Goal: Task Accomplishment & Management: Manage account settings

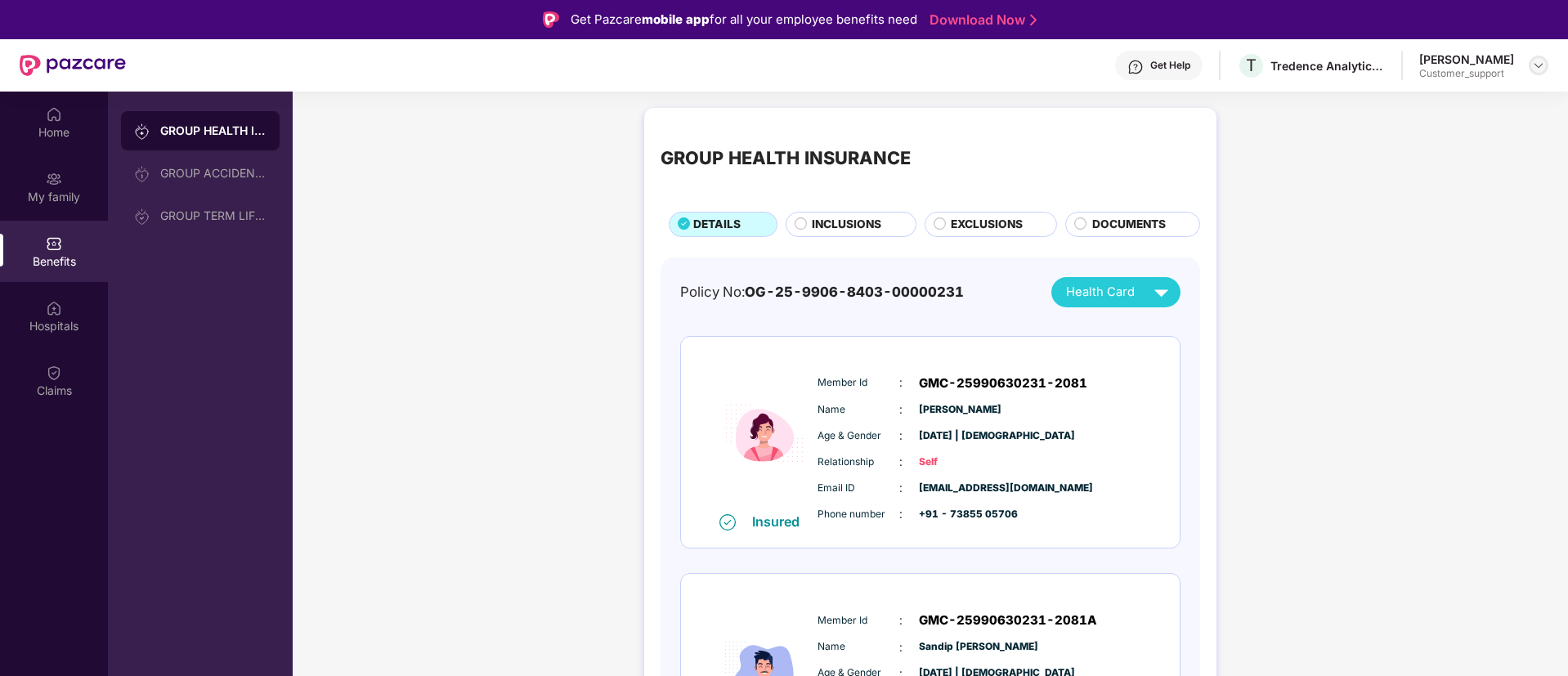
click at [1533, 65] on div at bounding box center [1539, 65] width 20 height 20
click at [1419, 146] on div "Logout" at bounding box center [1462, 136] width 213 height 32
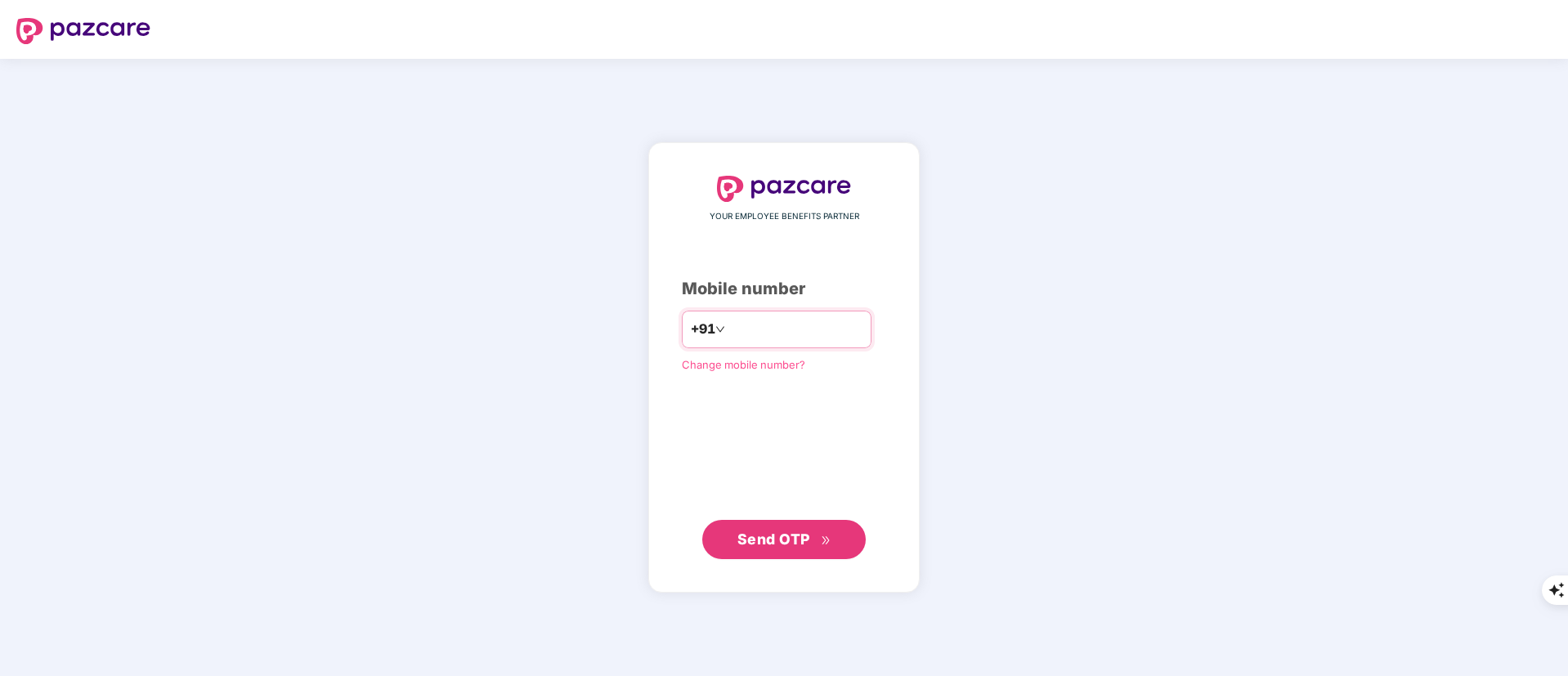
type input "*"
click at [817, 328] on input "**********" at bounding box center [796, 329] width 134 height 26
type input "**********"
click at [766, 531] on span "Send OTP" at bounding box center [773, 538] width 73 height 17
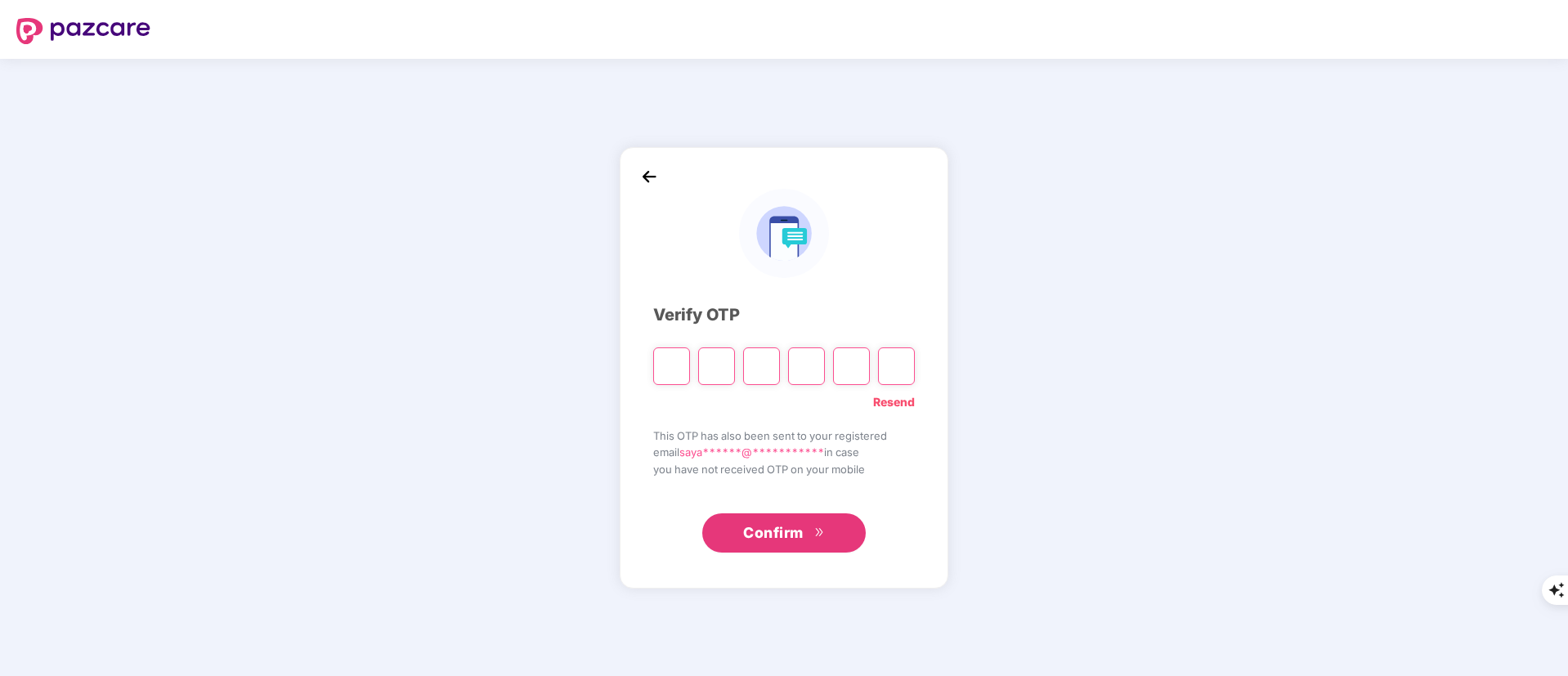
type input "*"
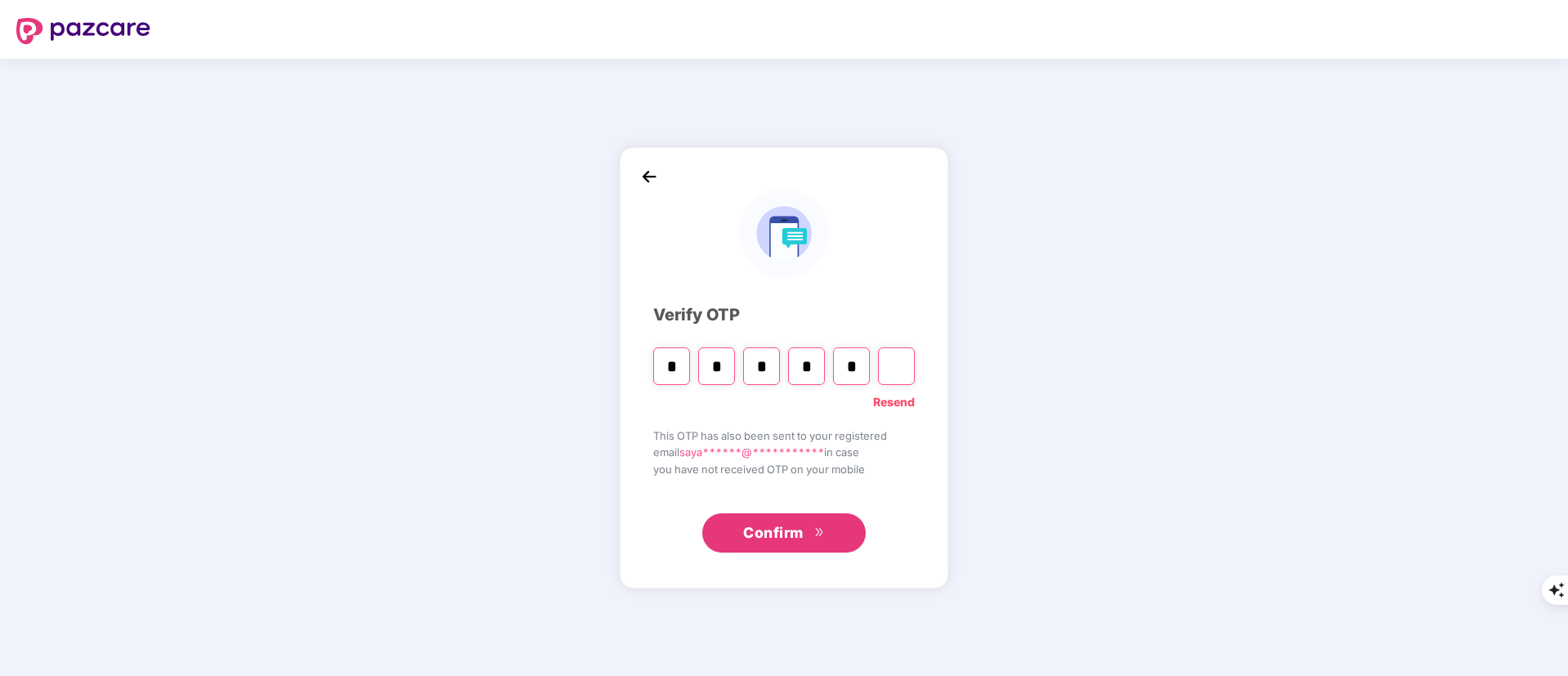
type input "*"
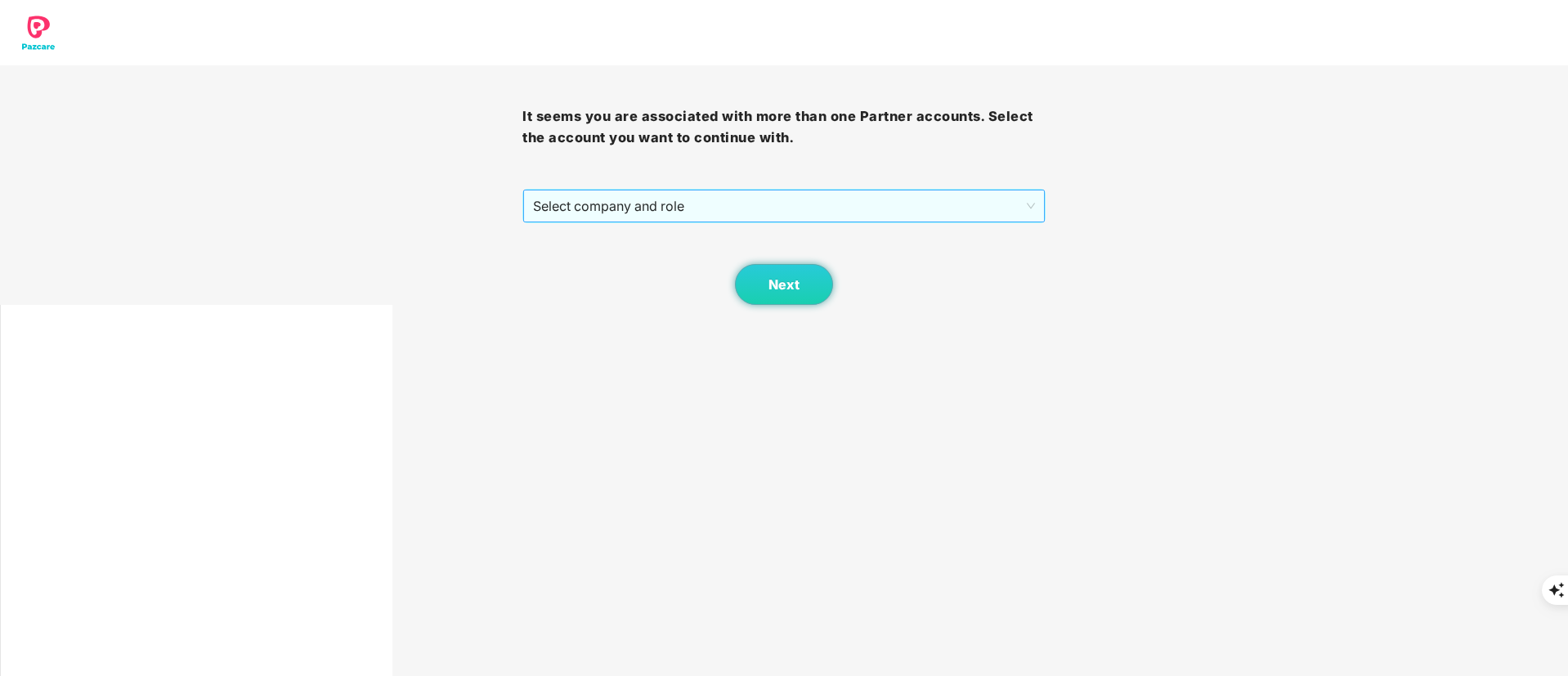
click at [580, 196] on span "Select company and role" at bounding box center [784, 206] width 501 height 31
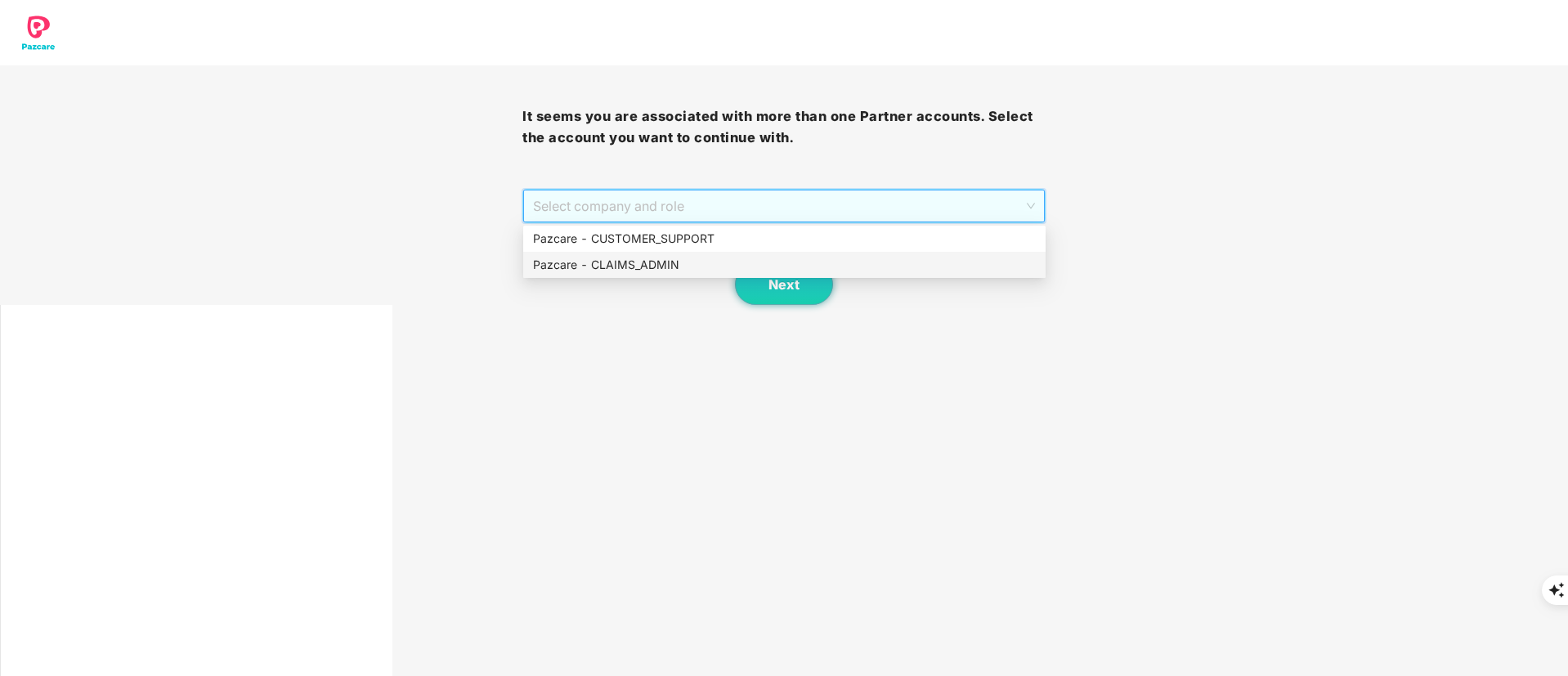
drag, startPoint x: 617, startPoint y: 264, endPoint x: 714, endPoint y: 286, distance: 99.5
click at [617, 265] on div "Pazcare - CLAIMS_ADMIN" at bounding box center [784, 264] width 503 height 18
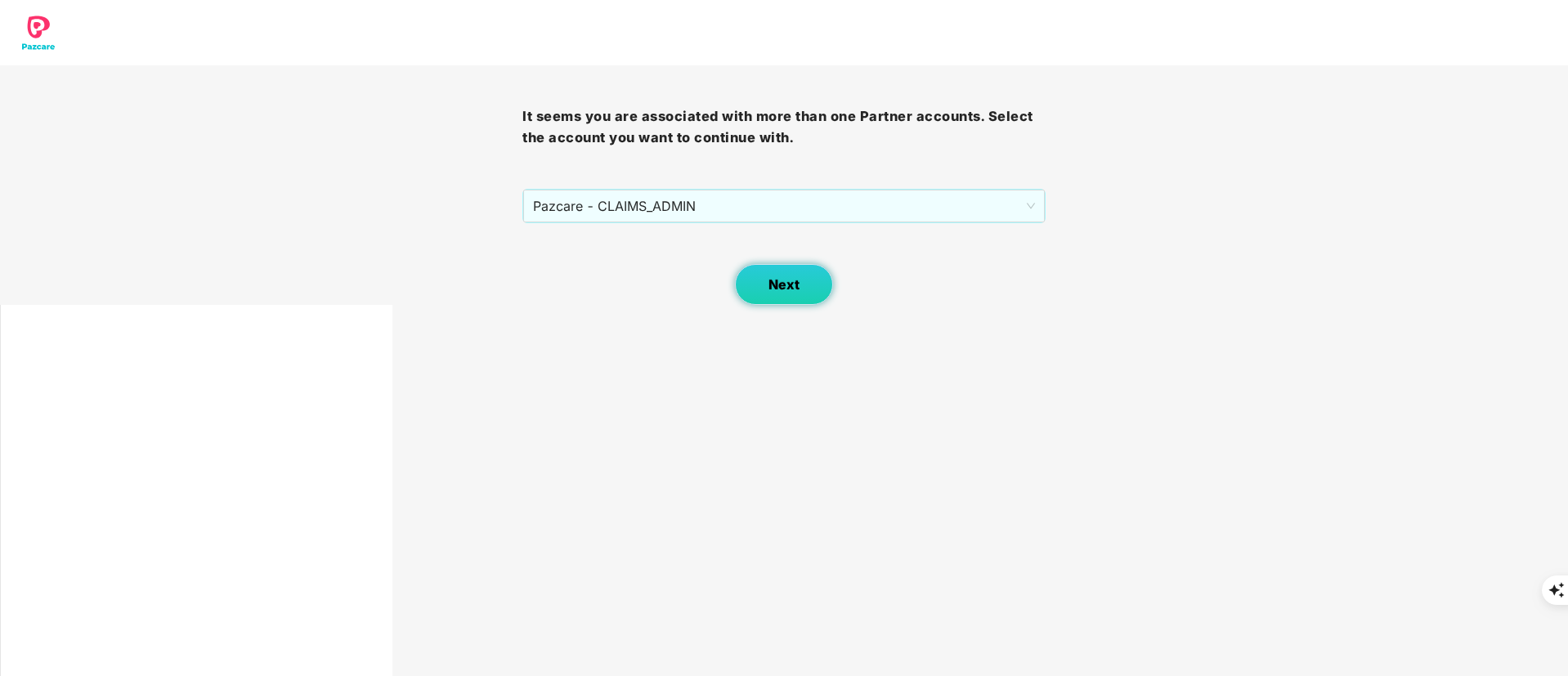
click at [761, 291] on button "Next" at bounding box center [784, 284] width 98 height 41
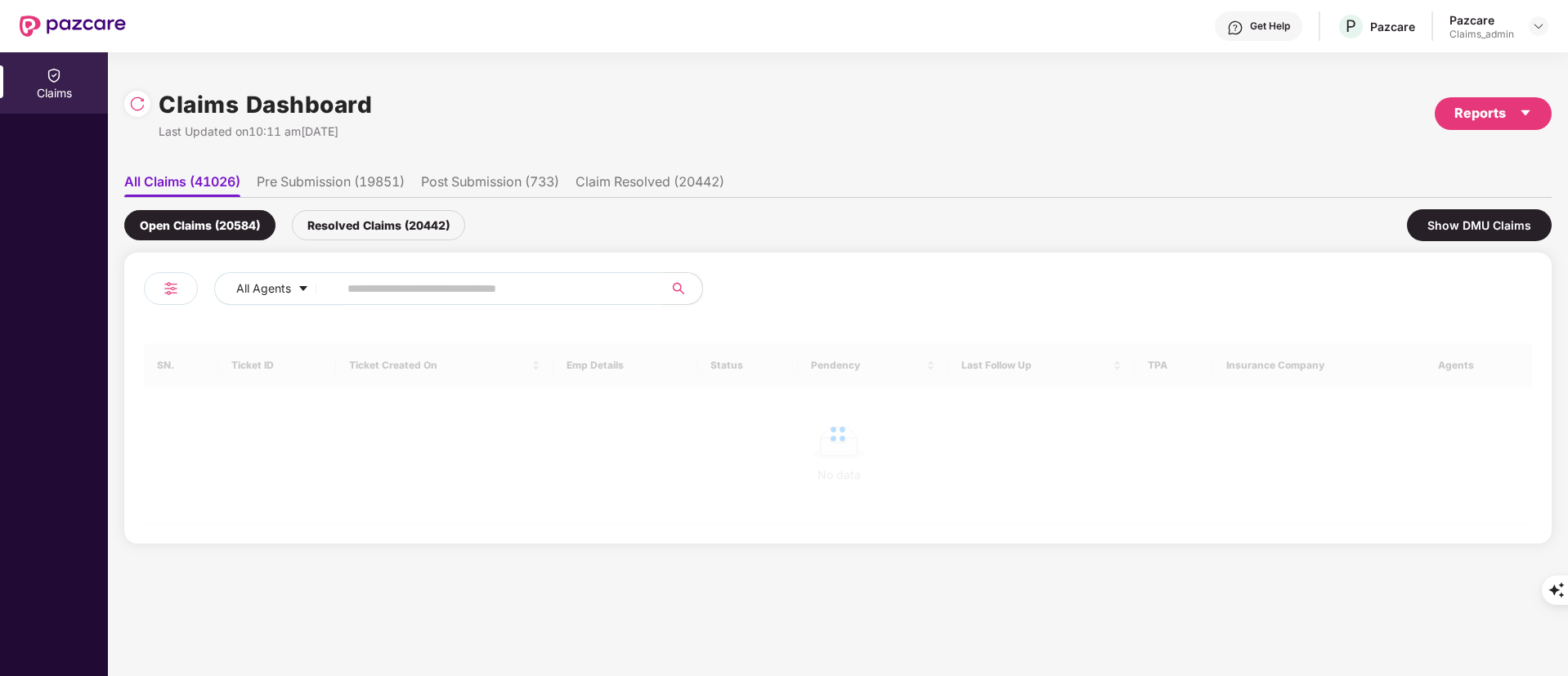
click at [406, 290] on input "text" at bounding box center [494, 288] width 293 height 25
paste input "******"
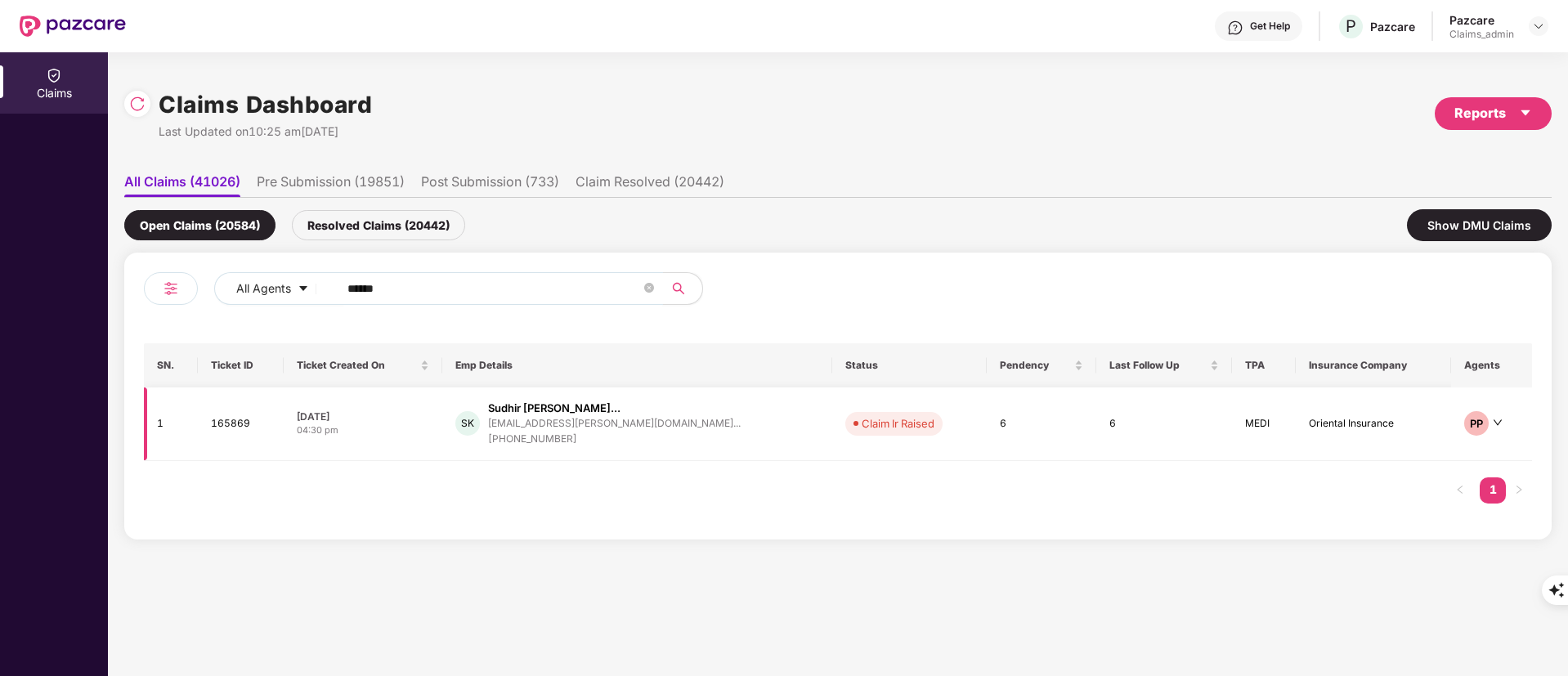
type input "******"
click at [664, 435] on div "SK Sudhir Dattatraya Kolh... sudhir.kolhe@trigyn.co... +919860106628" at bounding box center [637, 423] width 364 height 47
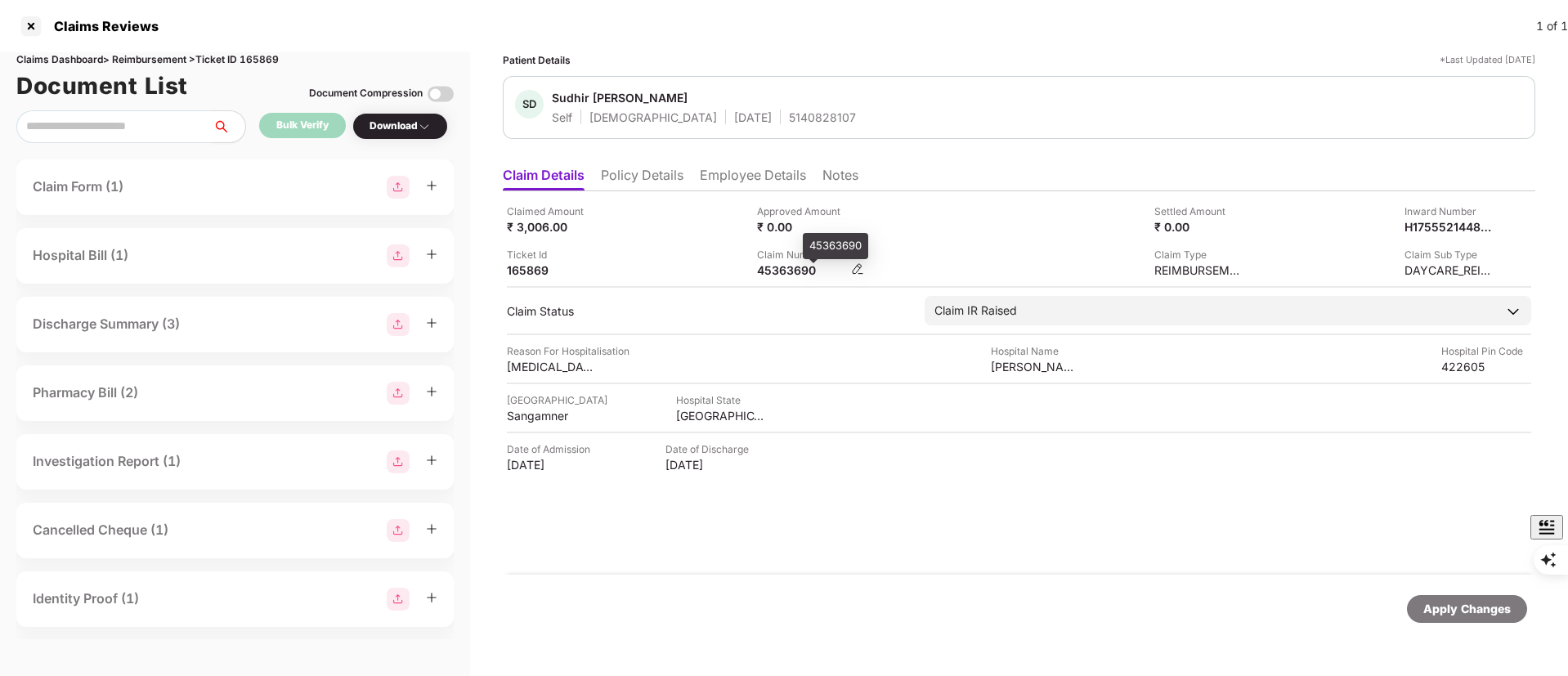
click at [793, 273] on div "45363690" at bounding box center [802, 269] width 90 height 16
copy div "45363690"
click at [29, 23] on div at bounding box center [31, 26] width 26 height 26
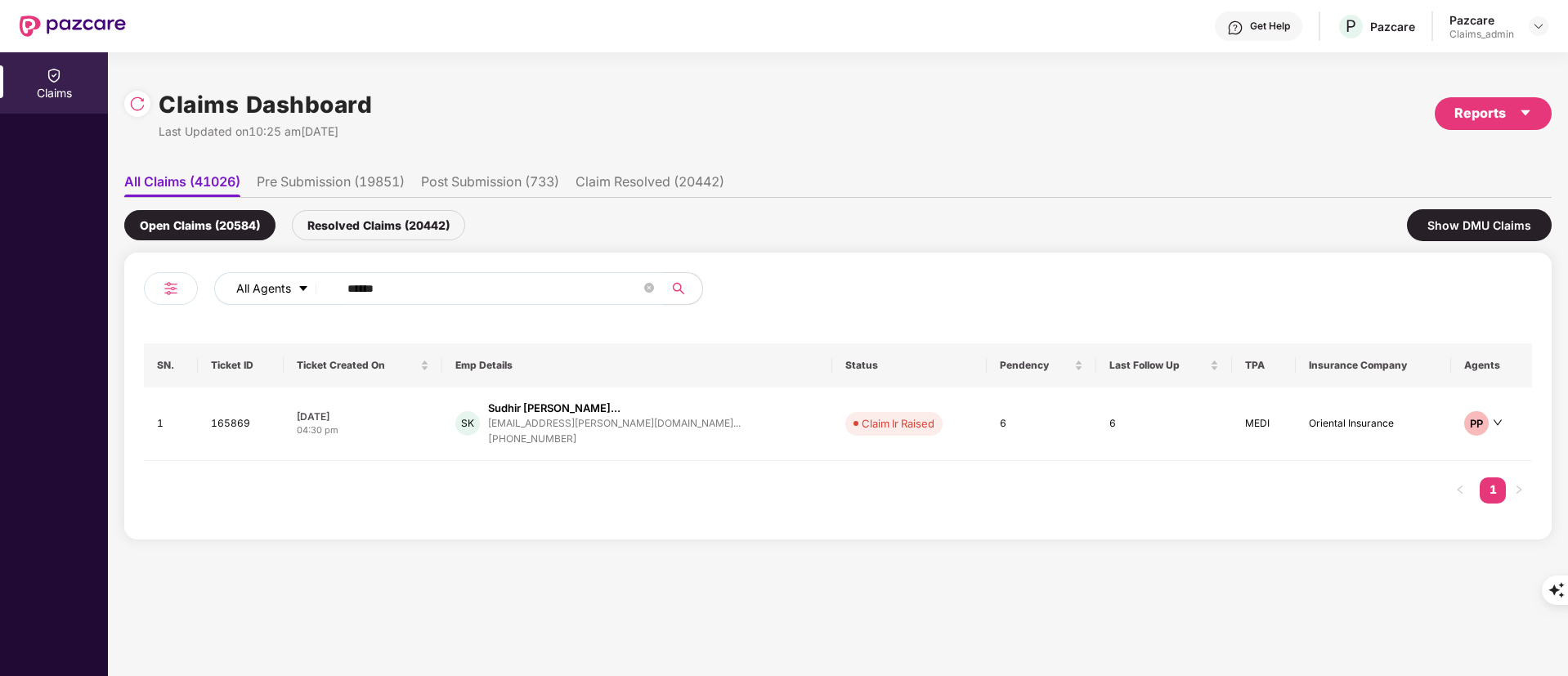
drag, startPoint x: 394, startPoint y: 286, endPoint x: 240, endPoint y: 287, distance: 154.0
click at [240, 287] on div "All Agents ******" at bounding box center [630, 288] width 833 height 33
paste input "text"
type input "******"
click at [568, 420] on div "viraj@osplabs.com" at bounding box center [603, 421] width 245 height 11
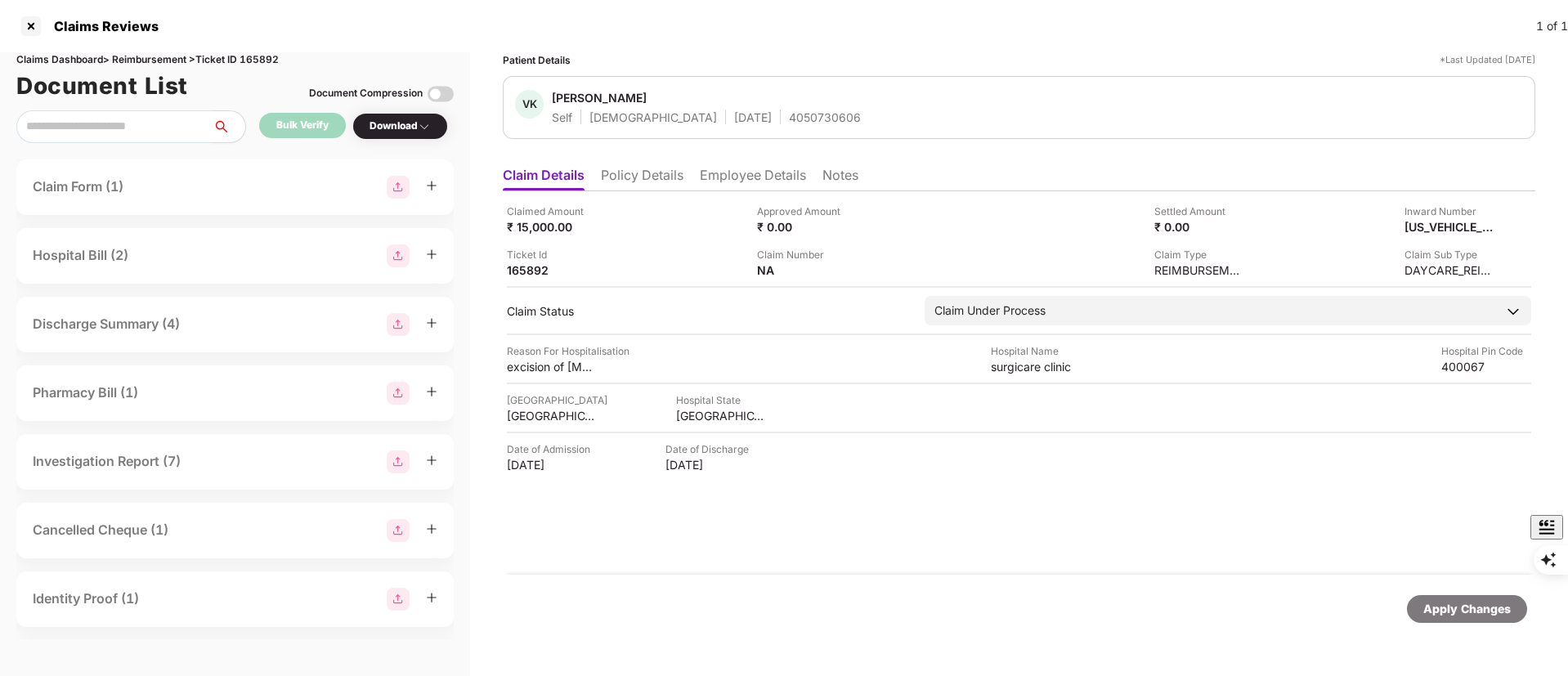
click at [616, 173] on li "Policy Details" at bounding box center [642, 178] width 83 height 24
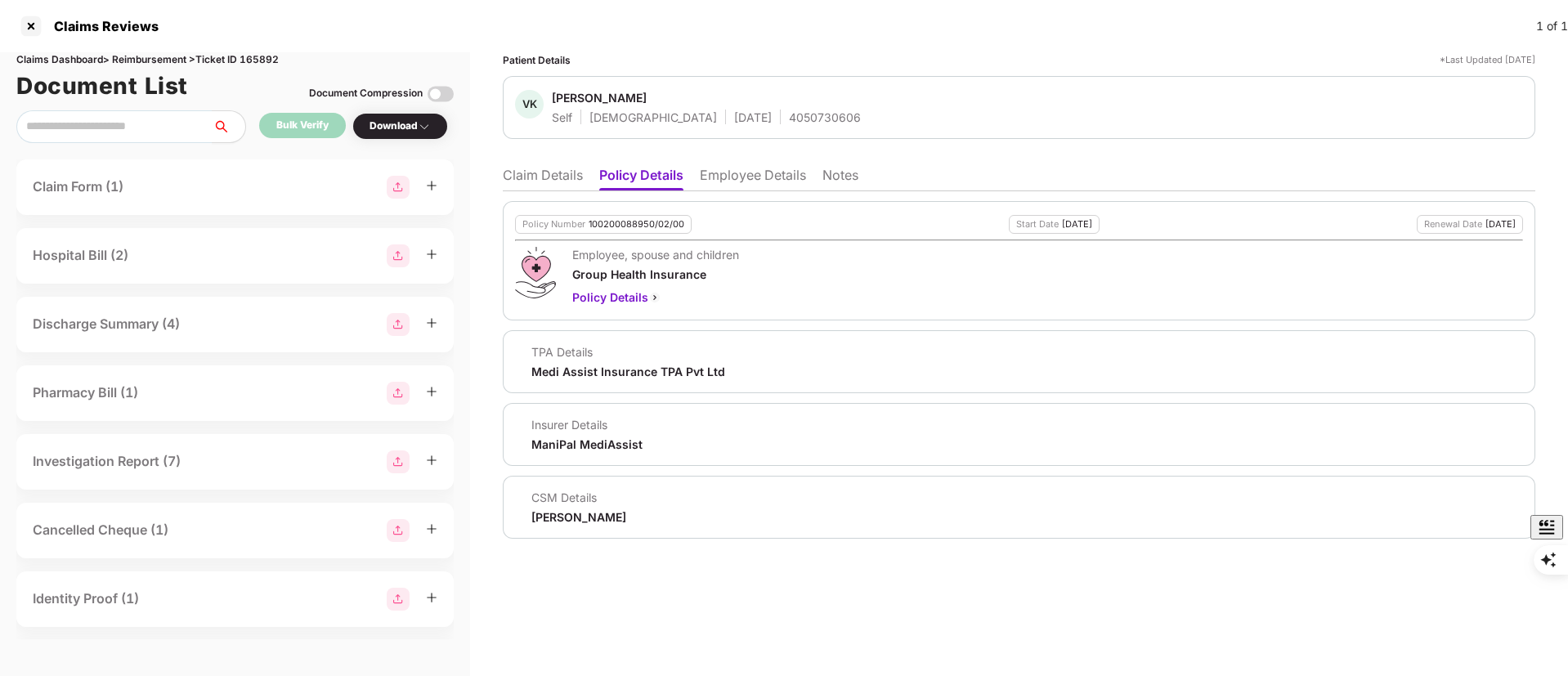
click at [770, 174] on li "Employee Details" at bounding box center [753, 178] width 106 height 24
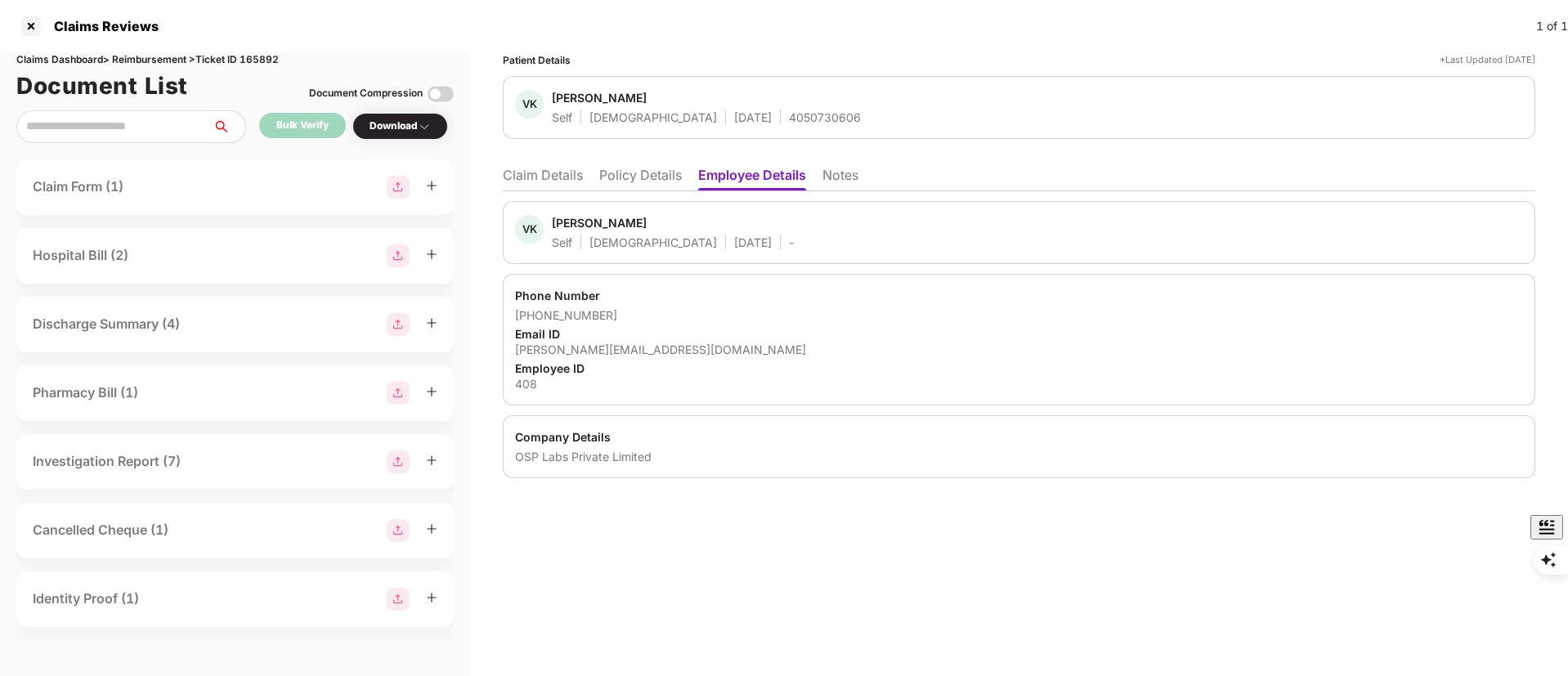
click at [526, 173] on li "Claim Details" at bounding box center [543, 178] width 80 height 24
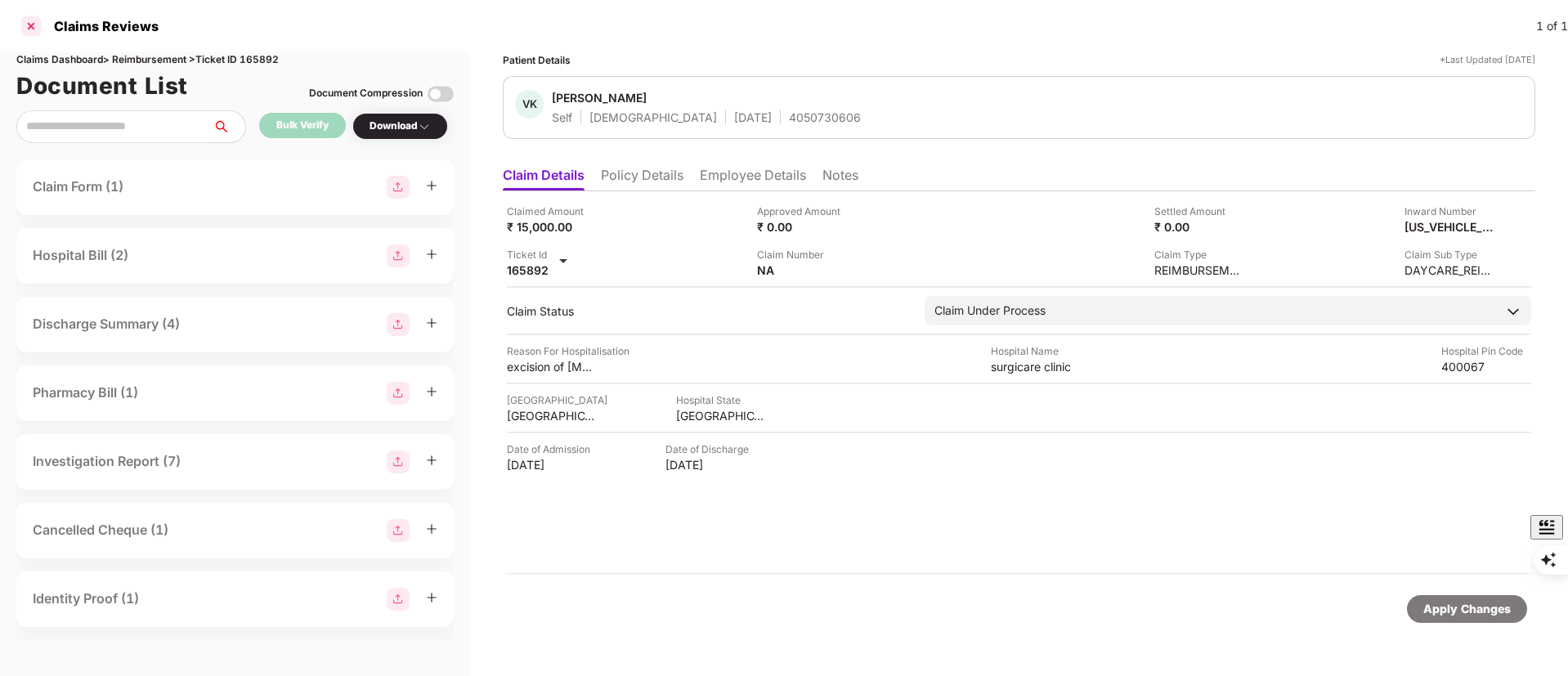
click at [37, 32] on div at bounding box center [31, 26] width 26 height 26
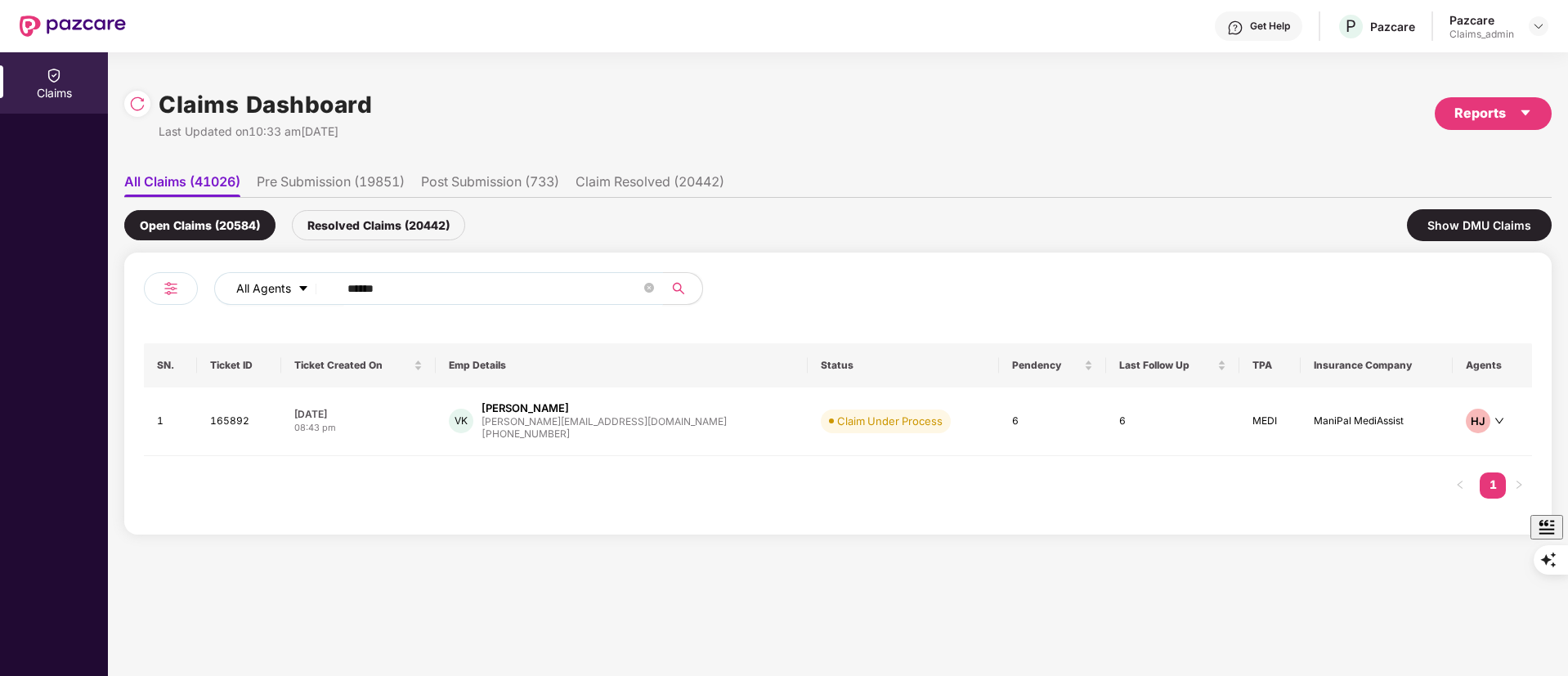
drag, startPoint x: 407, startPoint y: 289, endPoint x: 221, endPoint y: 291, distance: 186.0
click at [196, 291] on div "All Agents ******" at bounding box center [491, 295] width 694 height 46
paste input "text"
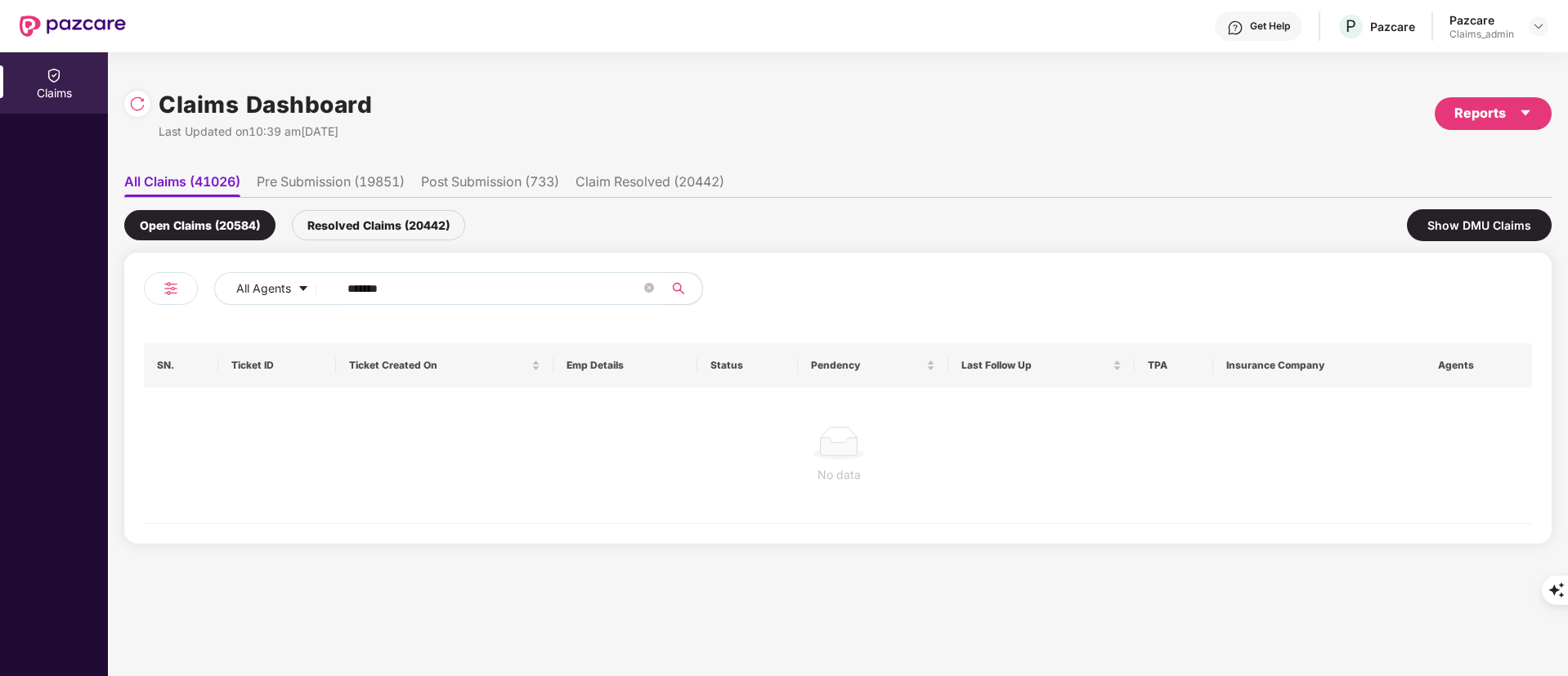
type input "******"
click at [371, 236] on div "Resolved Claims (20442)" at bounding box center [378, 225] width 174 height 30
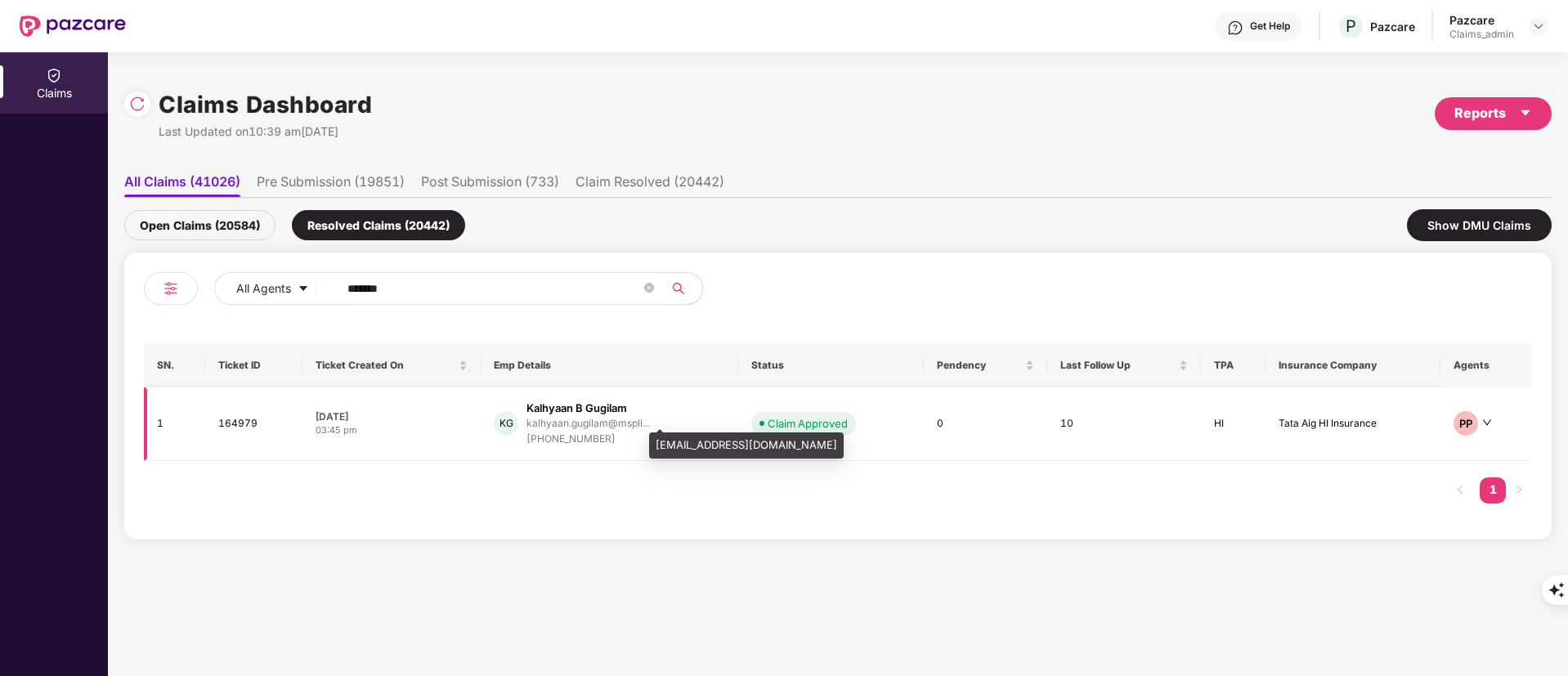
click at [635, 419] on div "kalhyaan.gugilam@mspll..." at bounding box center [588, 422] width 124 height 11
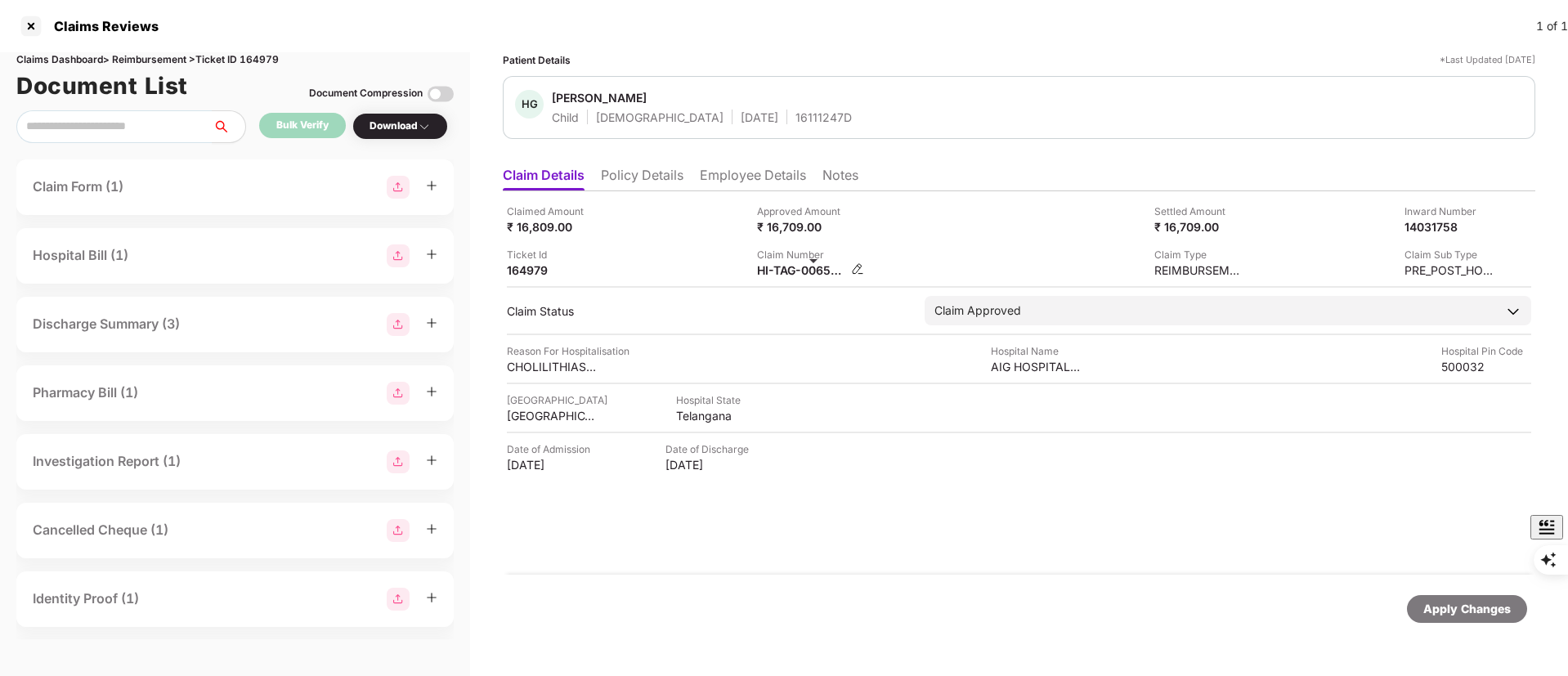
click at [800, 265] on div "HI-TAG-006537631(1)" at bounding box center [802, 269] width 90 height 16
drag, startPoint x: 804, startPoint y: 263, endPoint x: 800, endPoint y: 273, distance: 10.8
click at [804, 264] on div "HI-TAG-006537631(1)" at bounding box center [802, 269] width 90 height 16
click at [768, 273] on div "HI-TAG-006537631(1)" at bounding box center [802, 269] width 90 height 16
click at [767, 273] on div "HI-TAG-006537631(1)" at bounding box center [802, 269] width 90 height 16
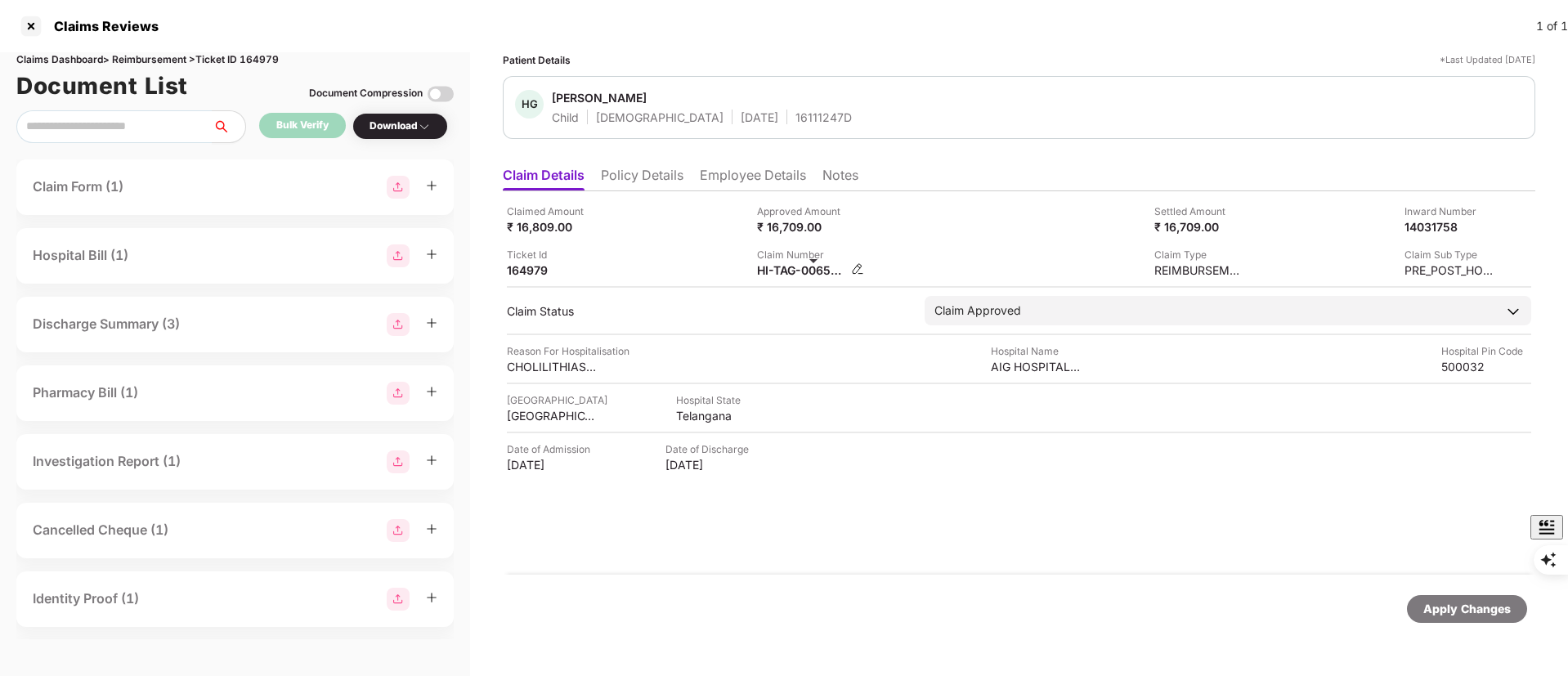
click at [767, 273] on div "HI-TAG-006537631(1)" at bounding box center [802, 269] width 90 height 16
copy div
click at [29, 29] on div at bounding box center [31, 26] width 26 height 26
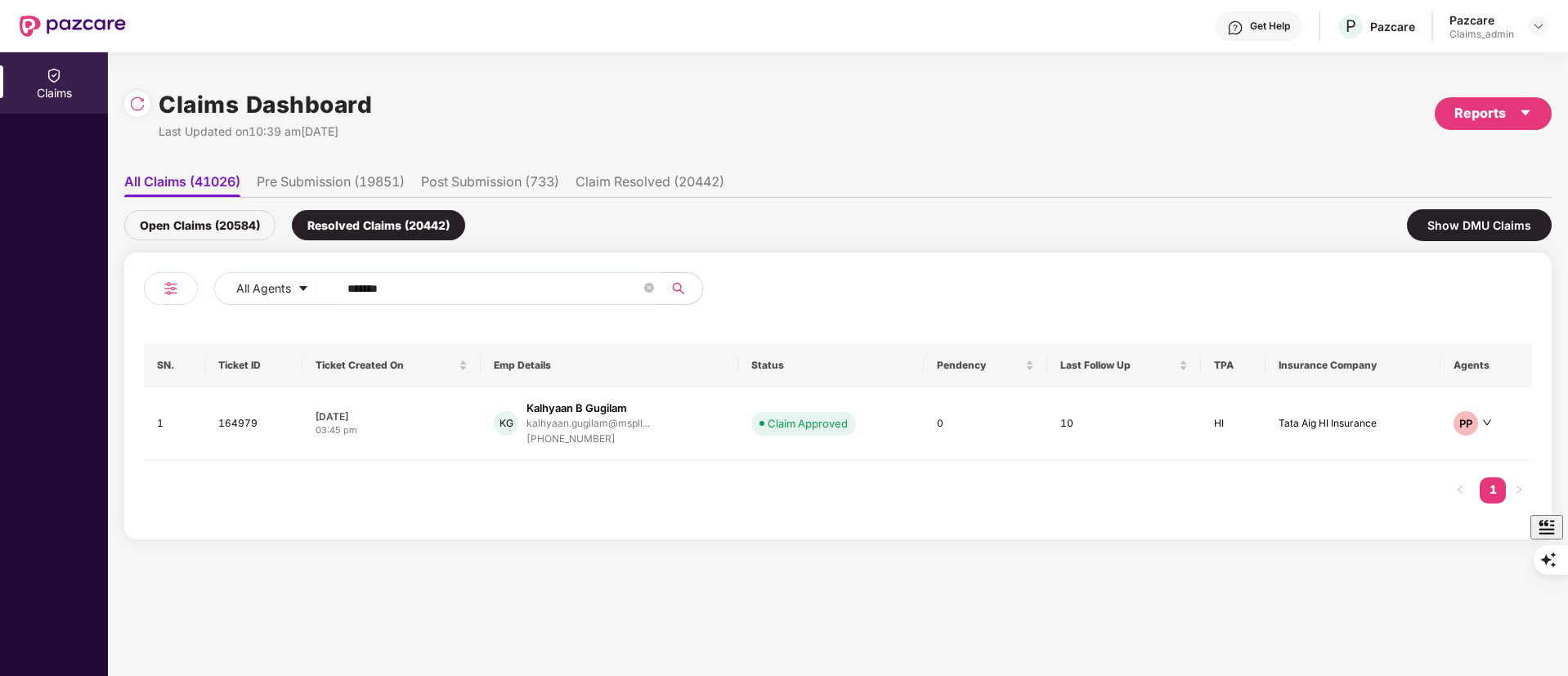
drag, startPoint x: 470, startPoint y: 291, endPoint x: 166, endPoint y: 289, distance: 304.0
click at [166, 289] on div "All Agents ******" at bounding box center [491, 295] width 694 height 46
paste input "text"
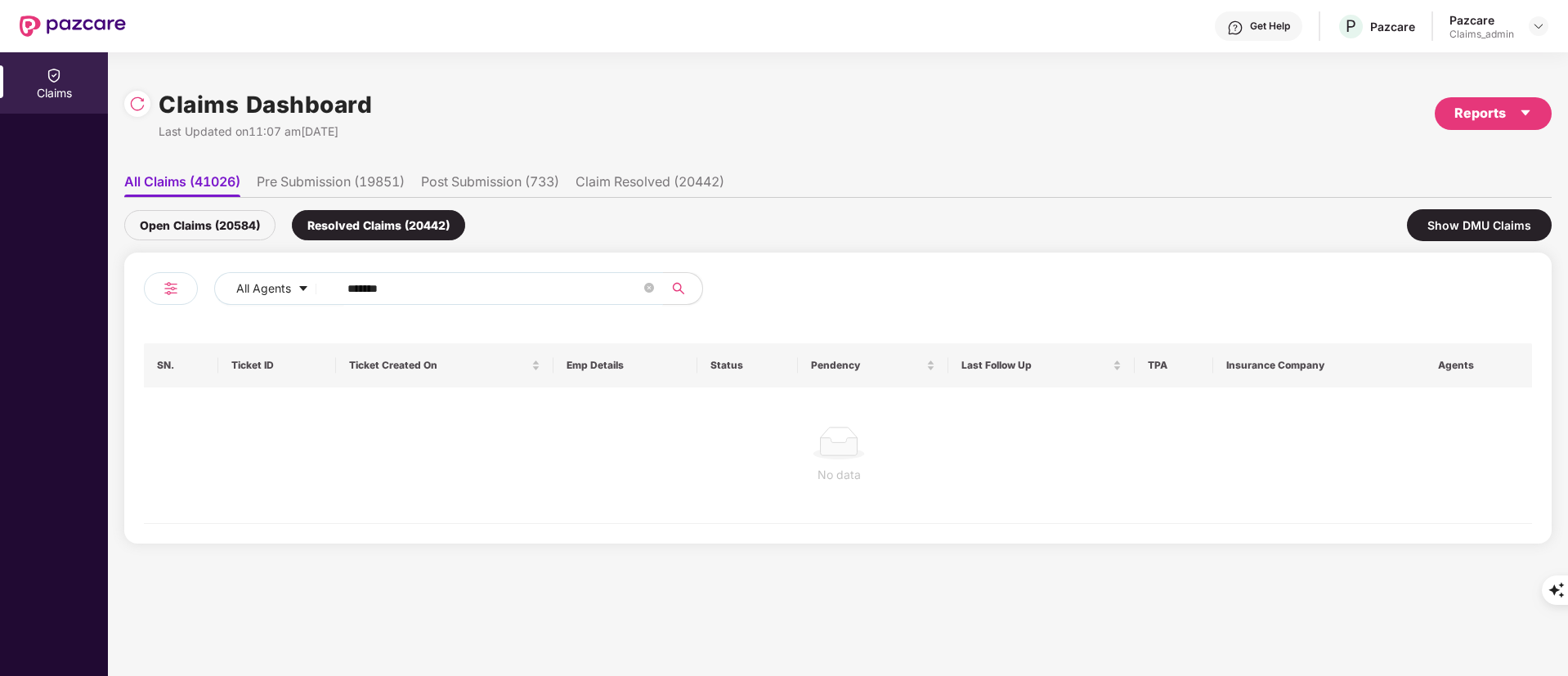
type input "******"
click at [203, 218] on div "Open Claims (20584)" at bounding box center [200, 225] width 151 height 30
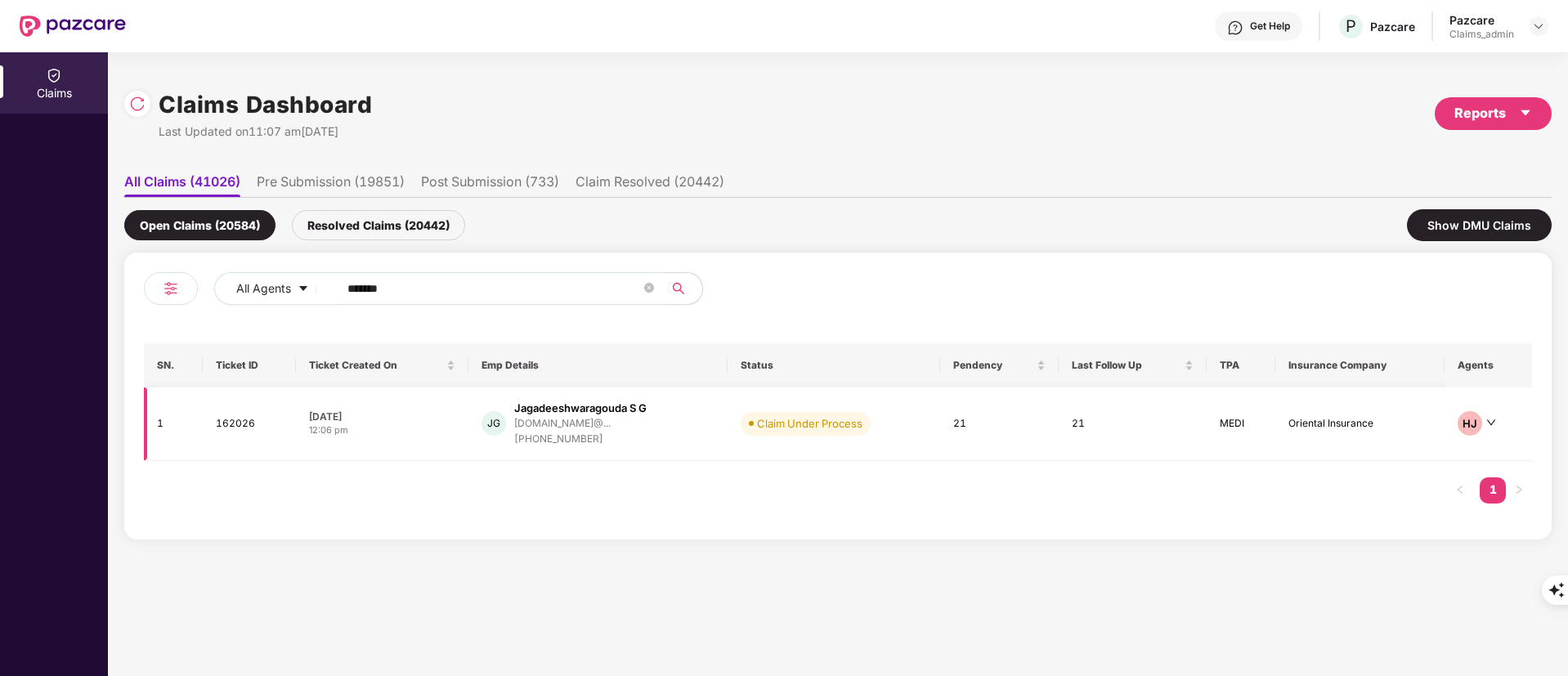
click at [716, 437] on div "JG Jagadeeshwaragouda S G jagadeeshwaragouda.sg@... +917022443058" at bounding box center [599, 423] width 234 height 47
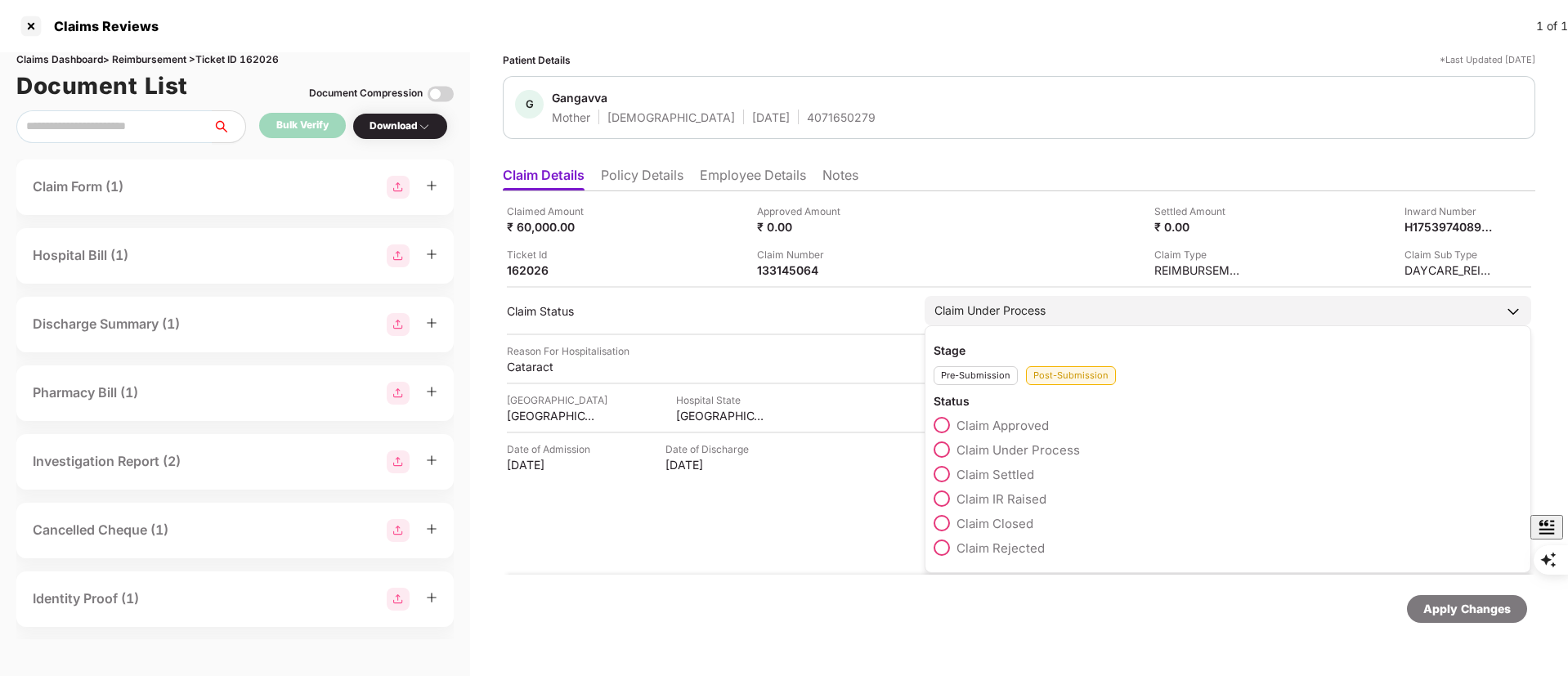
click at [1005, 493] on span "Claim IR Raised" at bounding box center [1001, 498] width 90 height 16
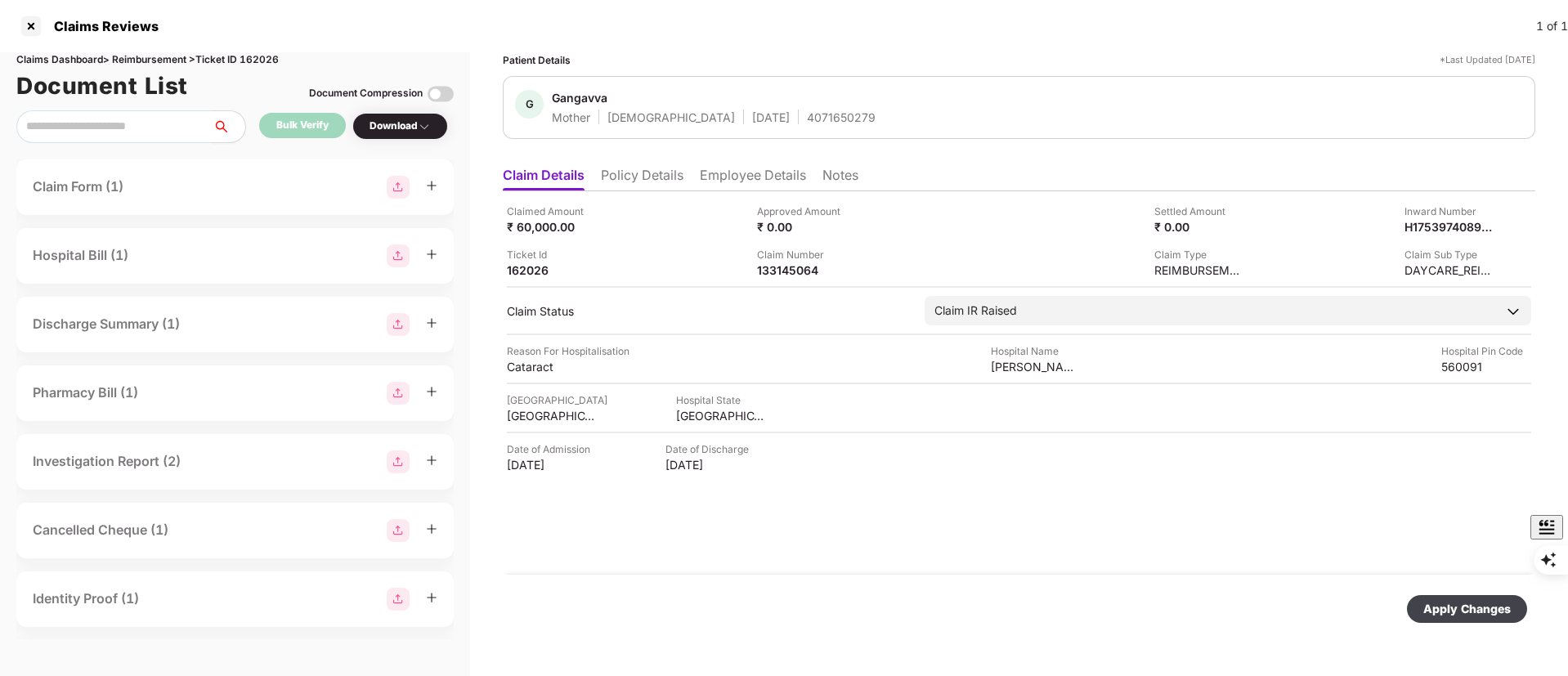
click at [1454, 606] on div "Apply Changes" at bounding box center [1466, 609] width 88 height 18
click at [29, 20] on div at bounding box center [31, 26] width 26 height 26
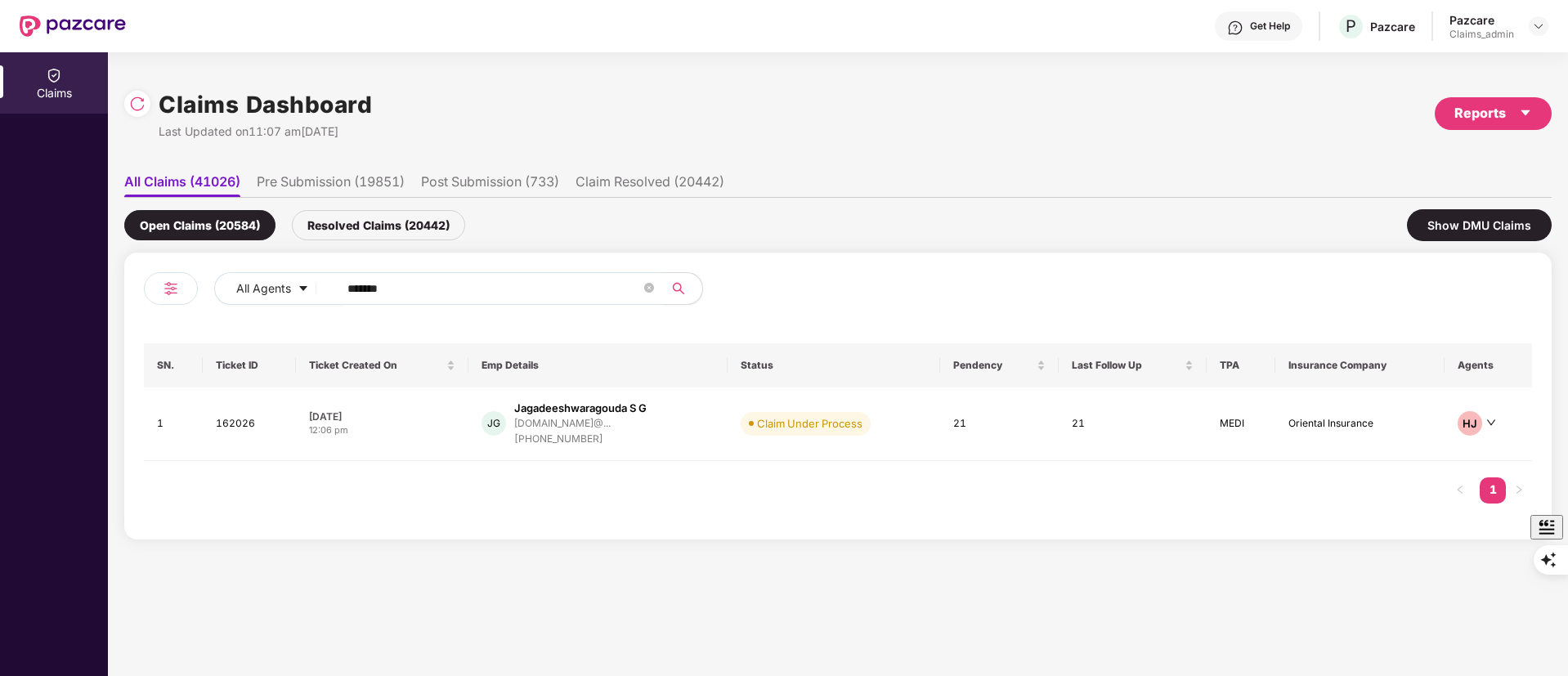
drag, startPoint x: 432, startPoint y: 293, endPoint x: 182, endPoint y: 292, distance: 250.0
click at [182, 292] on div "All Agents ******" at bounding box center [491, 295] width 694 height 46
paste input "*"
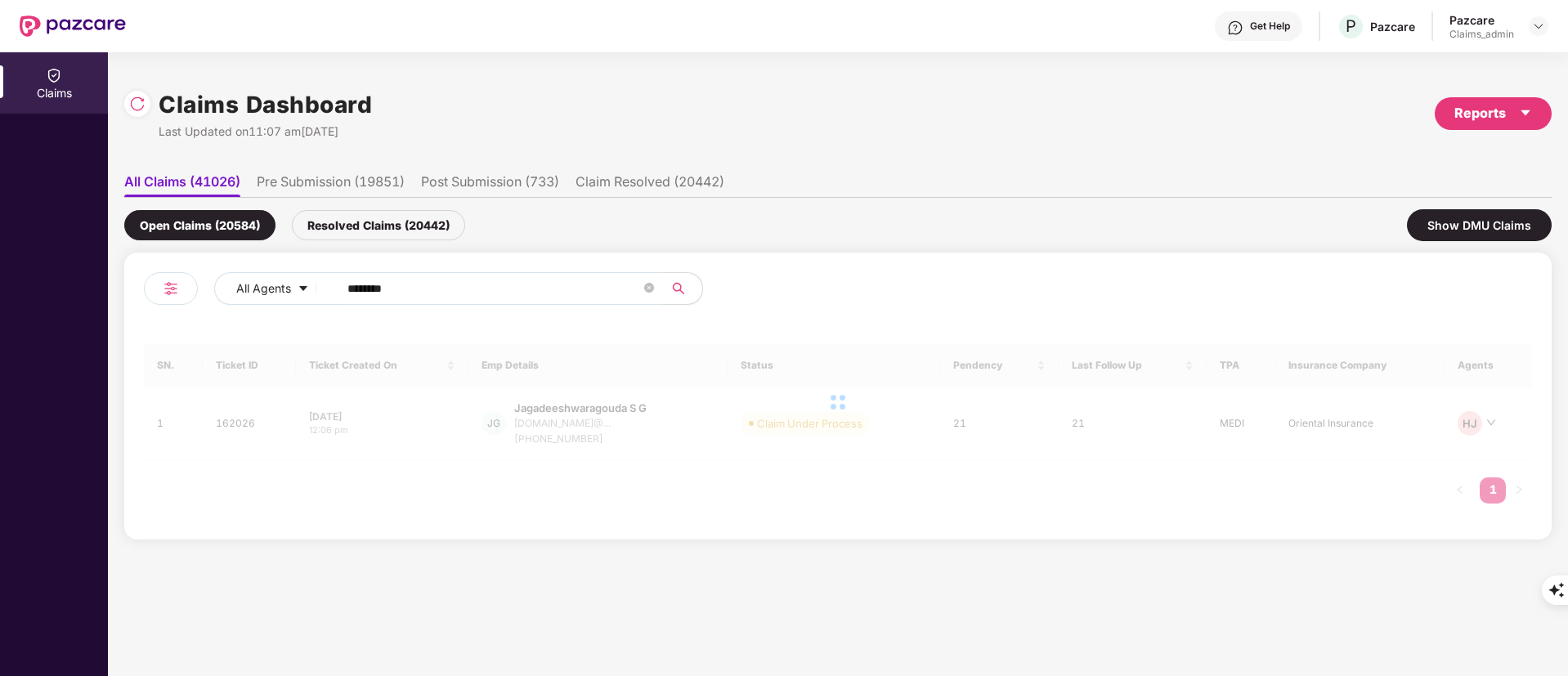
click at [358, 287] on input "*******" at bounding box center [494, 288] width 293 height 25
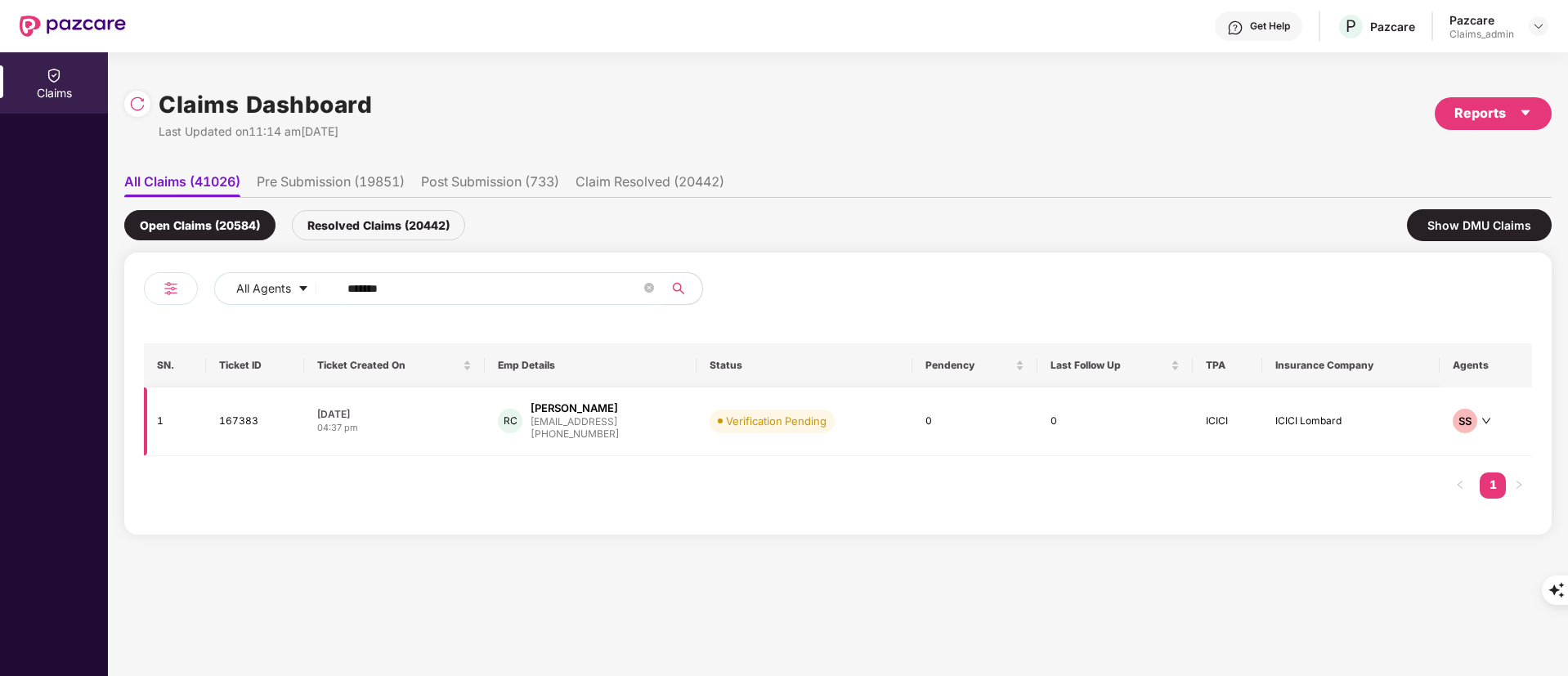
type input "******"
click at [642, 417] on div "RC Ritika Chawla rchawla@eightfold.ai +918860250089" at bounding box center [590, 421] width 186 height 42
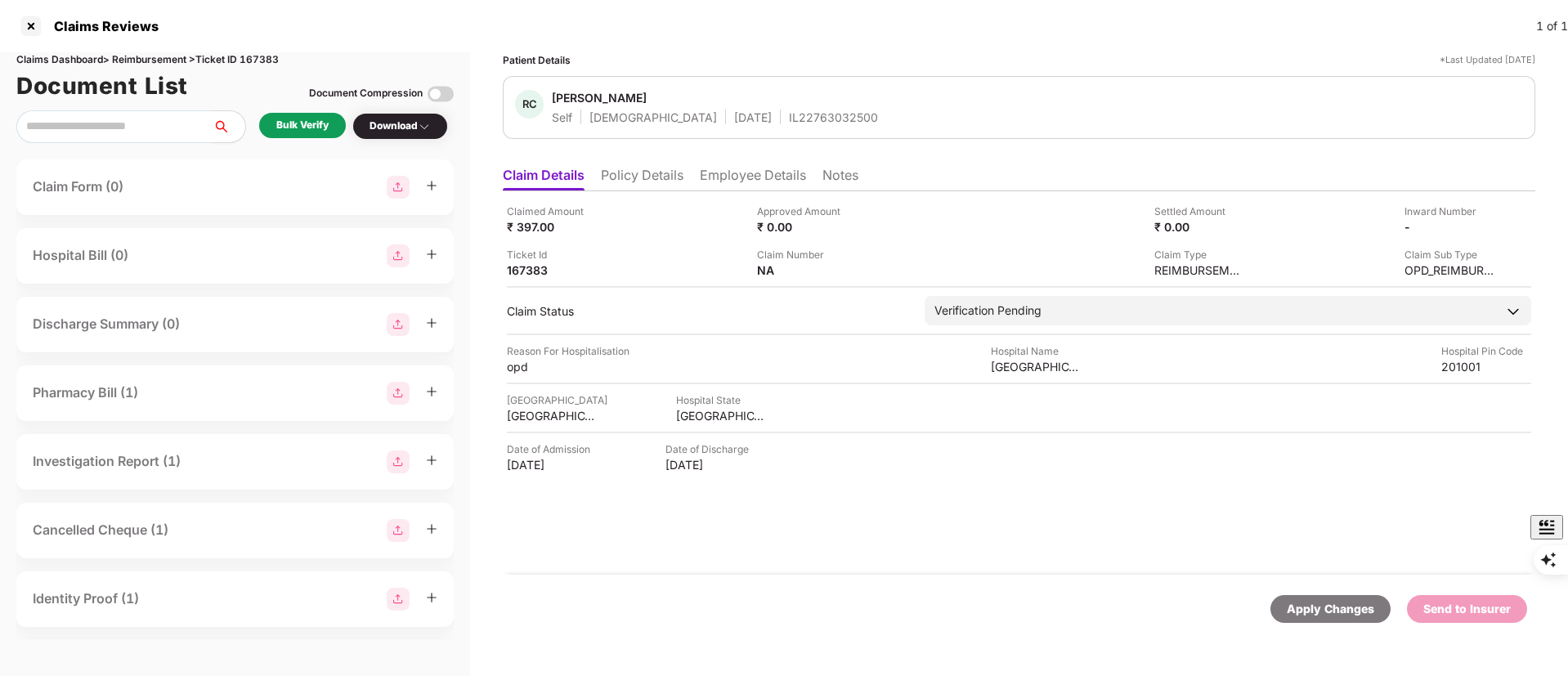
click at [635, 172] on li "Policy Details" at bounding box center [642, 178] width 83 height 24
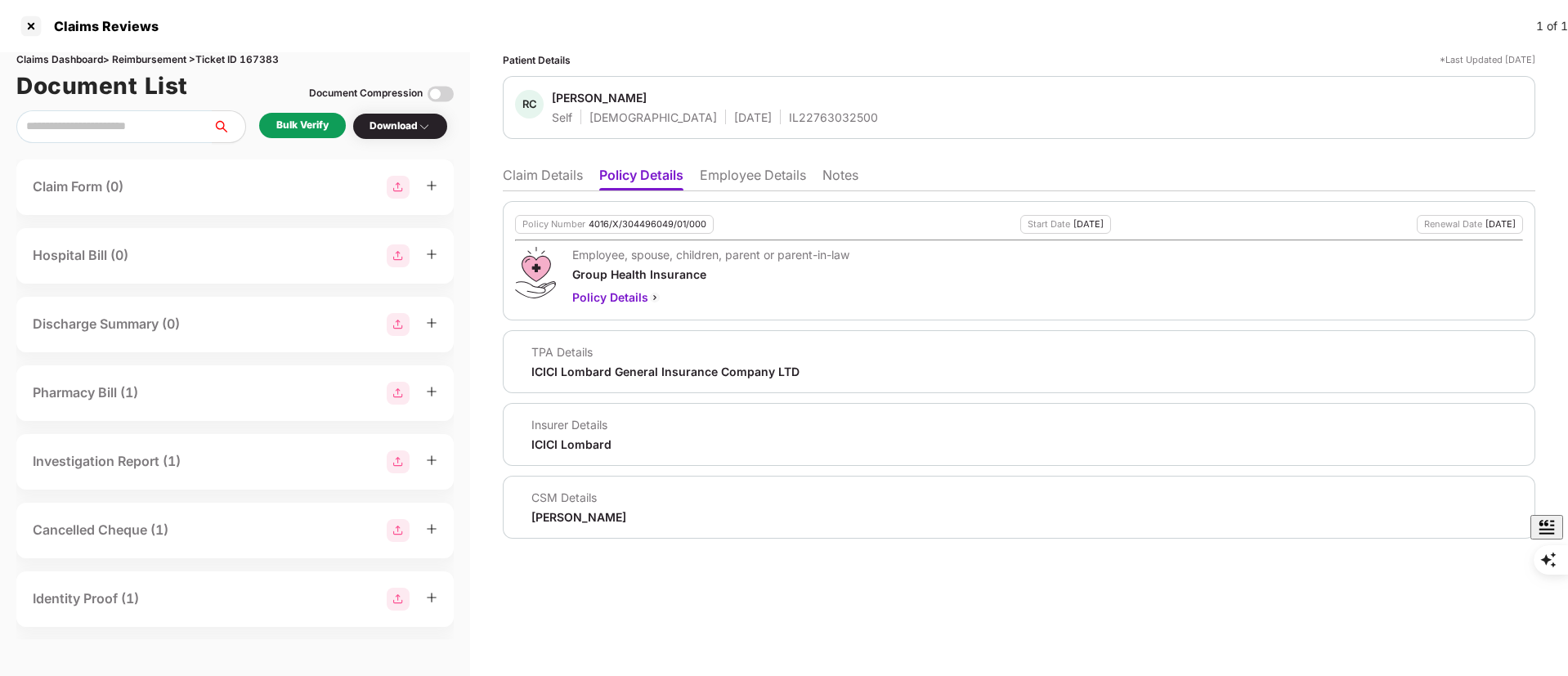
click at [996, 588] on div "Patient Details *Last Updated 21 Aug 2025 RC Ritika Chawla Self Female 23 Dec 1…" at bounding box center [1019, 364] width 1098 height 624
click at [25, 26] on div at bounding box center [31, 26] width 26 height 26
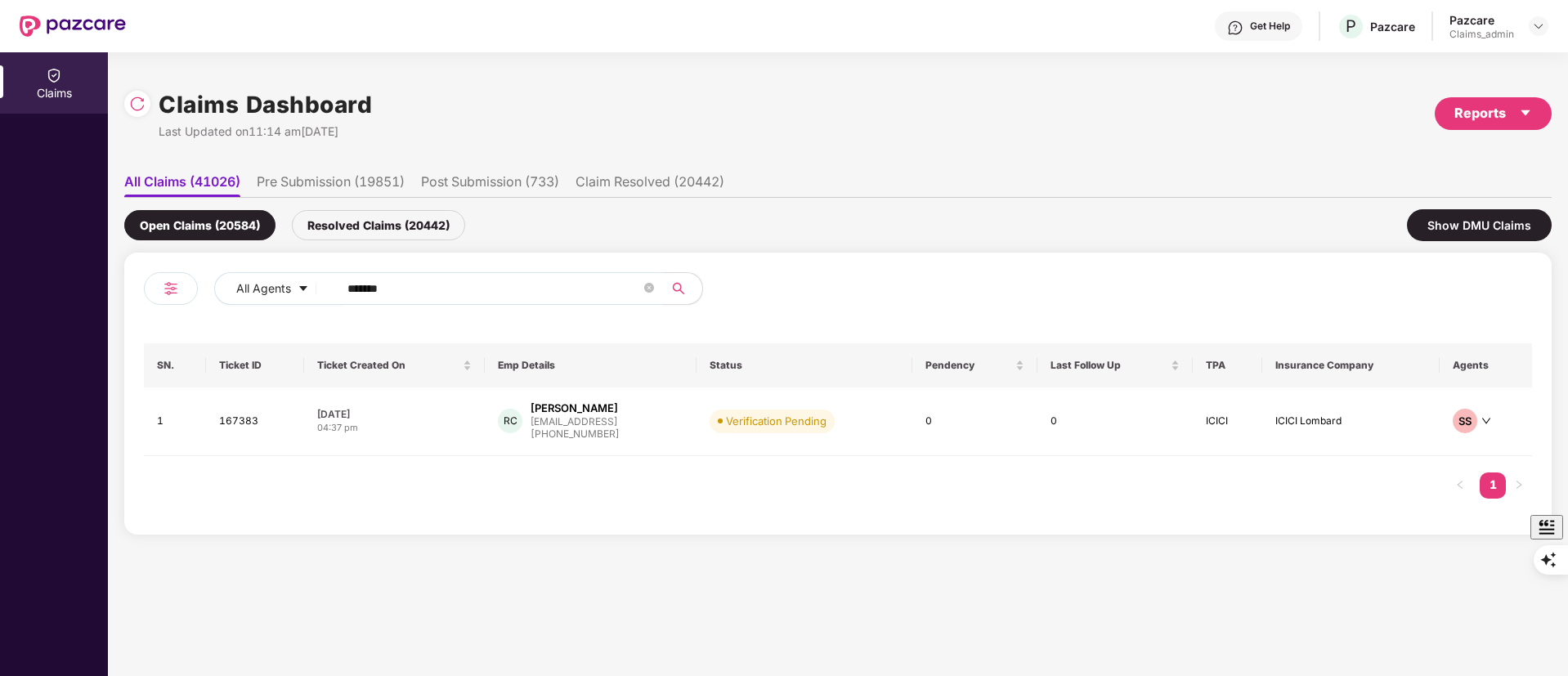
drag, startPoint x: 421, startPoint y: 297, endPoint x: 457, endPoint y: 291, distance: 36.5
click at [226, 291] on div "All Agents ******" at bounding box center [630, 288] width 833 height 33
paste input "text"
type input "******"
click at [588, 427] on div "manish.tyagi@yogabars...." at bounding box center [576, 422] width 122 height 11
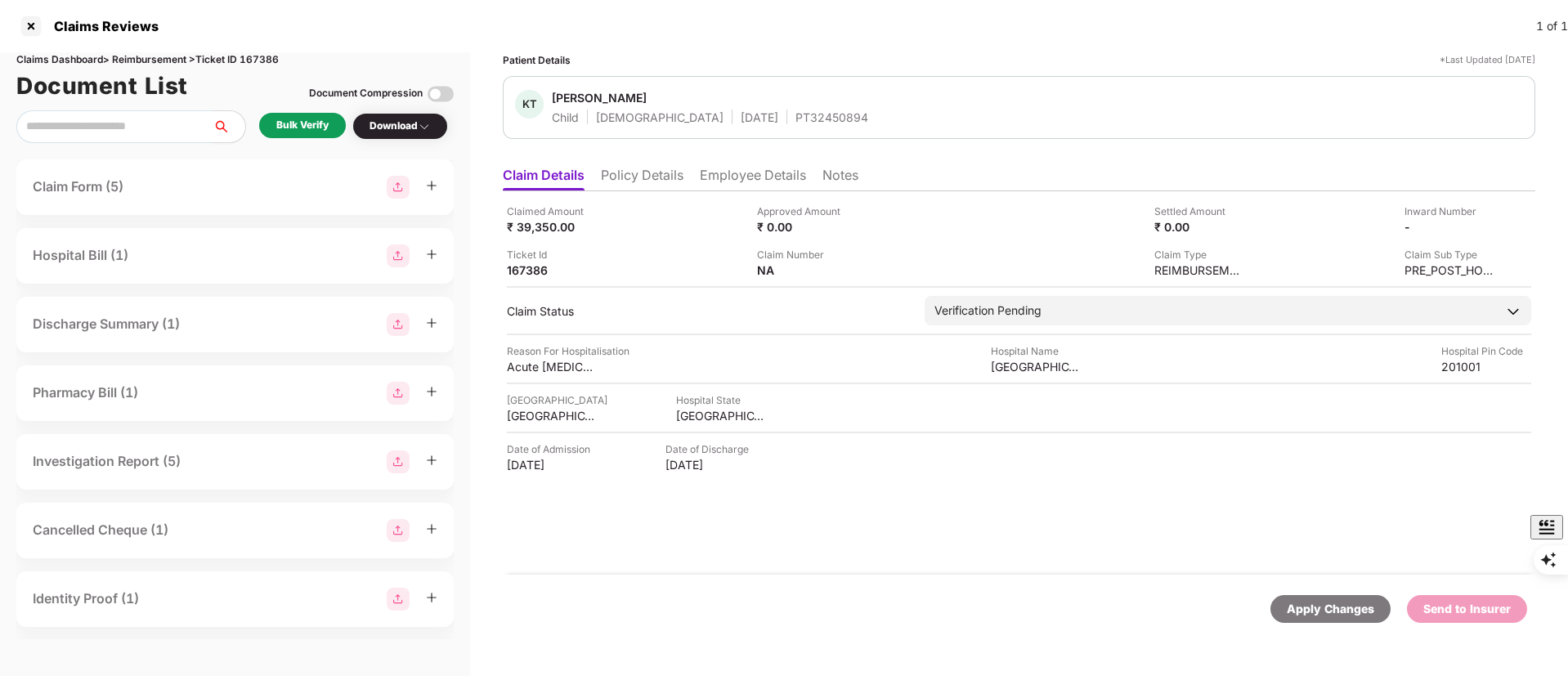
click at [658, 165] on ul "Claim Details Policy Details Employee Details Notes" at bounding box center [1019, 175] width 1033 height 33
click at [652, 185] on li "Policy Details" at bounding box center [642, 178] width 83 height 24
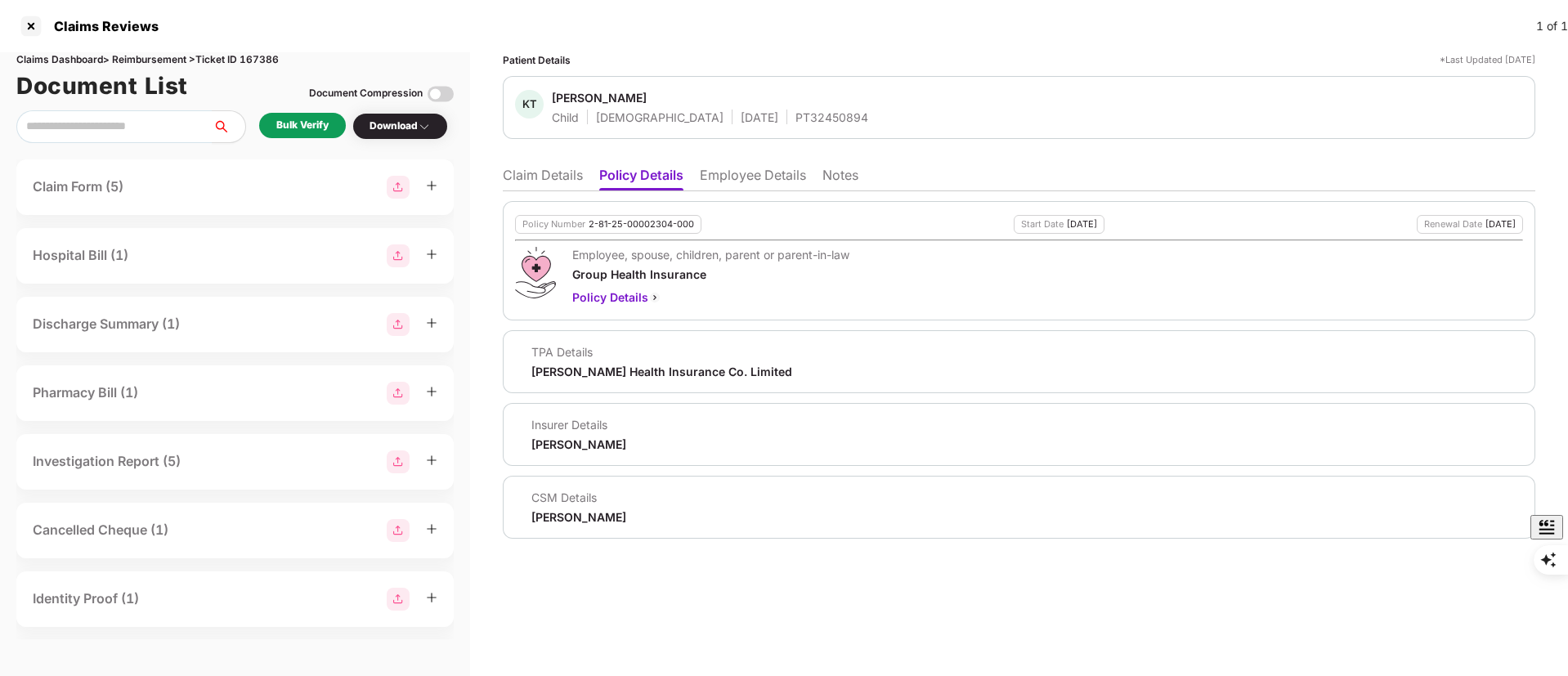
click at [535, 174] on li "Claim Details" at bounding box center [543, 178] width 80 height 24
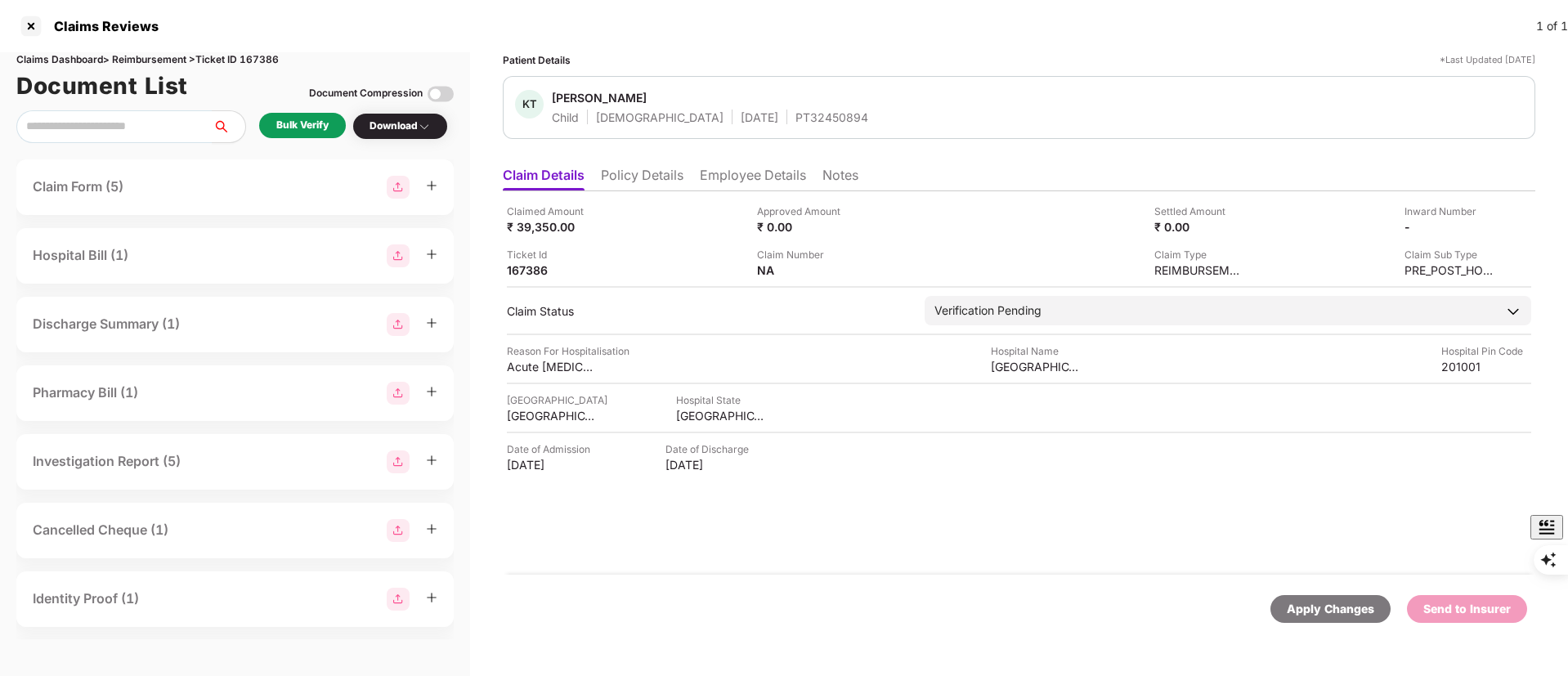
click at [776, 169] on li "Employee Details" at bounding box center [753, 178] width 106 height 24
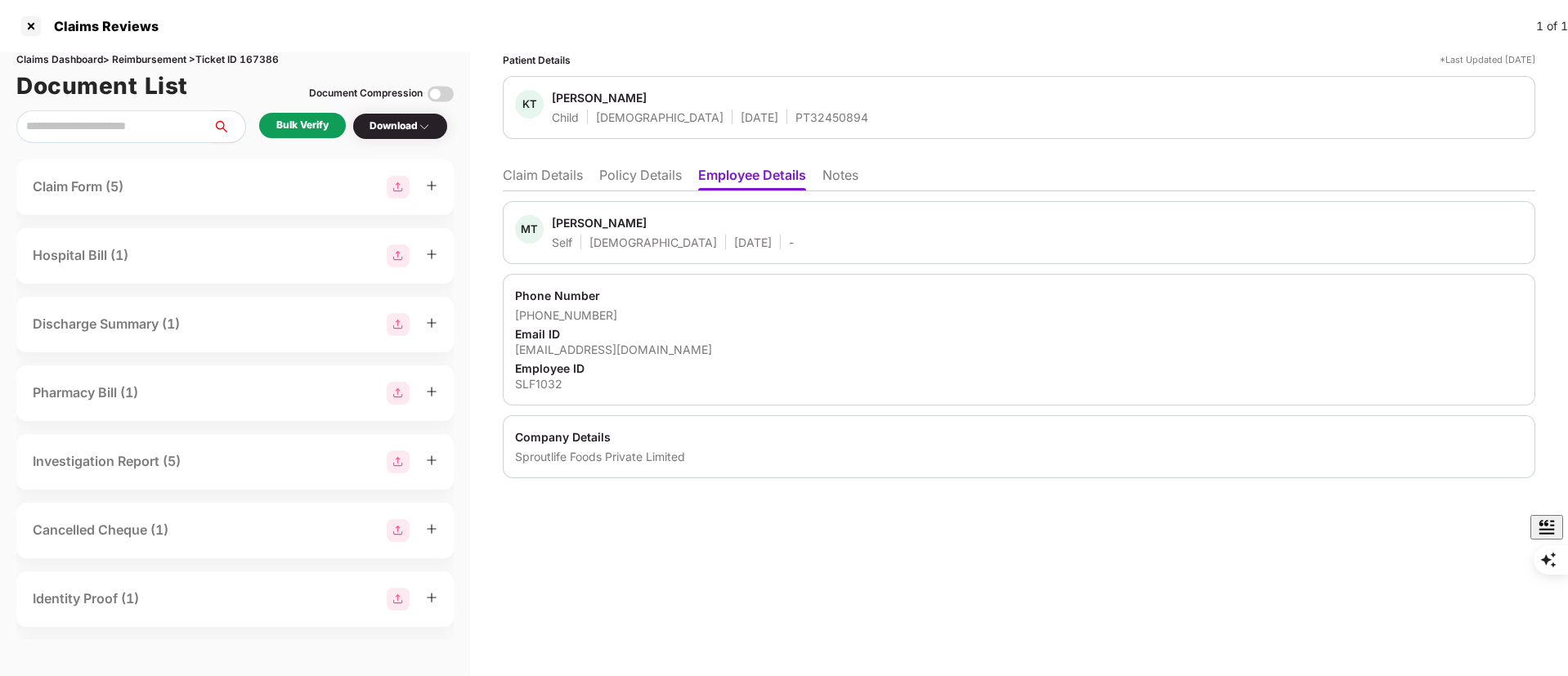
click at [565, 173] on li "Claim Details" at bounding box center [543, 178] width 80 height 24
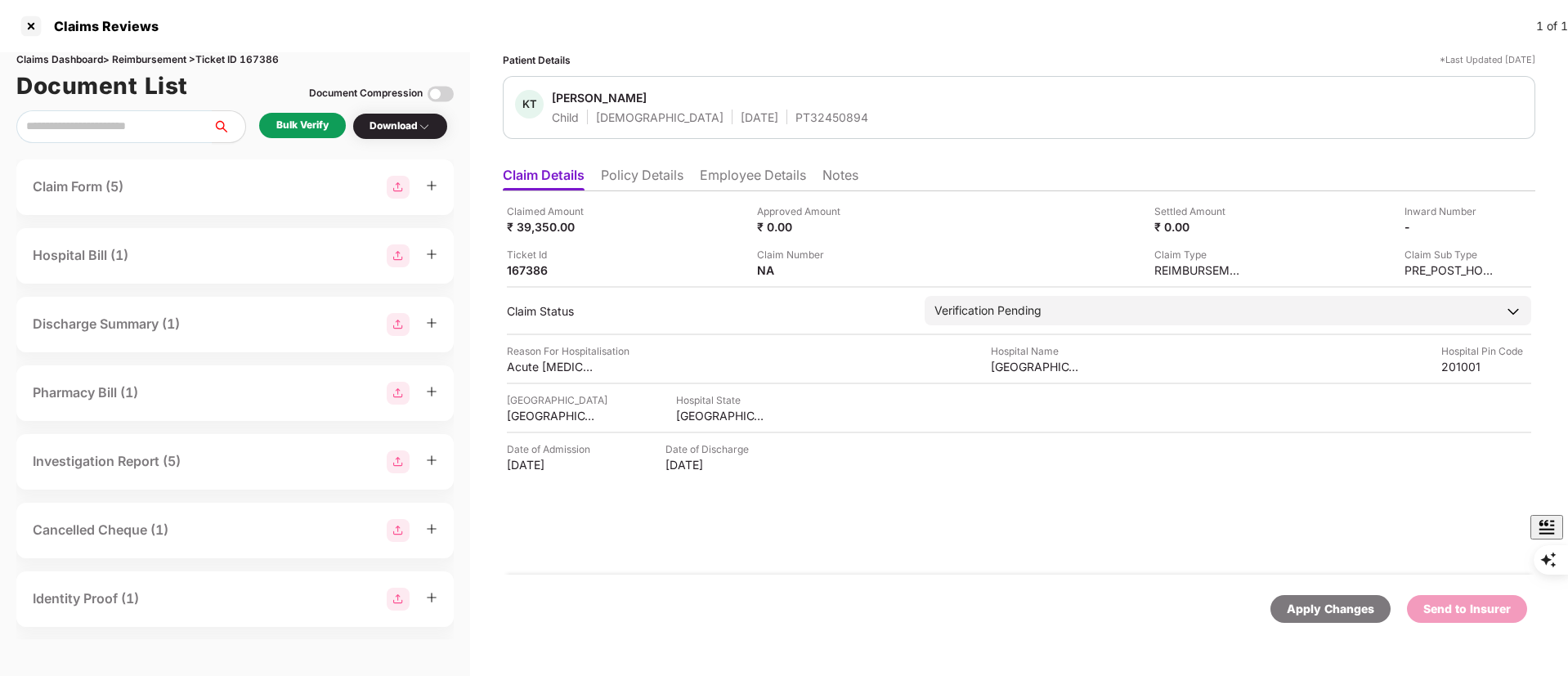
click at [657, 177] on li "Policy Details" at bounding box center [642, 178] width 83 height 24
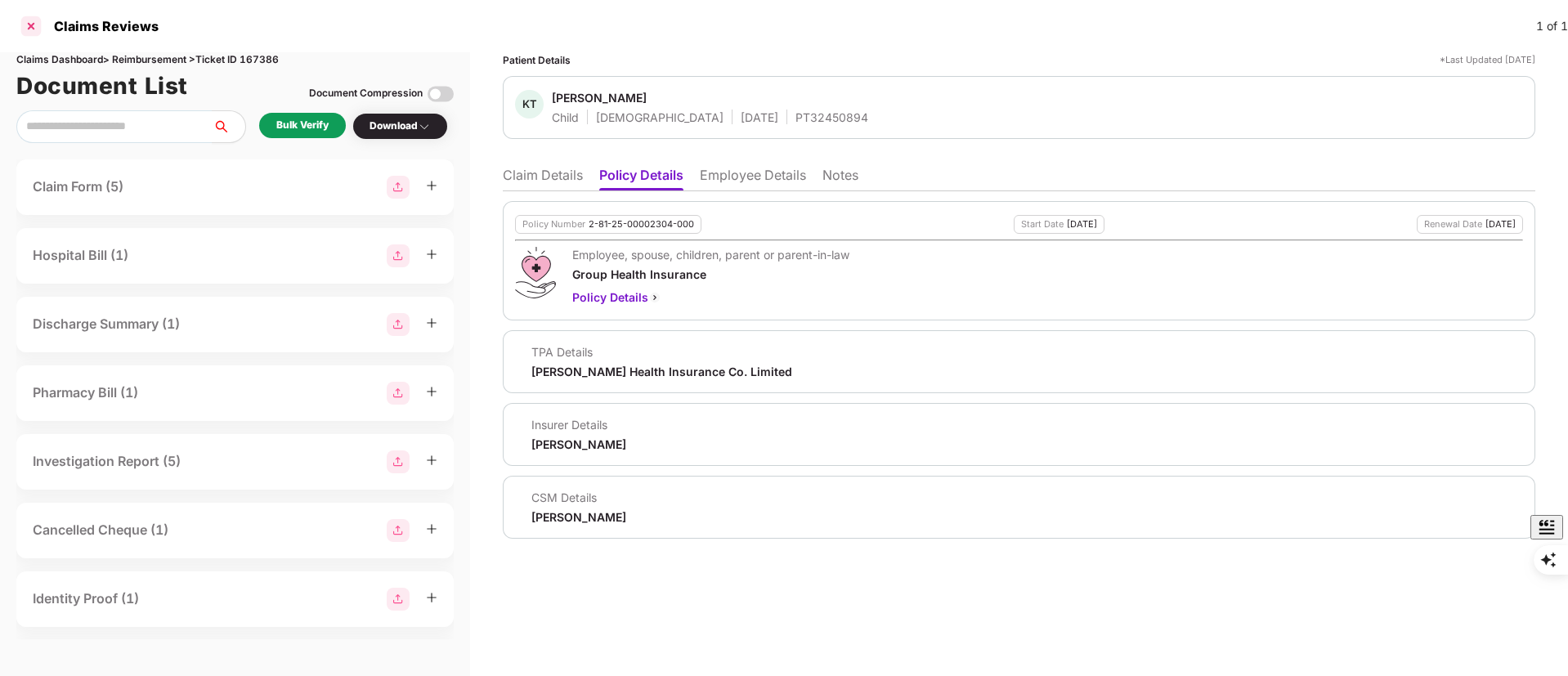
click at [22, 20] on div at bounding box center [31, 26] width 26 height 26
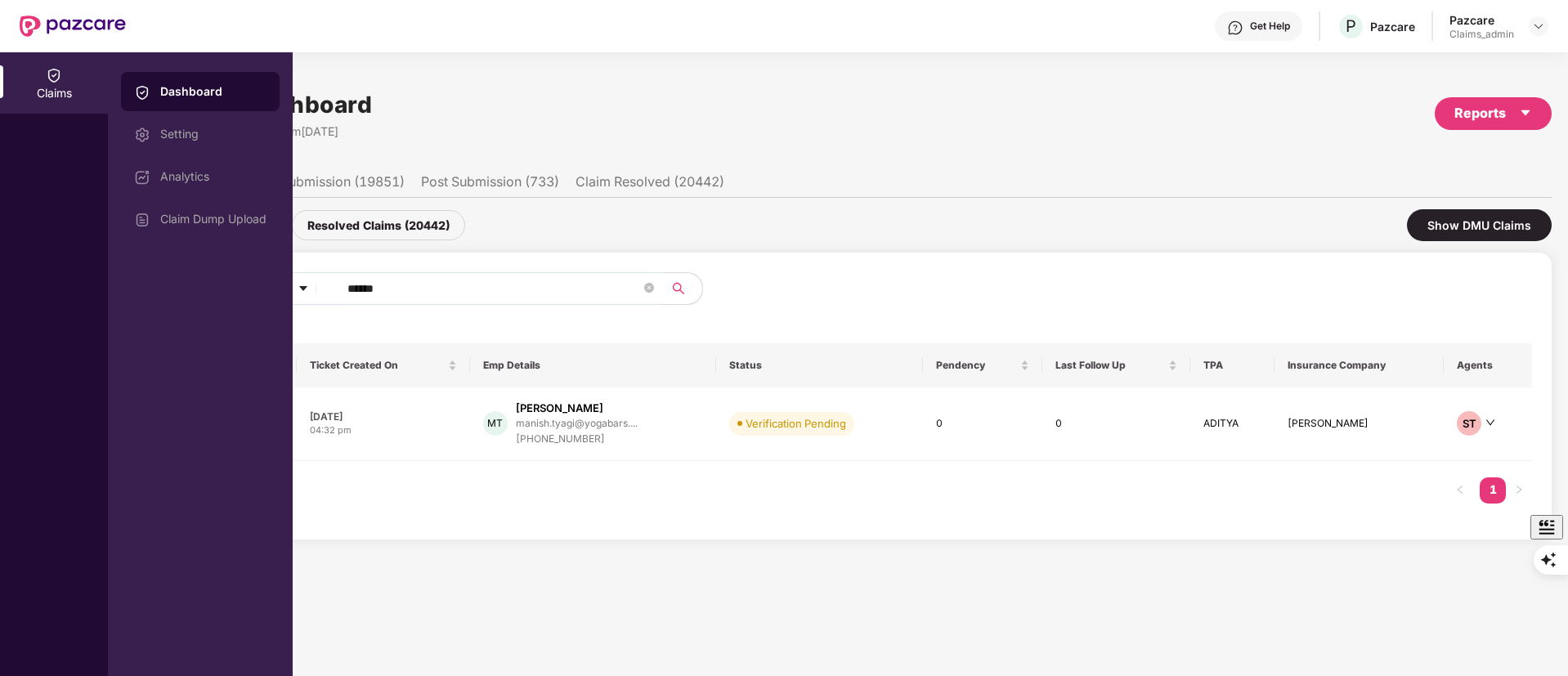
click at [540, 273] on span "******" at bounding box center [495, 288] width 335 height 33
drag, startPoint x: 463, startPoint y: 282, endPoint x: 242, endPoint y: 287, distance: 221.1
click at [242, 287] on div "Claims Dashboard Setting Analytics Claim Dump Upload Claims Dashboard Last Upda…" at bounding box center [784, 364] width 1568 height 624
paste input "text"
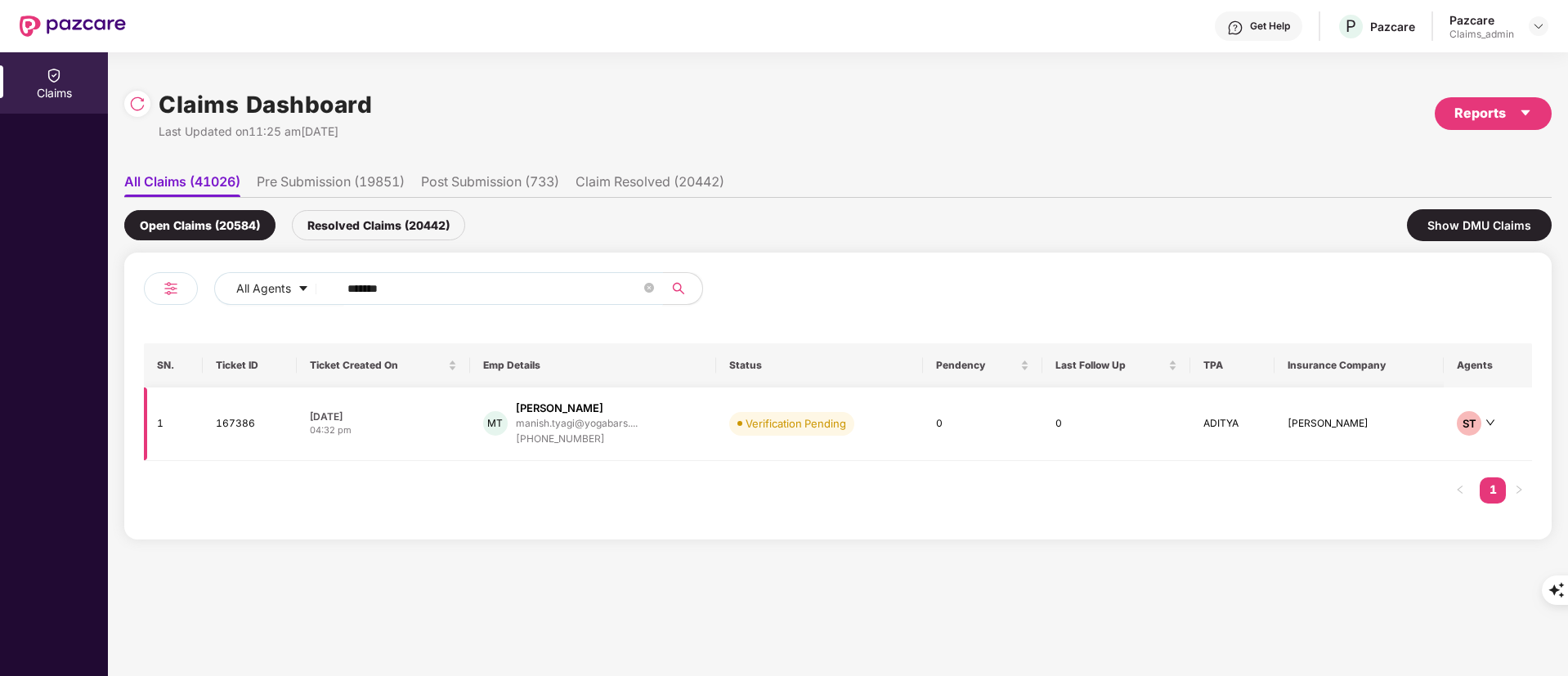
type input "******"
click at [557, 432] on div "+918745082368" at bounding box center [576, 439] width 122 height 16
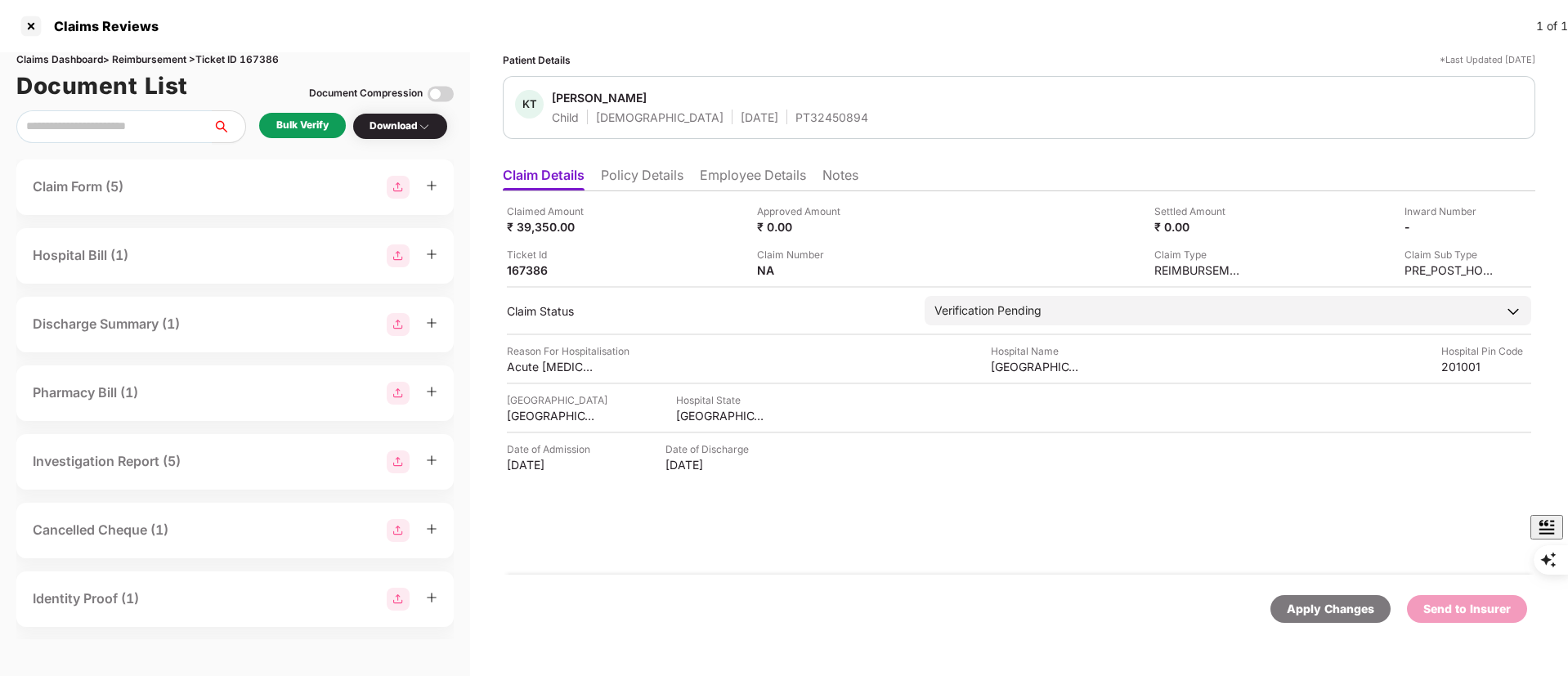
click at [641, 176] on li "Policy Details" at bounding box center [642, 178] width 83 height 24
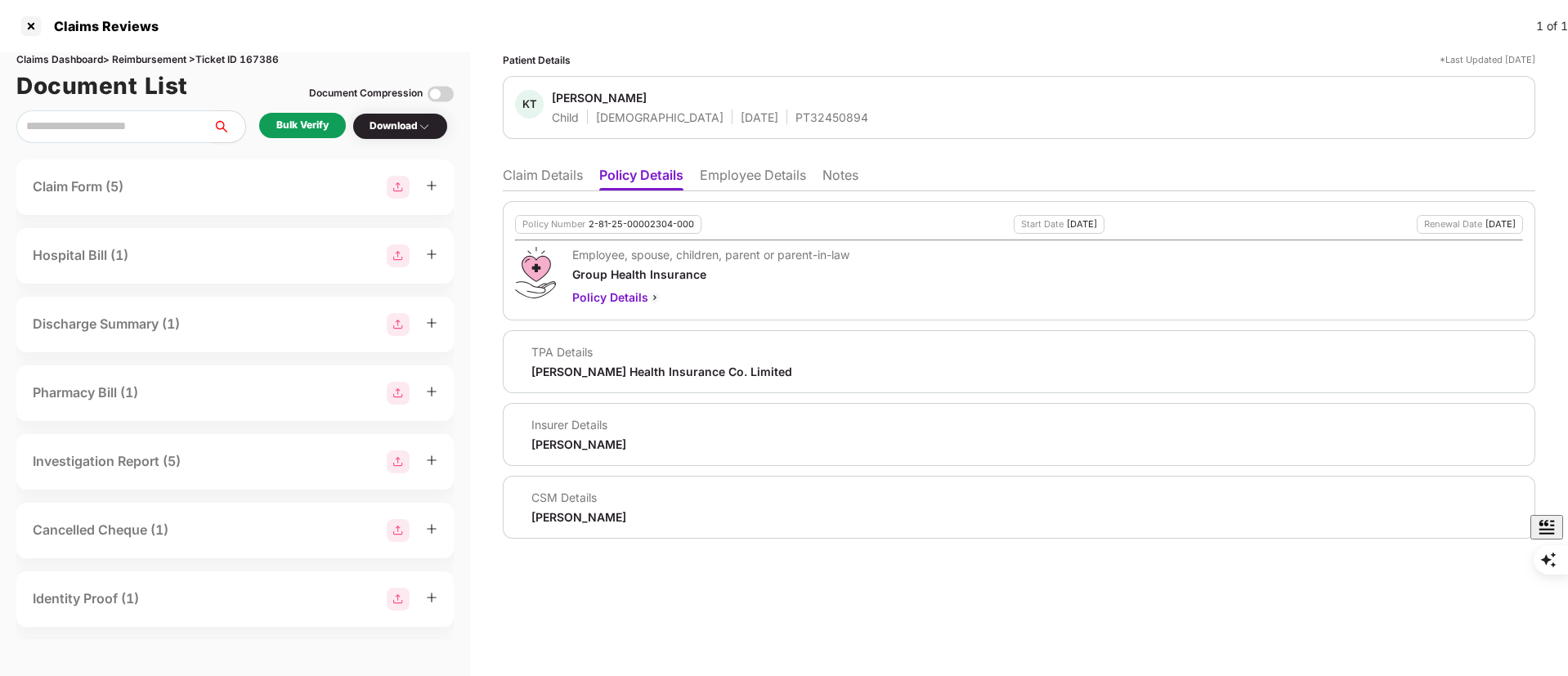
click at [725, 175] on li "Employee Details" at bounding box center [753, 178] width 106 height 24
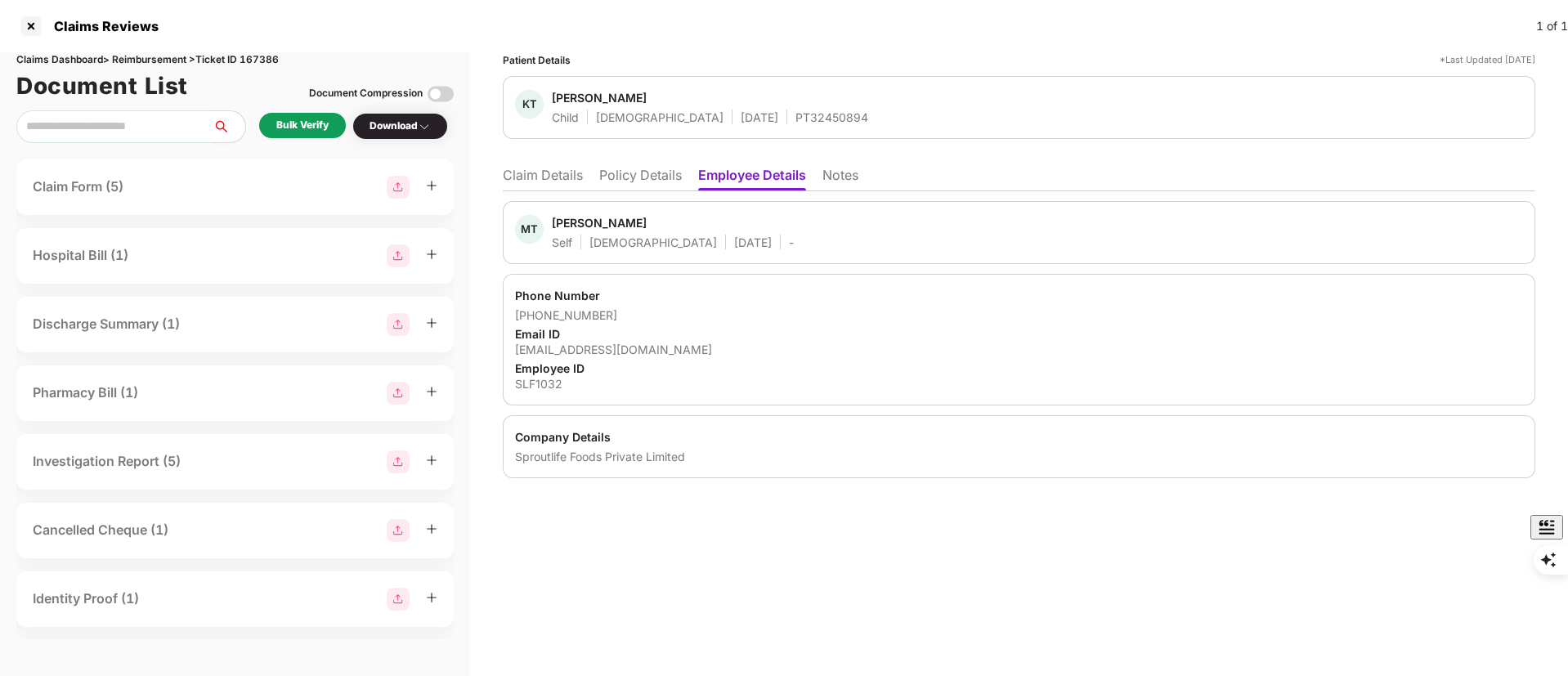
click at [535, 178] on li "Claim Details" at bounding box center [543, 178] width 80 height 24
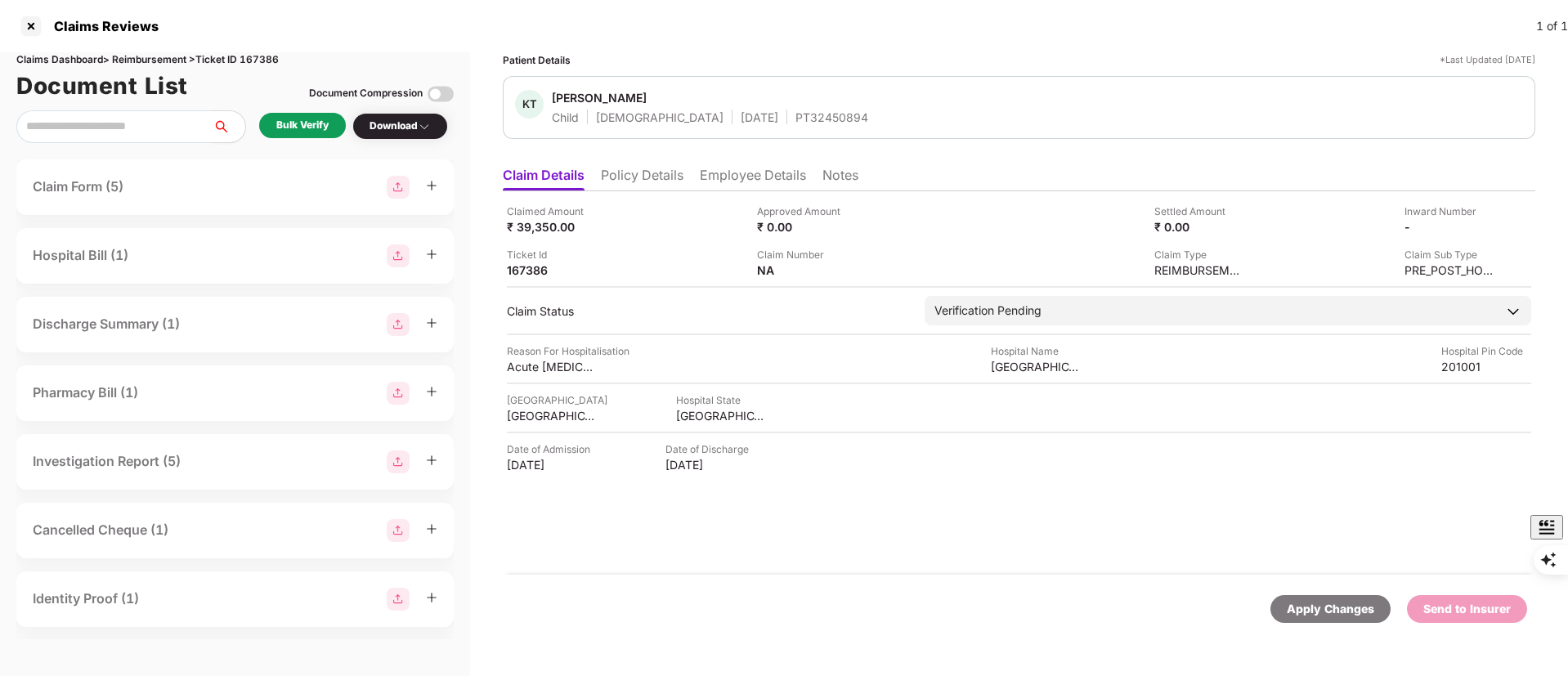
click at [635, 179] on li "Policy Details" at bounding box center [642, 178] width 83 height 24
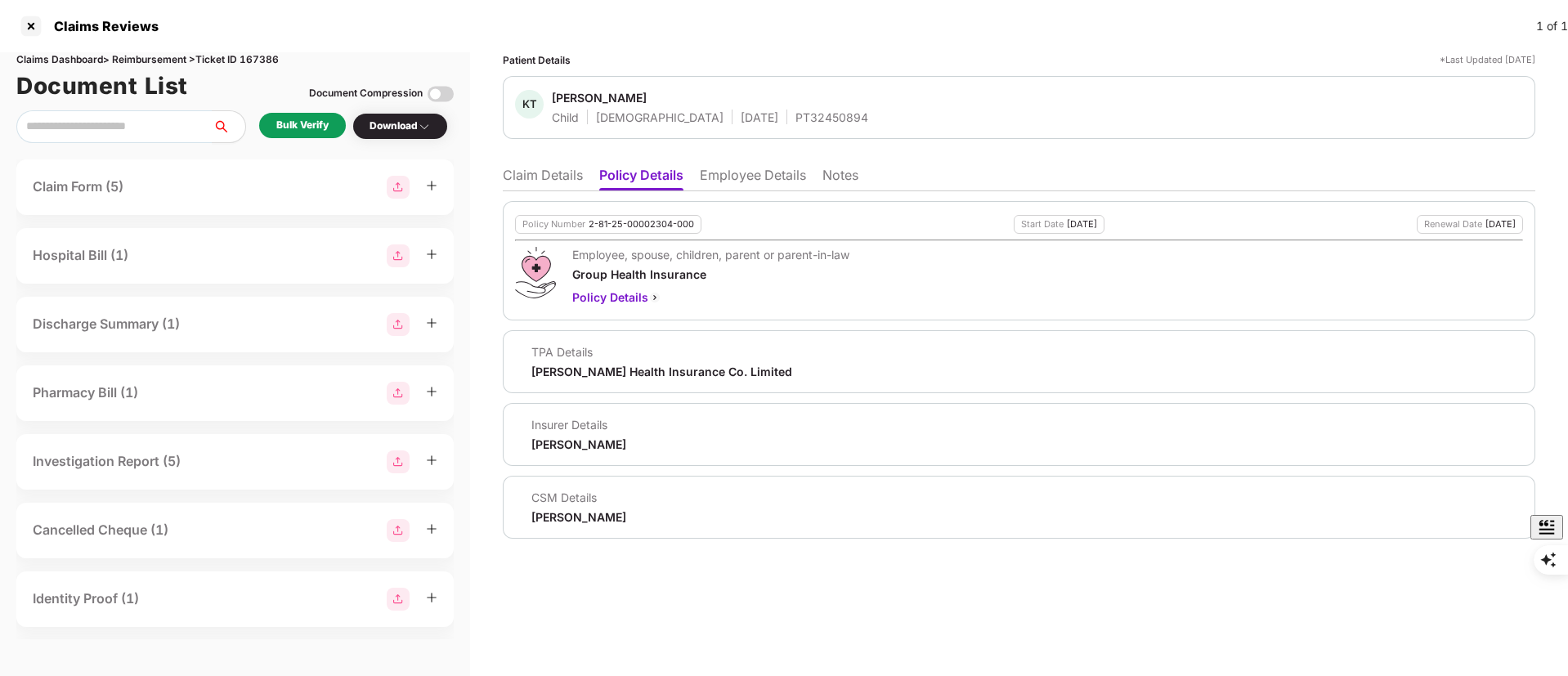
click at [722, 176] on li "Employee Details" at bounding box center [753, 178] width 106 height 24
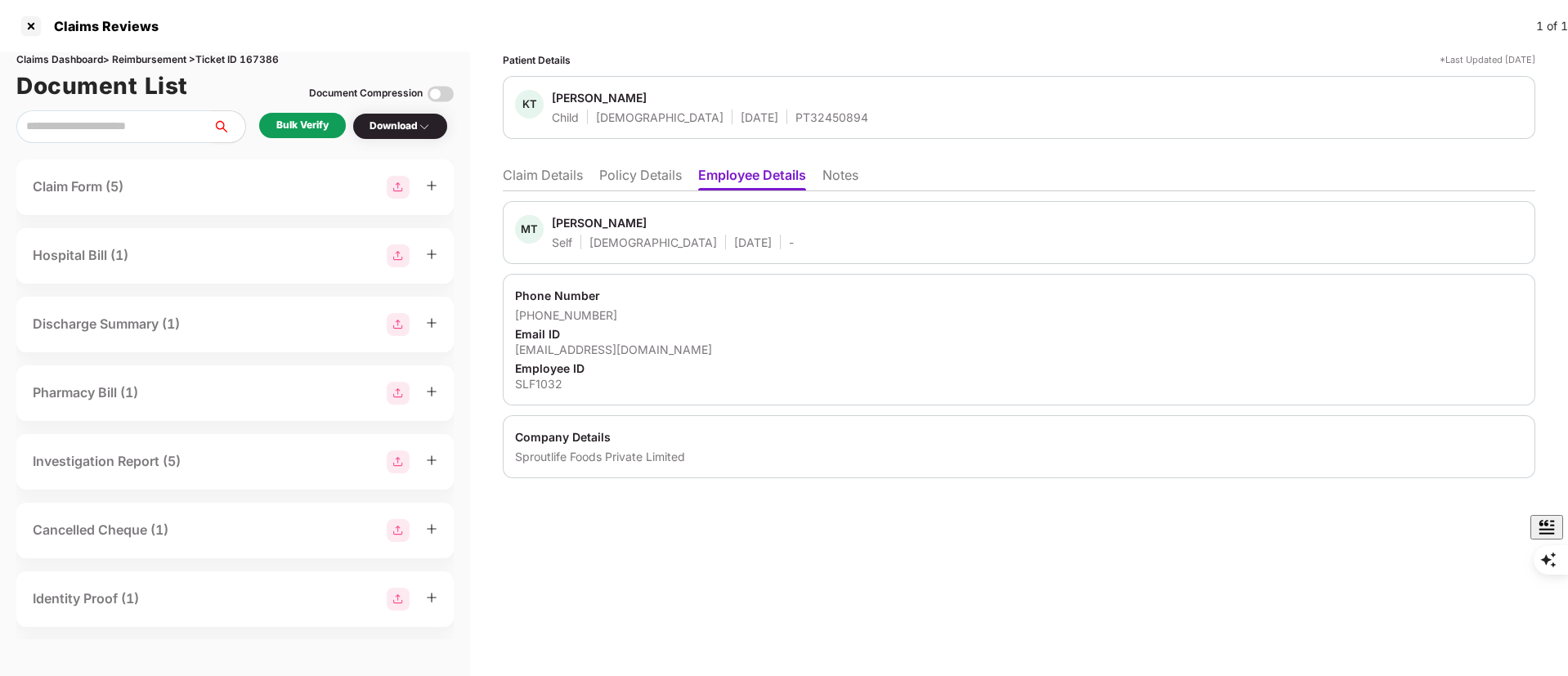
click at [602, 462] on div "Sproutlife Foods Private Limited" at bounding box center [1019, 456] width 1008 height 16
click at [602, 462] on div "Sproutlife Foods Private Limited" at bounding box center [1019, 456] width 1008 height 16
copy body "Sproutlife Foods Private Limited"
click at [540, 386] on div "SLF1032" at bounding box center [1019, 383] width 1008 height 16
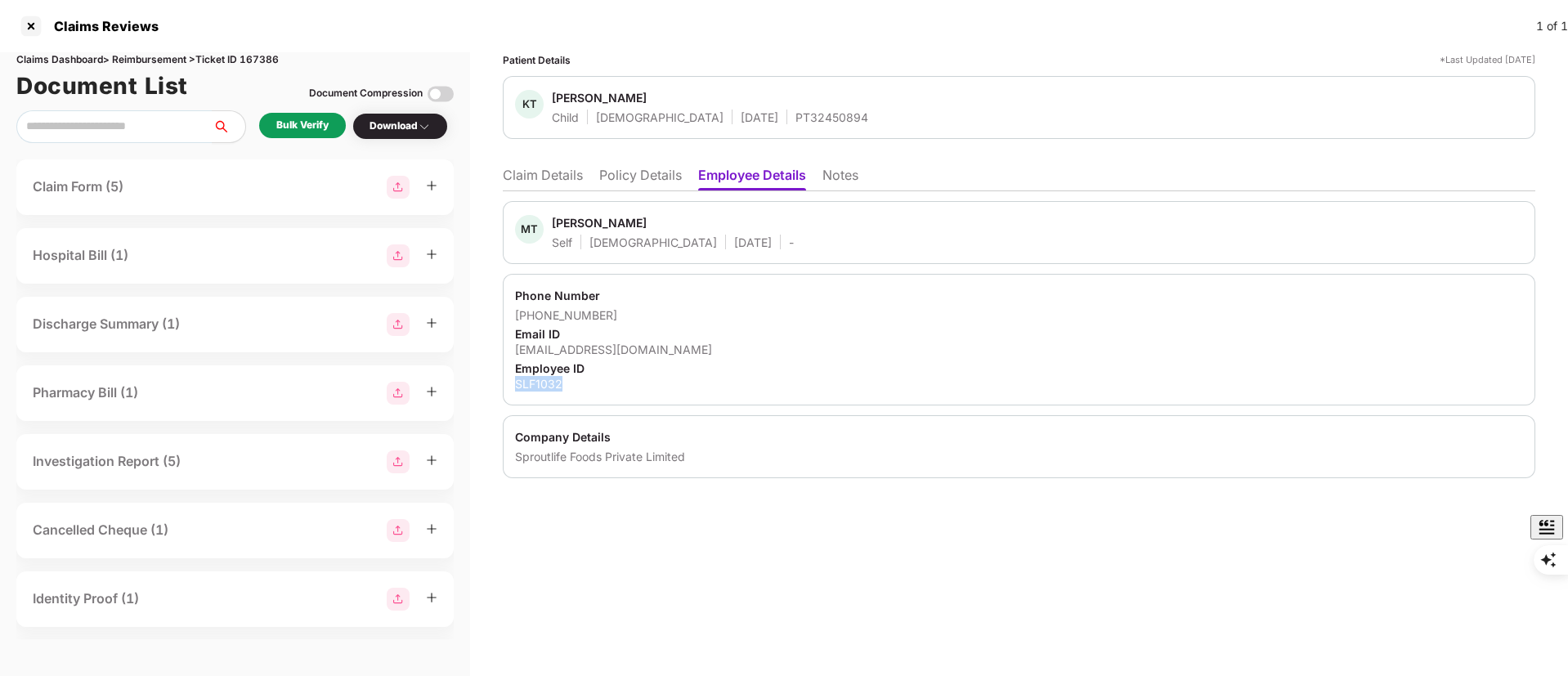
click at [540, 386] on div "SLF1032" at bounding box center [1019, 383] width 1008 height 16
copy div "SLF1032"
click at [288, 124] on div "Bulk Verify" at bounding box center [302, 125] width 52 height 16
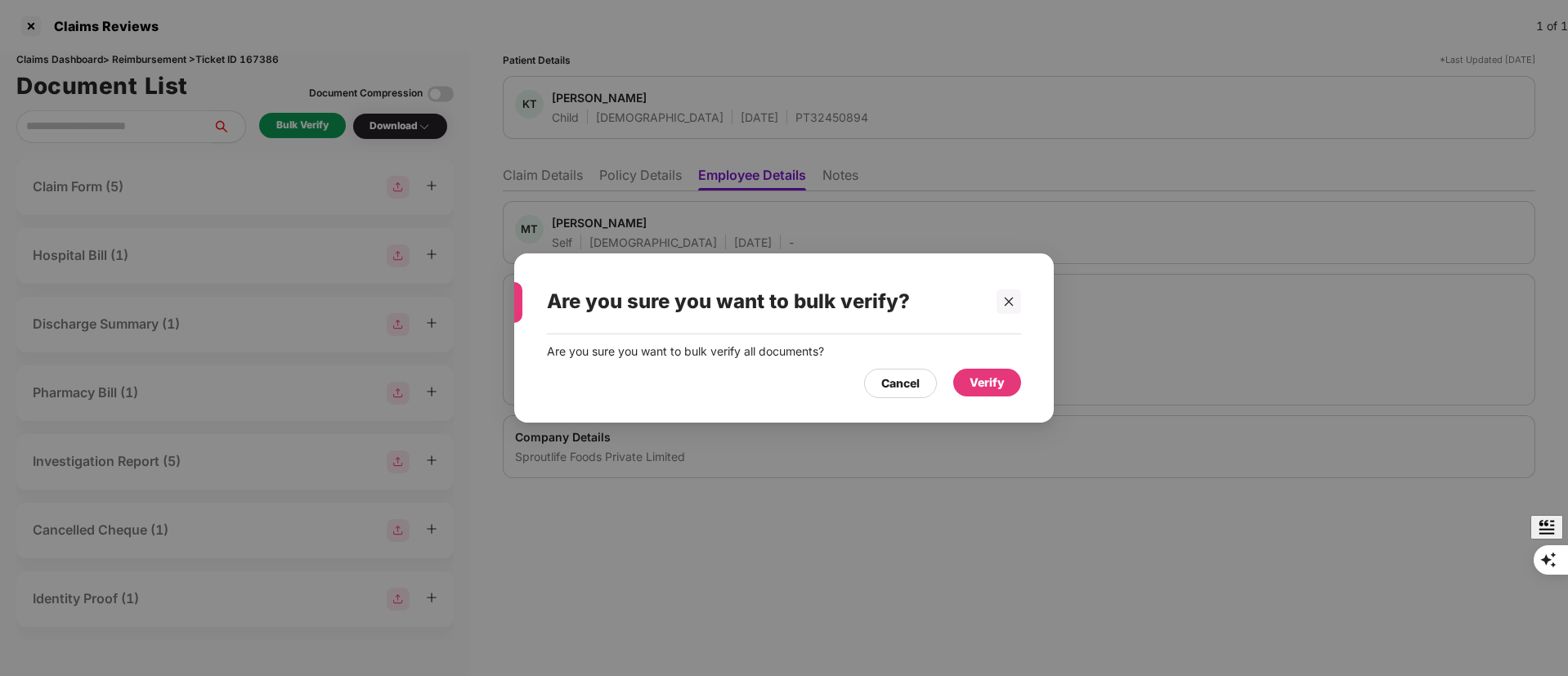
click at [1004, 376] on div "Verify" at bounding box center [987, 382] width 35 height 18
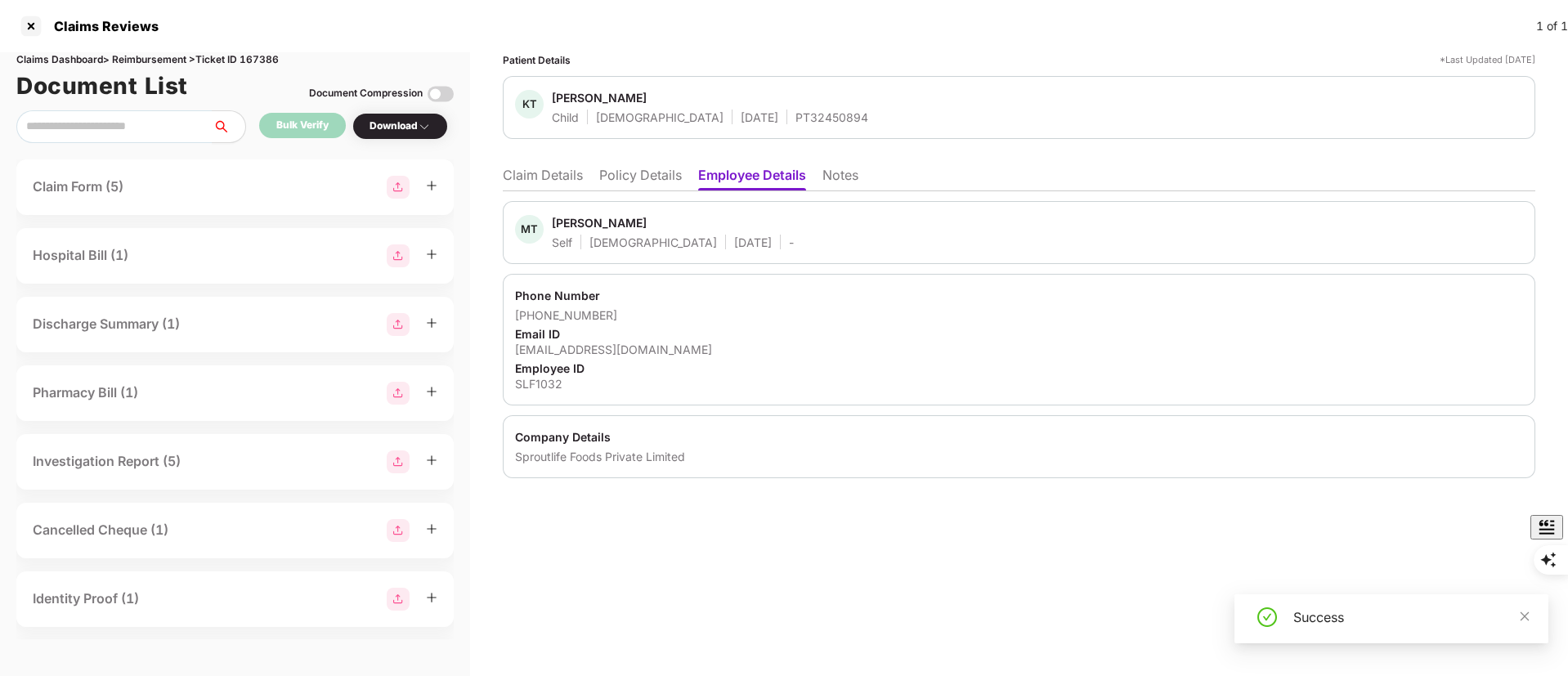
click at [557, 177] on li "Claim Details" at bounding box center [543, 178] width 80 height 24
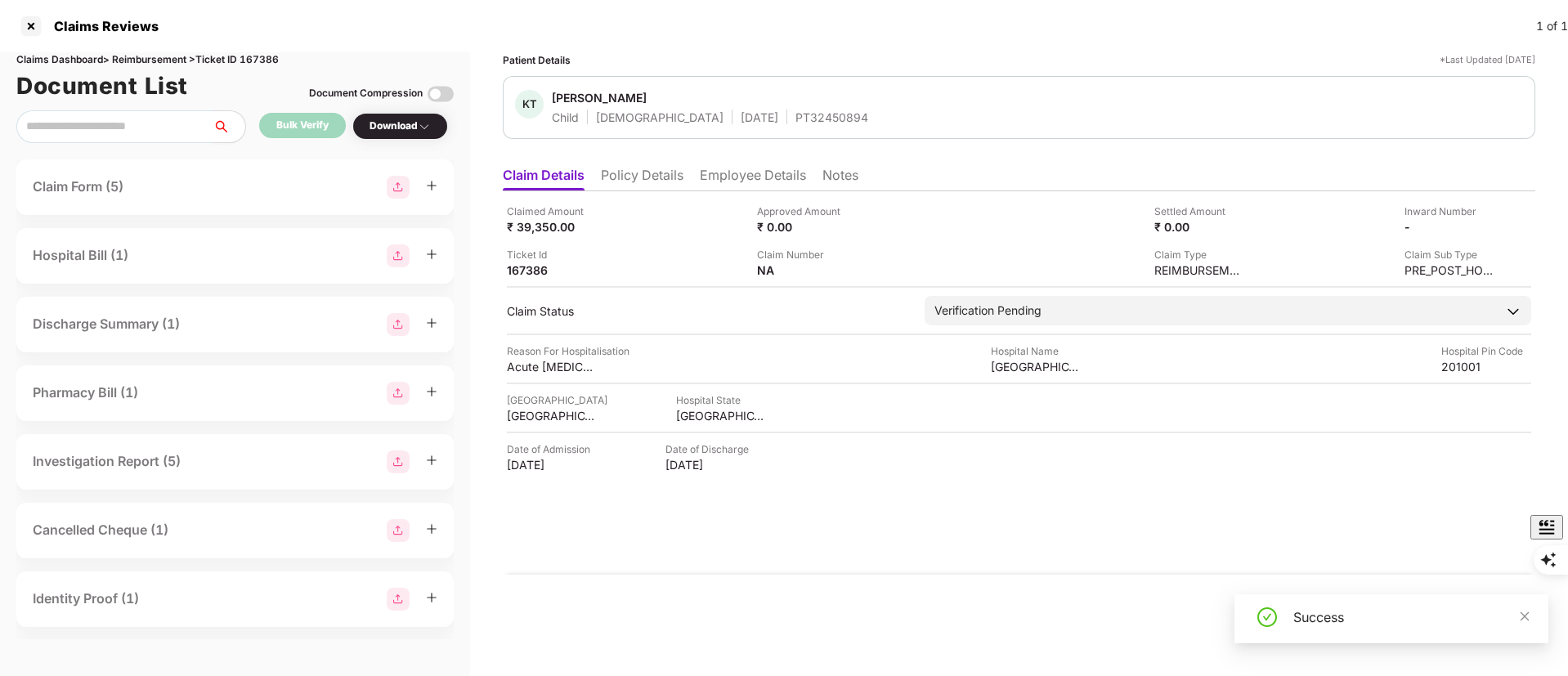
click at [418, 128] on div "Download" at bounding box center [400, 126] width 61 height 16
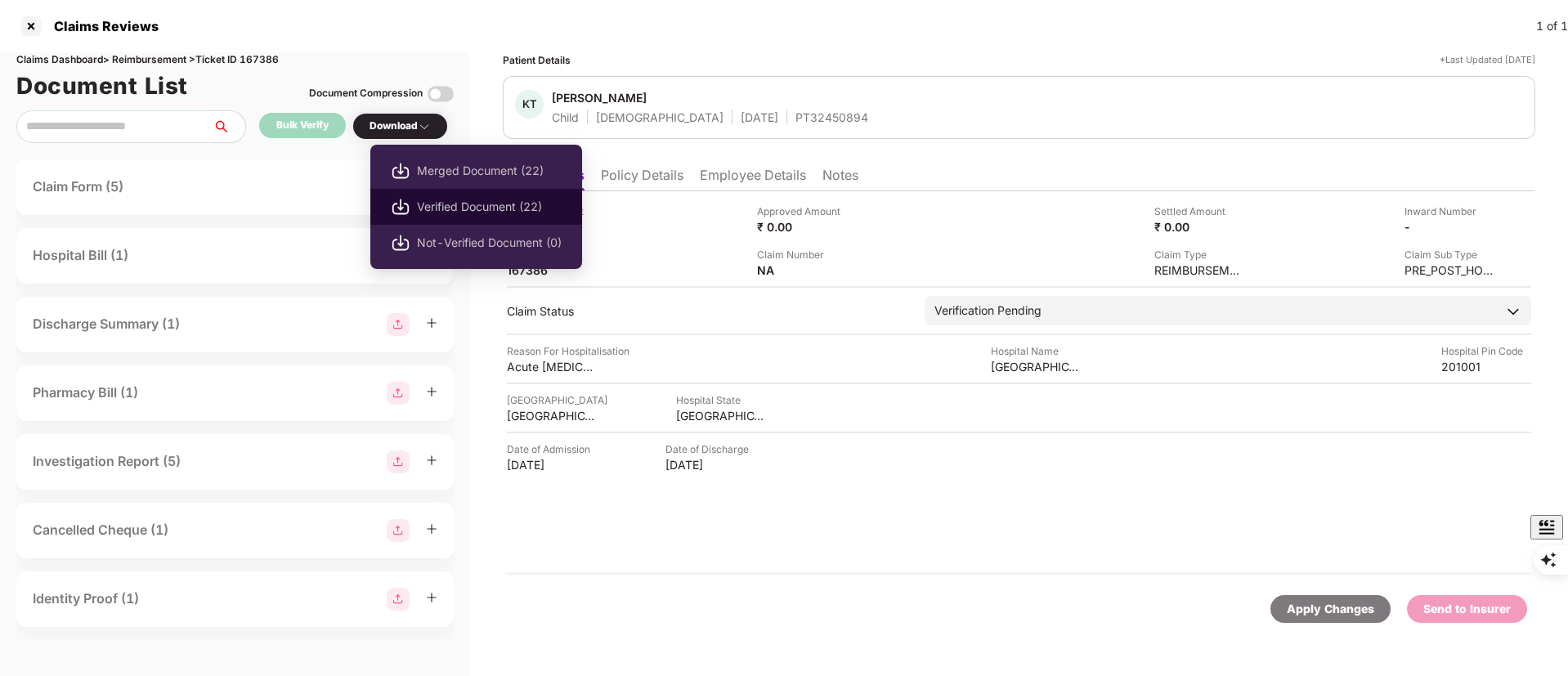
click at [452, 196] on li "Verified Document (22)" at bounding box center [476, 207] width 212 height 36
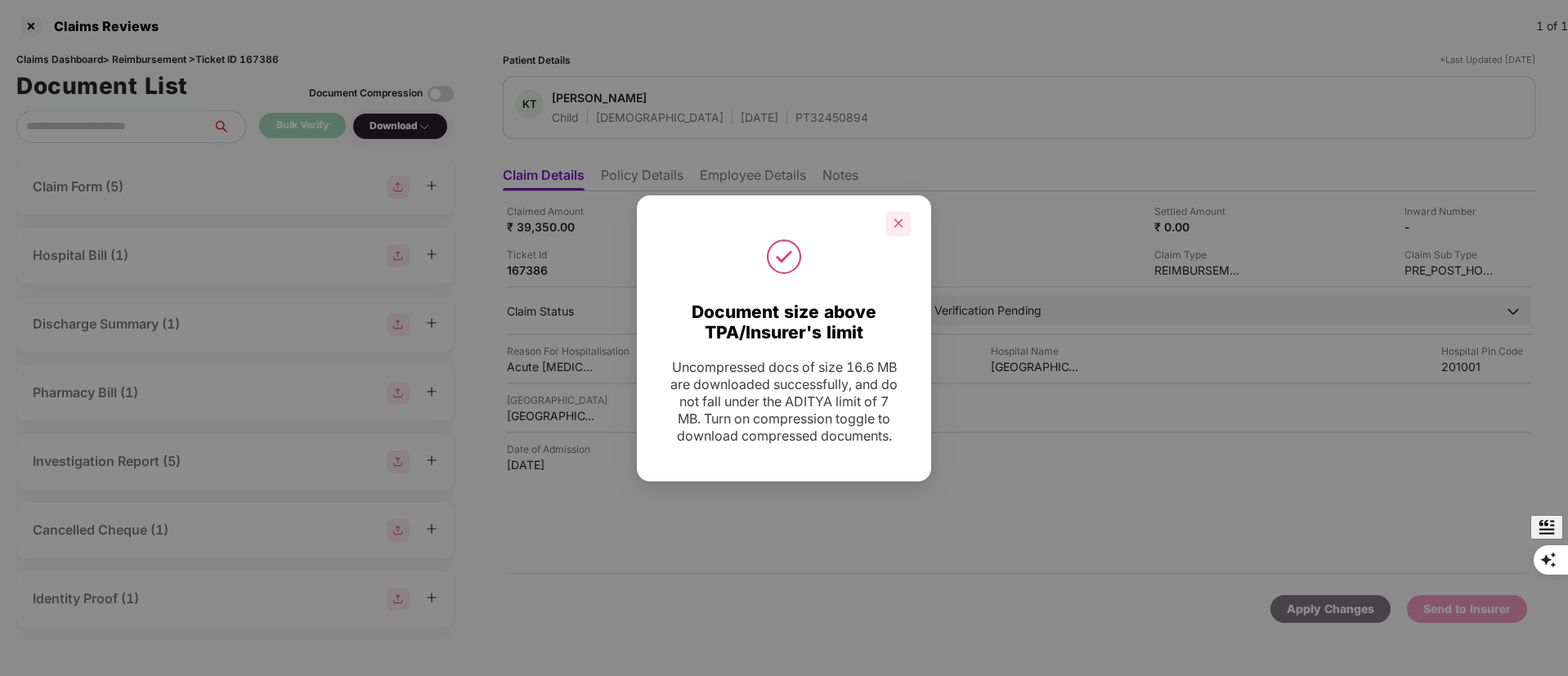
click at [899, 218] on icon "close" at bounding box center [898, 223] width 11 height 11
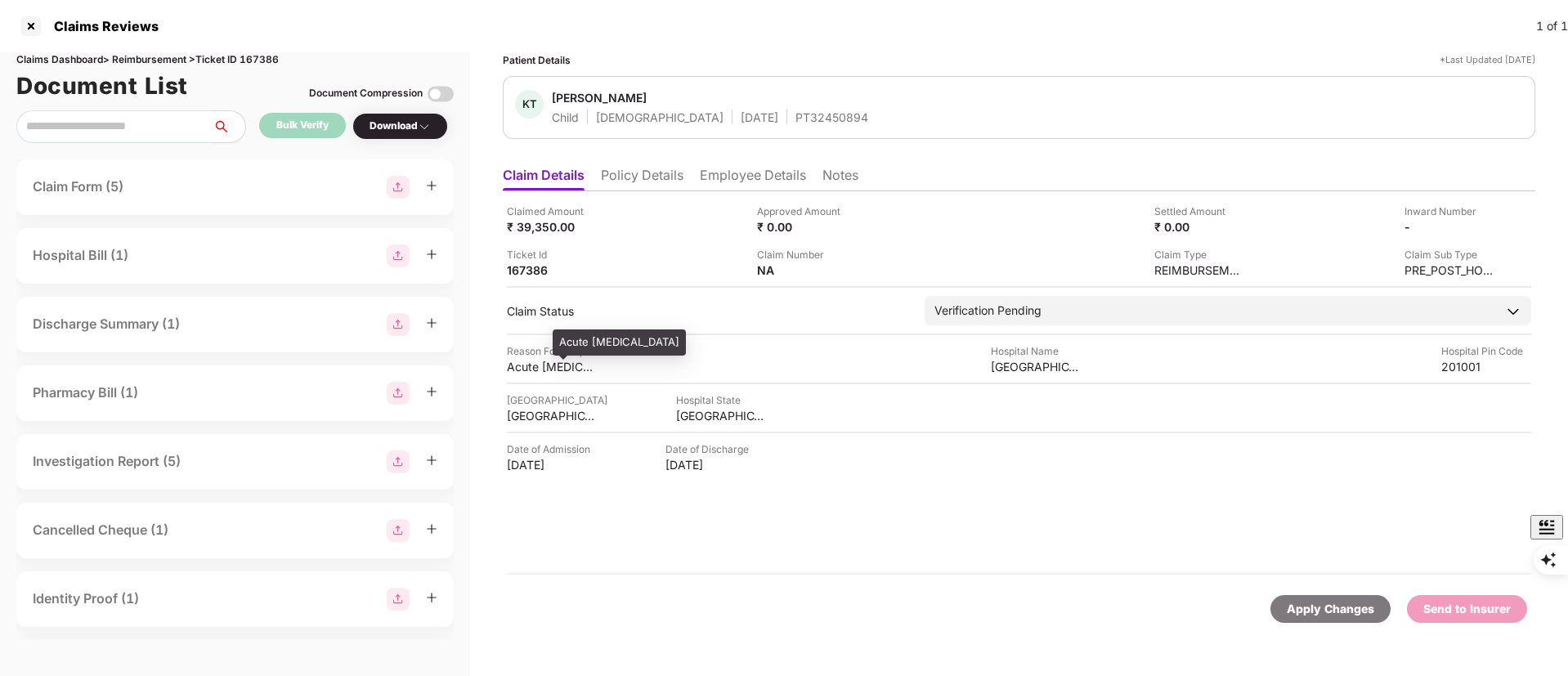
click at [603, 340] on div "Acute Viral Hepatitis" at bounding box center [619, 342] width 133 height 26
copy div "Acute Viral Hepatitis"
click at [630, 173] on li "Policy Details" at bounding box center [642, 178] width 83 height 24
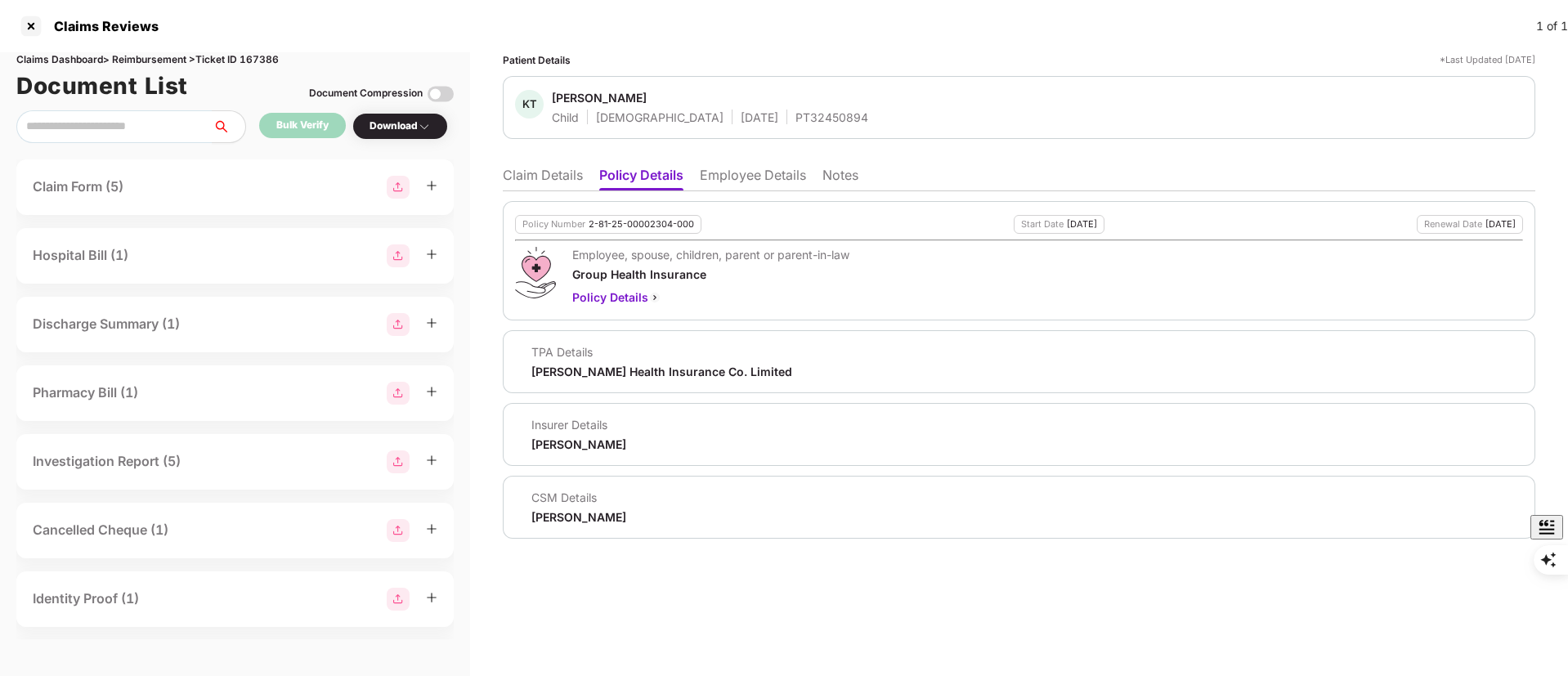
click at [721, 184] on li "Employee Details" at bounding box center [753, 178] width 106 height 24
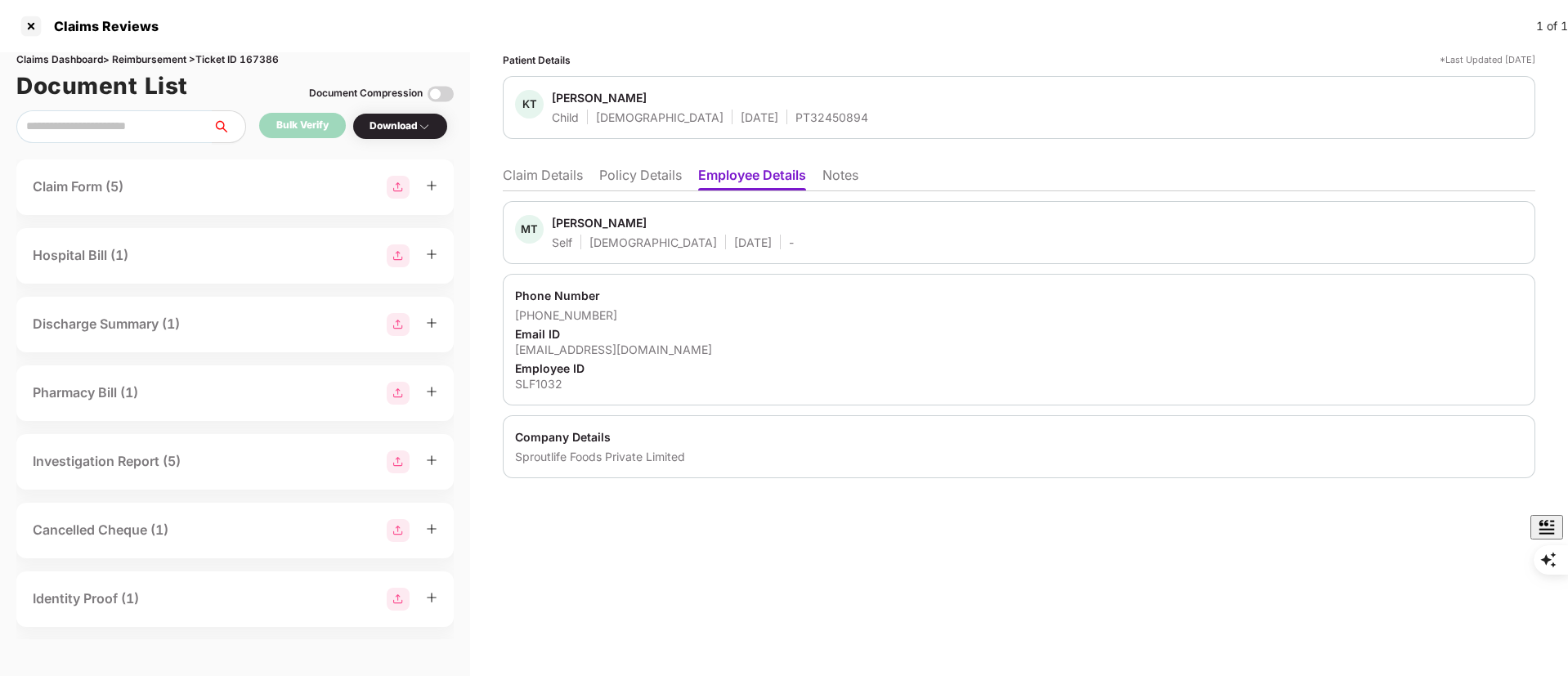
click at [581, 347] on div "manish.tyagi@yogabars.in" at bounding box center [1019, 349] width 1008 height 16
copy div "manish.tyagi@yogabars.in"
click at [619, 173] on li "Policy Details" at bounding box center [640, 178] width 83 height 24
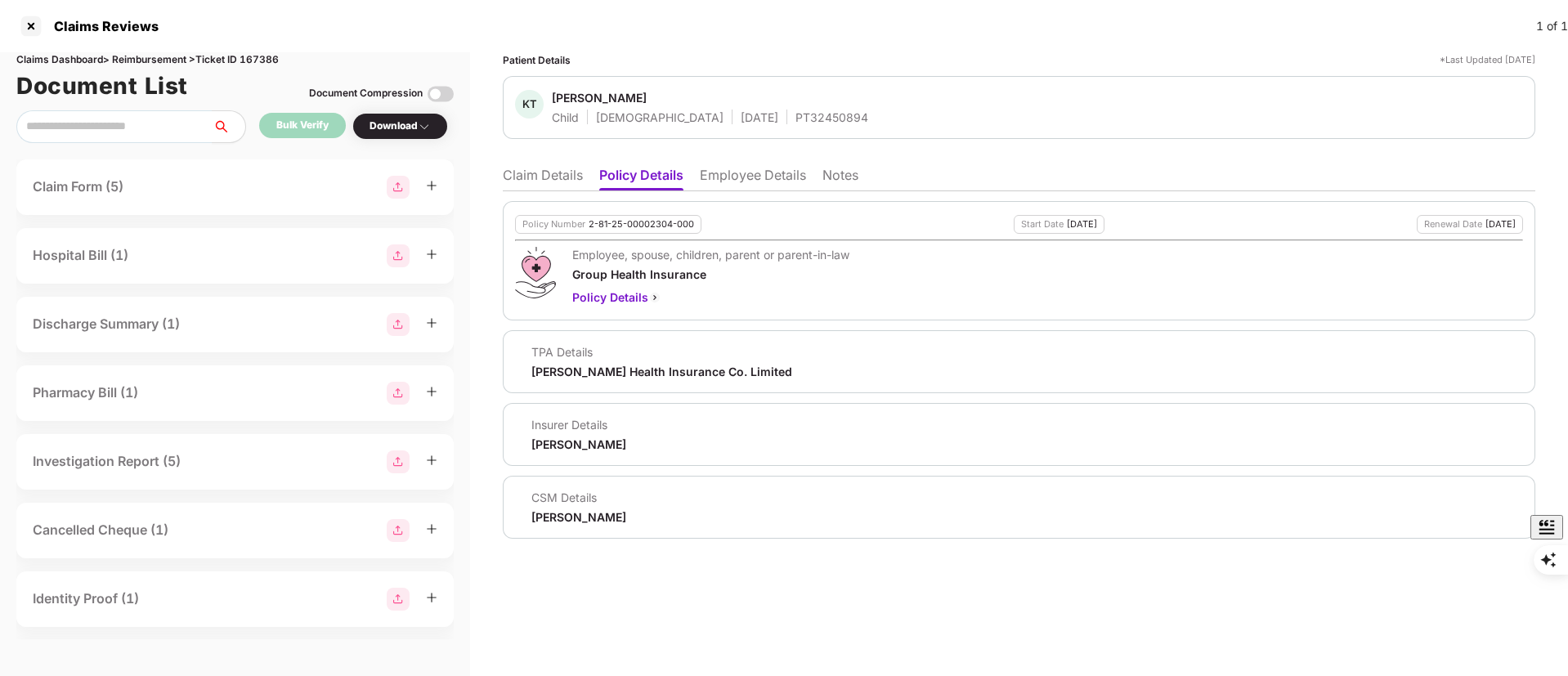
click at [550, 169] on li "Claim Details" at bounding box center [543, 178] width 80 height 24
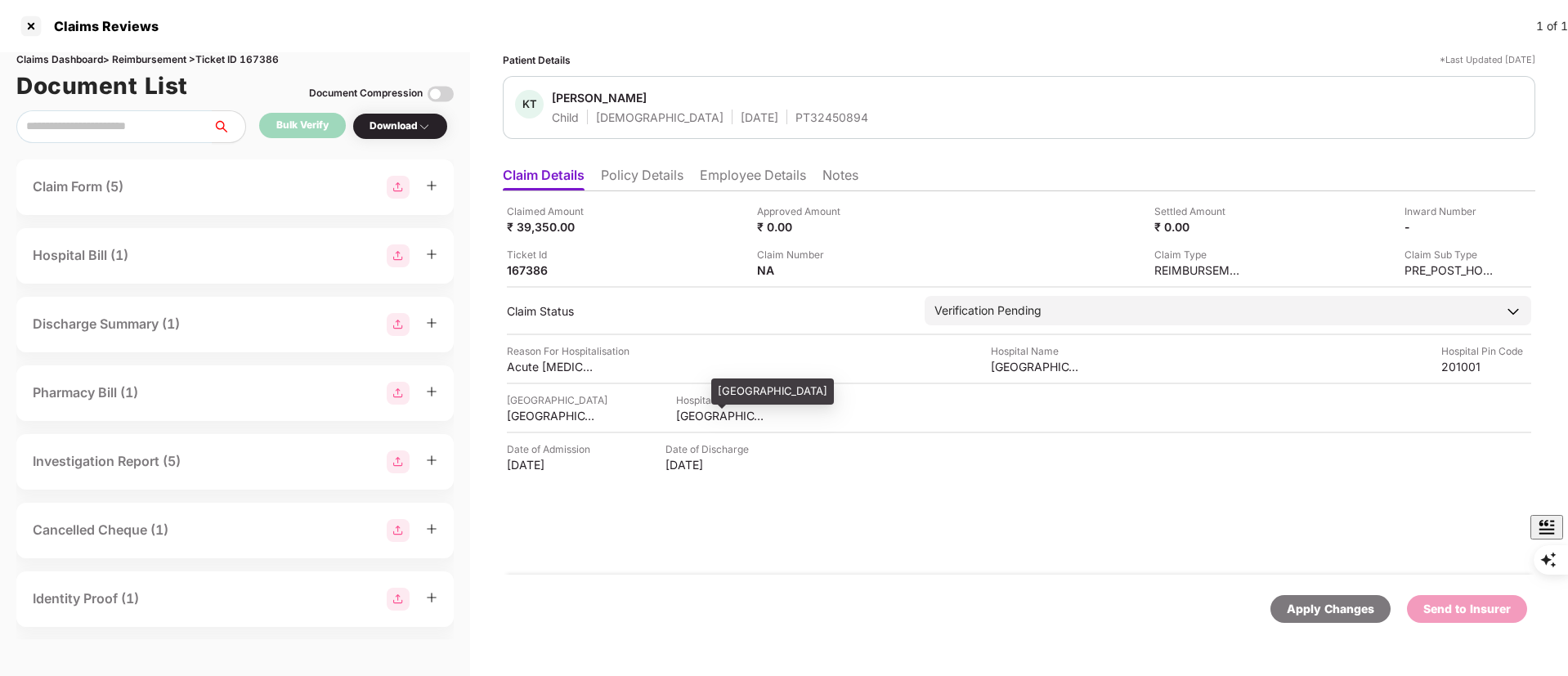
click at [746, 382] on div "UTTAR PRADESH" at bounding box center [773, 391] width 123 height 26
click at [744, 387] on div "UTTAR PRADESH" at bounding box center [773, 391] width 123 height 26
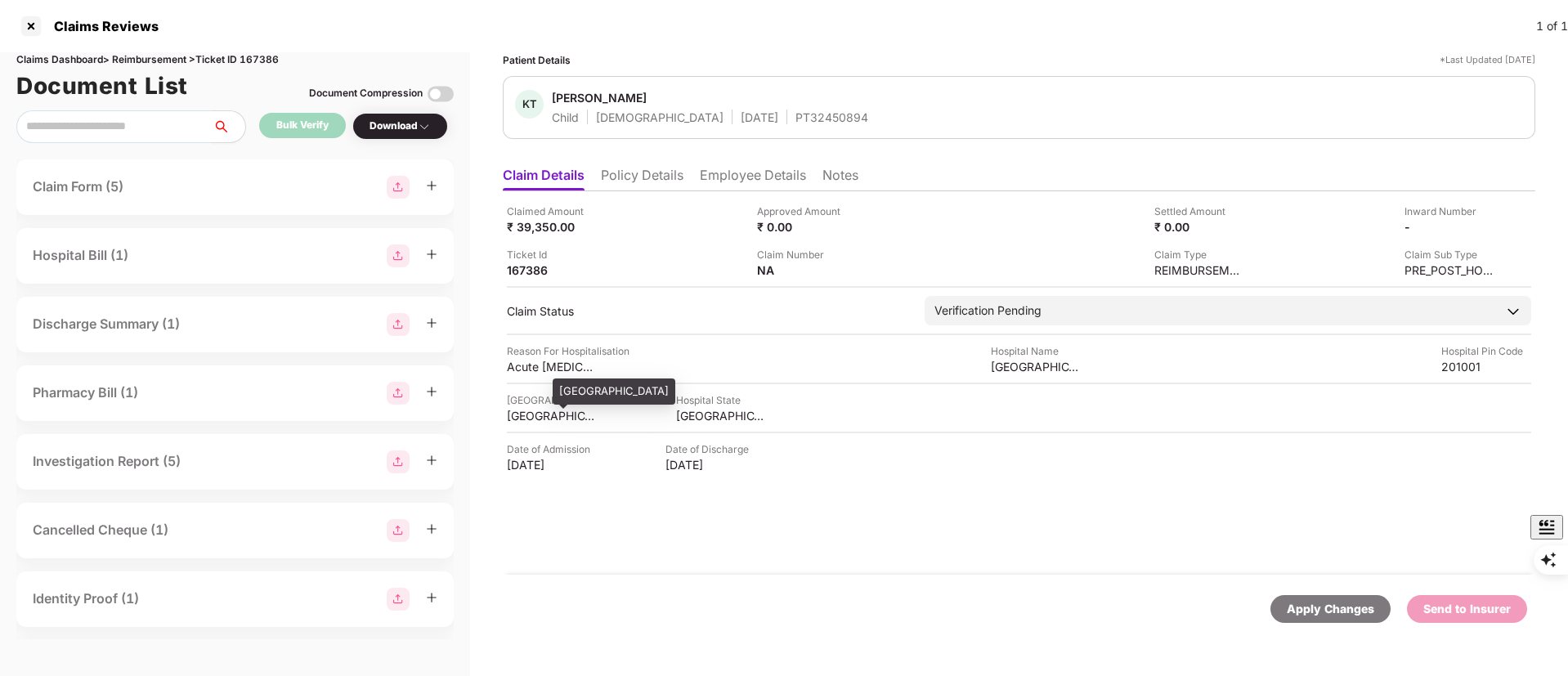
click at [549, 417] on div "GHAZIABAD" at bounding box center [552, 415] width 90 height 16
copy div "GHAZIABAD"
click at [535, 419] on div "GHAZIABAD" at bounding box center [552, 415] width 90 height 16
click at [535, 420] on div "GHAZIABAD" at bounding box center [552, 415] width 90 height 16
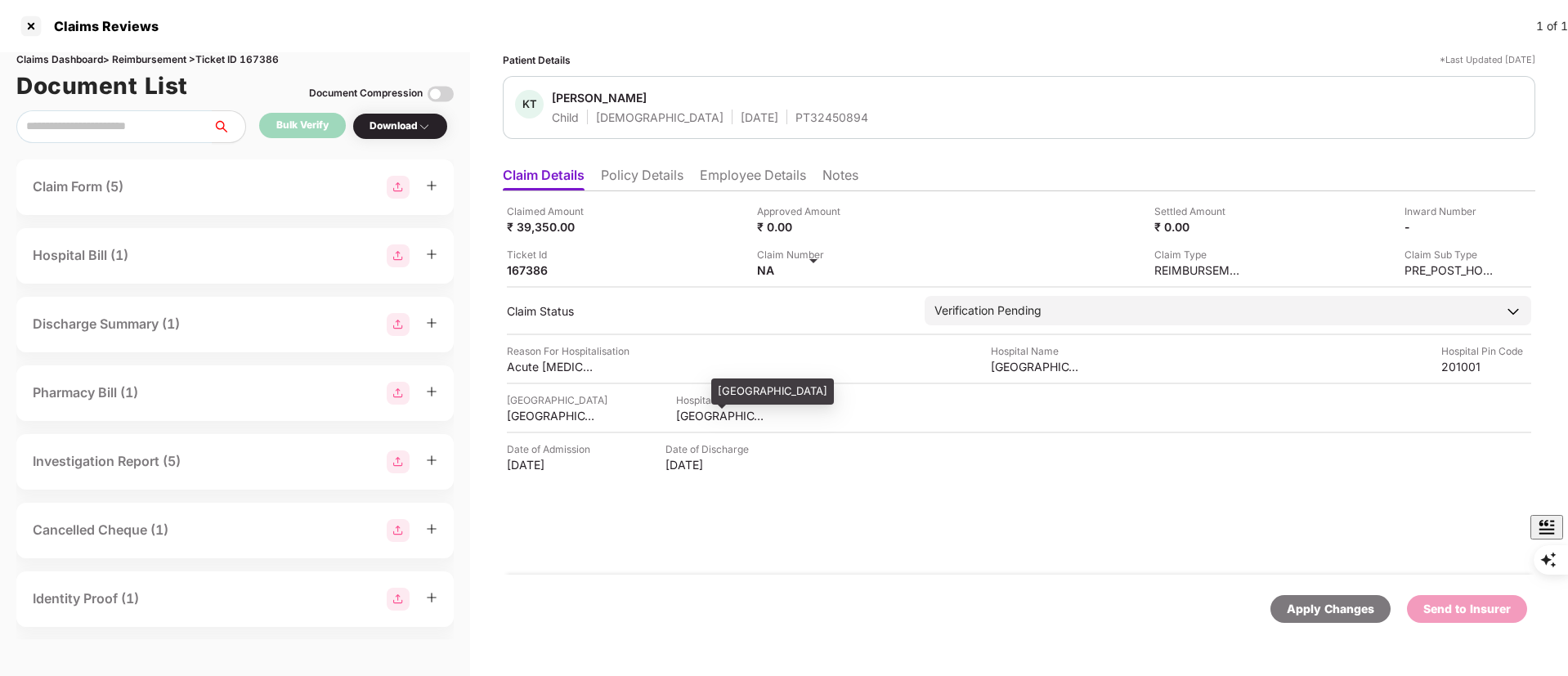
click at [758, 399] on div "UTTAR PRADESH" at bounding box center [773, 391] width 123 height 26
click at [759, 388] on div "UTTAR PRADESH" at bounding box center [773, 391] width 123 height 26
click at [761, 387] on div "UTTAR PRADESH" at bounding box center [773, 391] width 123 height 26
click at [762, 387] on div "UTTAR PRADESH" at bounding box center [773, 391] width 123 height 26
copy div "UTTAR PRADESH"
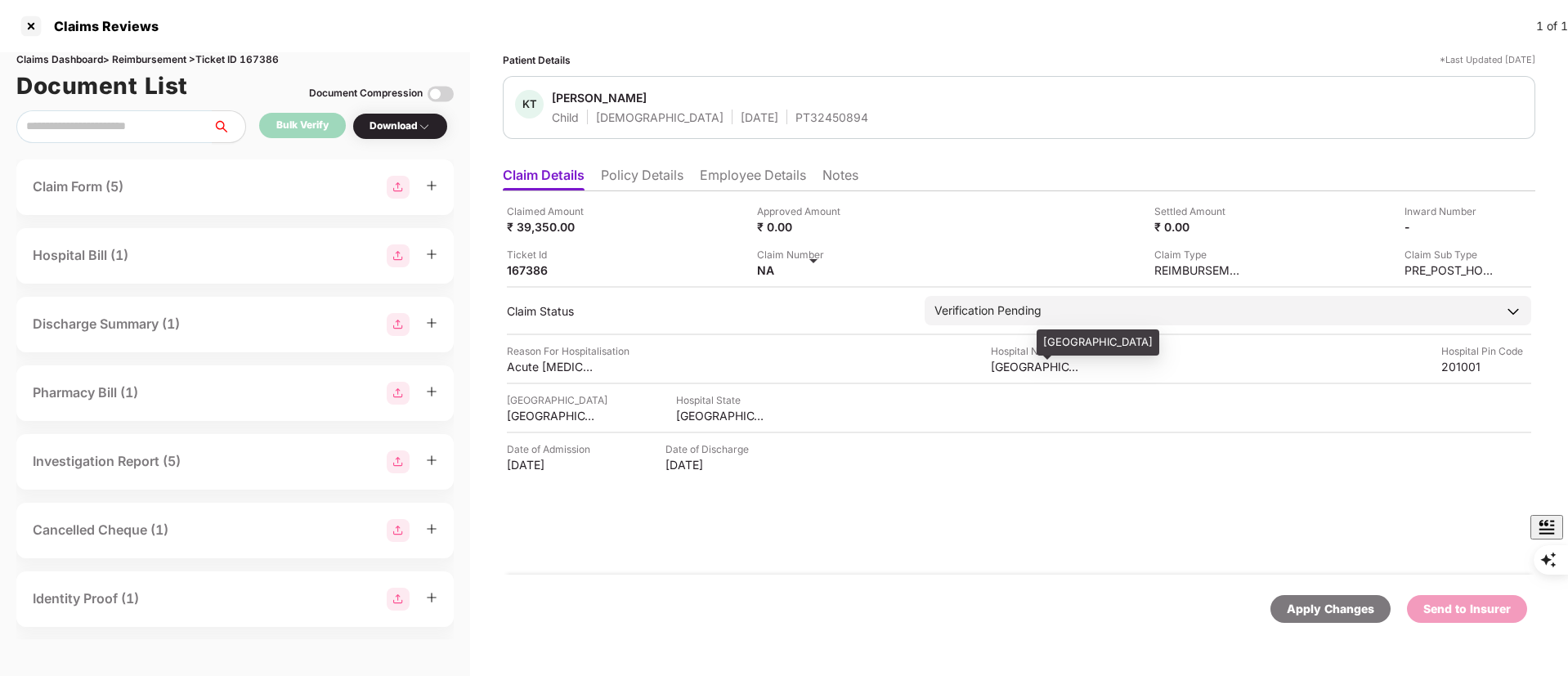
click at [1051, 364] on div "Om Medical Centre" at bounding box center [1036, 366] width 90 height 16
click at [1051, 364] on div "Om Medical Centre" at bounding box center [1036, 366] width 90 height 16
click at [1048, 364] on div "Om Medical Centre" at bounding box center [1036, 366] width 90 height 16
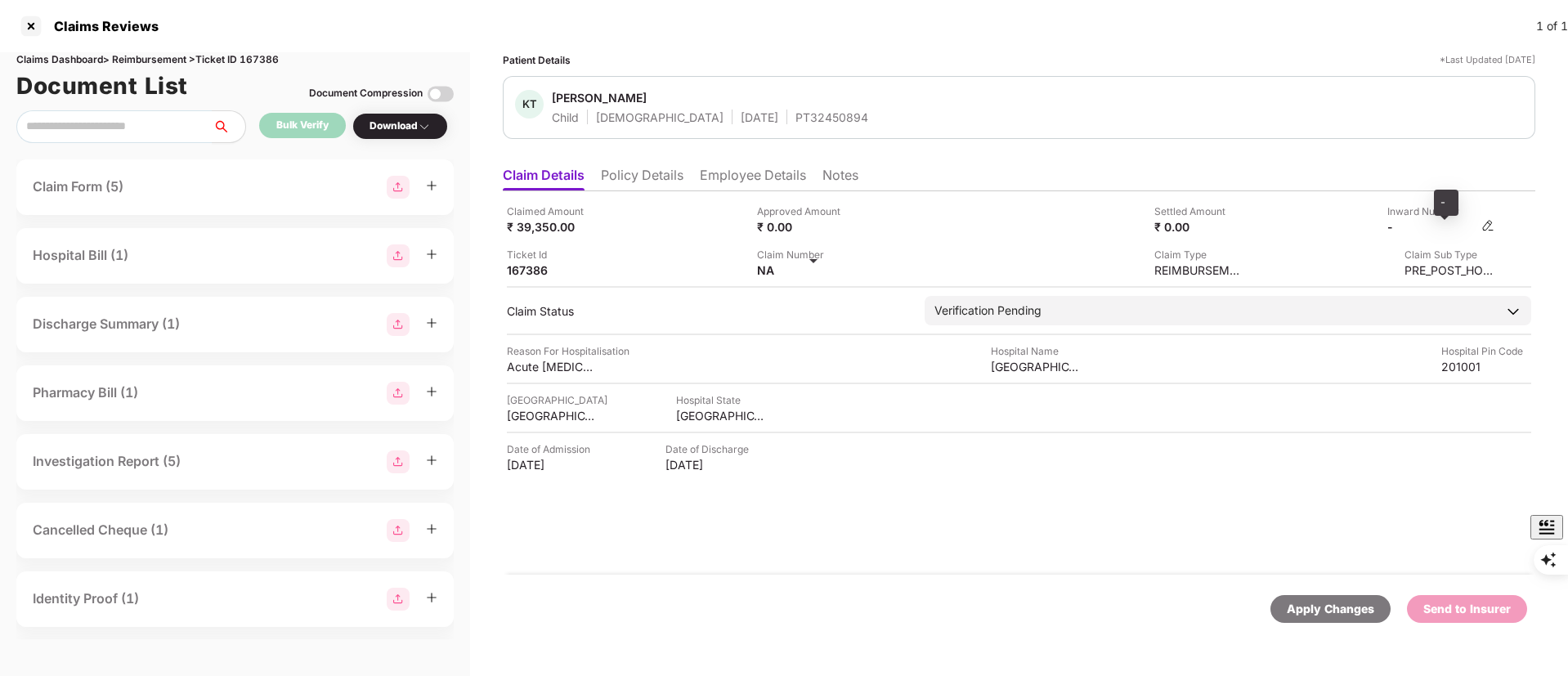
click at [1427, 228] on div "-" at bounding box center [1432, 227] width 90 height 16
click at [783, 264] on div "NA" at bounding box center [802, 269] width 90 height 16
click at [858, 270] on div "Claim Number NA" at bounding box center [875, 262] width 238 height 31
click at [852, 267] on div "Claim Number NA" at bounding box center [875, 262] width 238 height 31
click at [852, 267] on img at bounding box center [857, 268] width 13 height 13
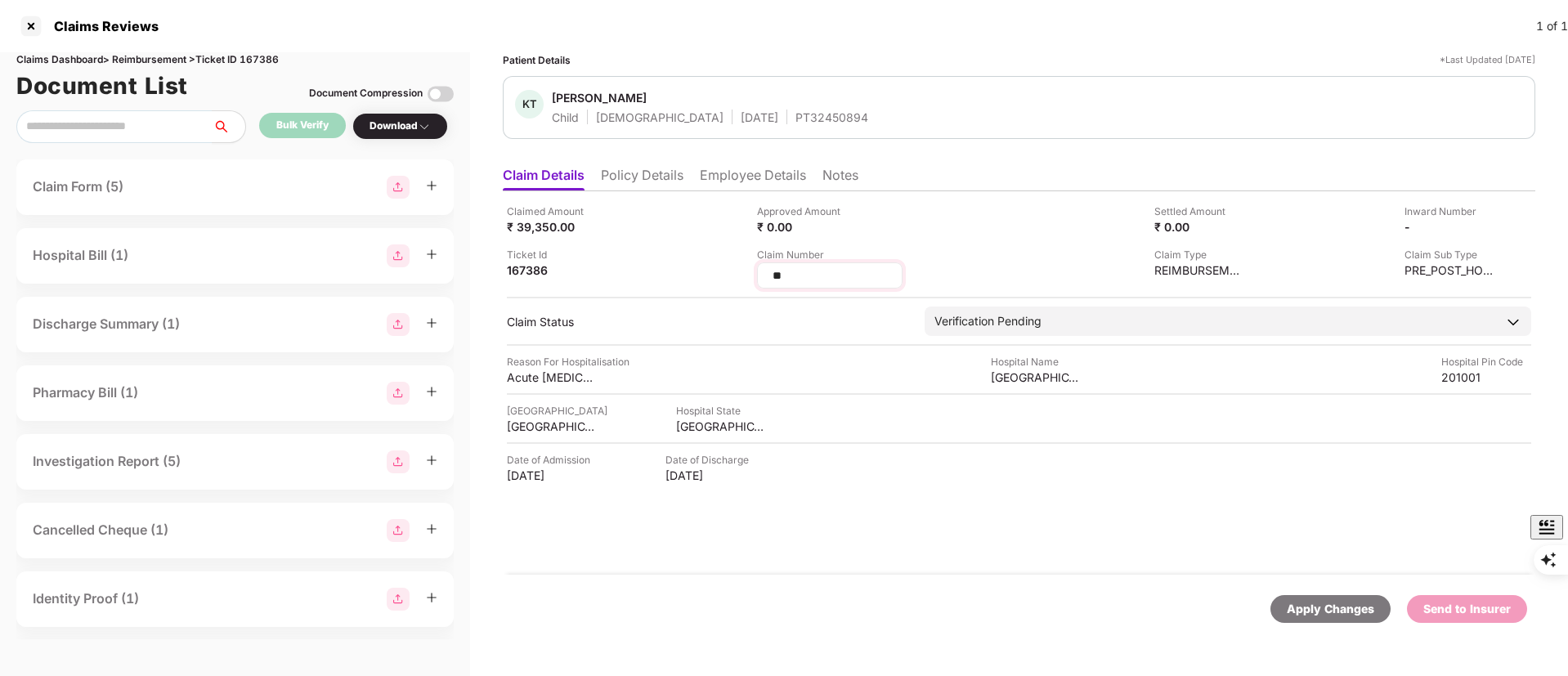
click at [653, 271] on div "Claimed Amount ₹ 39,350.00 Approved Amount ₹ 0.00 Settled Amount ₹ 0.00 Inward …" at bounding box center [1019, 246] width 1024 height 85
type input "**********"
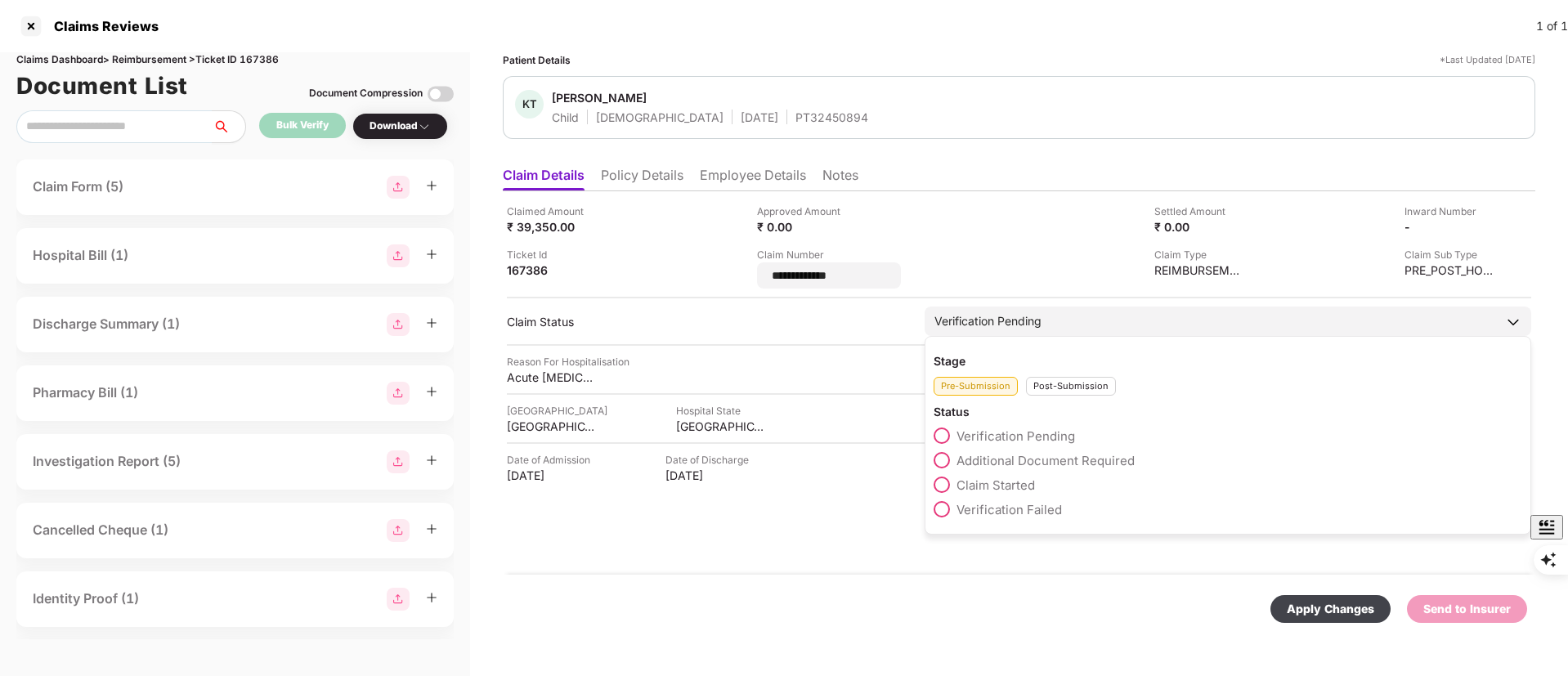
click at [1054, 385] on div "Stage Pre-Submission Post-Submission Status Verification Pending Additional Doc…" at bounding box center [1227, 435] width 607 height 199
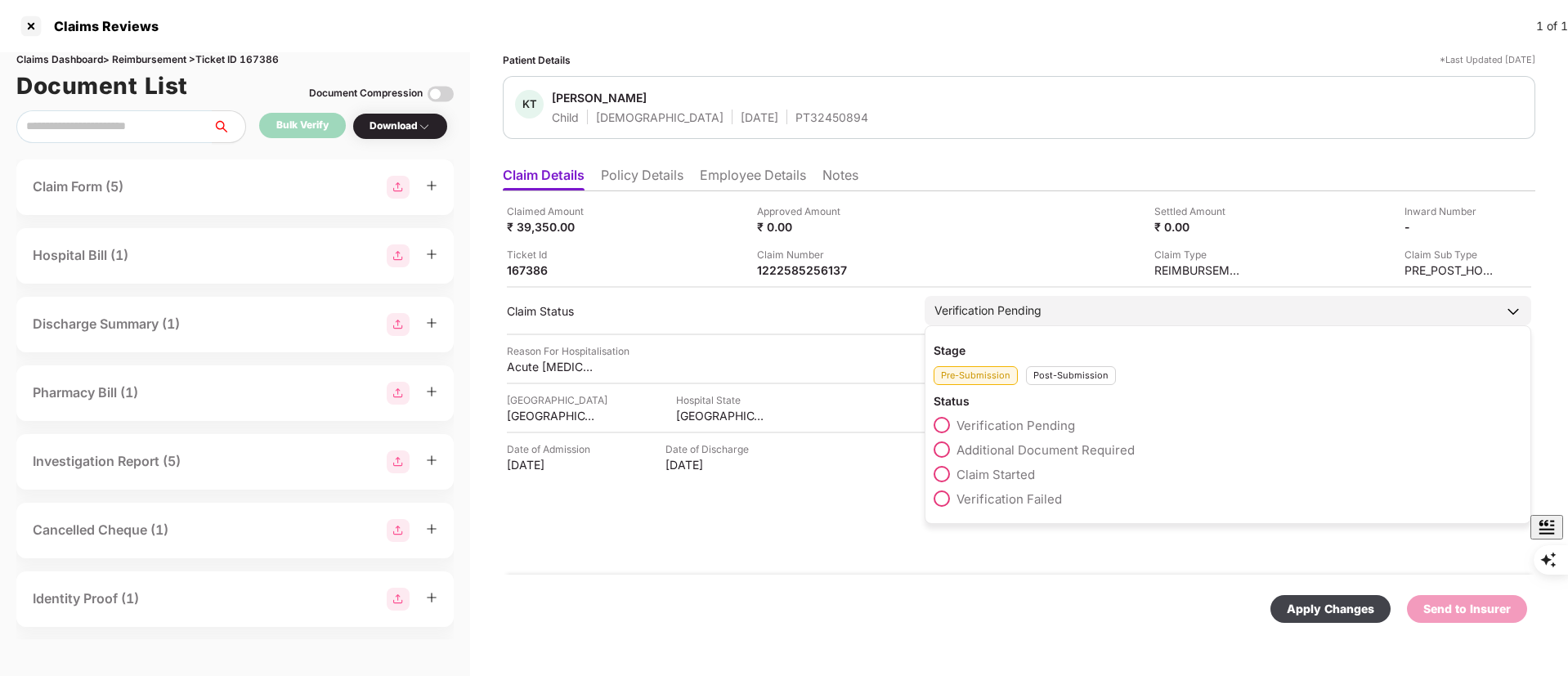
click at [1042, 382] on div "Post-Submission" at bounding box center [1071, 375] width 90 height 19
click at [1010, 449] on span "Claim Under Process" at bounding box center [1018, 449] width 124 height 16
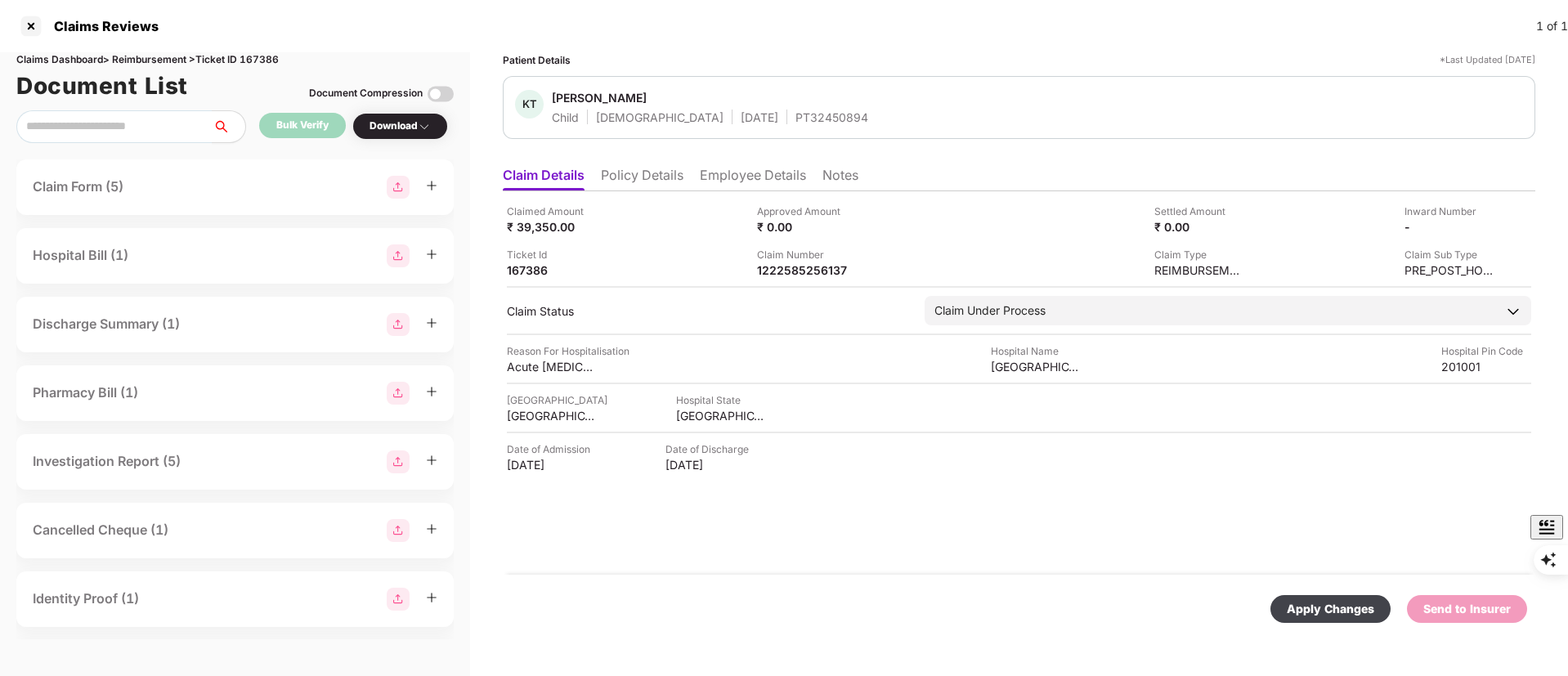
click at [1345, 613] on div "Apply Changes" at bounding box center [1330, 609] width 88 height 18
click at [29, 19] on div at bounding box center [31, 26] width 26 height 26
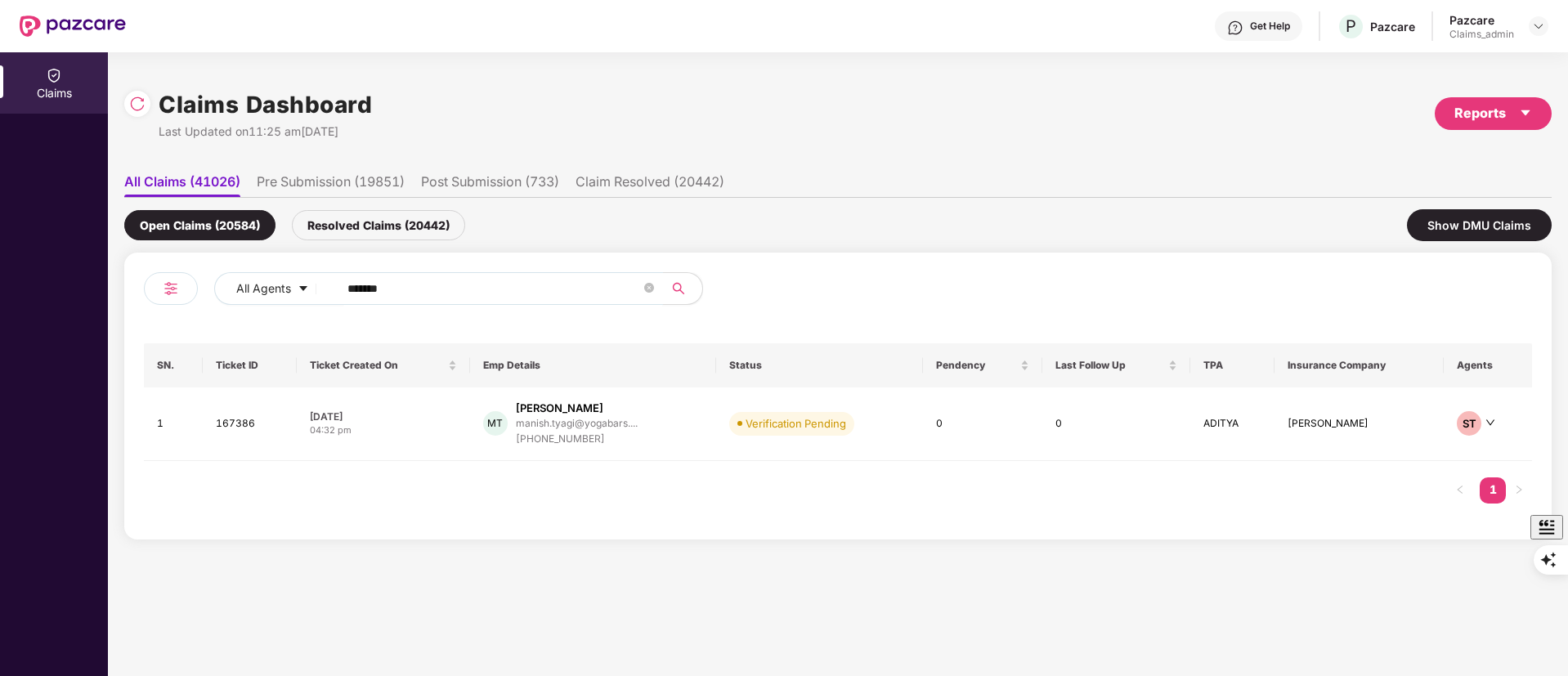
drag, startPoint x: 489, startPoint y: 295, endPoint x: 191, endPoint y: 309, distance: 298.3
click at [191, 309] on div "All Agents ******" at bounding box center [491, 295] width 694 height 46
paste input "text"
type input "******"
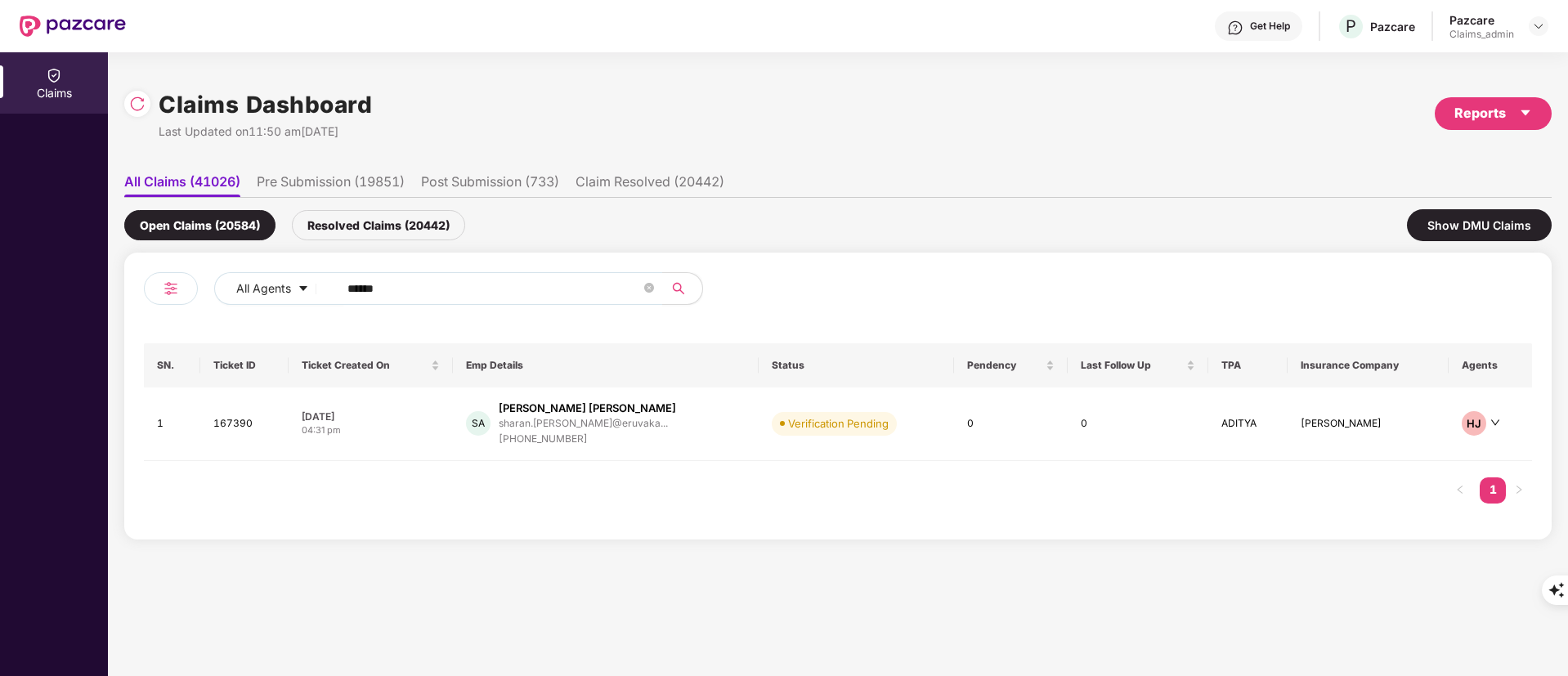
click at [599, 423] on div "sharan.allenki@eruvaka..." at bounding box center [583, 422] width 169 height 11
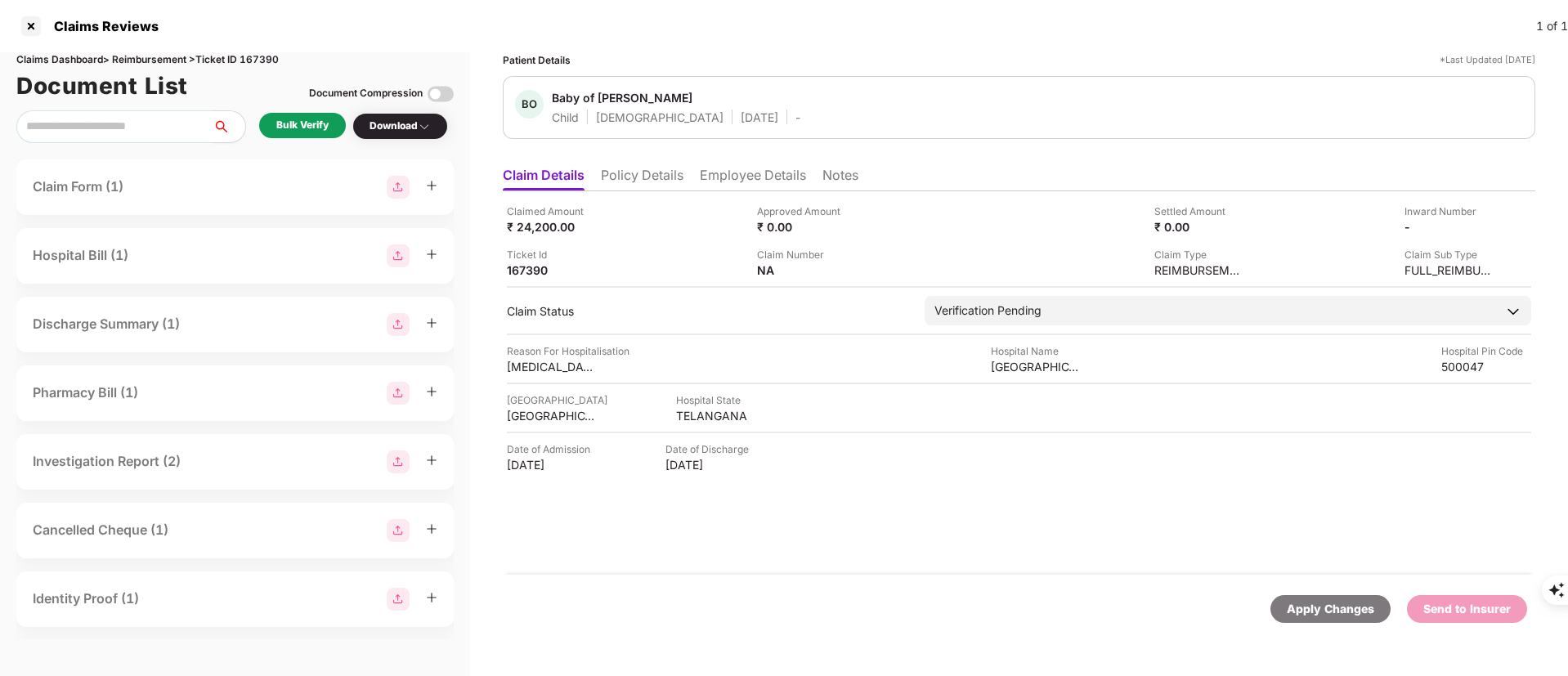
click at [673, 169] on li "Policy Details" at bounding box center [642, 178] width 83 height 24
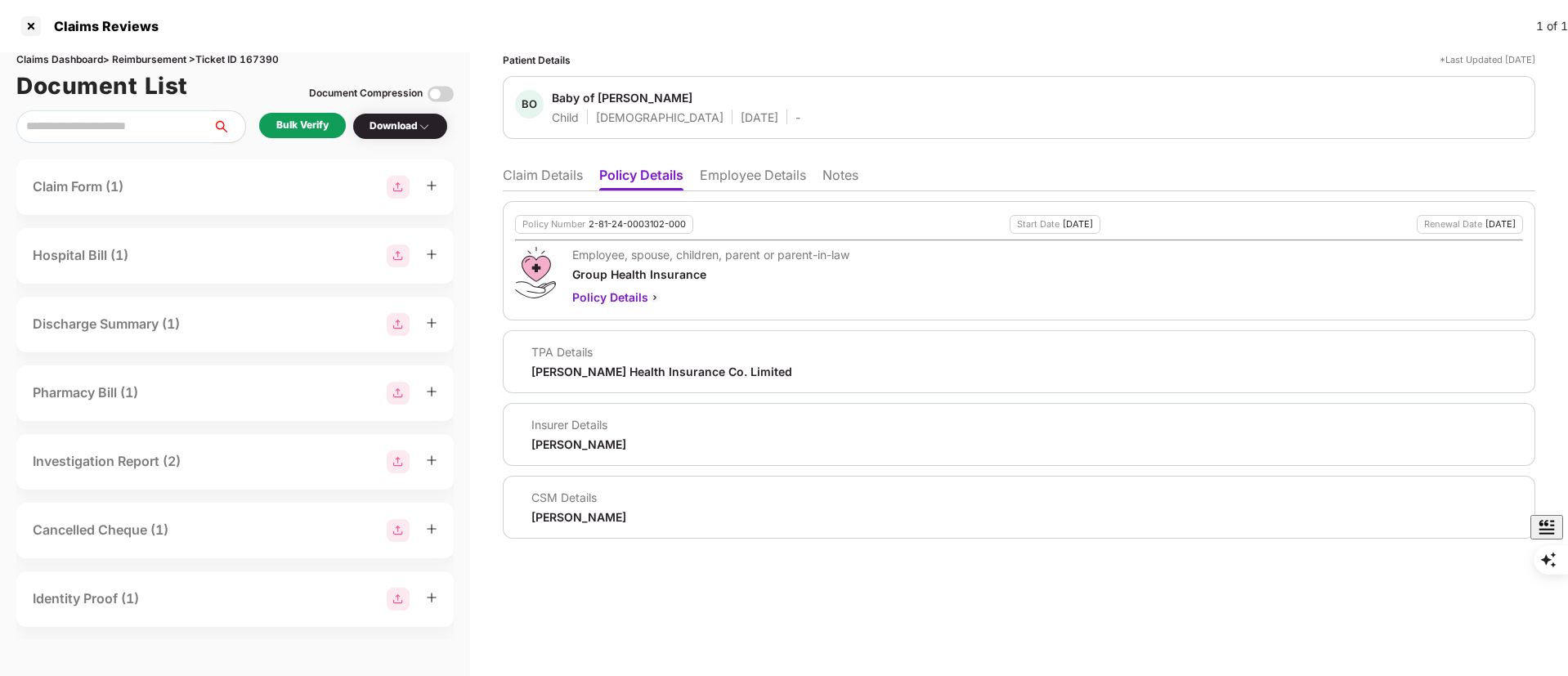
click at [545, 176] on li "Claim Details" at bounding box center [543, 178] width 80 height 24
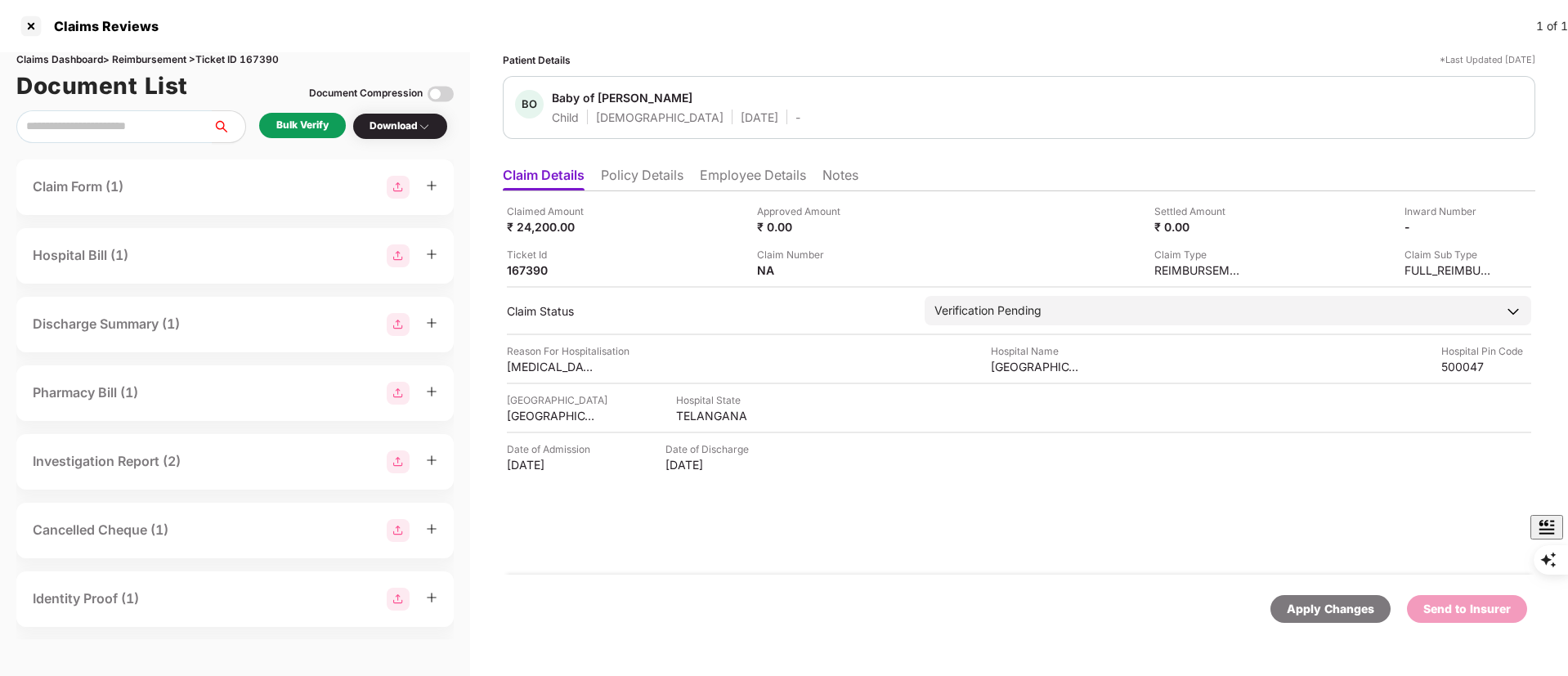
click at [630, 164] on ul "Claim Details Policy Details Employee Details Notes" at bounding box center [1019, 175] width 1033 height 33
click at [637, 178] on li "Policy Details" at bounding box center [642, 178] width 83 height 24
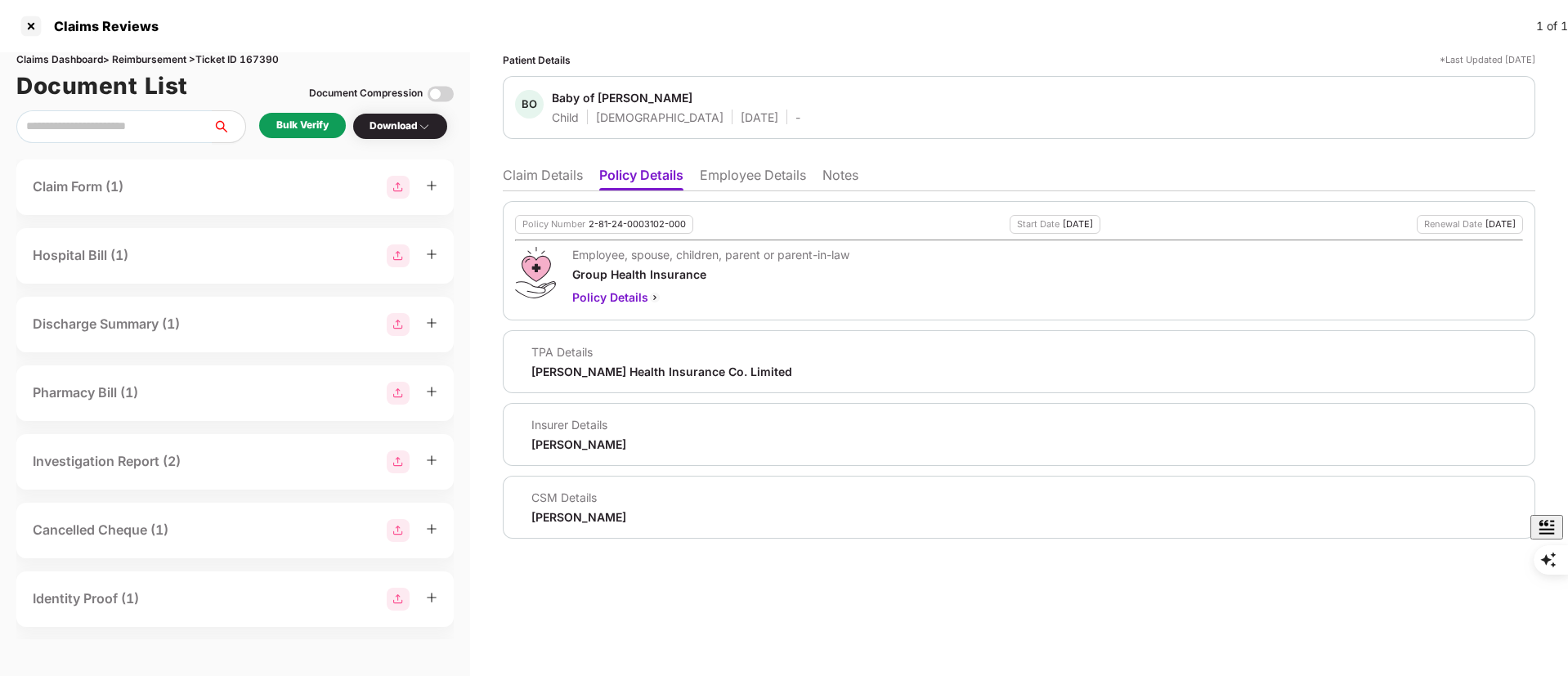
click at [725, 165] on ul "Claim Details Policy Details Employee Details Notes" at bounding box center [1019, 175] width 1033 height 33
click at [725, 173] on li "Employee Details" at bounding box center [753, 178] width 106 height 24
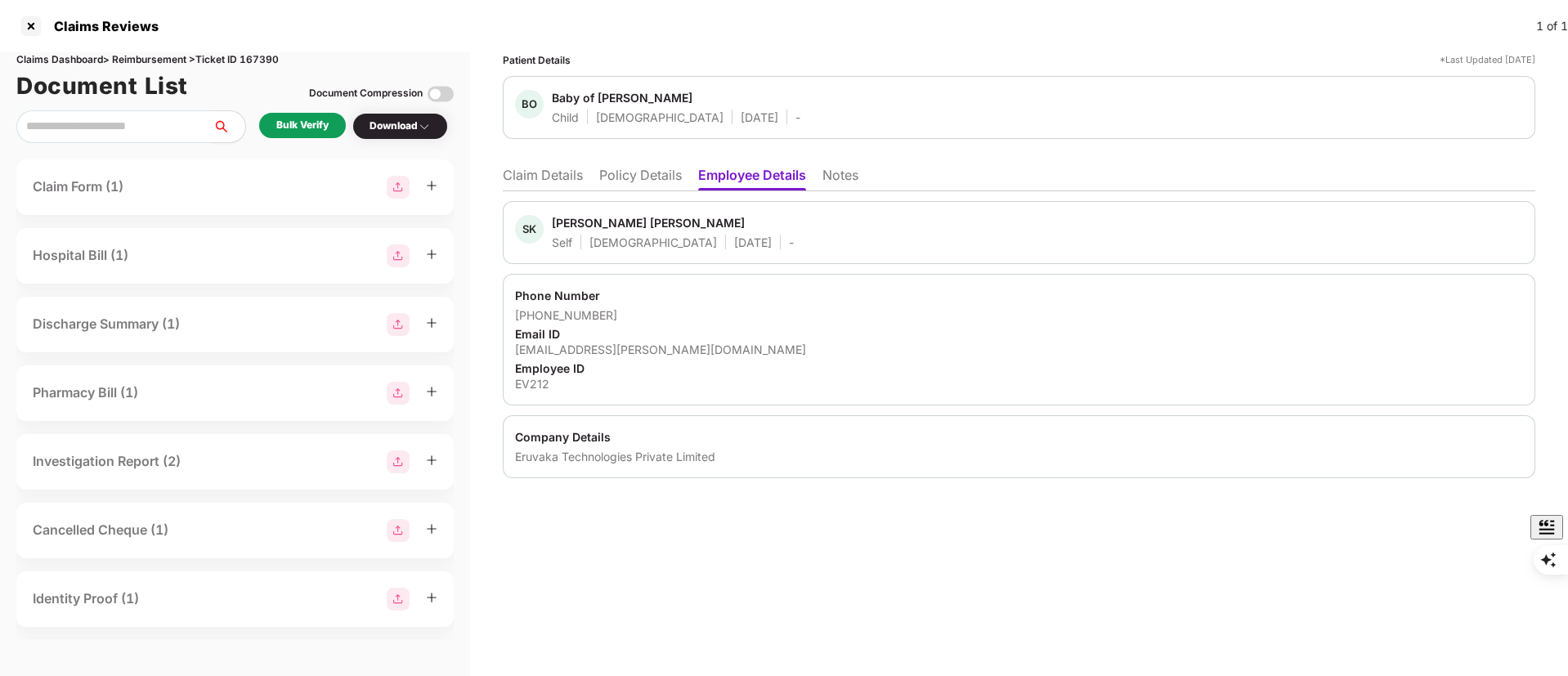
click at [572, 223] on div "Sharan Kumar Allenki" at bounding box center [648, 223] width 193 height 16
copy div "Sharan"
click at [543, 174] on li "Claim Details" at bounding box center [543, 178] width 80 height 24
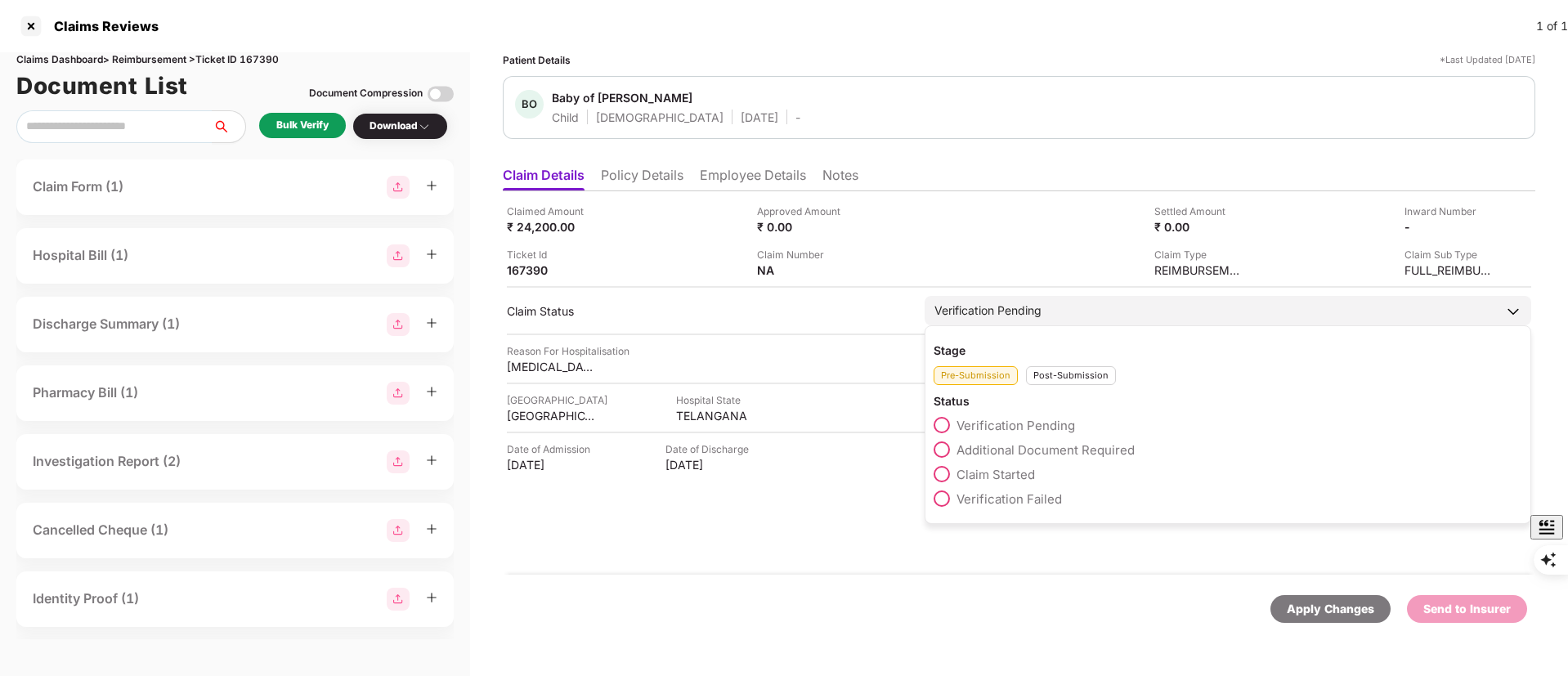
click at [983, 471] on span "Claim Started" at bounding box center [996, 474] width 79 height 16
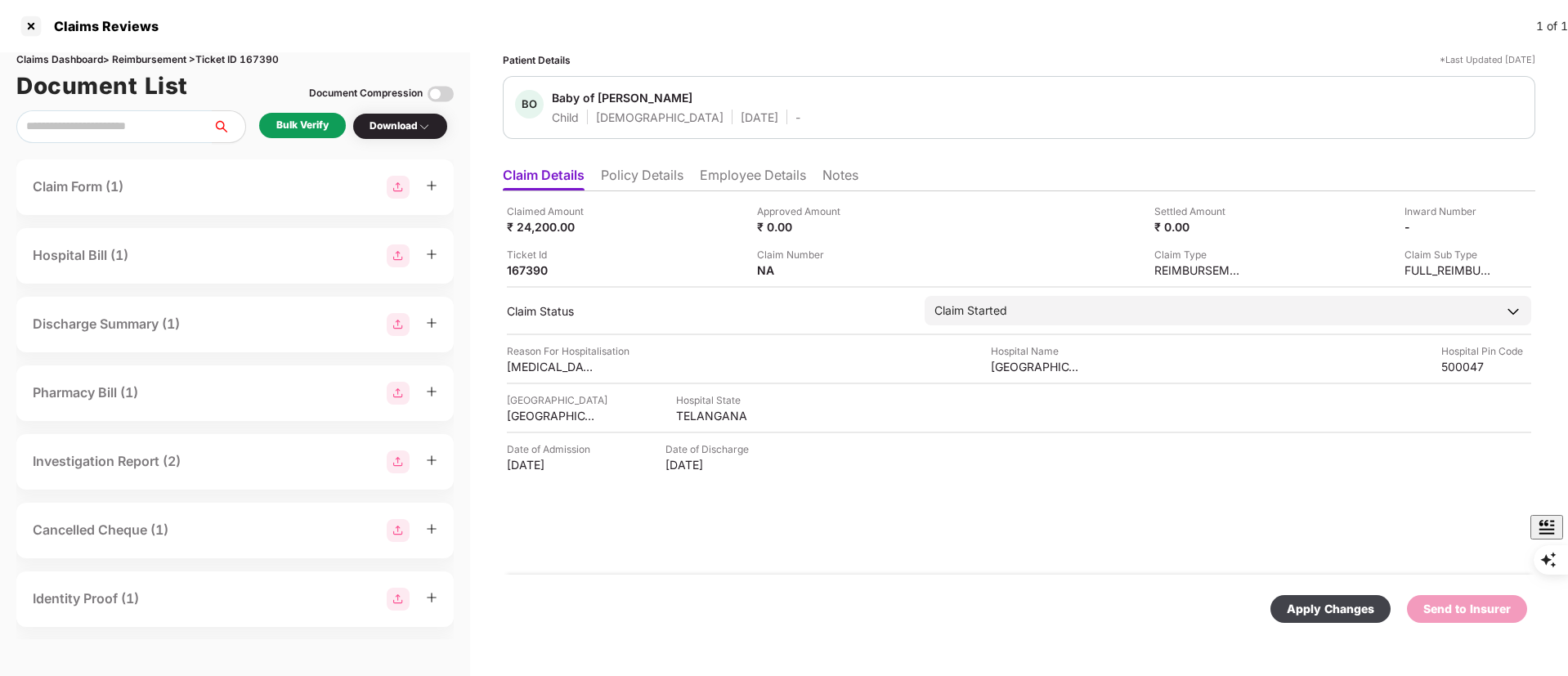
click at [1327, 606] on div "Apply Changes" at bounding box center [1330, 609] width 88 height 18
click at [748, 175] on li "Employee Details" at bounding box center [753, 178] width 106 height 24
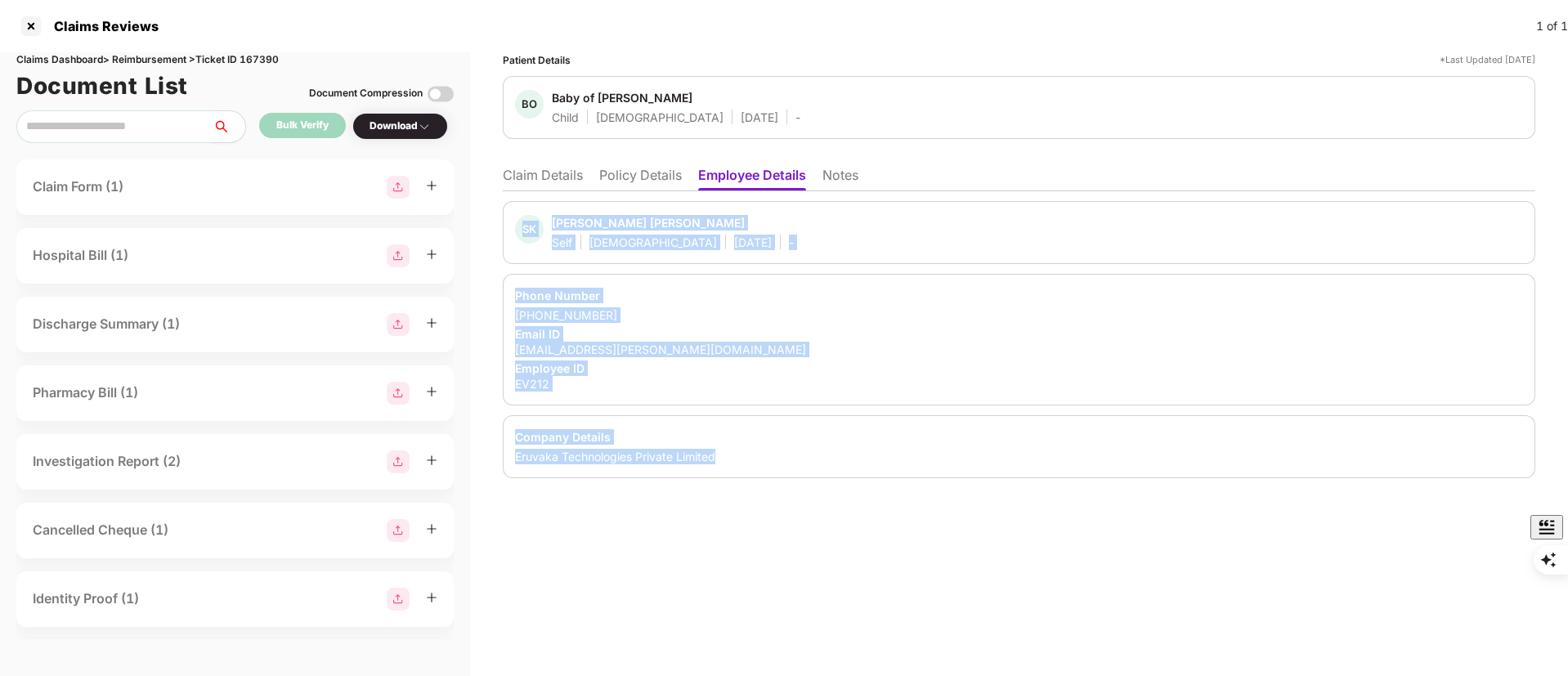
drag, startPoint x: 505, startPoint y: 214, endPoint x: 843, endPoint y: 454, distance: 414.5
click at [843, 454] on div "SK Sharan Kumar Allenki Self Male 21 July 1995 - Phone Number +919491244622 Ema…" at bounding box center [1019, 340] width 1033 height 277
copy div "SK Sharan Kumar Allenki Self Male 21 July 1995 - Phone Number +919491244622 Ema…"
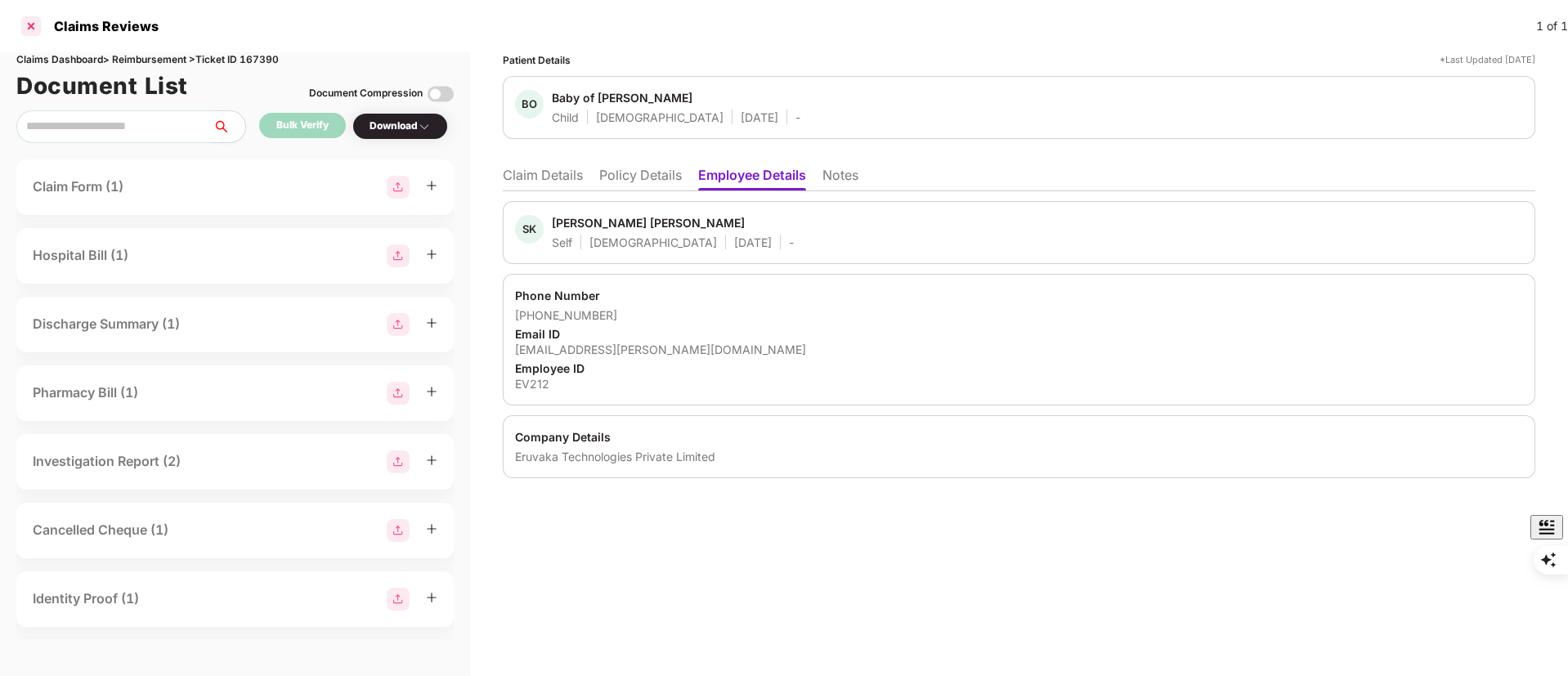
click at [31, 27] on div at bounding box center [31, 26] width 26 height 26
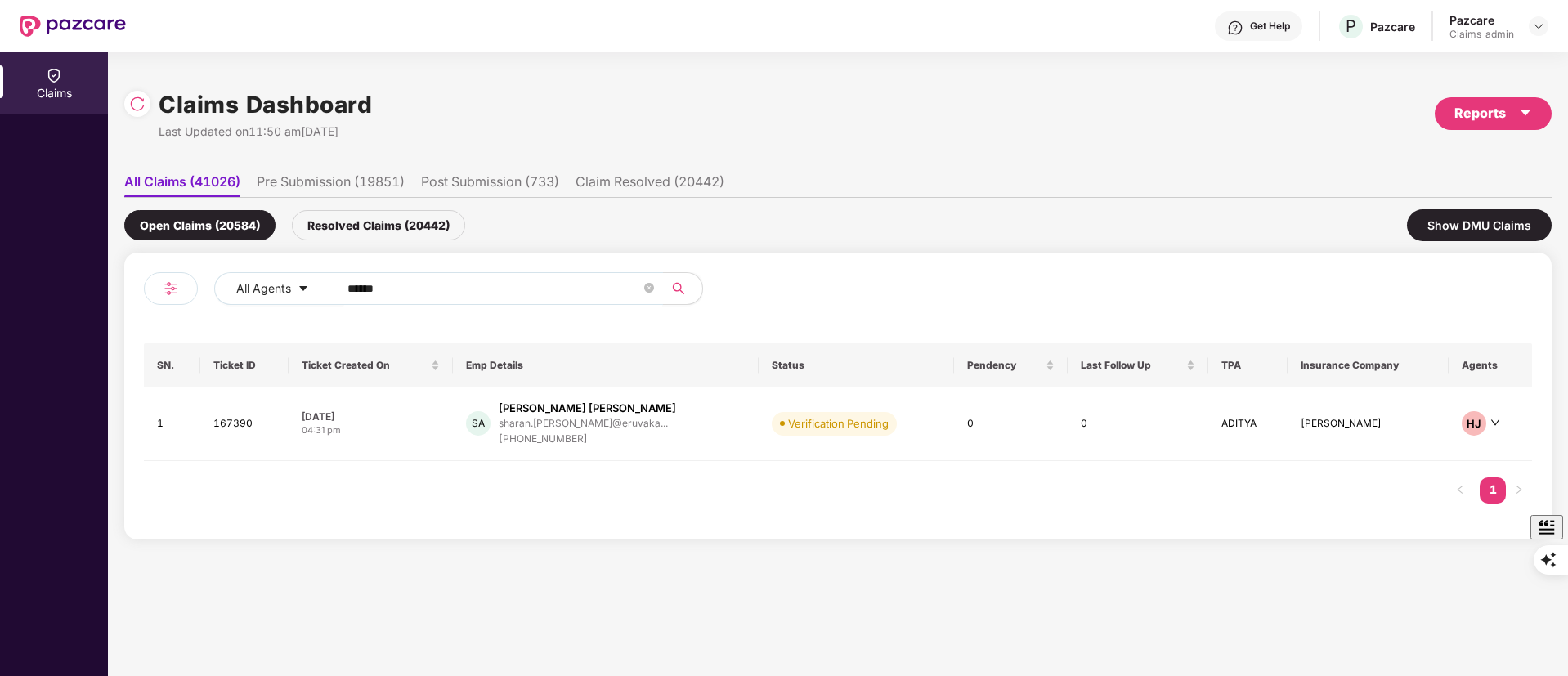
drag, startPoint x: 485, startPoint y: 295, endPoint x: 155, endPoint y: 295, distance: 330.0
click at [155, 295] on div "All Agents ******" at bounding box center [491, 295] width 694 height 46
paste input "text"
type input "******"
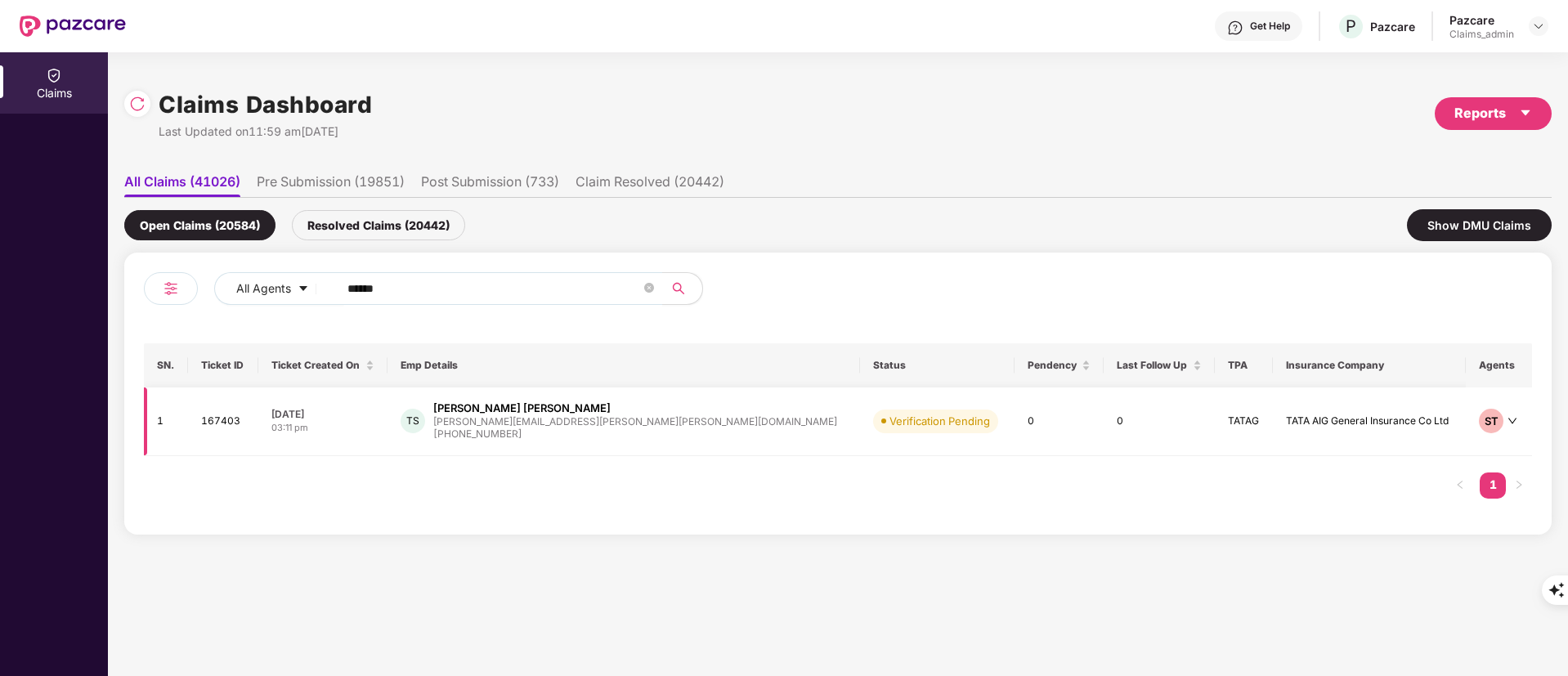
click at [587, 421] on div "tarini.swain@aarav.co" at bounding box center [635, 421] width 404 height 11
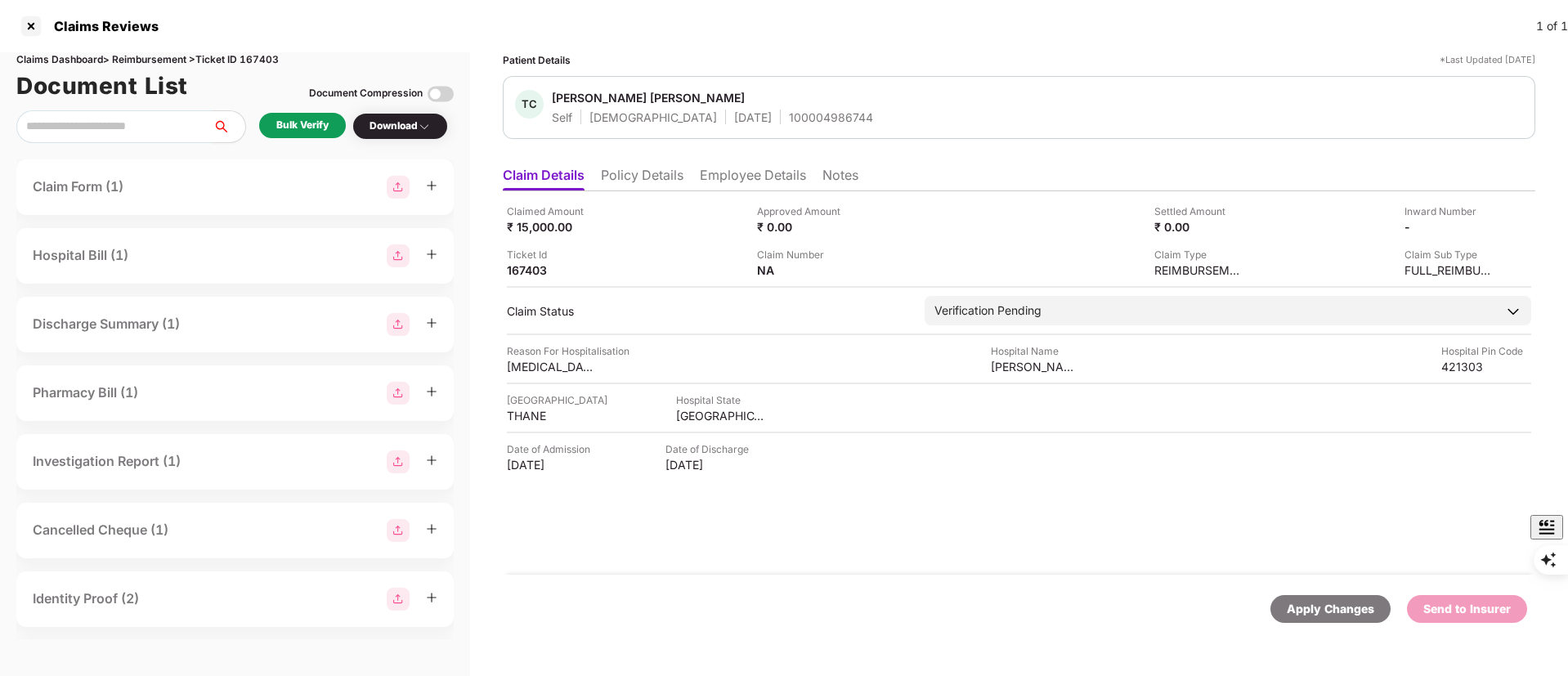
click at [635, 178] on li "Policy Details" at bounding box center [642, 178] width 83 height 24
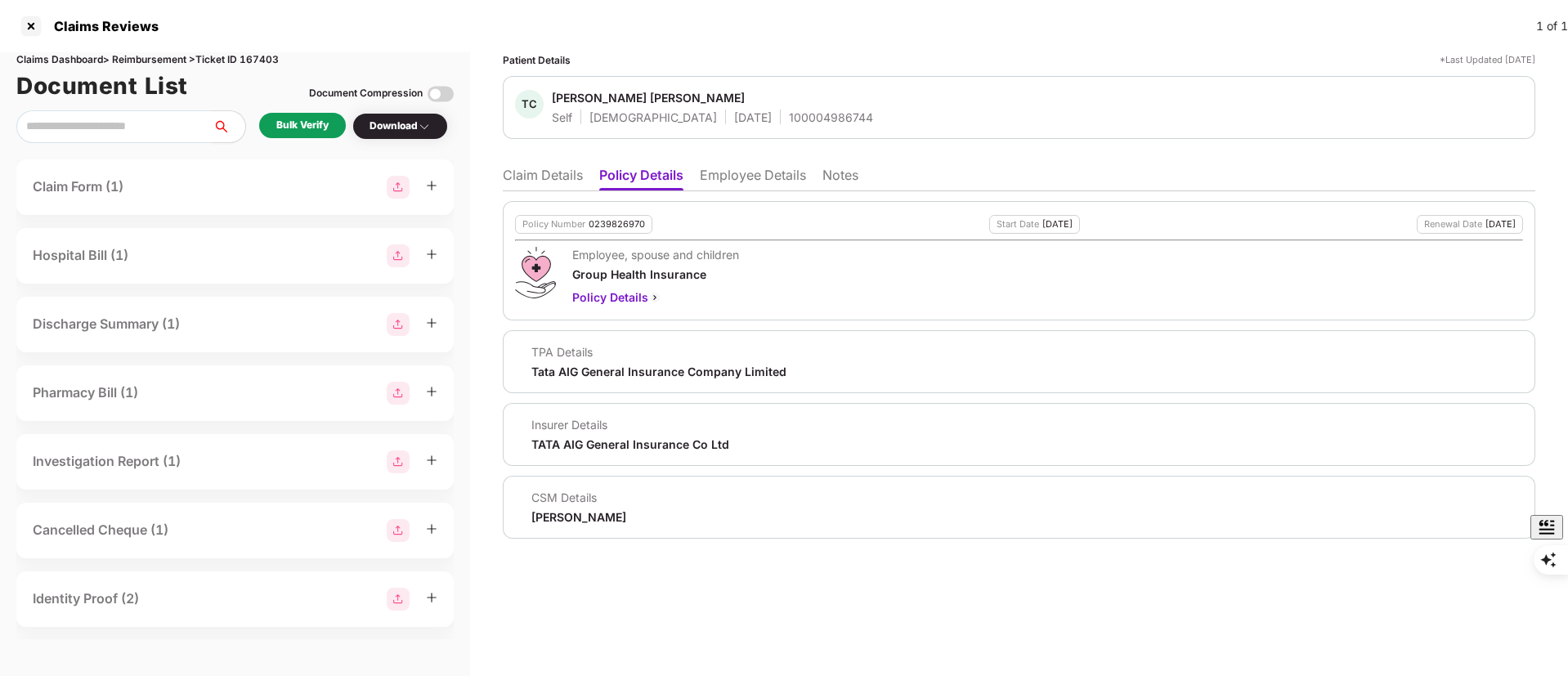
click at [546, 179] on li "Claim Details" at bounding box center [543, 178] width 80 height 24
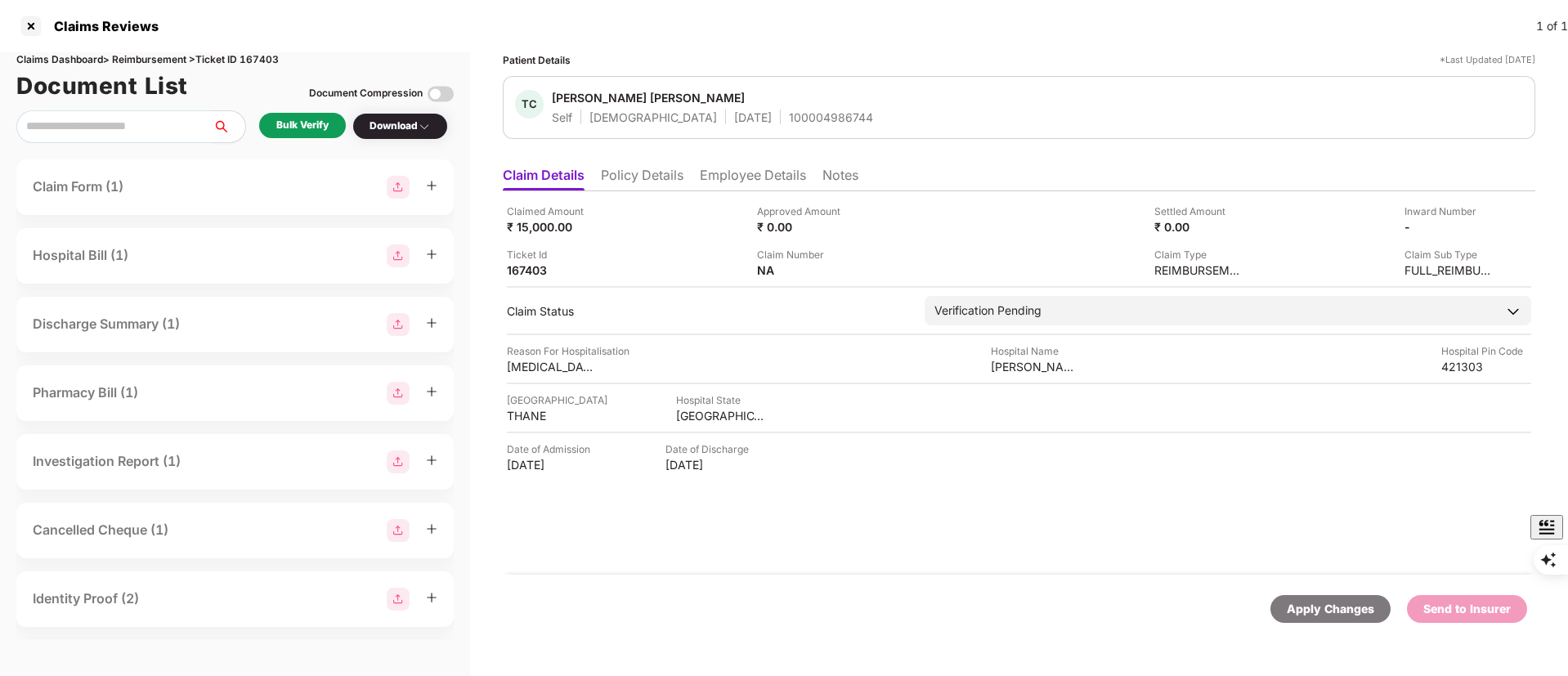
click at [667, 177] on li "Policy Details" at bounding box center [642, 178] width 83 height 24
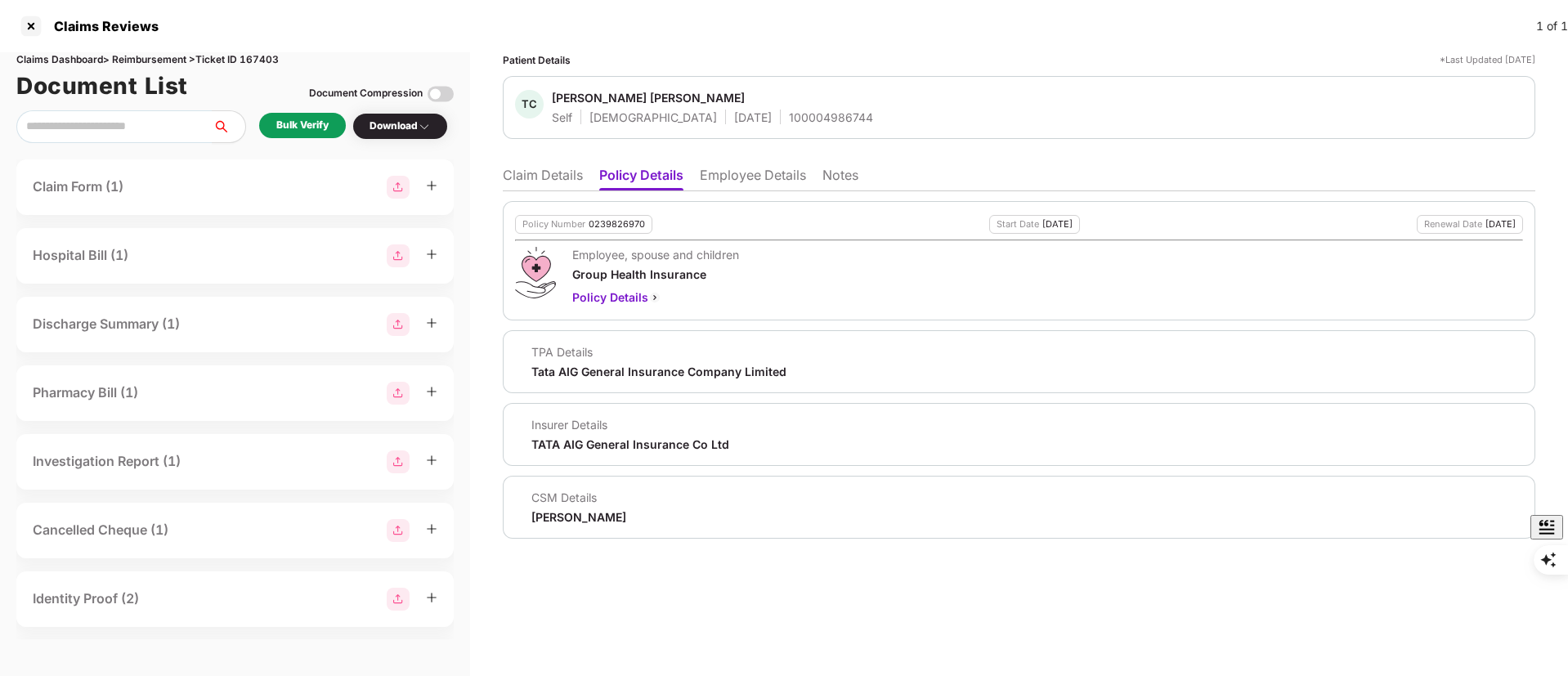
click at [629, 232] on div "Policy Number 0239826970" at bounding box center [584, 224] width 138 height 19
click at [629, 231] on div "Policy Number 0239826970" at bounding box center [584, 224] width 138 height 19
click at [621, 219] on div "0239826970" at bounding box center [617, 224] width 56 height 11
click at [621, 223] on div "0239826970" at bounding box center [617, 224] width 56 height 11
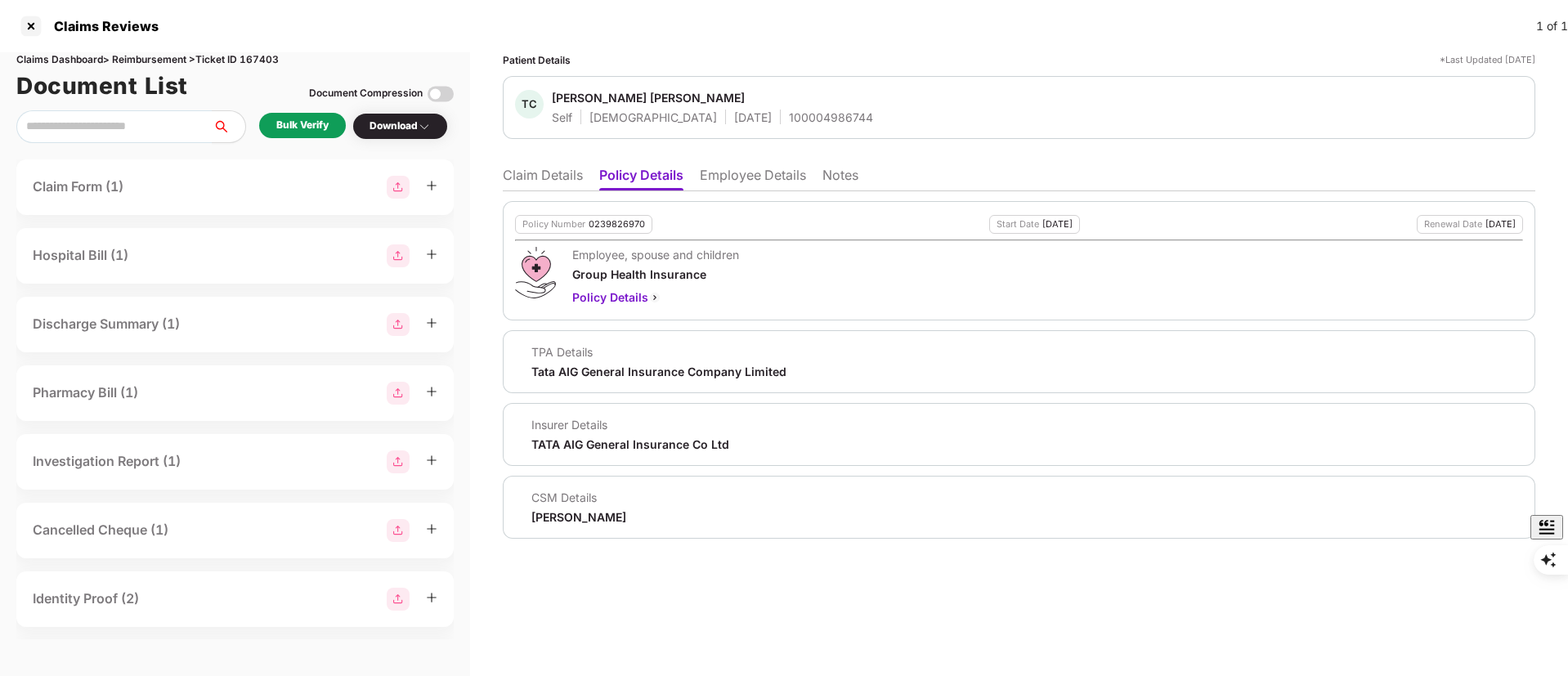
click at [748, 174] on li "Employee Details" at bounding box center [753, 178] width 106 height 24
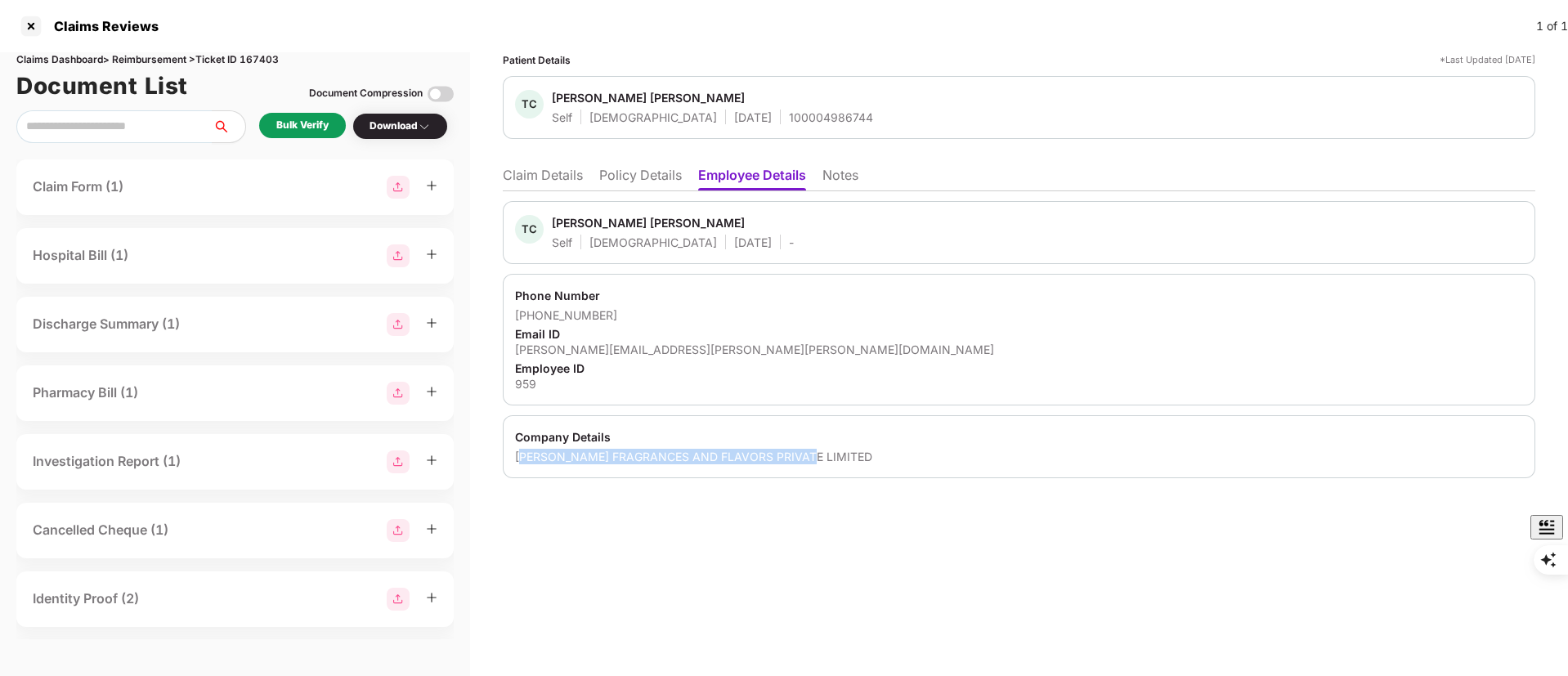
drag, startPoint x: 527, startPoint y: 454, endPoint x: 804, endPoint y: 456, distance: 277.0
click at [804, 456] on div "AARAV FRAGRANCES AND FLAVORS PRIVATE LIMITED" at bounding box center [1019, 456] width 1008 height 16
click at [644, 190] on div "Claim Details Policy Details Employee Details Notes TC Tarini Charan Swain Self…" at bounding box center [1019, 318] width 1033 height 319
click at [633, 172] on li "Policy Details" at bounding box center [640, 178] width 83 height 24
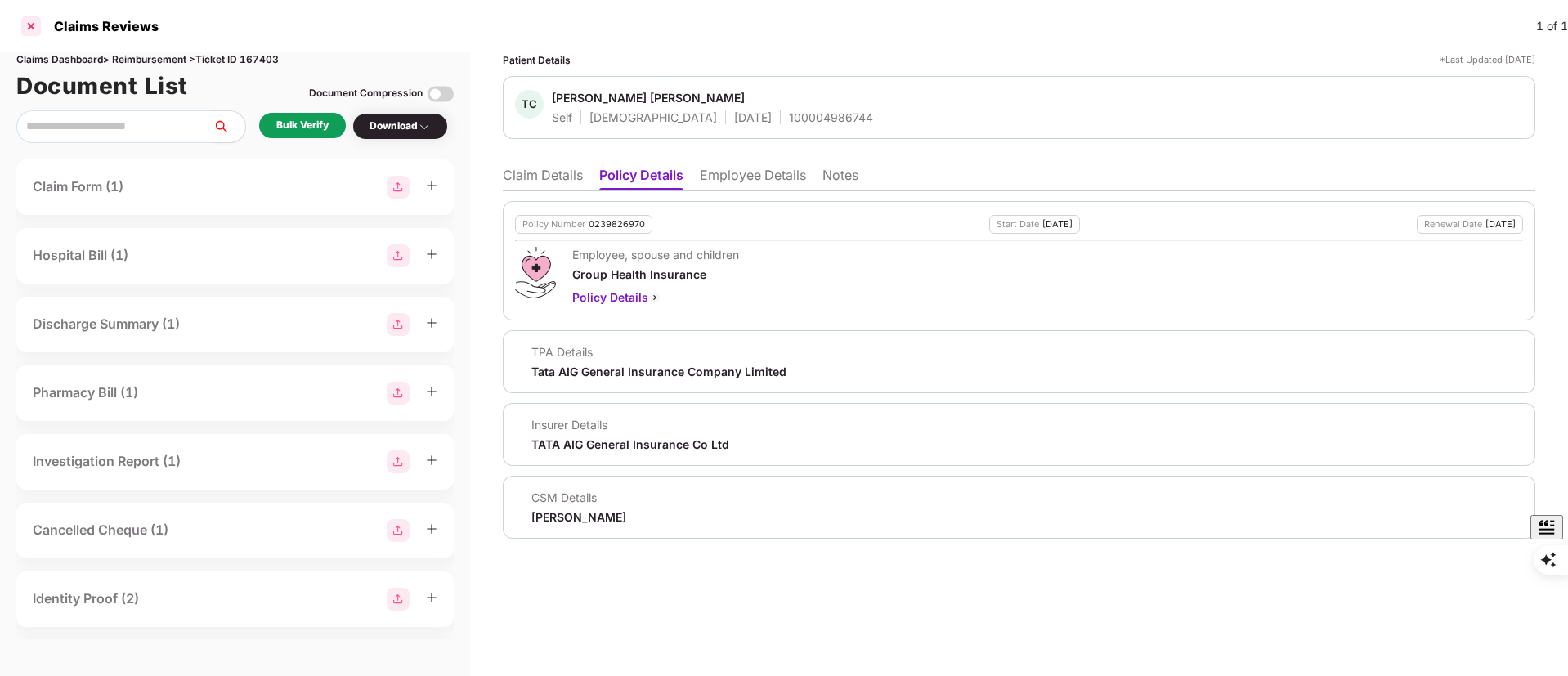
click at [34, 32] on div at bounding box center [31, 26] width 26 height 26
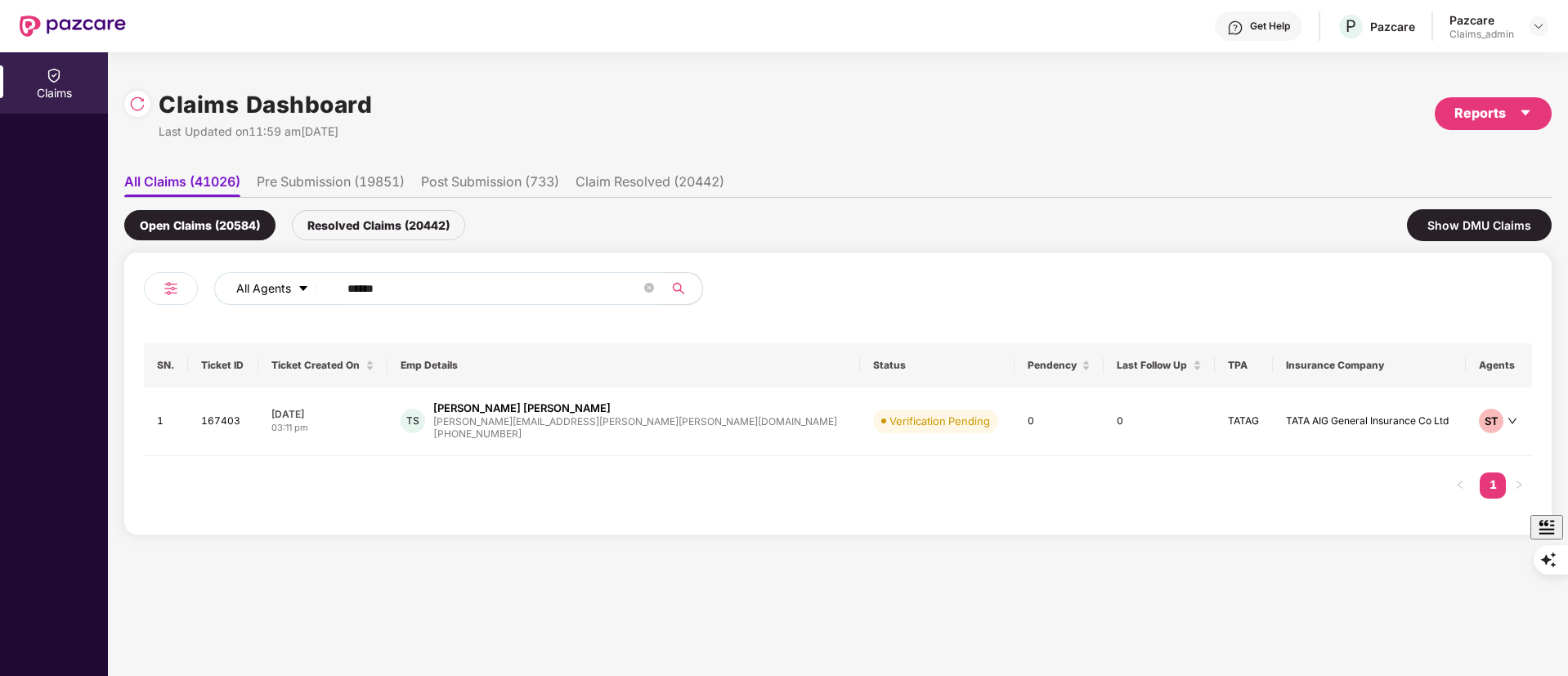
drag, startPoint x: 465, startPoint y: 274, endPoint x: 263, endPoint y: 285, distance: 202.3
click at [263, 285] on div "All Agents ******" at bounding box center [630, 288] width 833 height 33
drag, startPoint x: 423, startPoint y: 279, endPoint x: 283, endPoint y: 279, distance: 140.0
click at [283, 279] on div "All Agents ******" at bounding box center [630, 288] width 833 height 33
paste input "*"
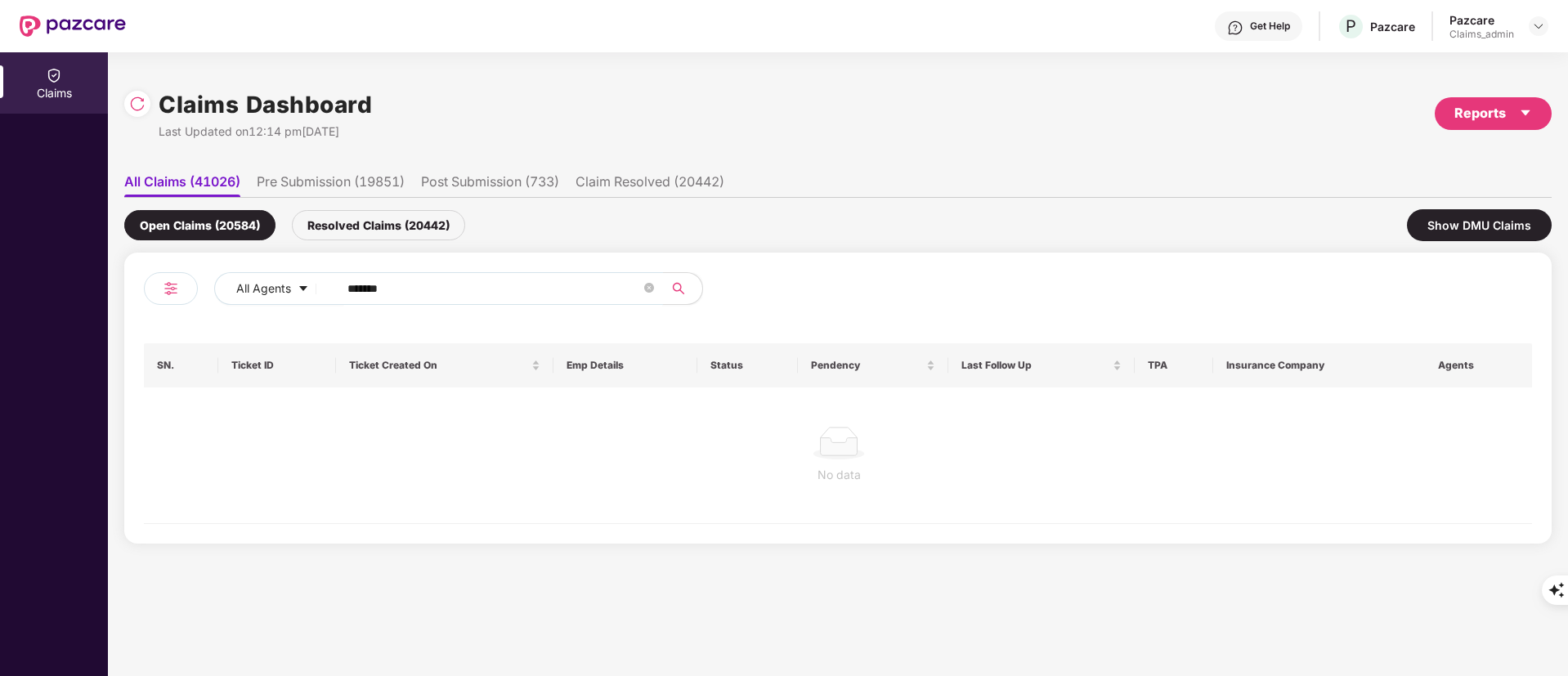
type input "******"
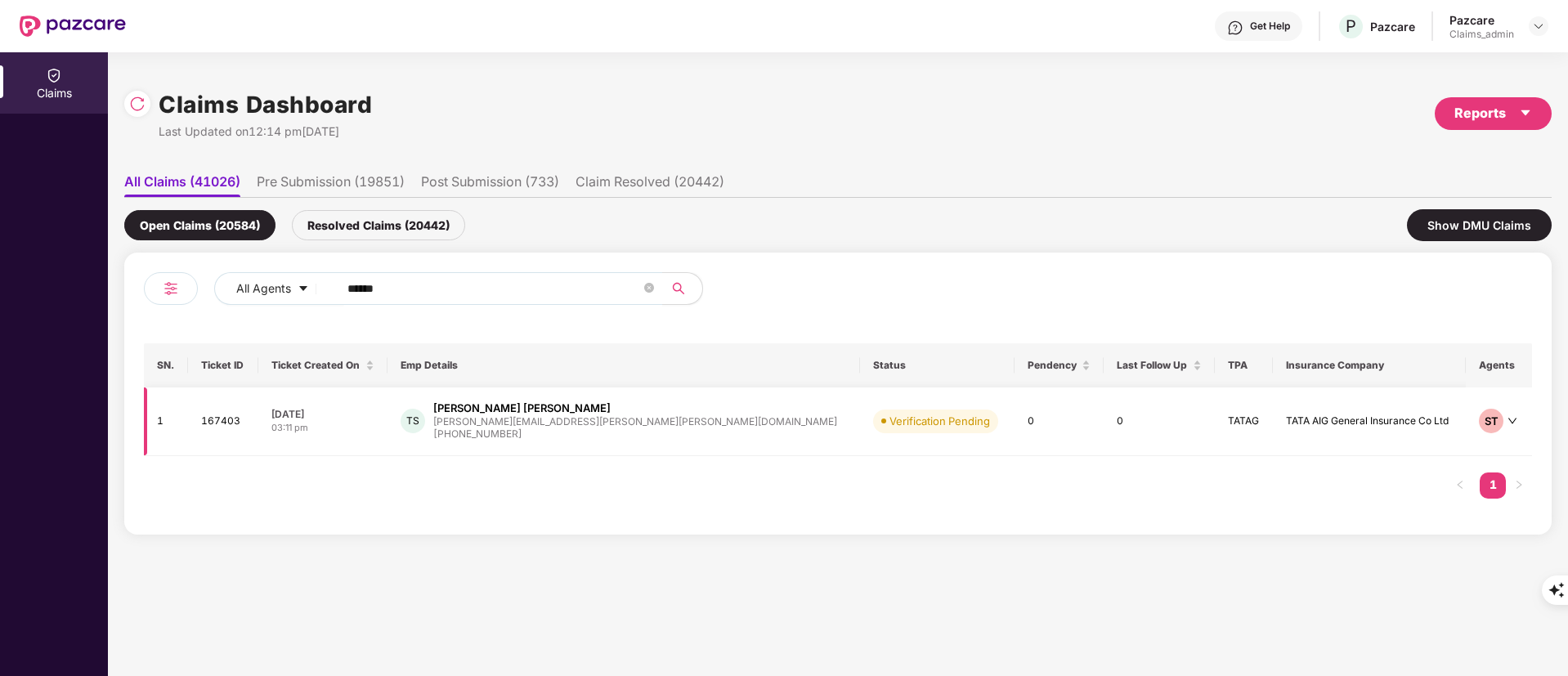
click at [638, 430] on div "TS Tarini Charan Swain tarini.swain@aarav.co +918000463889" at bounding box center [623, 421] width 446 height 42
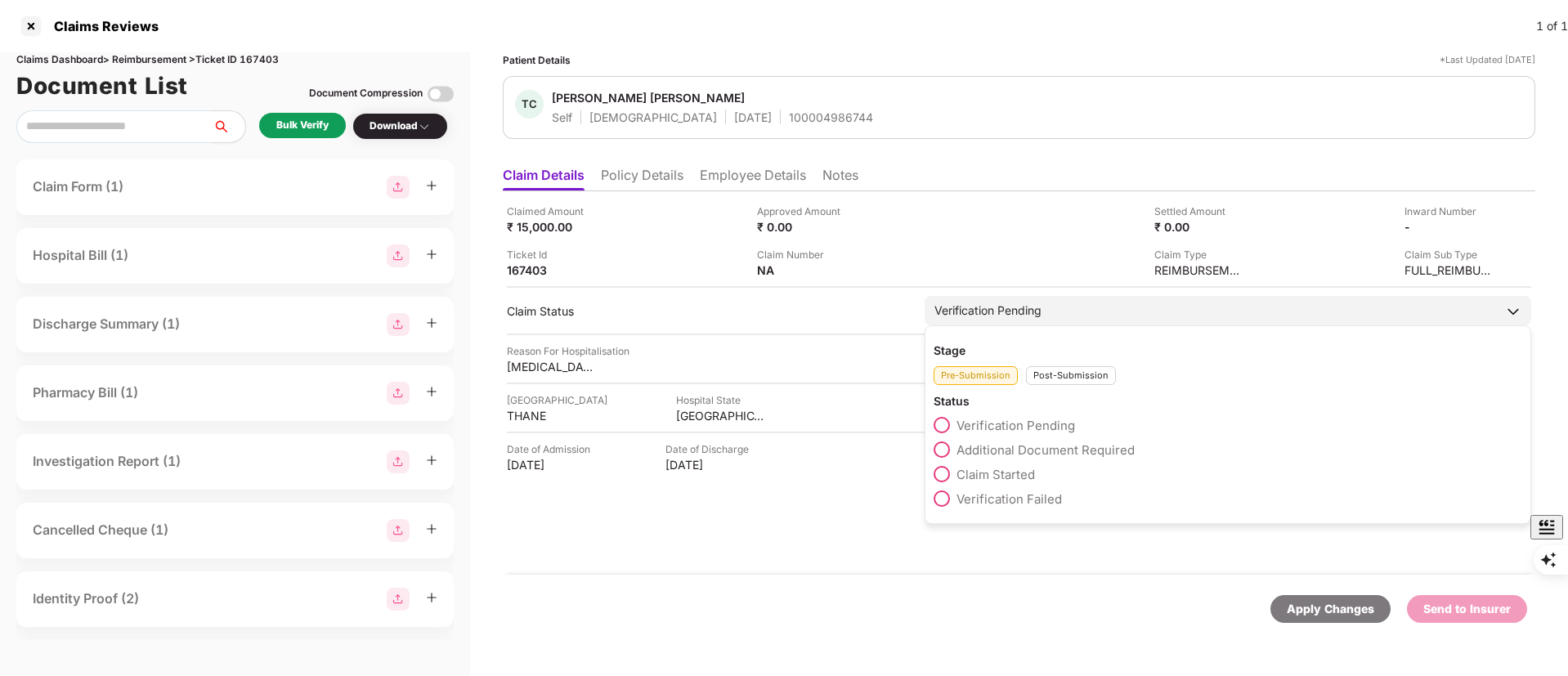
click at [992, 475] on span "Claim Started" at bounding box center [996, 474] width 79 height 16
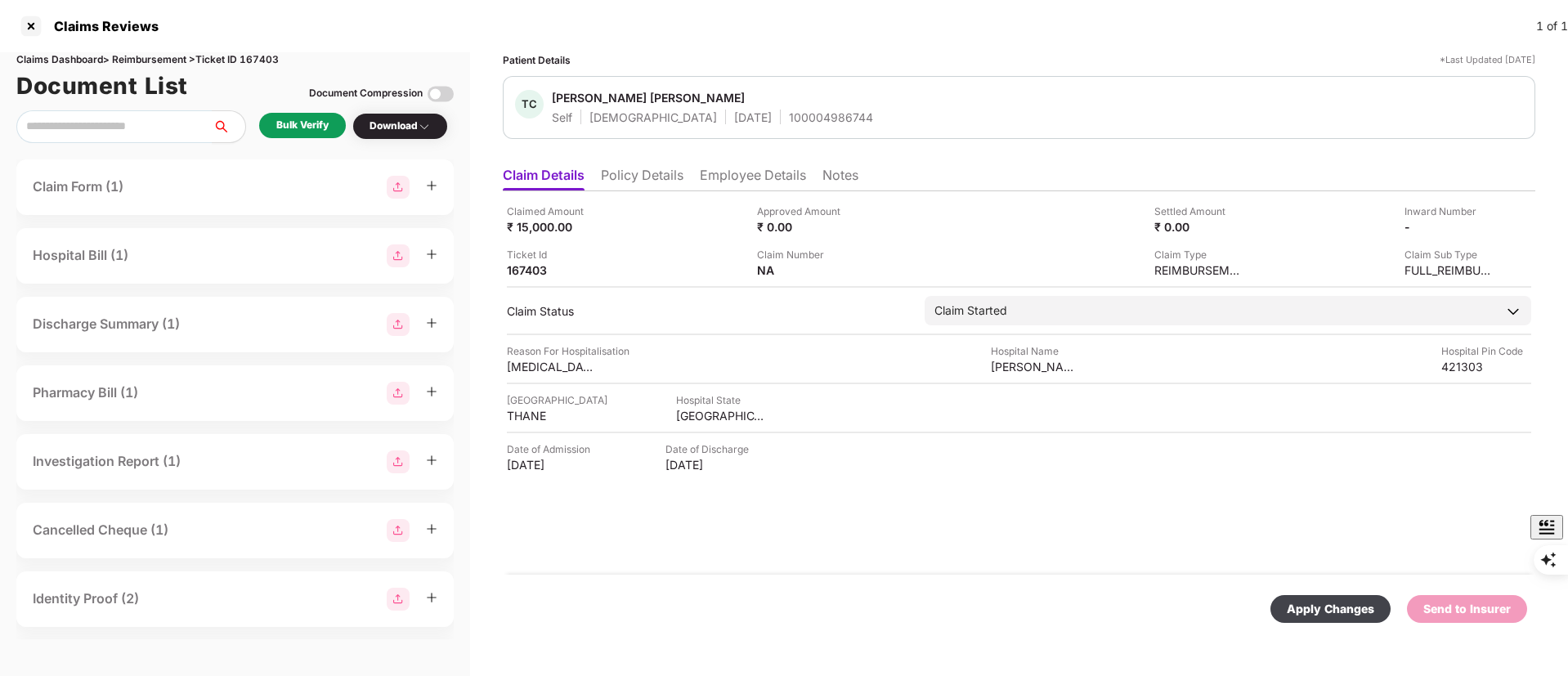
click at [1348, 614] on div "Apply Changes" at bounding box center [1330, 609] width 88 height 18
click at [756, 176] on li "Employee Details" at bounding box center [753, 178] width 106 height 24
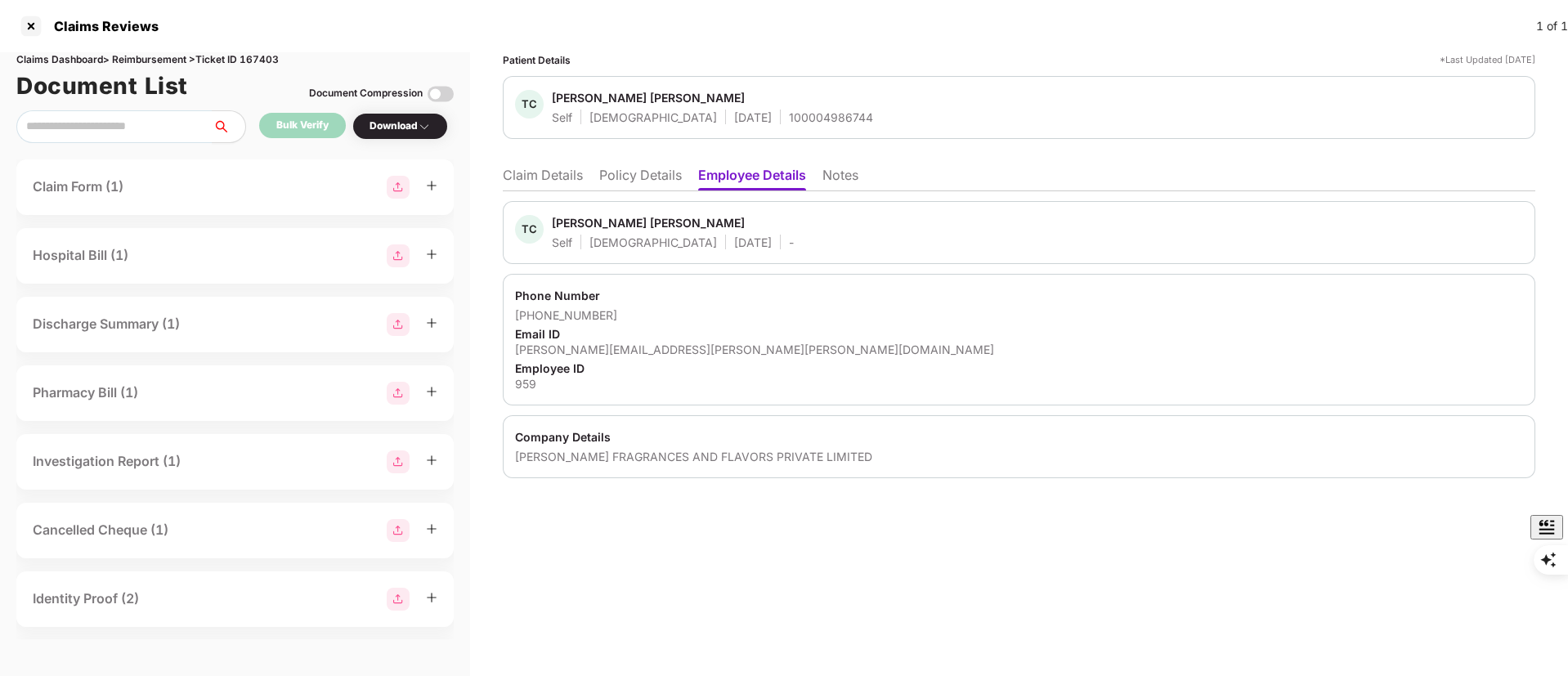
click at [565, 231] on span "Tarini Charan Swain" at bounding box center [673, 225] width 242 height 20
click at [526, 457] on div "AARAV FRAGRANCES AND FLAVORS PRIVATE LIMITED" at bounding box center [1019, 456] width 1008 height 16
click at [551, 188] on li "Claim Details" at bounding box center [543, 178] width 80 height 24
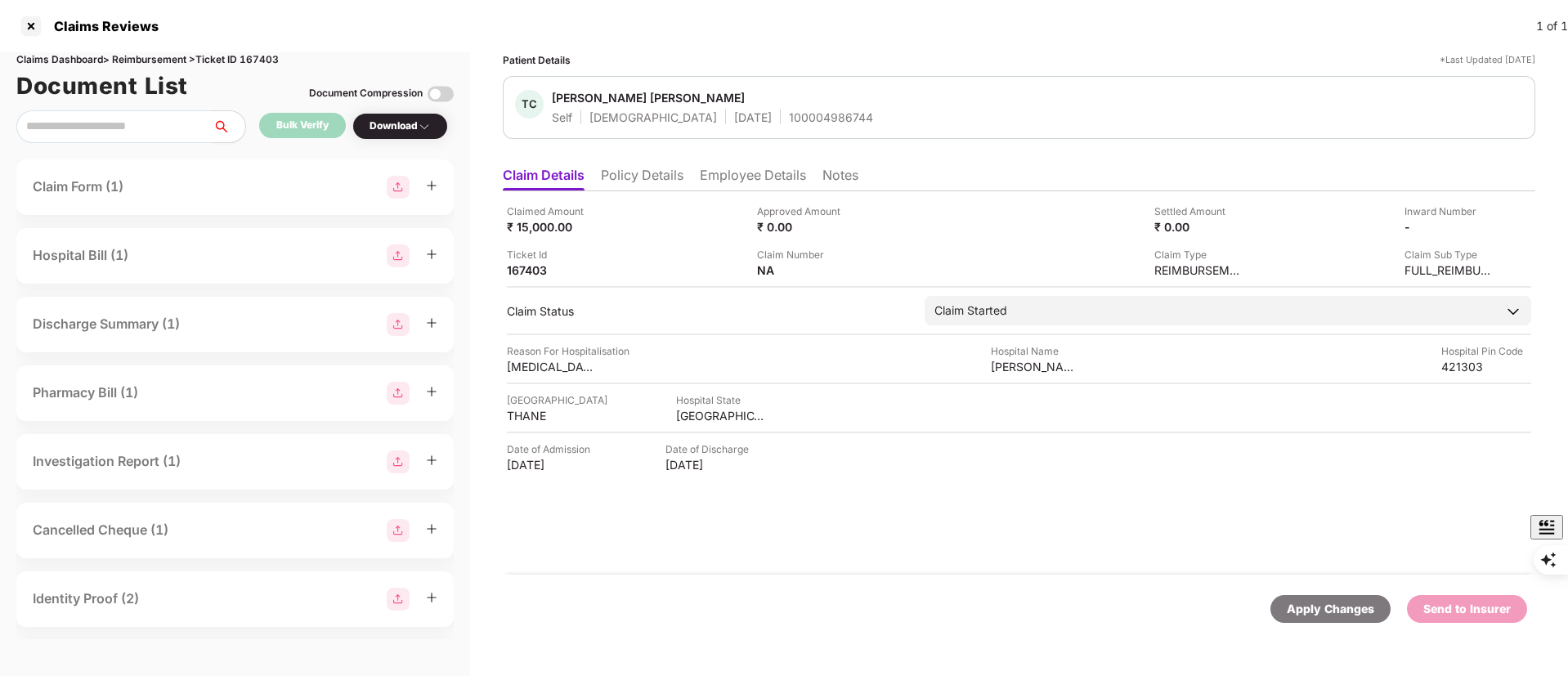
click at [653, 188] on li "Policy Details" at bounding box center [642, 178] width 83 height 24
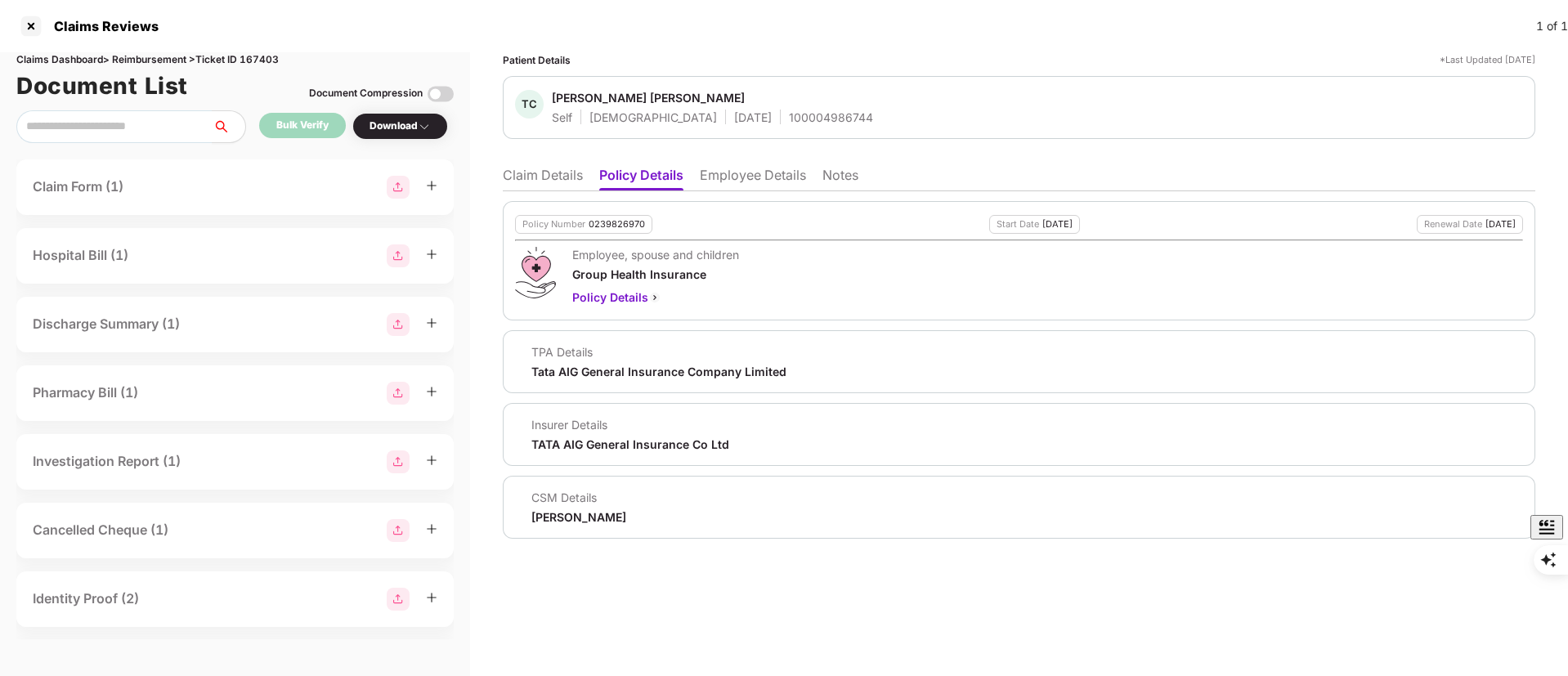
click at [559, 524] on div "Pramila Shinde" at bounding box center [579, 516] width 95 height 16
click at [729, 182] on li "Employee Details" at bounding box center [753, 178] width 106 height 24
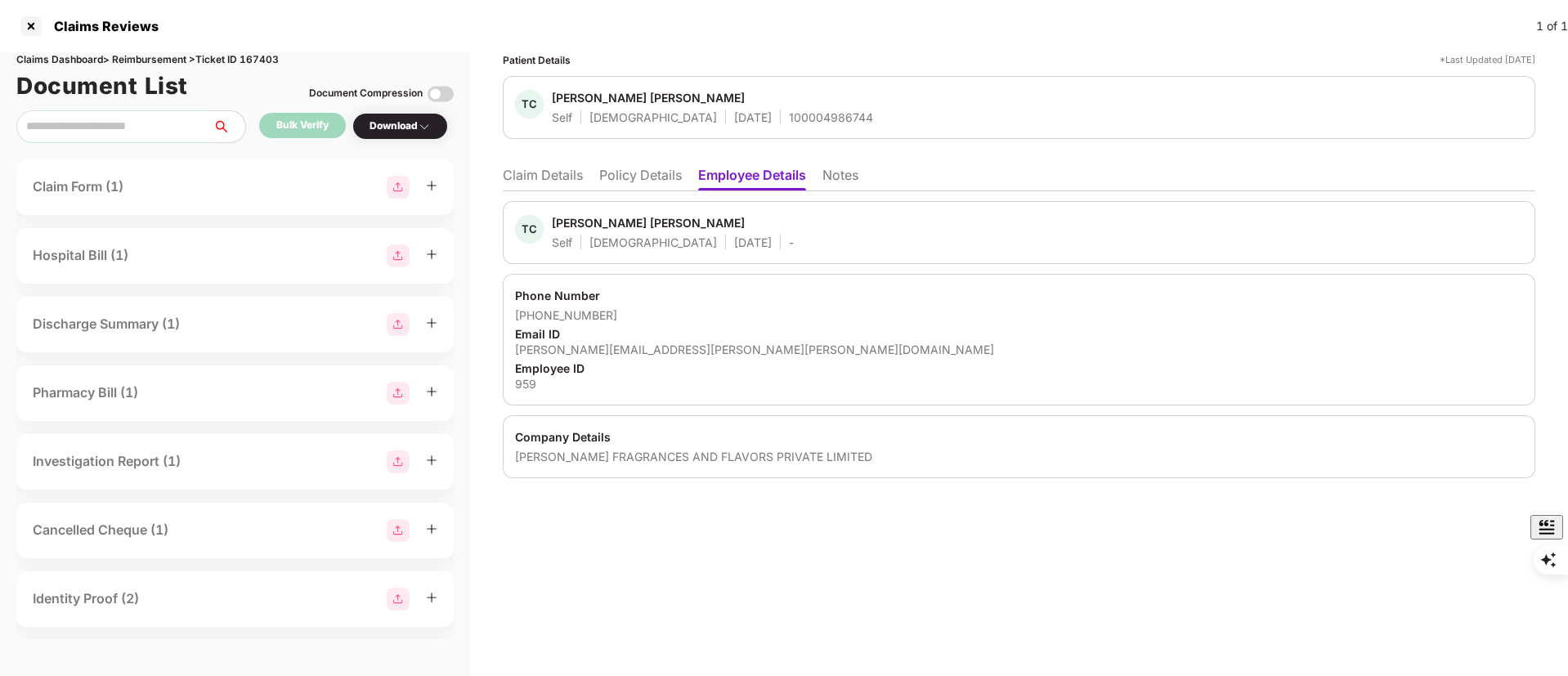
click at [603, 354] on div "tarini.swain@aarav.co" at bounding box center [1019, 349] width 1008 height 16
click at [602, 354] on div "tarini.swain@aarav.co" at bounding box center [1019, 349] width 1008 height 16
click at [418, 115] on div "Download" at bounding box center [400, 126] width 96 height 27
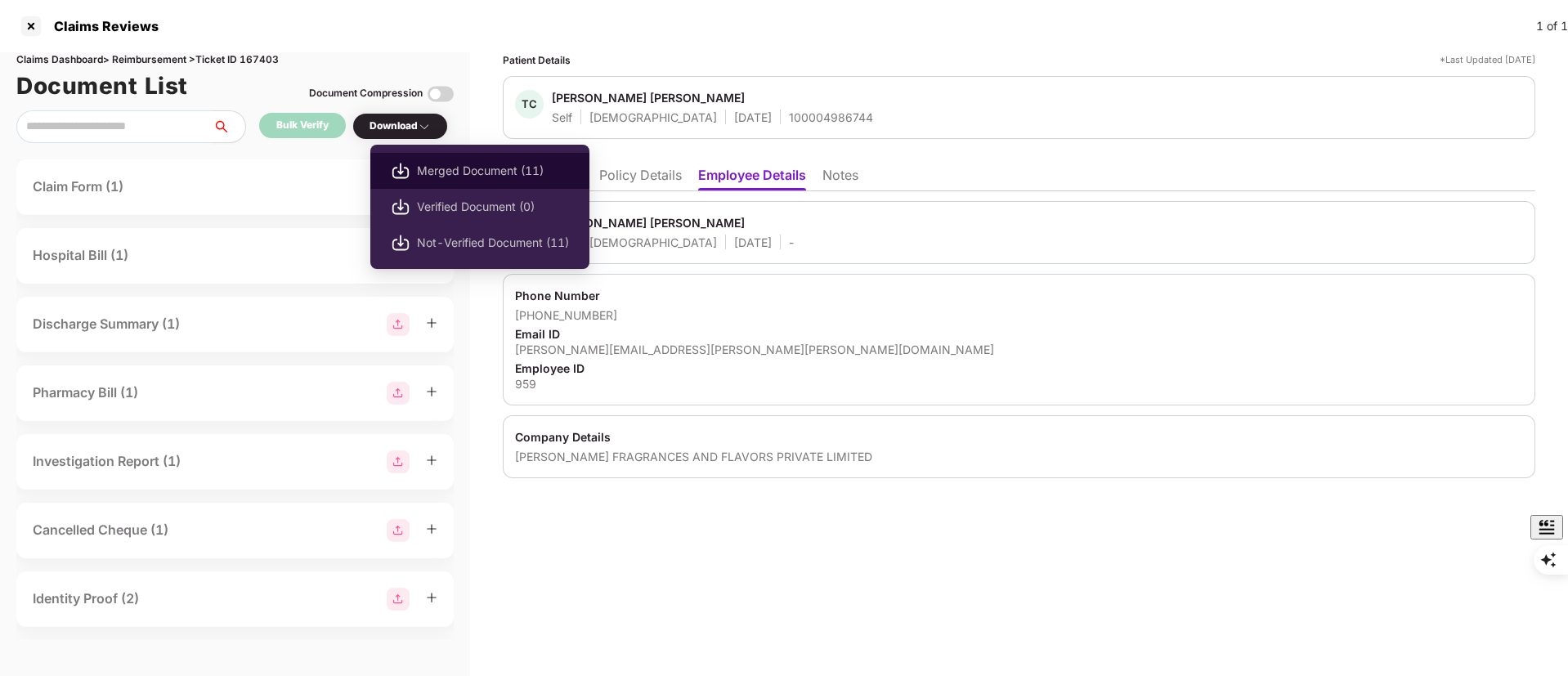
click at [481, 176] on span "Merged Document (11)" at bounding box center [493, 171] width 152 height 18
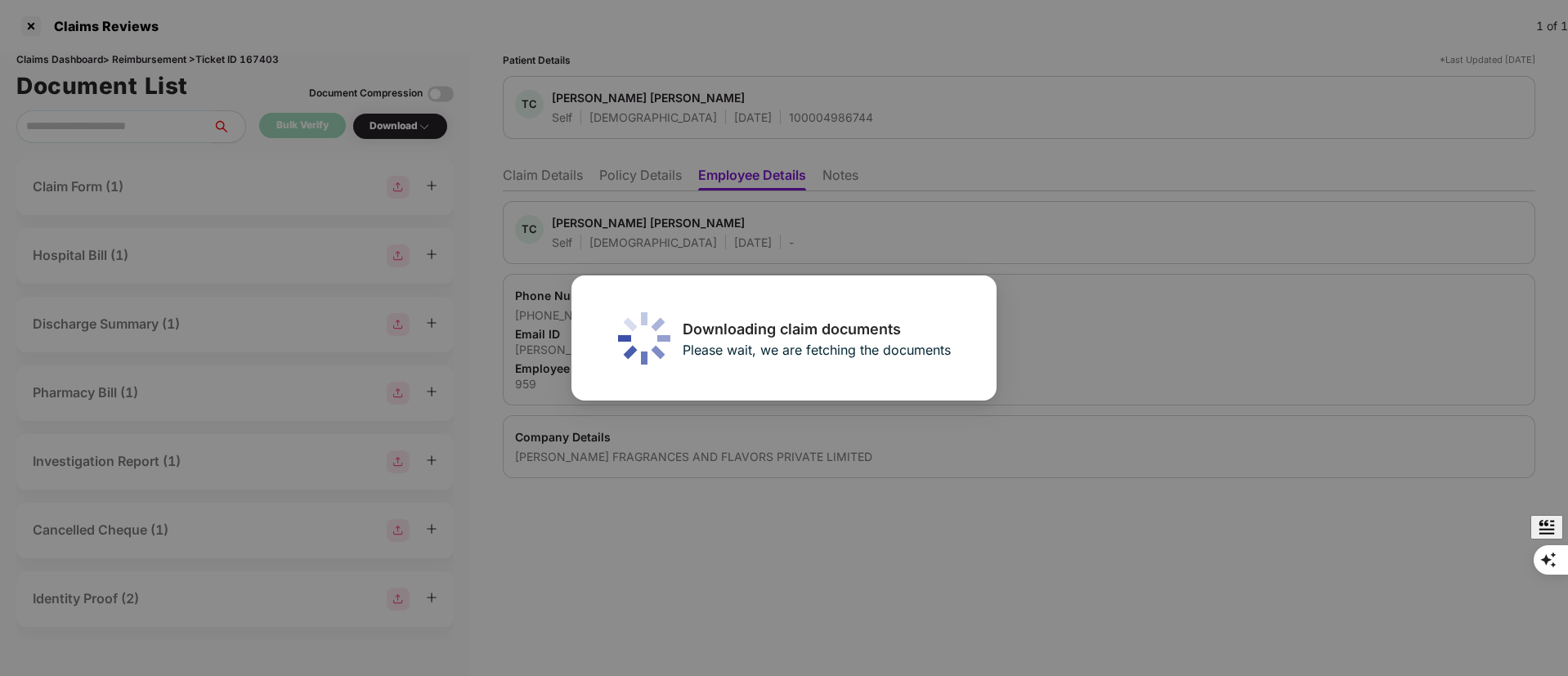
click at [827, 336] on div "Downloading claim documents Please wait, we are fetching the documents" at bounding box center [816, 342] width 268 height 41
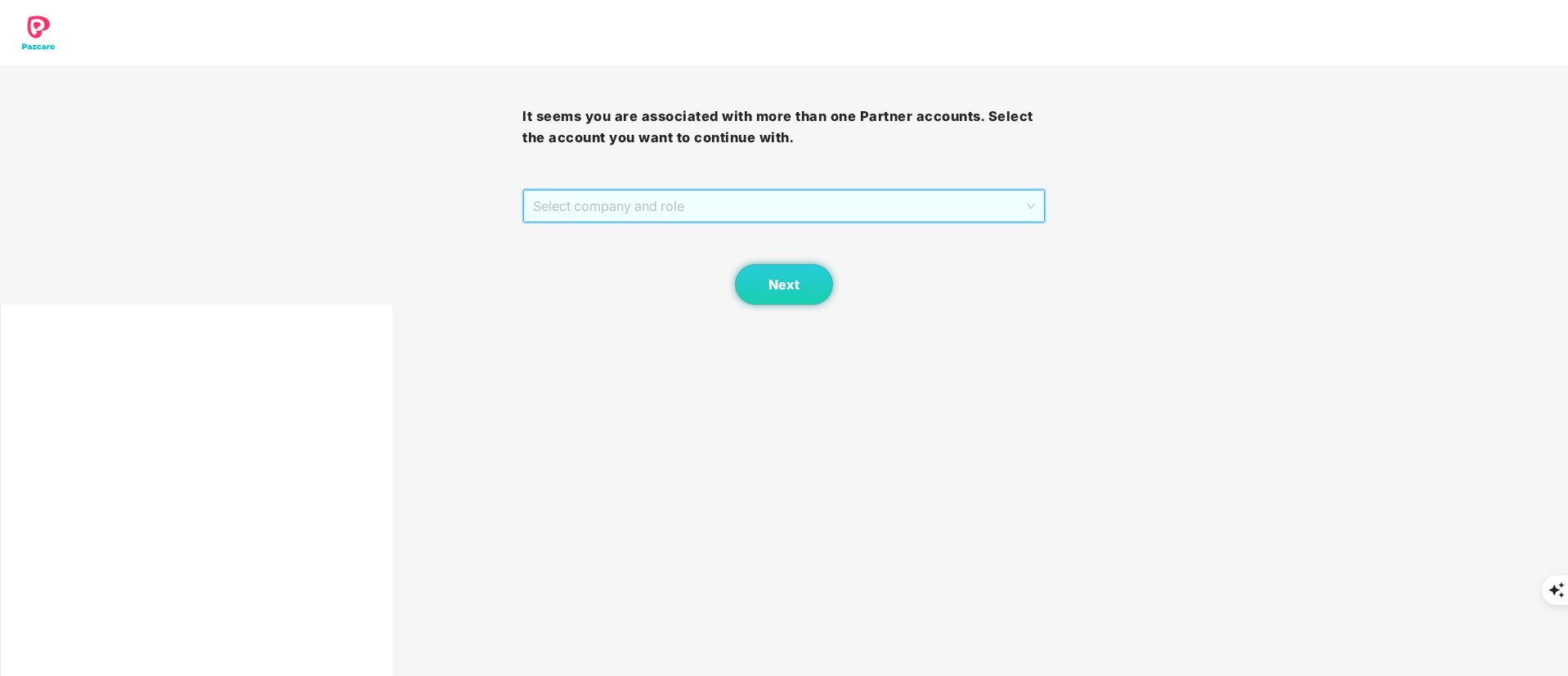
click at [696, 197] on span "Select company and role" at bounding box center [784, 206] width 501 height 31
click at [694, 211] on span "Select company and role" at bounding box center [784, 206] width 501 height 31
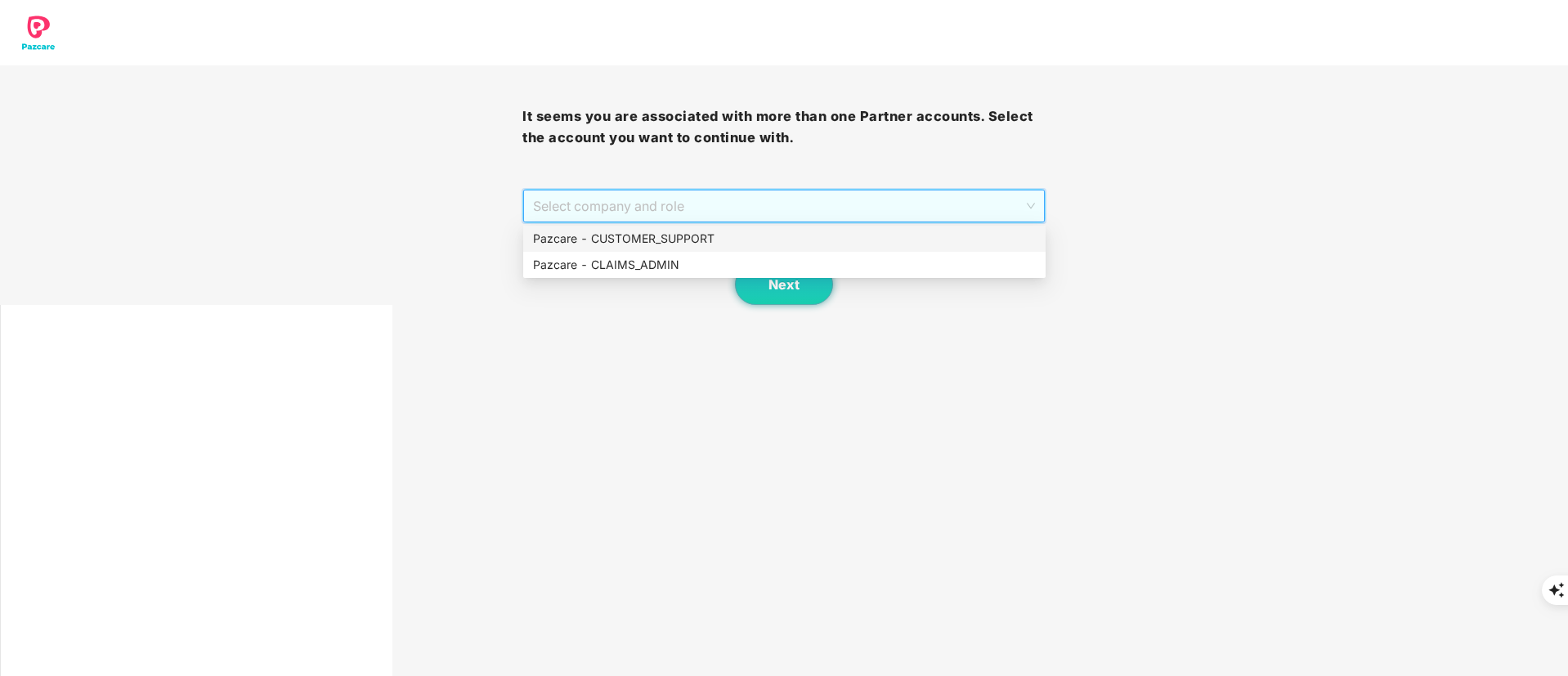
click at [690, 237] on div "Pazcare - CUSTOMER_SUPPORT" at bounding box center [784, 239] width 503 height 18
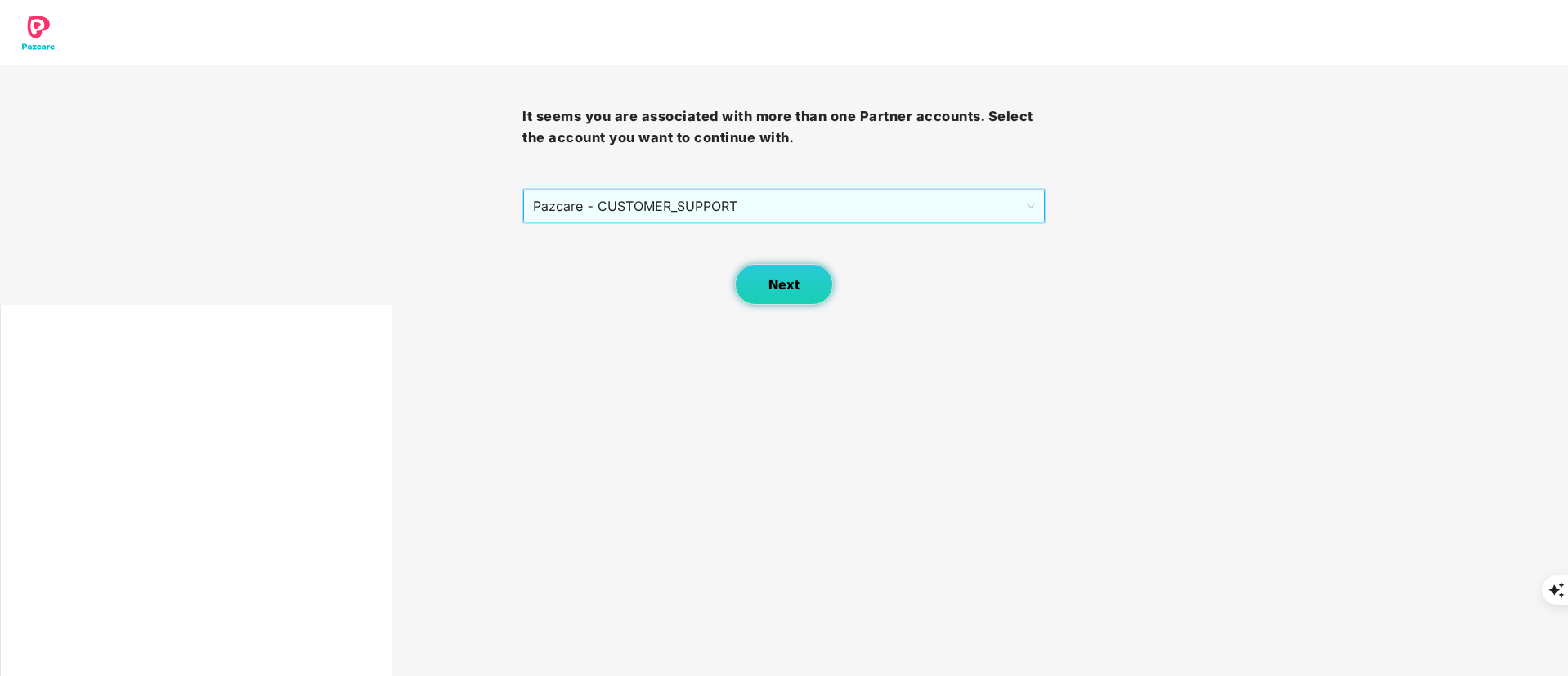
click at [779, 281] on span "Next" at bounding box center [784, 284] width 31 height 16
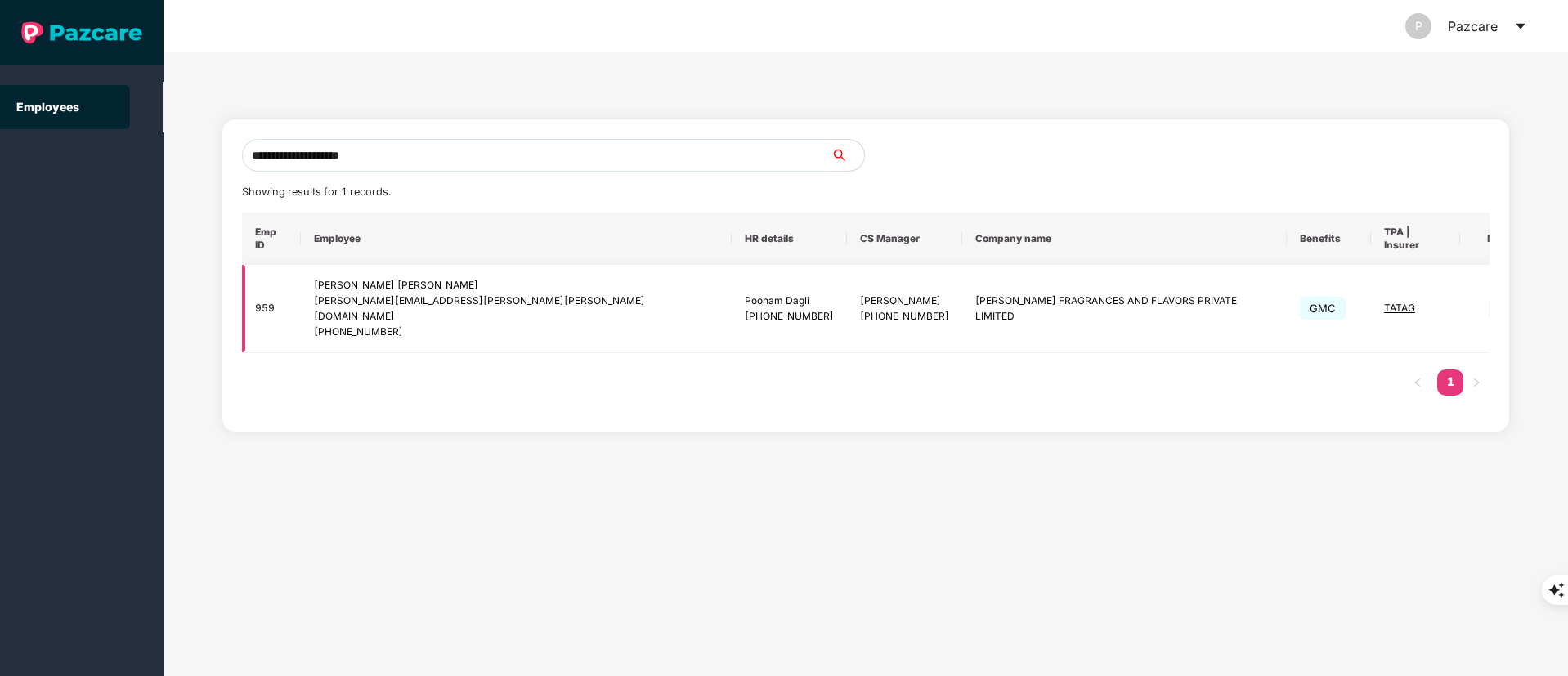
type input "**********"
click at [1489, 297] on img at bounding box center [1500, 309] width 23 height 23
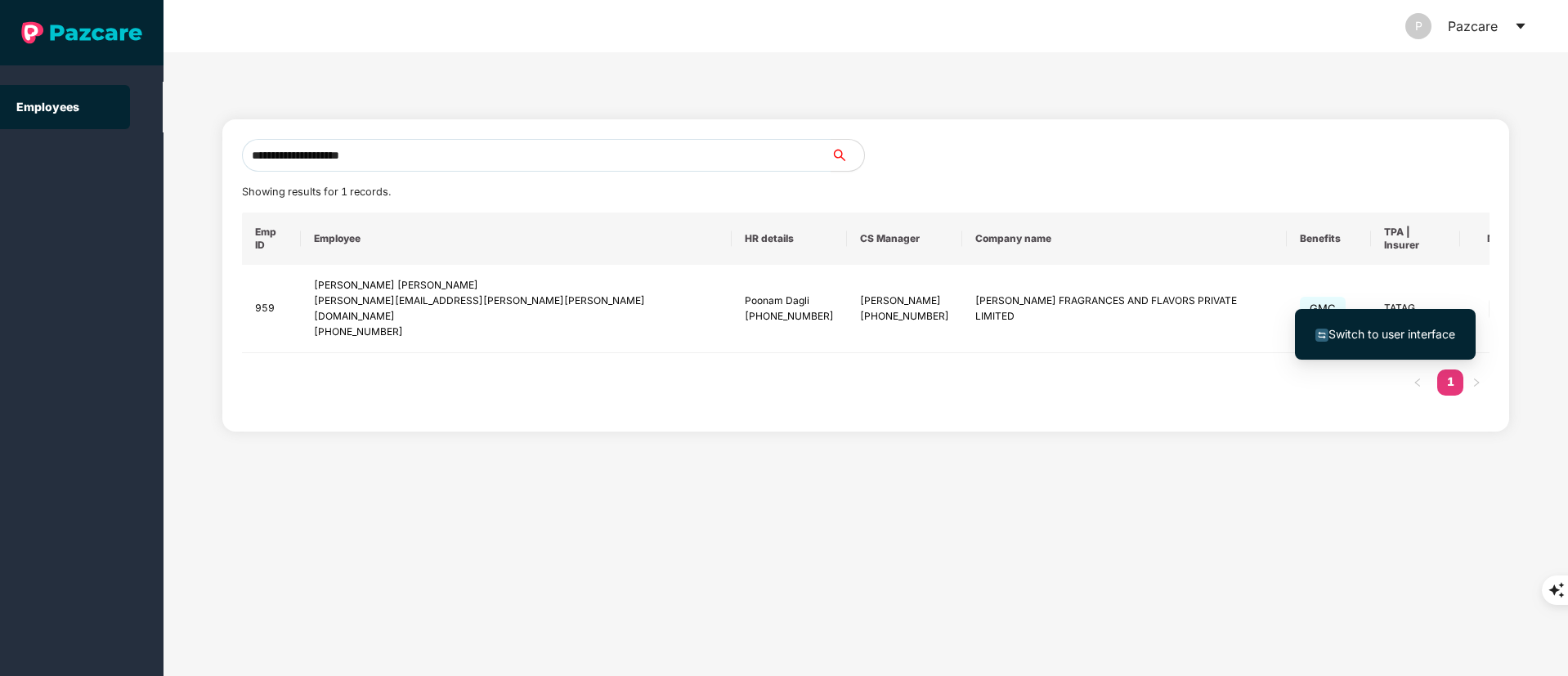
click at [1350, 349] on li "Switch to user interface" at bounding box center [1385, 334] width 181 height 34
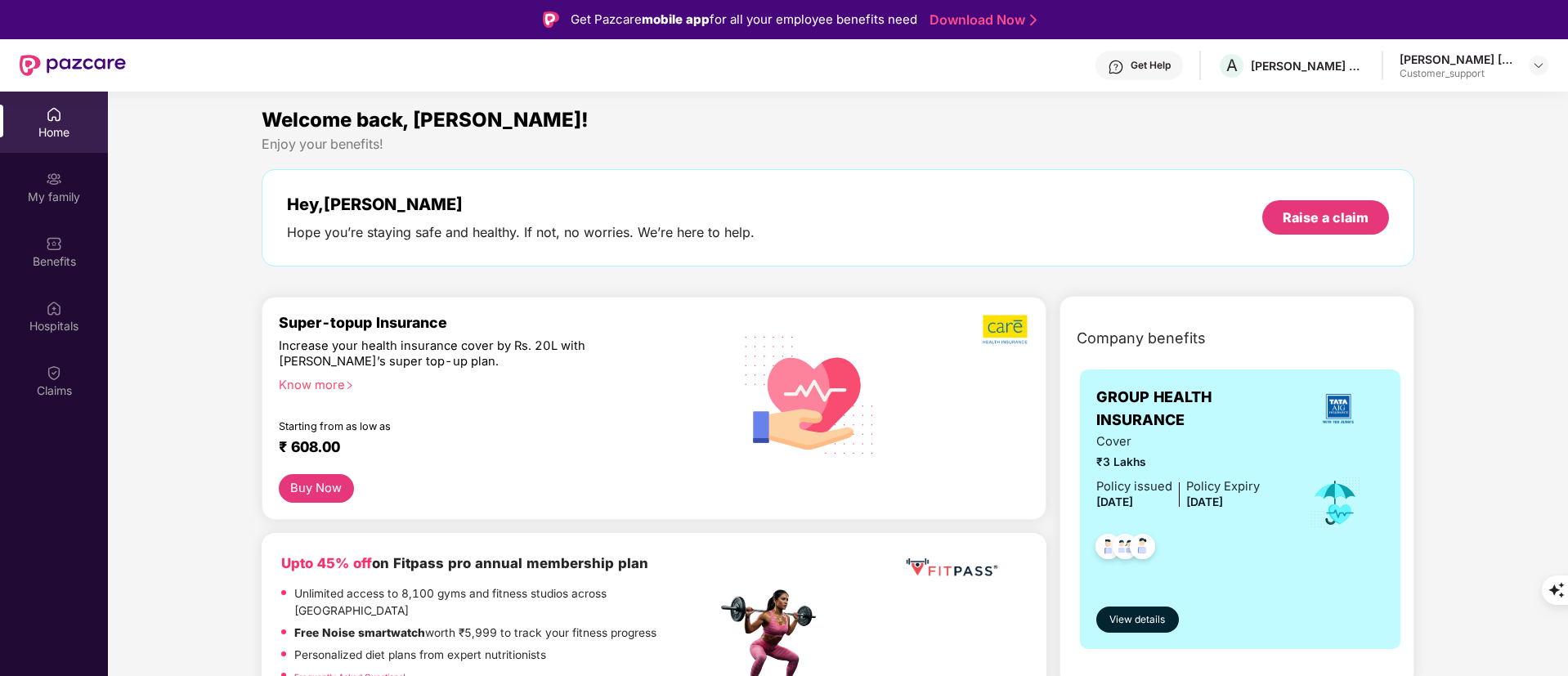
click at [1143, 69] on div "Get Help" at bounding box center [1150, 65] width 40 height 13
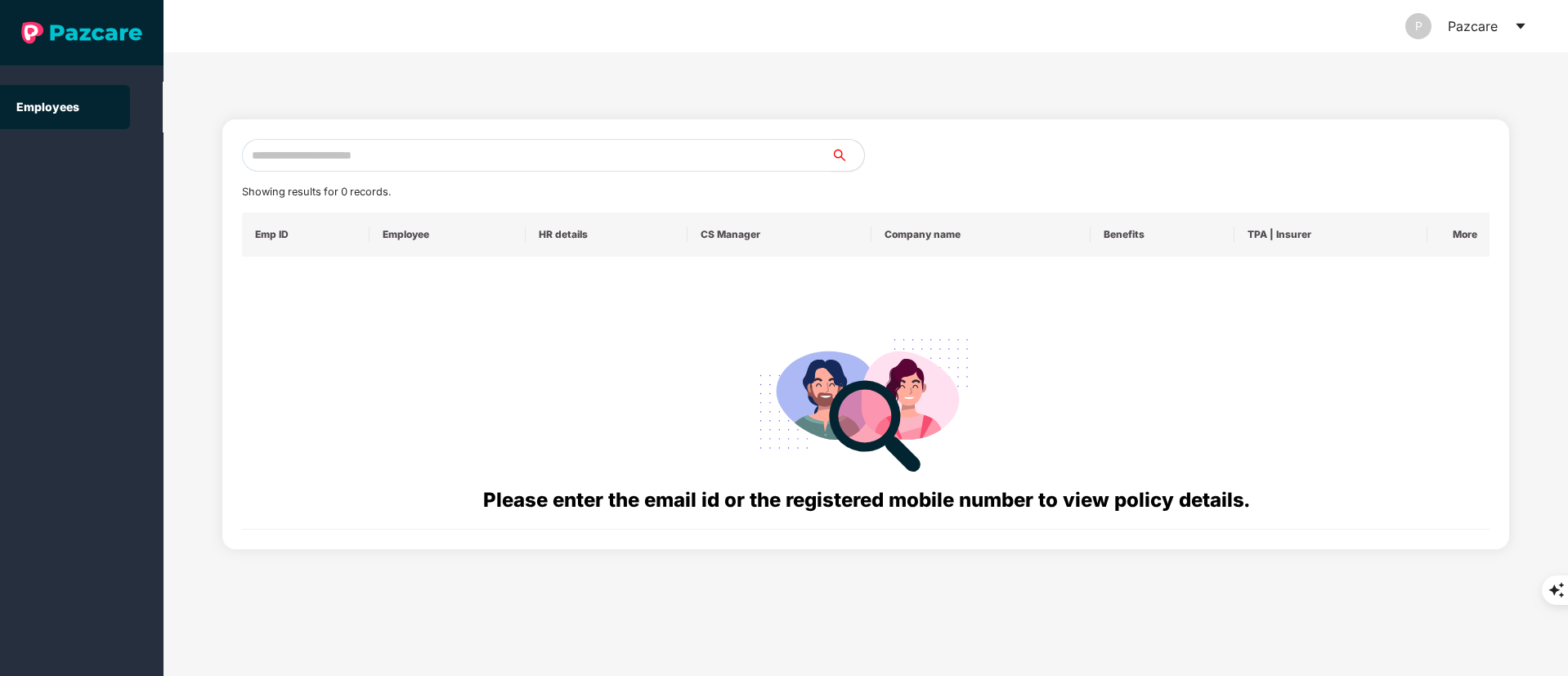
click at [366, 164] on input "text" at bounding box center [537, 155] width 590 height 33
paste input "**********"
drag, startPoint x: 263, startPoint y: 151, endPoint x: 231, endPoint y: 152, distance: 32.0
click at [231, 152] on div "**********" at bounding box center [866, 334] width 1287 height 430
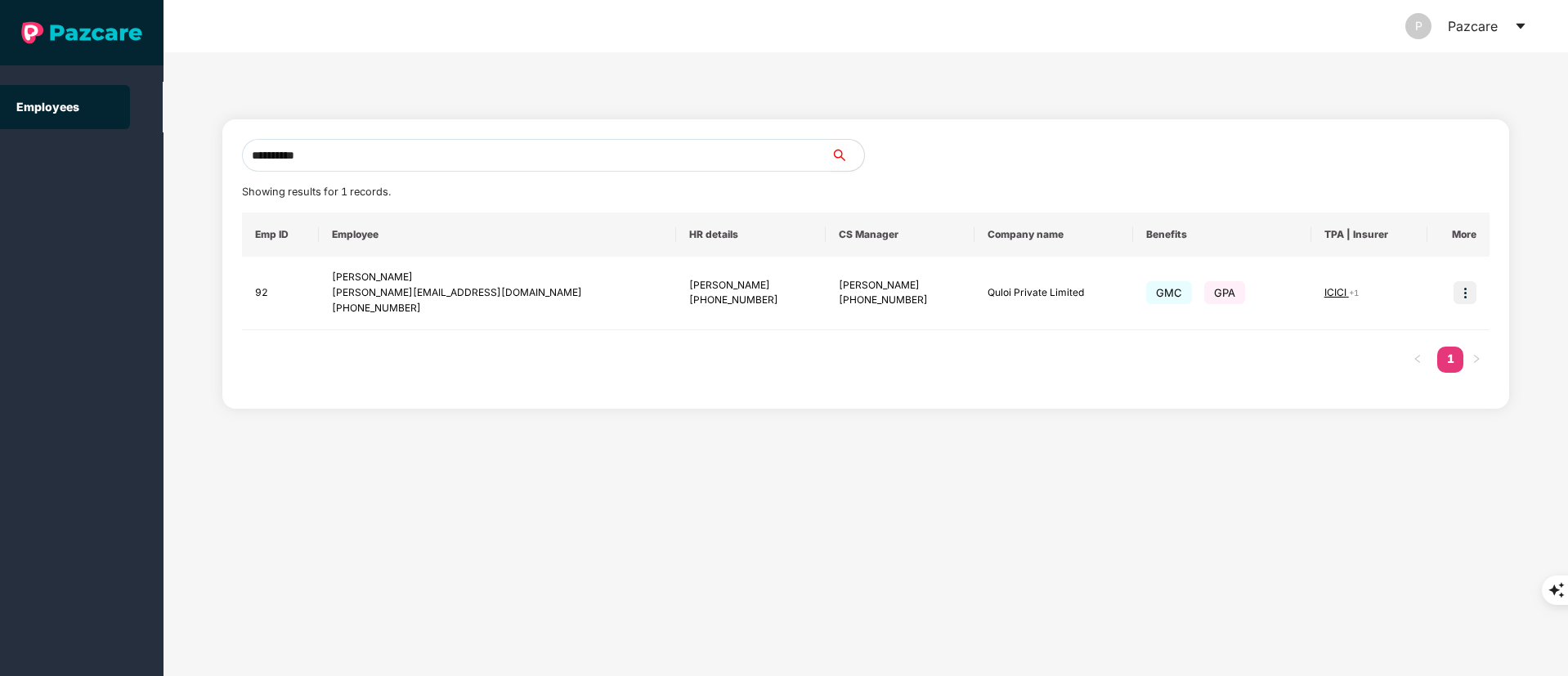
click at [689, 332] on div "Emp ID Employee HR details CS Manager Company name Benefits TPA | Insurer More …" at bounding box center [866, 301] width 1248 height 177
drag, startPoint x: 407, startPoint y: 157, endPoint x: 143, endPoint y: 157, distance: 264.0
click at [144, 157] on section "**********" at bounding box center [784, 338] width 1568 height 676
paste input "**********"
click at [293, 149] on input "**********" at bounding box center [537, 155] width 590 height 33
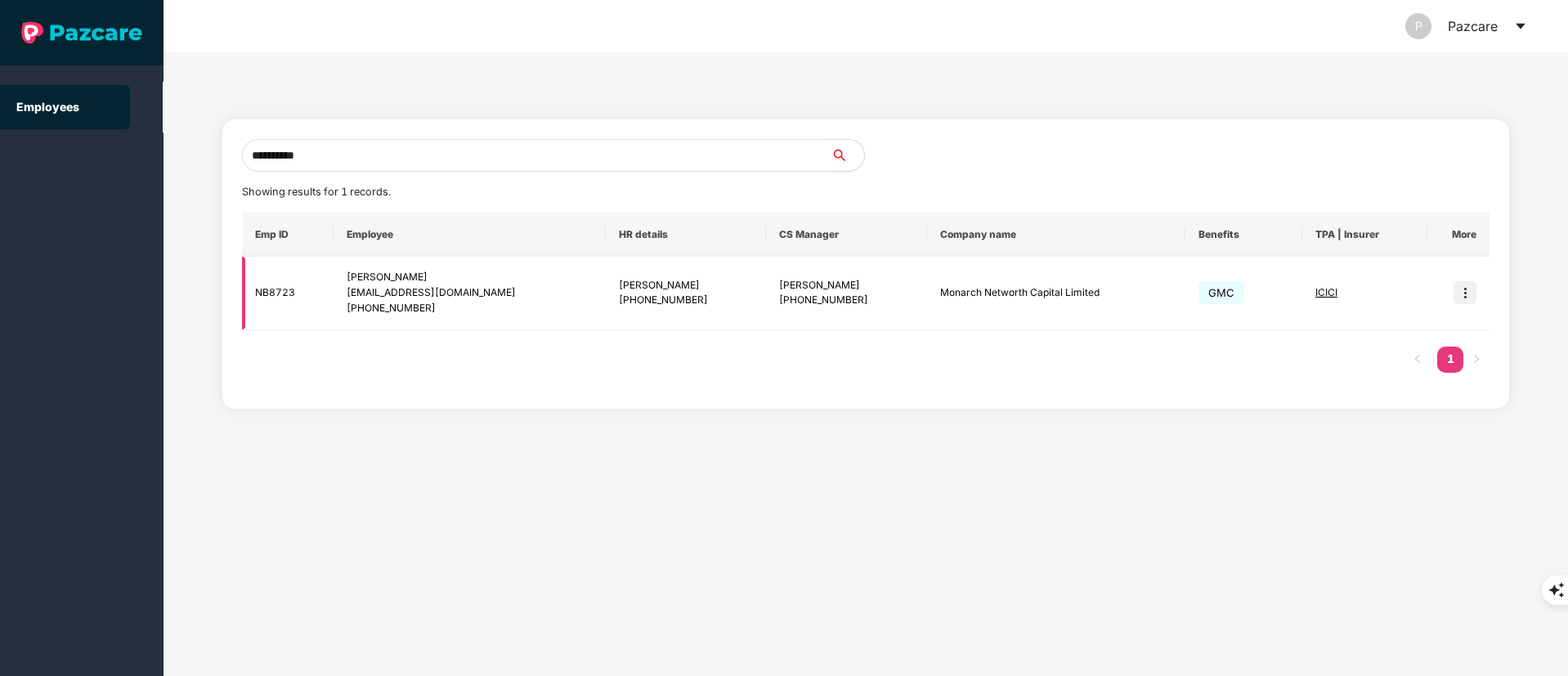
type input "**********"
click at [1470, 296] on img at bounding box center [1465, 292] width 23 height 23
click at [1447, 329] on span "Switch to user interface" at bounding box center [1391, 333] width 127 height 14
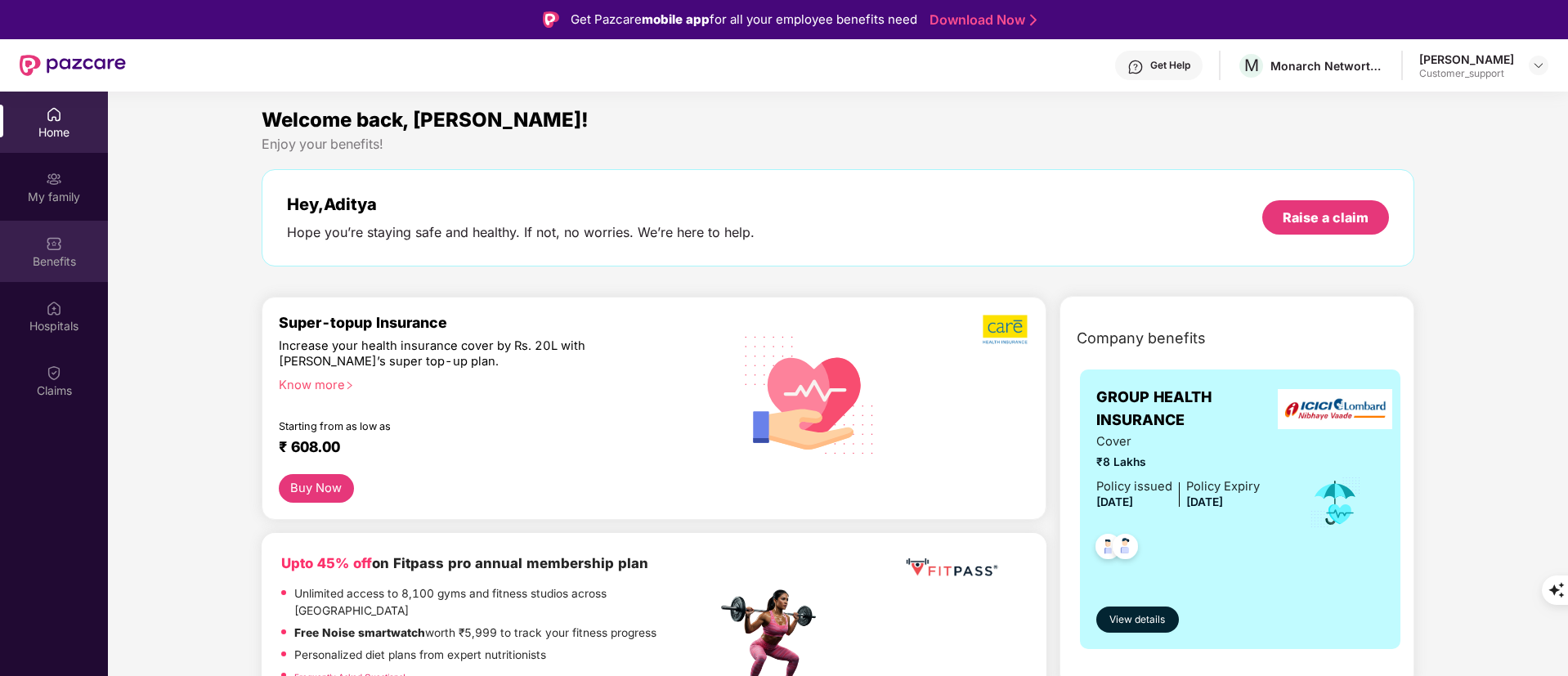
click at [29, 251] on div "Benefits" at bounding box center [54, 251] width 108 height 61
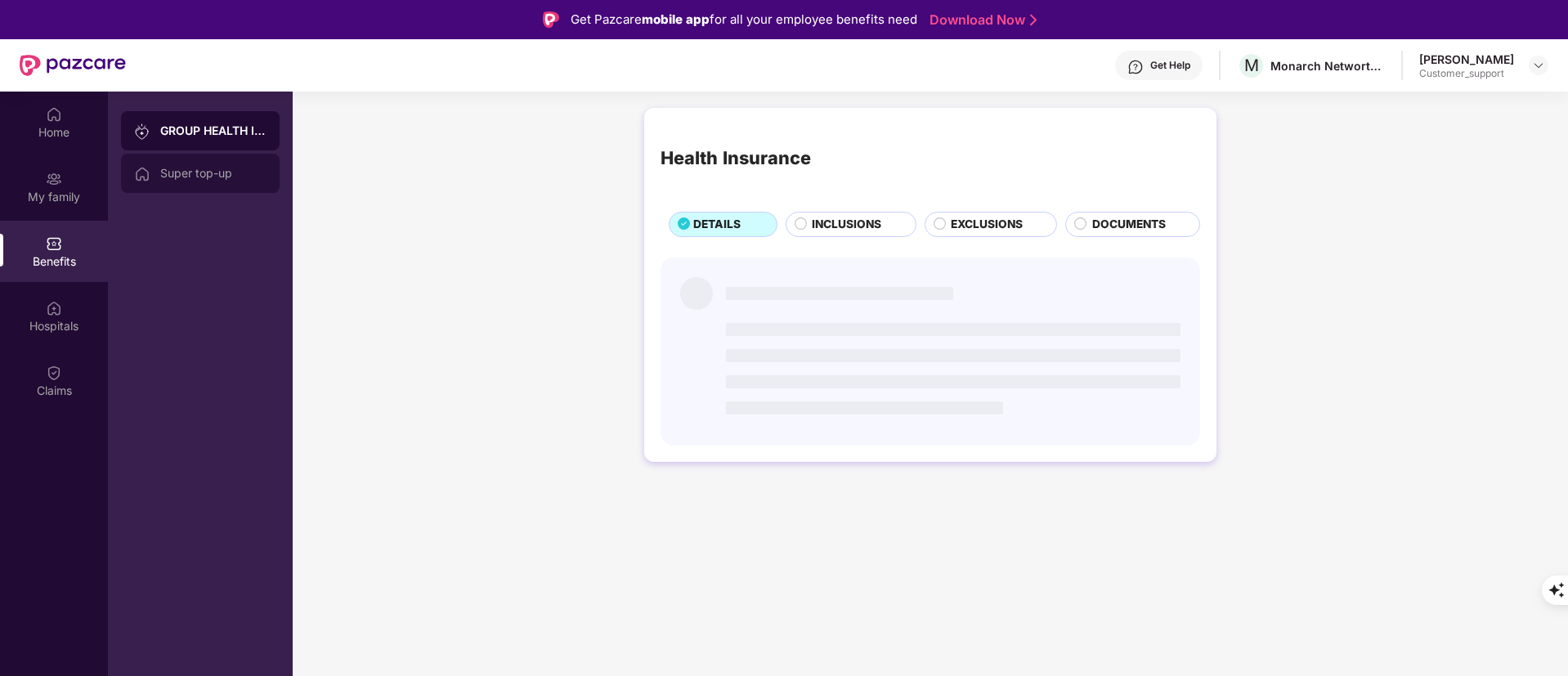
click at [228, 170] on div "Super top-up" at bounding box center [214, 174] width 106 height 13
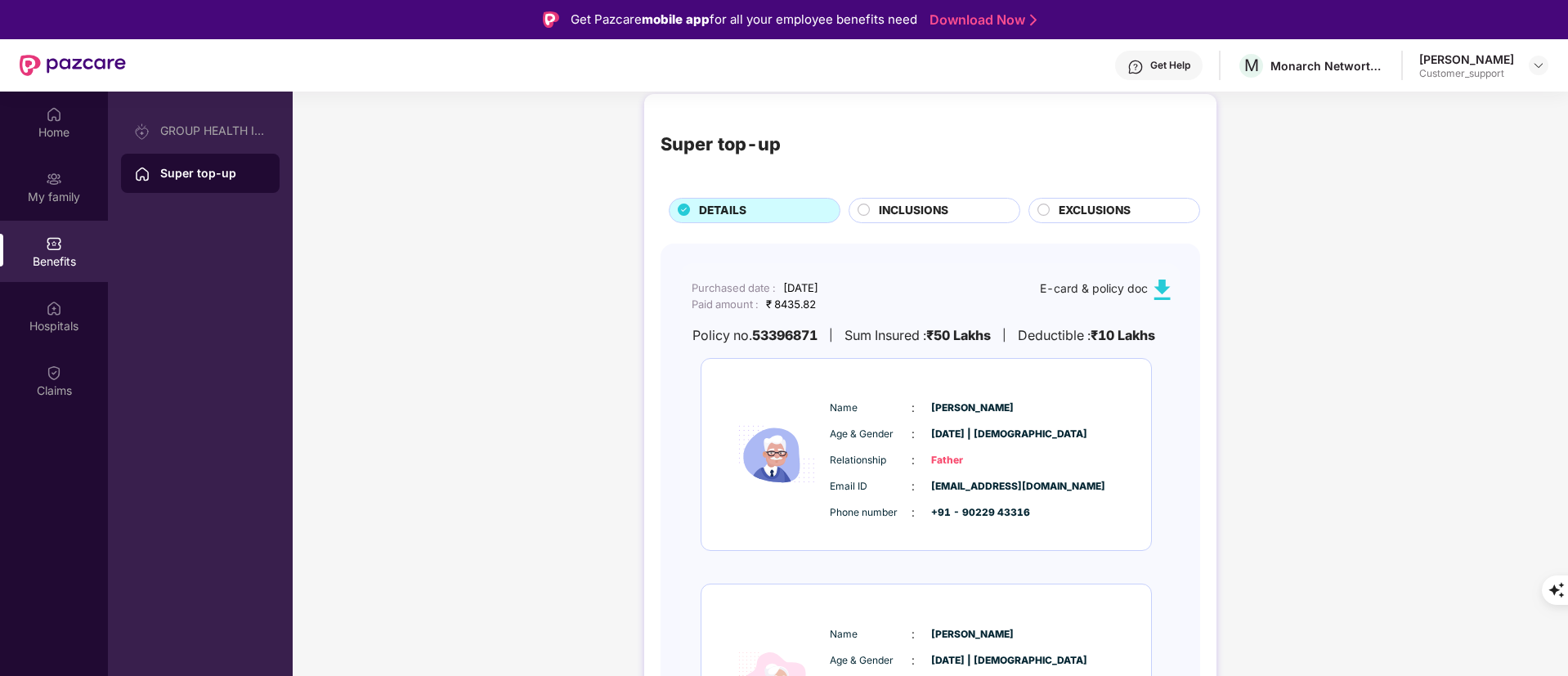
scroll to position [10, 0]
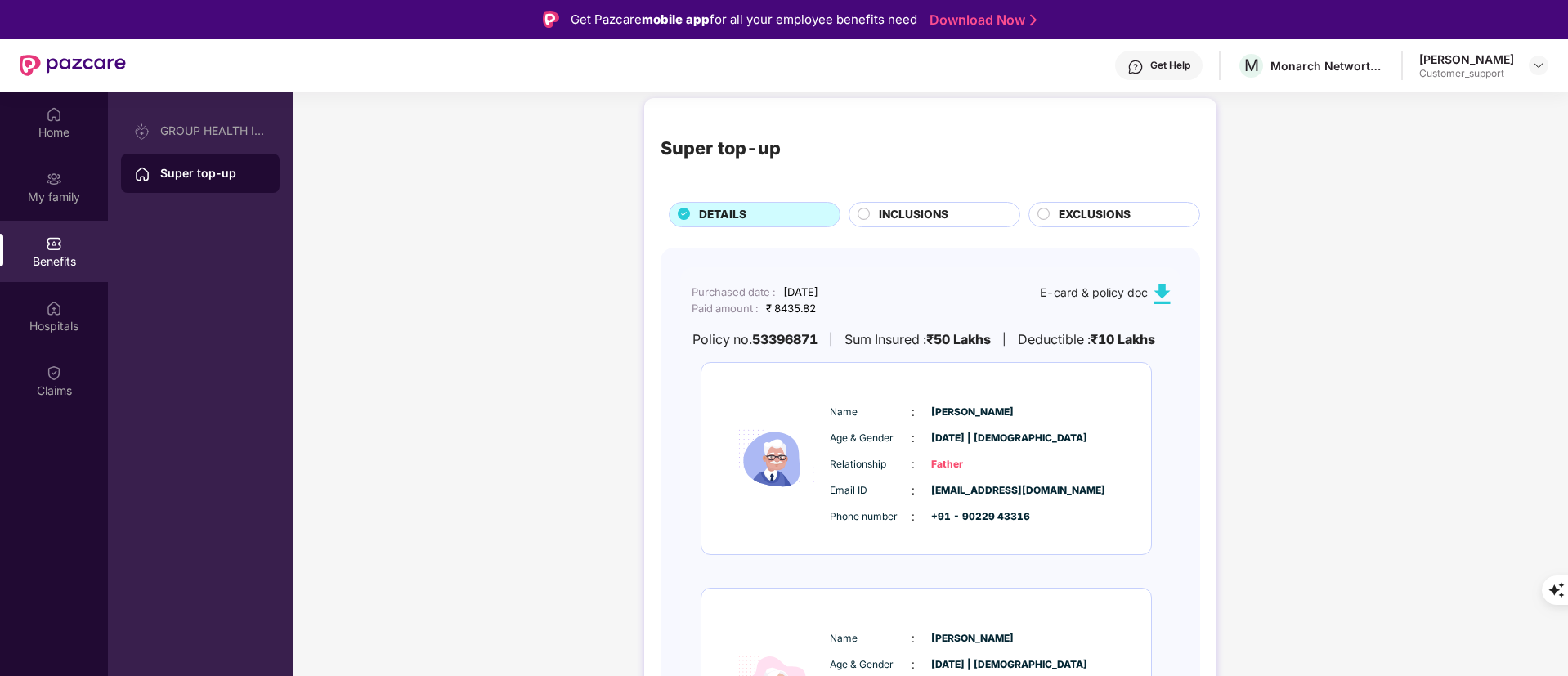
click at [802, 336] on b "53396871" at bounding box center [784, 339] width 66 height 20
copy b "53396871"
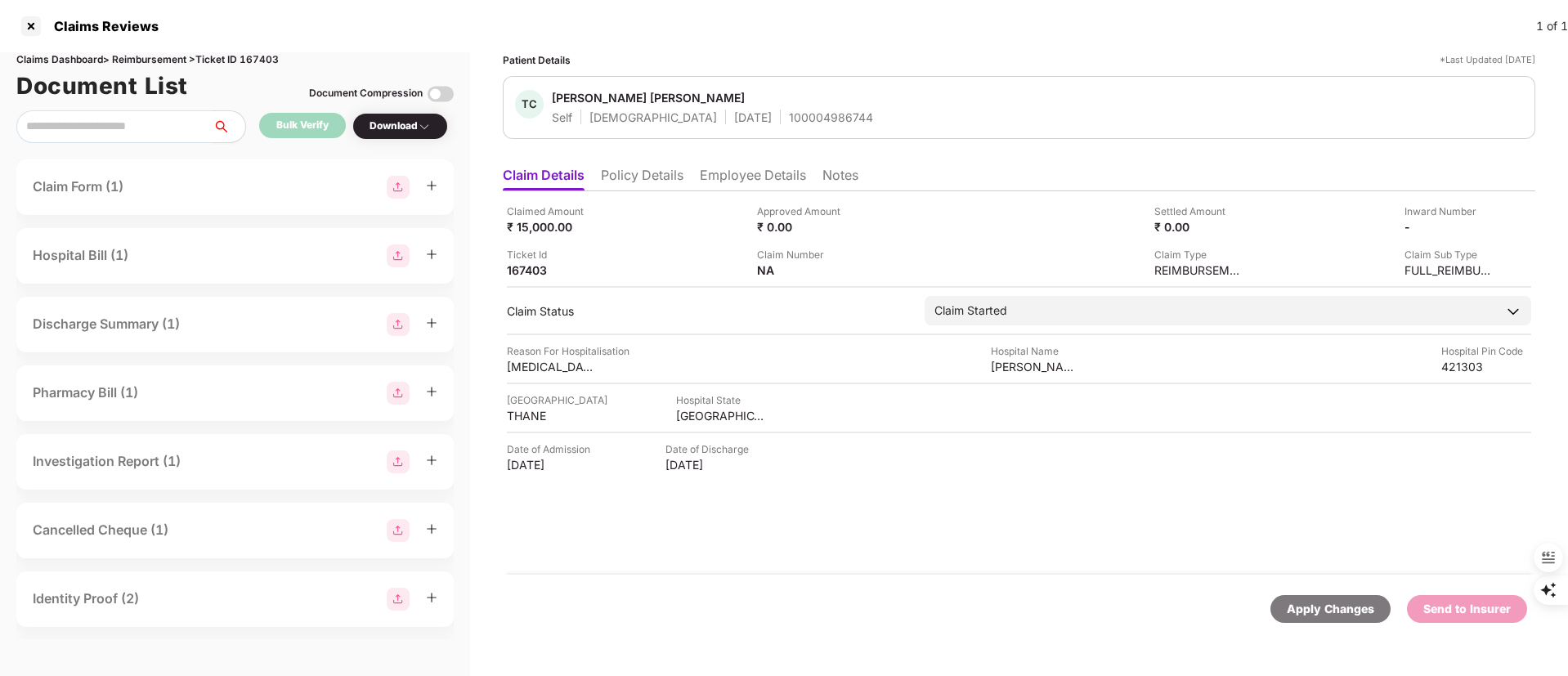
click at [409, 120] on div "Download" at bounding box center [400, 126] width 61 height 16
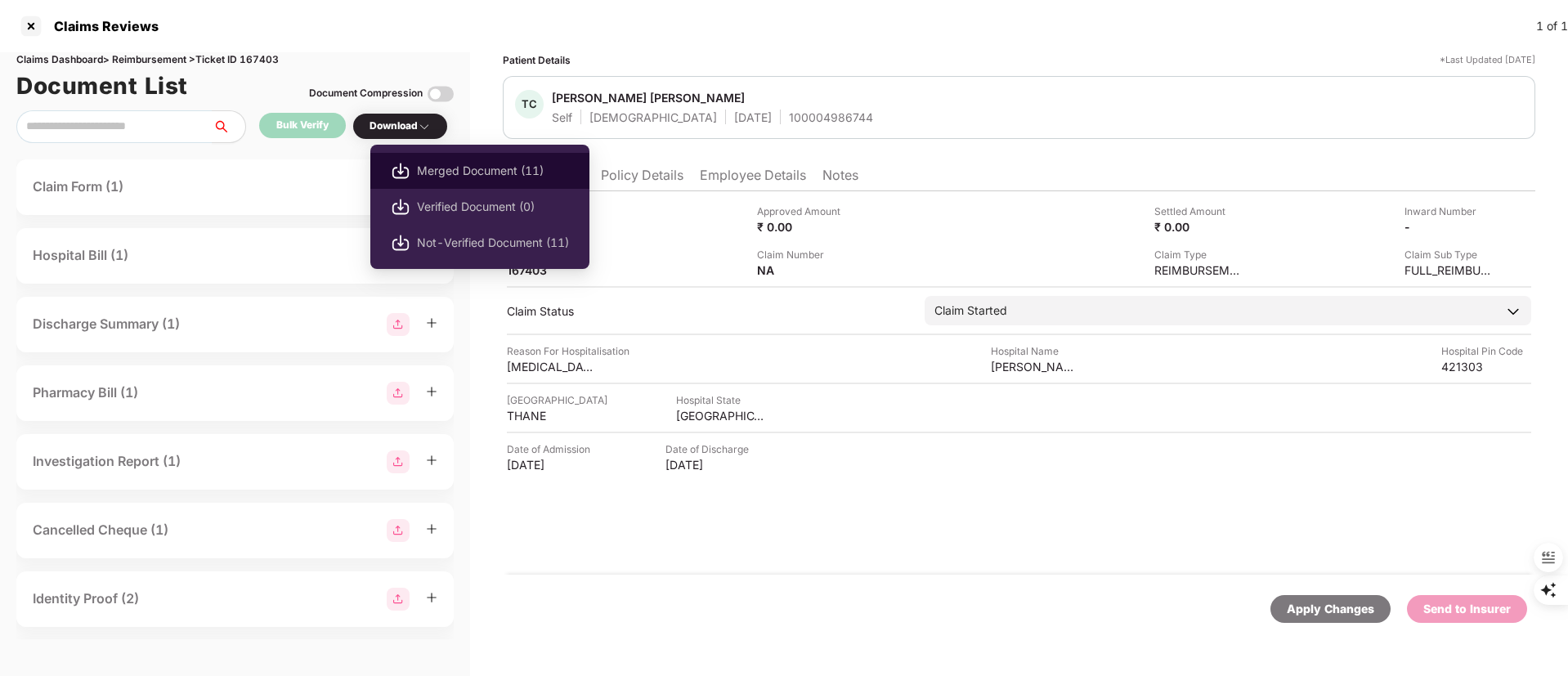
click at [500, 174] on span "Merged Document (11)" at bounding box center [493, 171] width 152 height 18
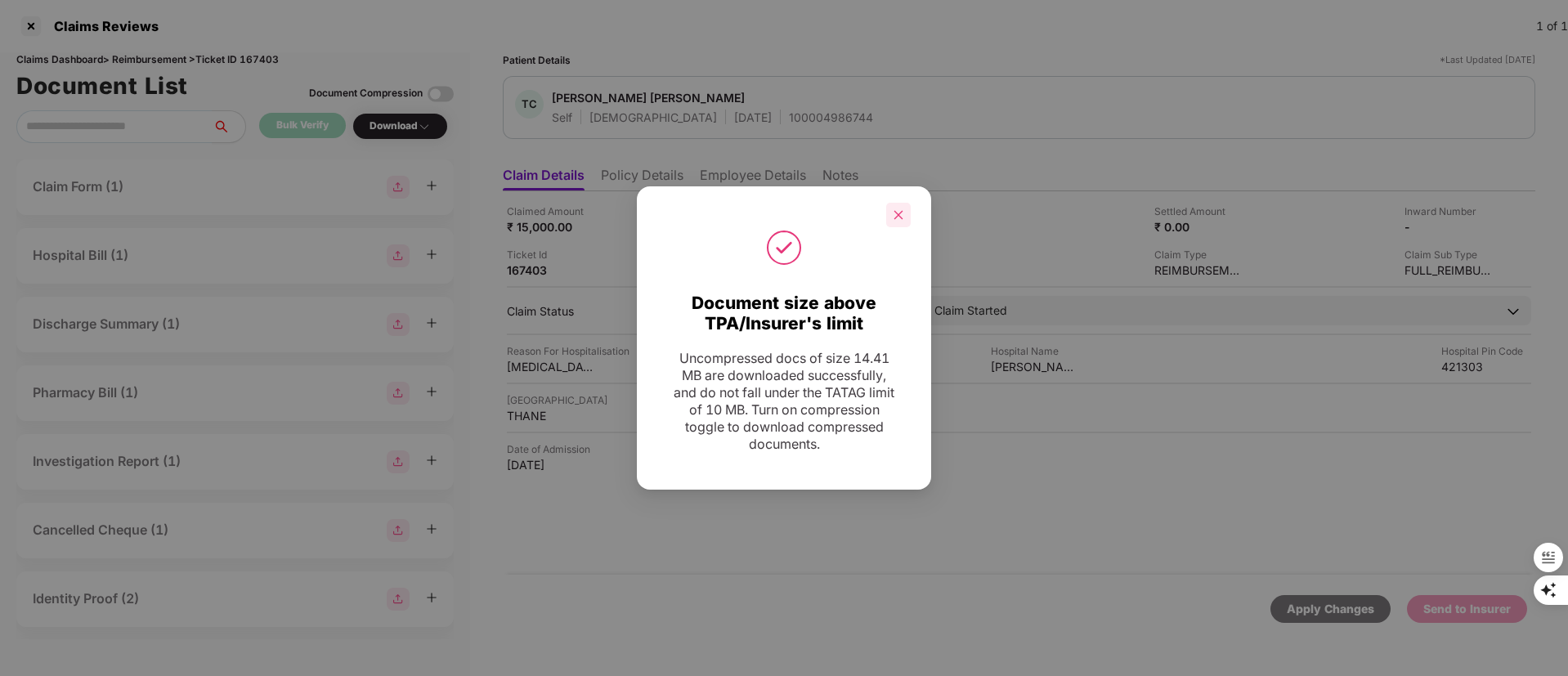
click at [903, 219] on div at bounding box center [898, 215] width 25 height 25
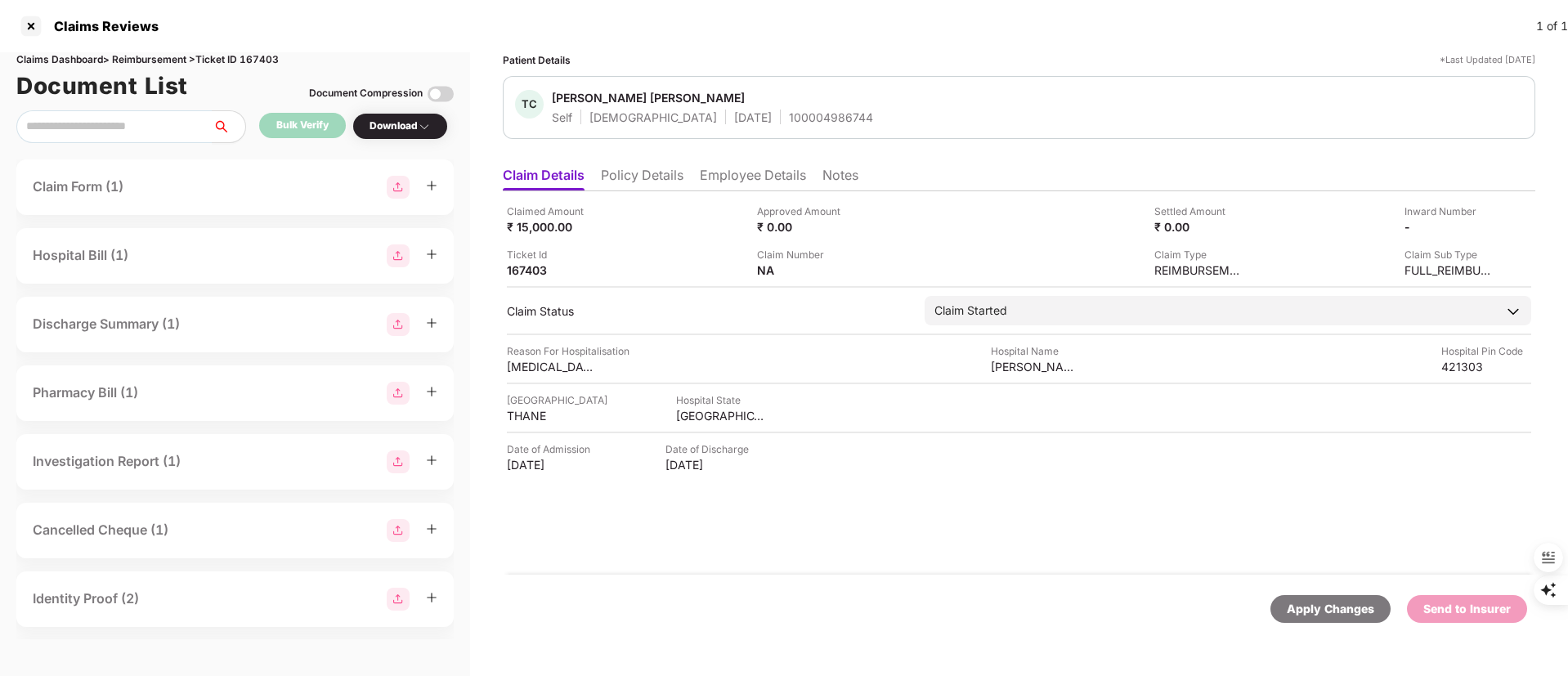
click at [44, 30] on div "Claims Reviews" at bounding box center [102, 26] width 115 height 16
click at [37, 29] on div at bounding box center [31, 26] width 26 height 26
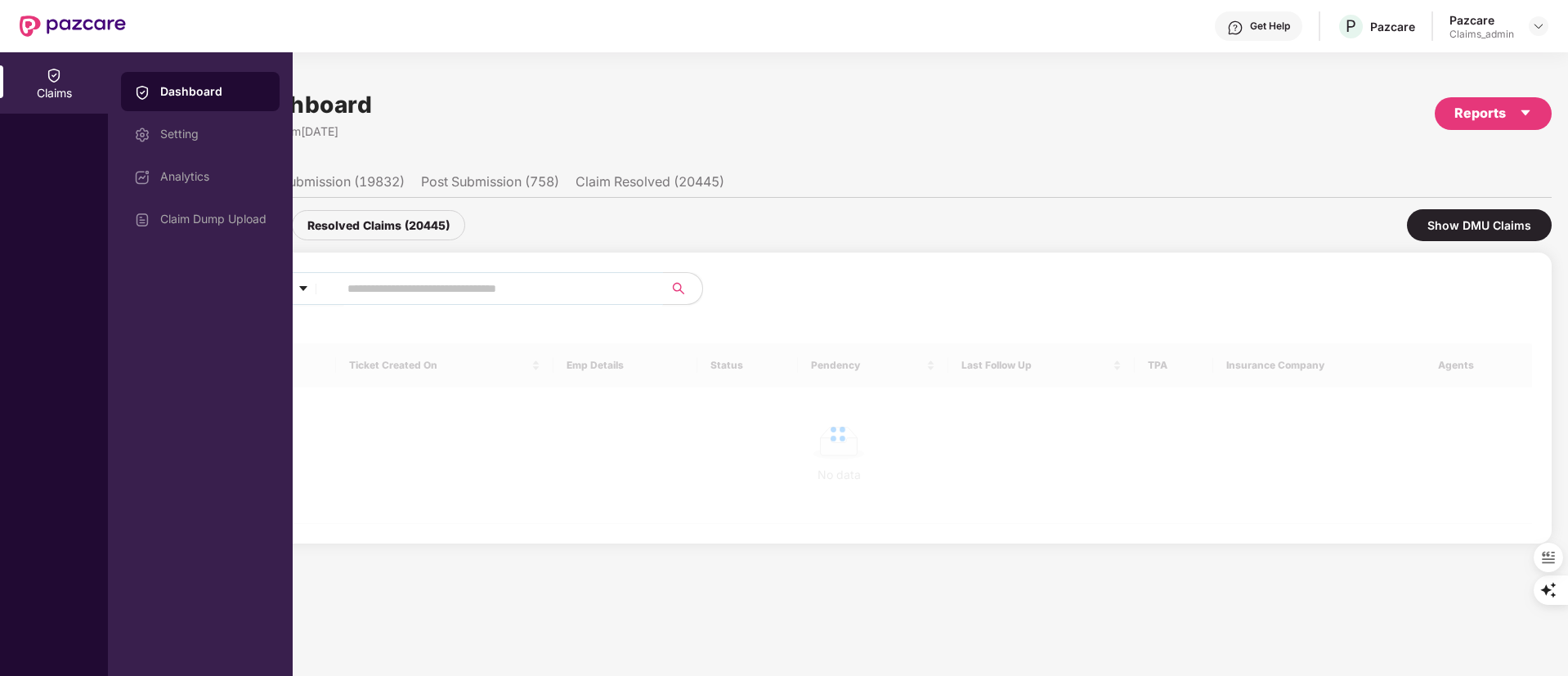
click at [428, 279] on input "text" at bounding box center [494, 288] width 293 height 25
paste input "**********"
type input "**********"
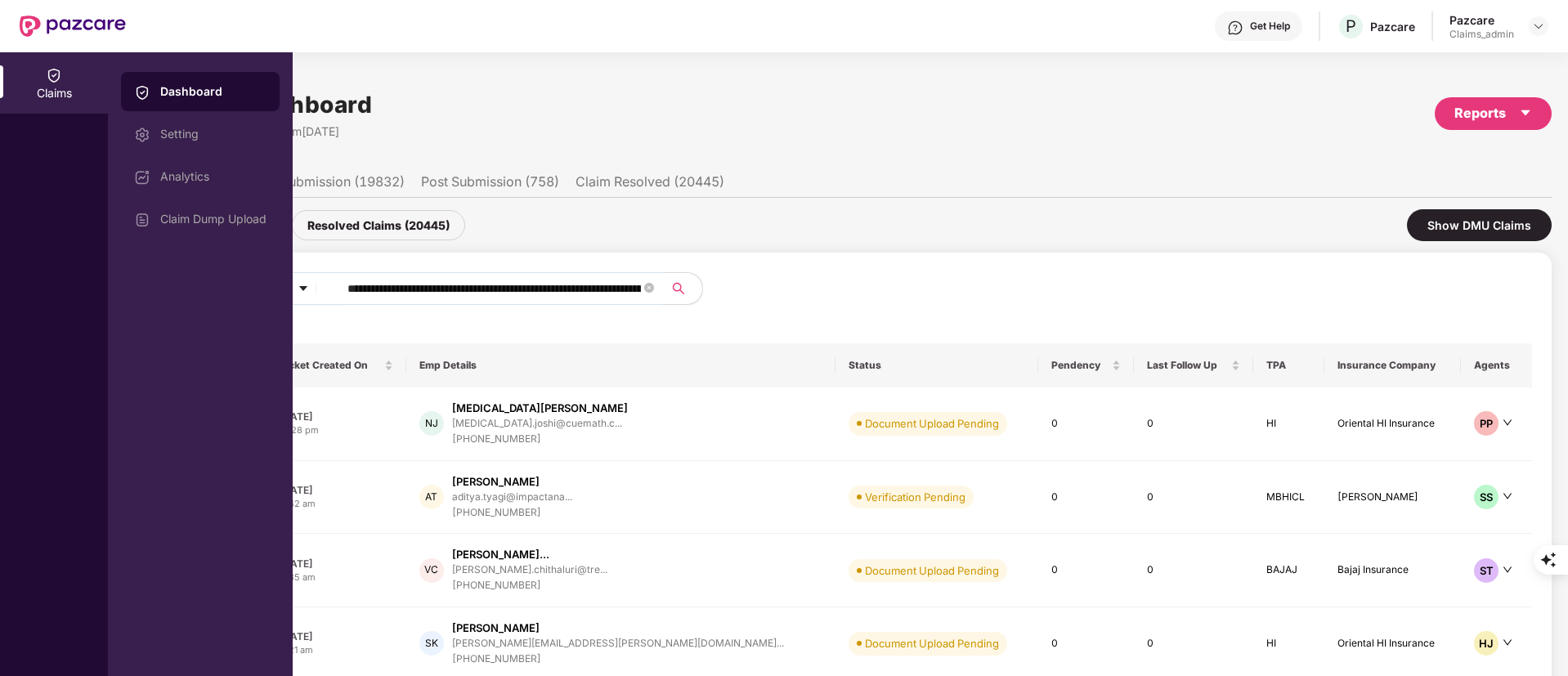
scroll to position [0, 3775]
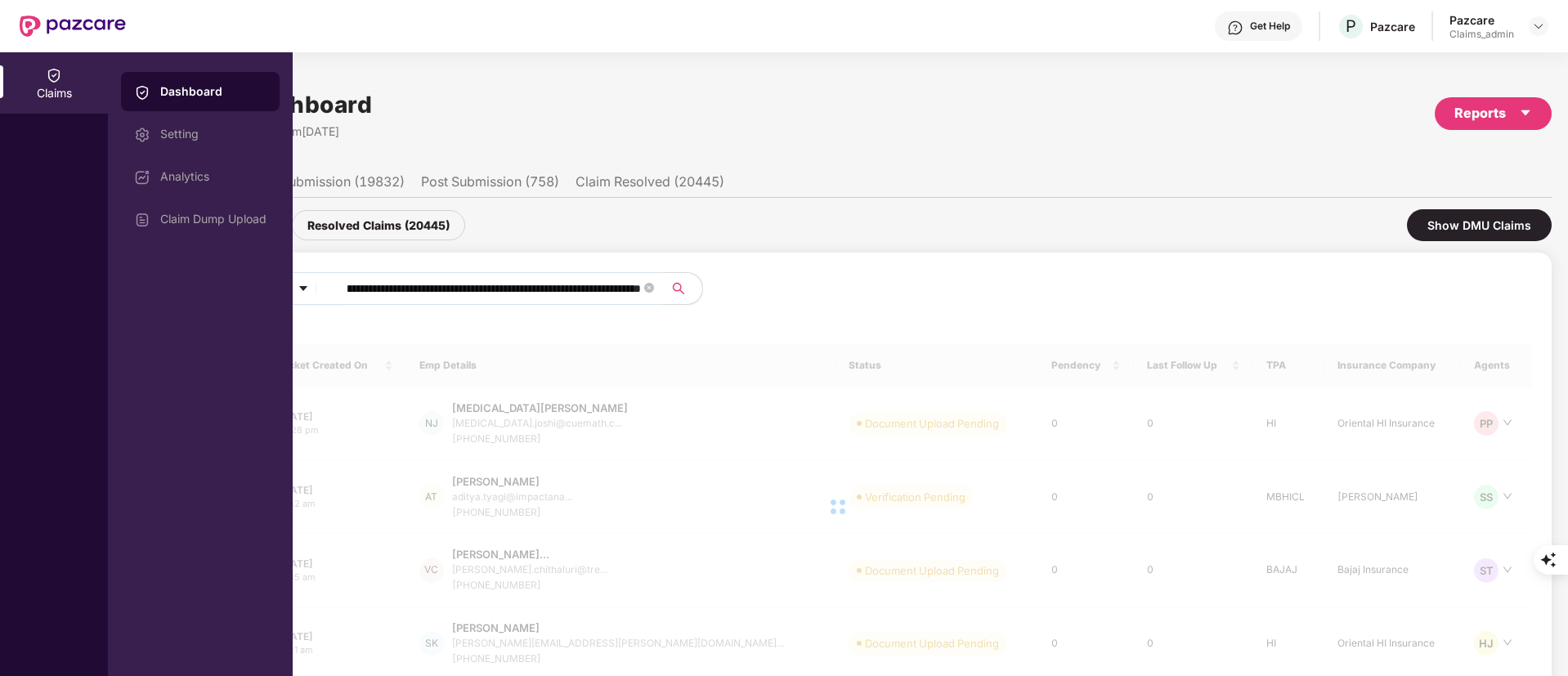
click at [364, 285] on input "**********" at bounding box center [494, 288] width 293 height 25
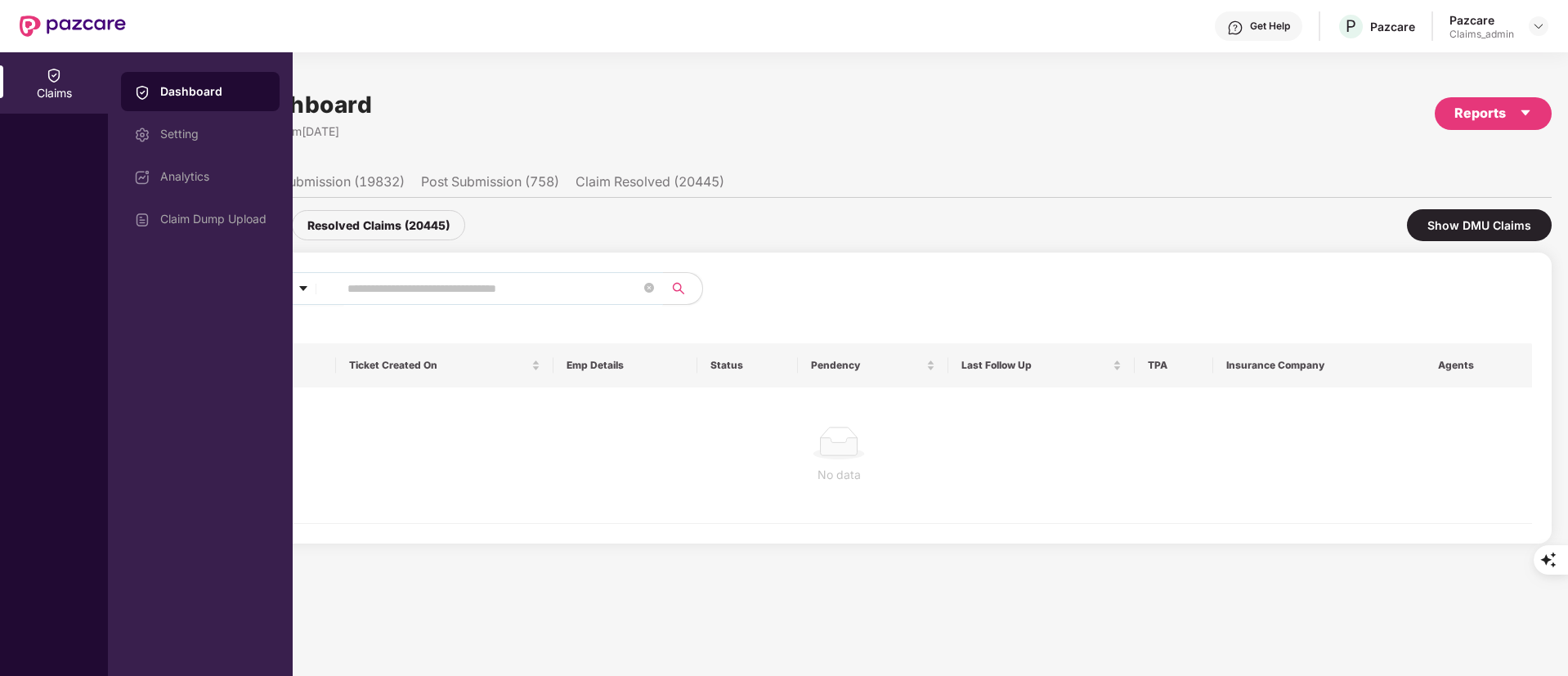
scroll to position [0, 0]
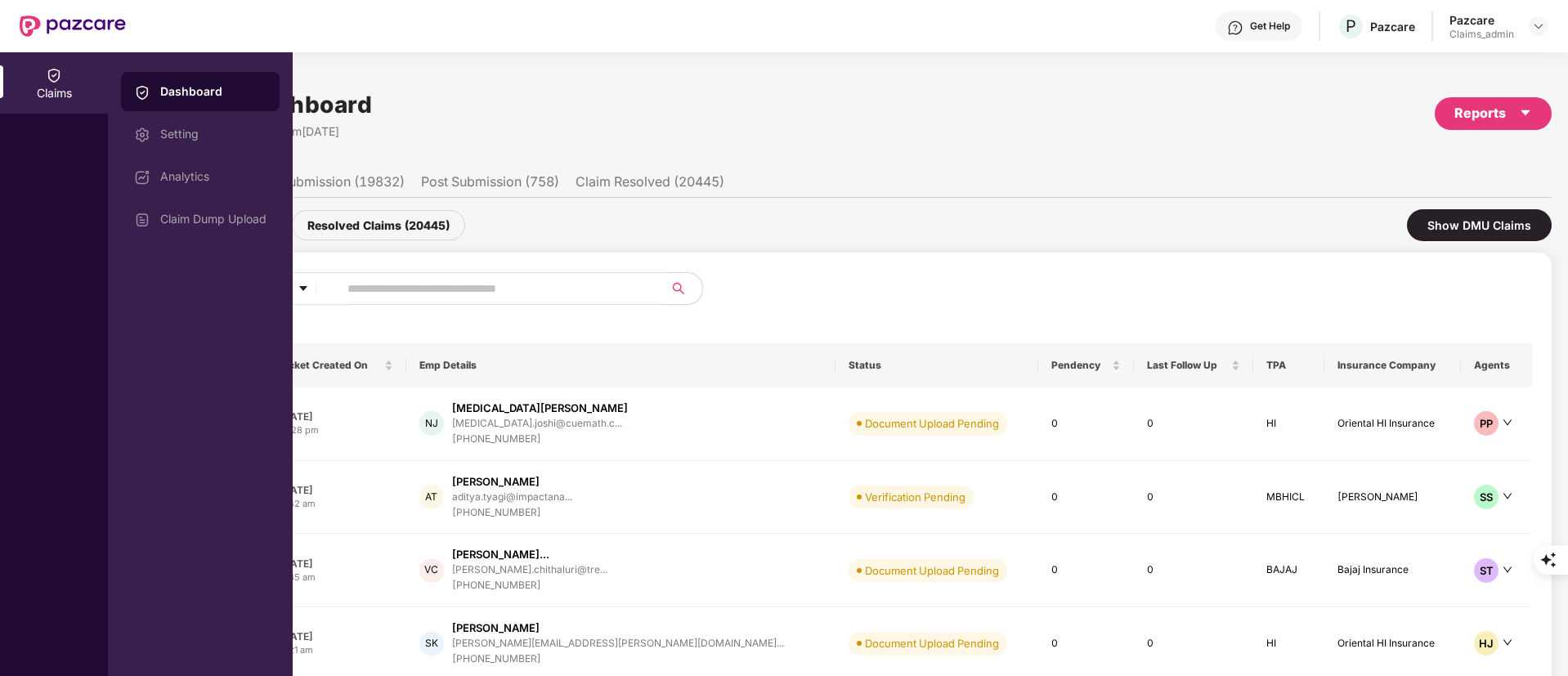
click at [501, 277] on input "text" at bounding box center [494, 288] width 293 height 25
paste input "******"
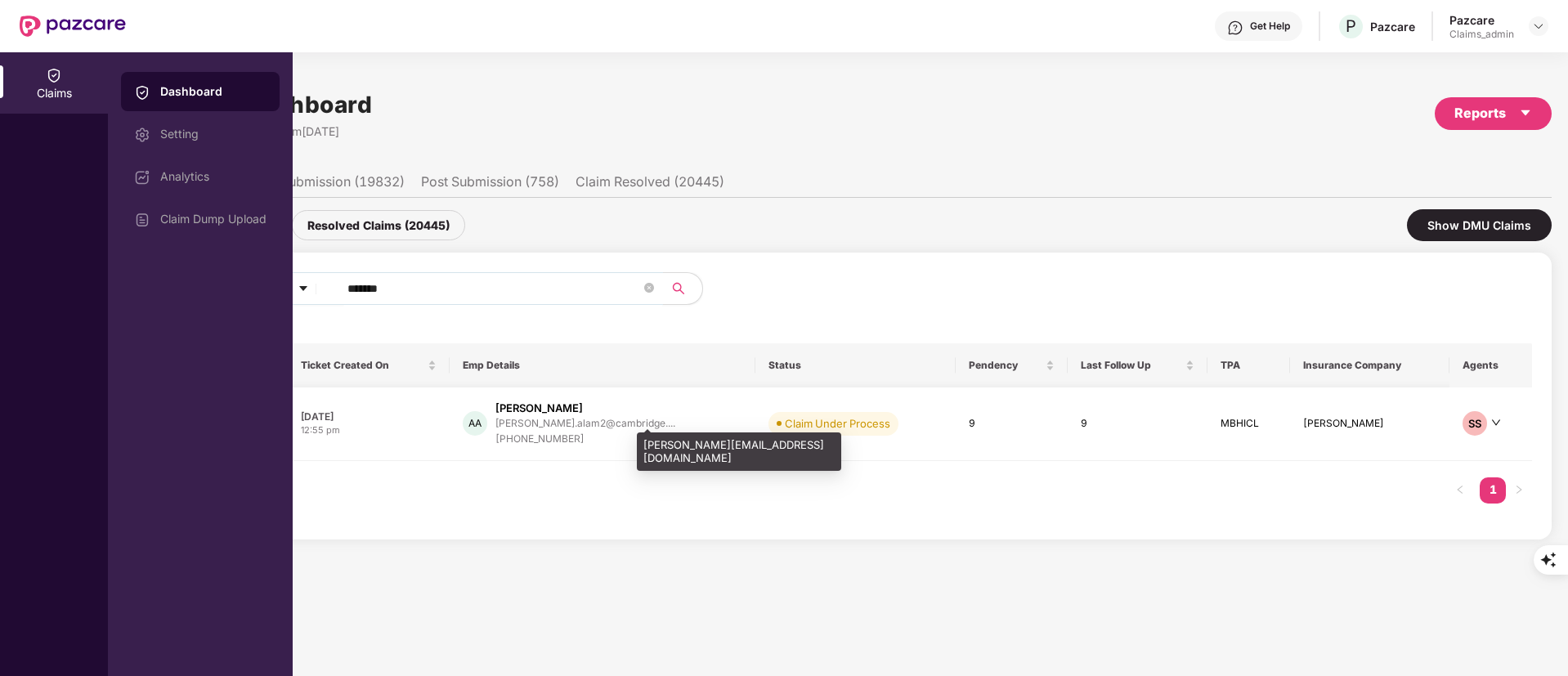
type input "******"
click at [584, 417] on div "aftab.alam2@cambridge...." at bounding box center [585, 422] width 180 height 11
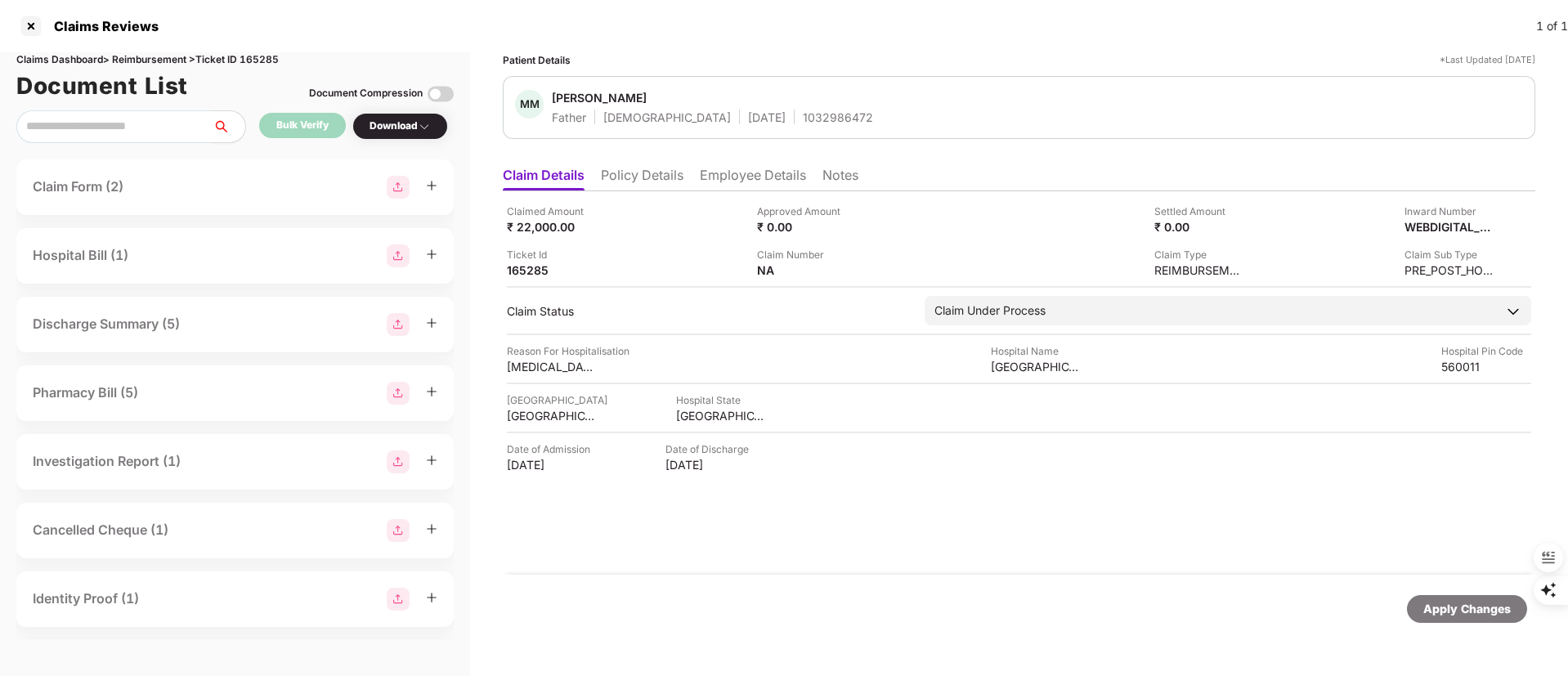
click at [752, 174] on li "Employee Details" at bounding box center [753, 178] width 106 height 24
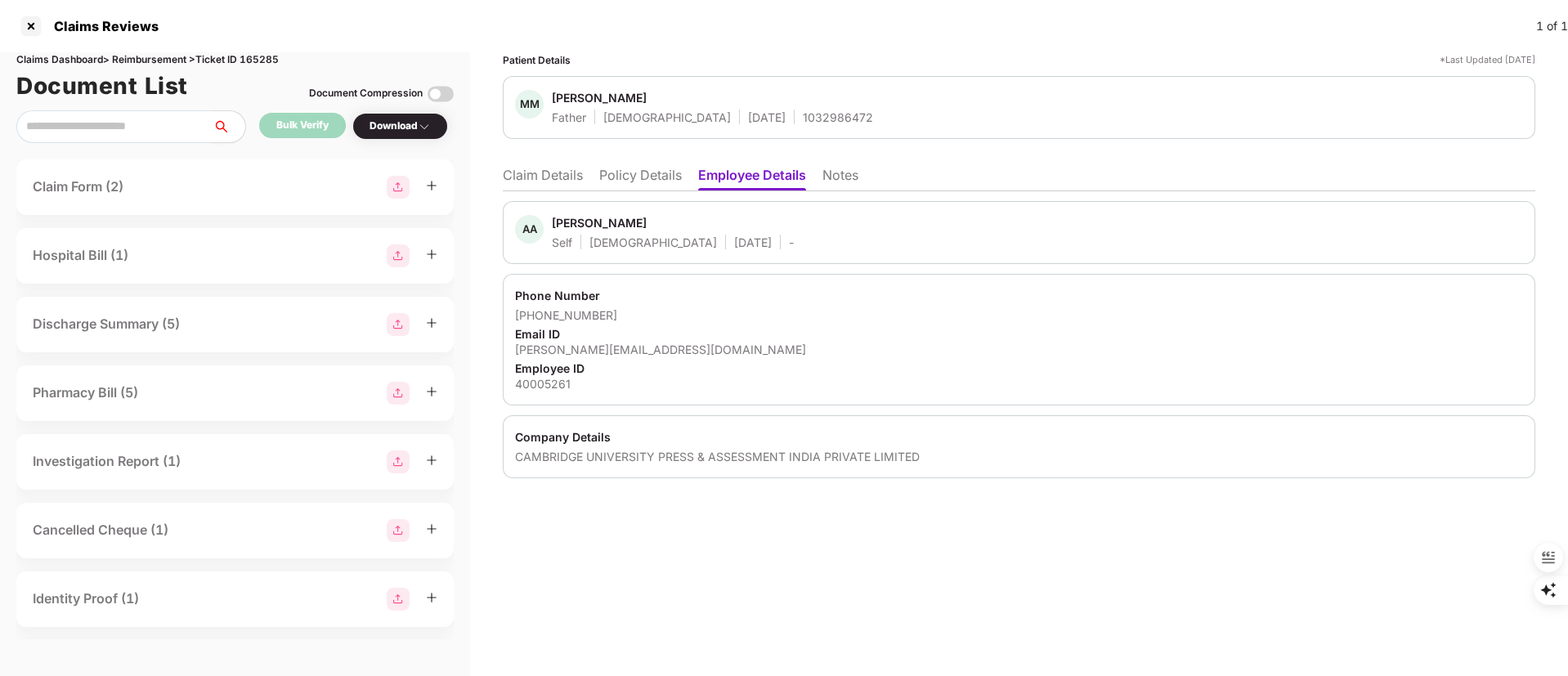
click at [802, 123] on div "1032986472" at bounding box center [838, 117] width 70 height 16
copy div "1032986472"
click at [33, 17] on div at bounding box center [31, 26] width 26 height 26
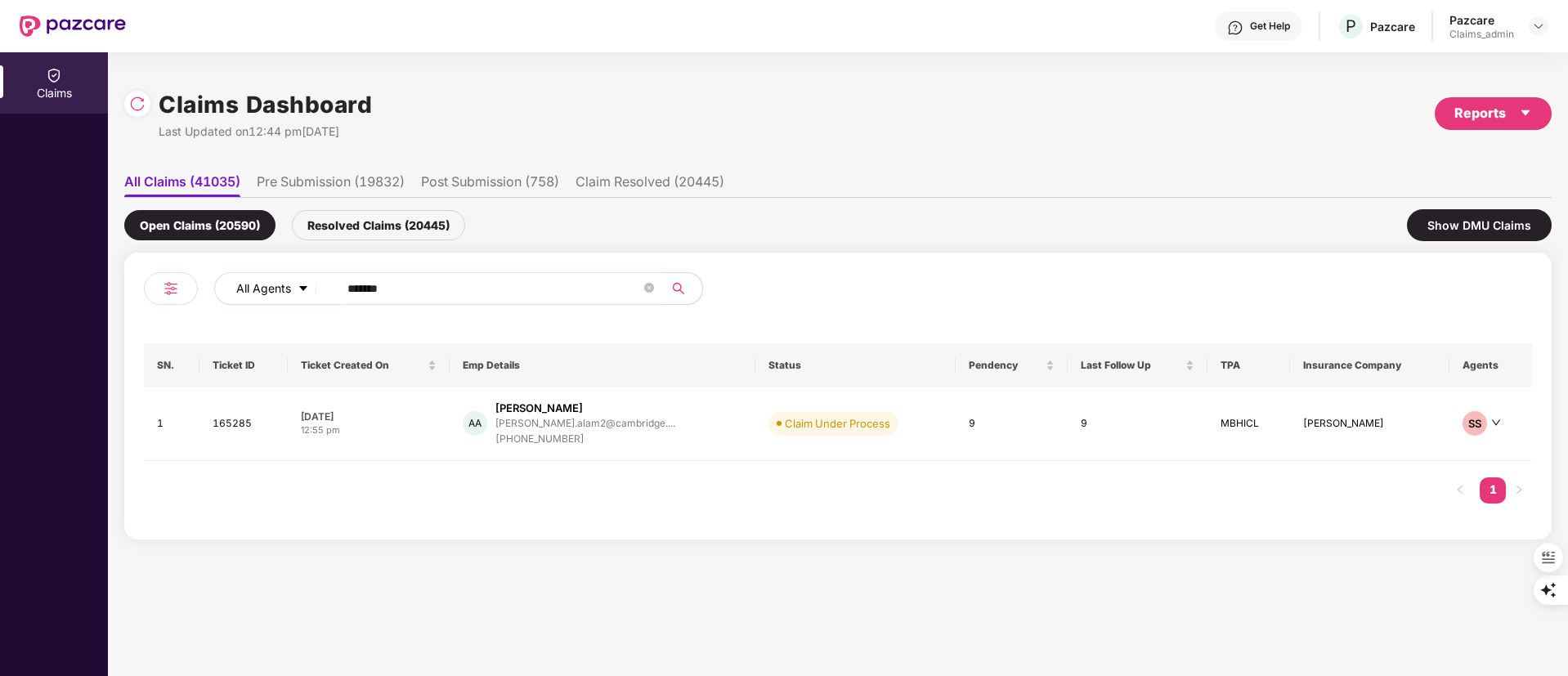
drag, startPoint x: 430, startPoint y: 283, endPoint x: 270, endPoint y: 283, distance: 160.0
click at [270, 283] on div "All Agents ******" at bounding box center [630, 288] width 833 height 33
paste input "text"
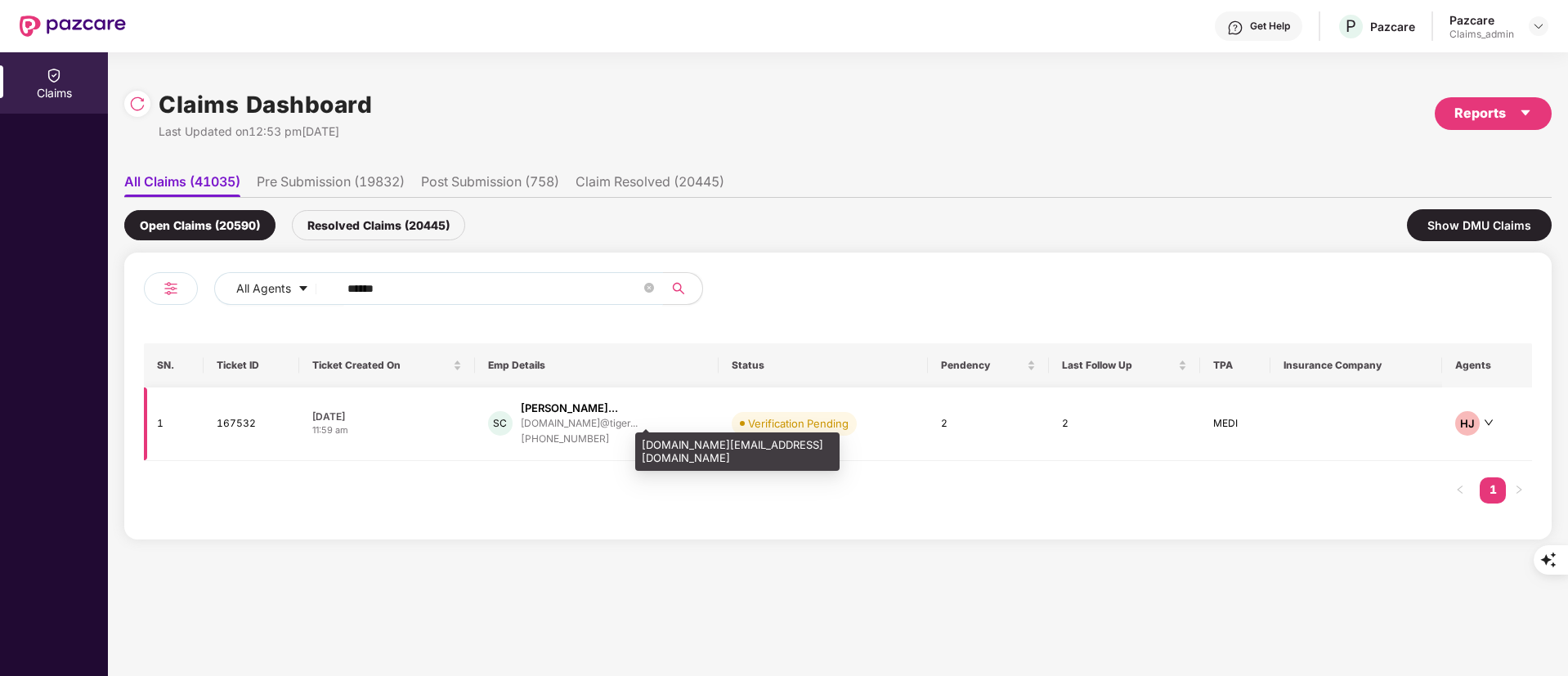
type input "******"
click at [558, 422] on div "sangeethkumar.ch@tiger..." at bounding box center [579, 422] width 117 height 11
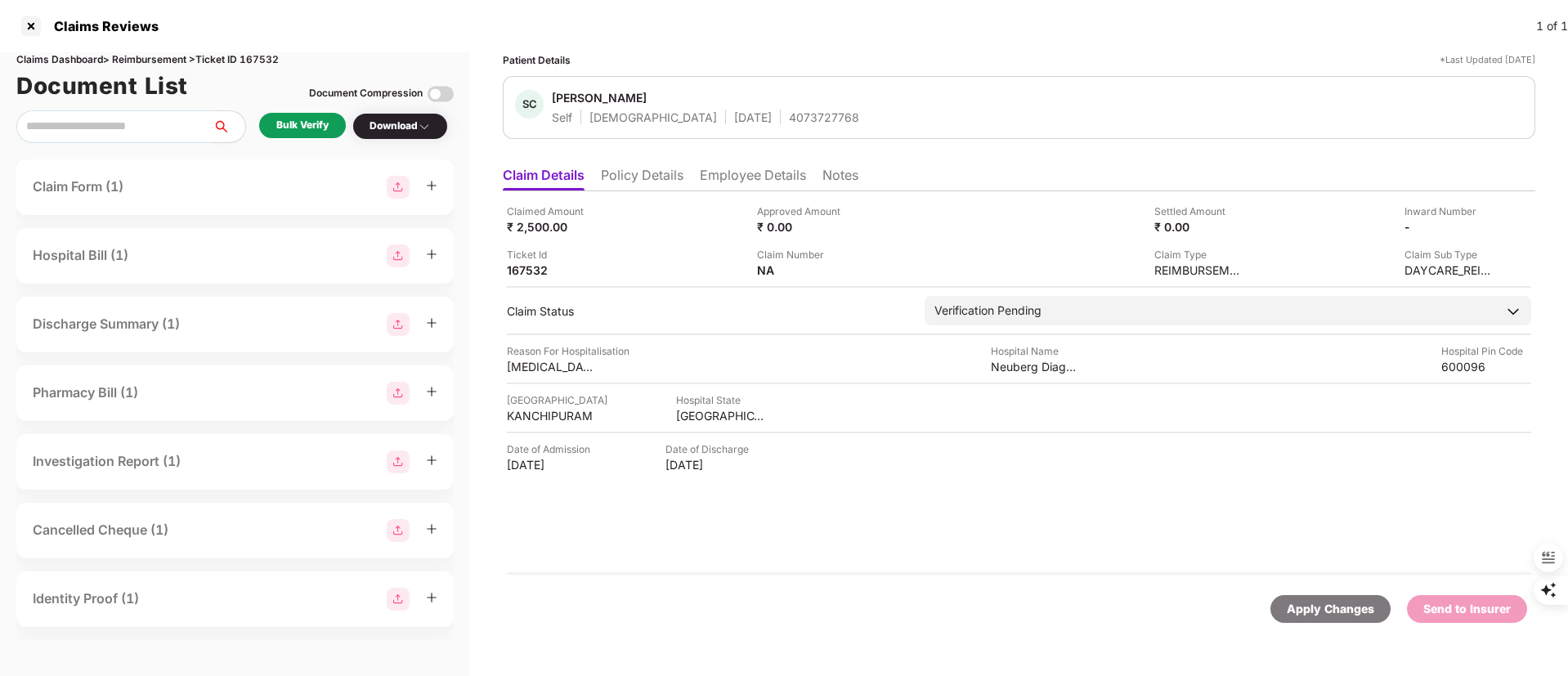
click at [653, 180] on li "Policy Details" at bounding box center [642, 178] width 83 height 24
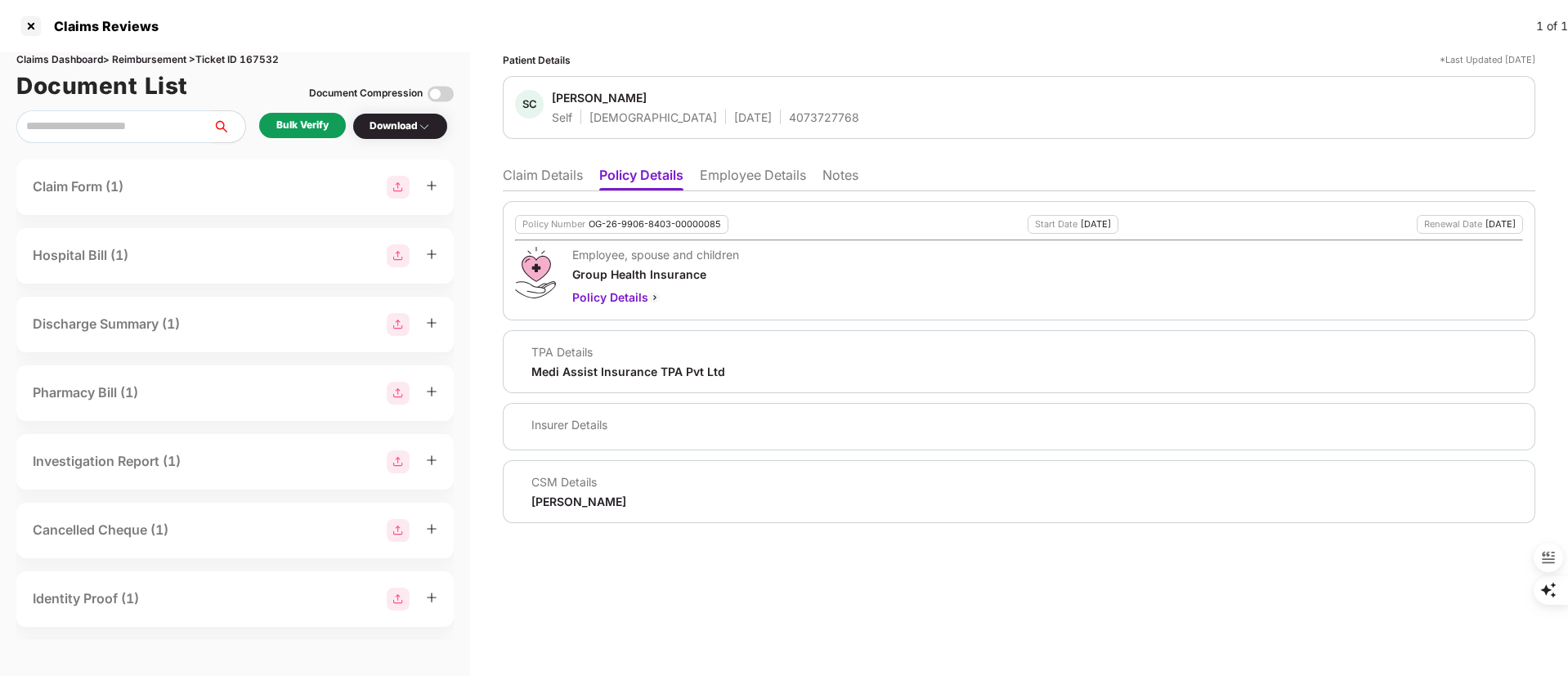
click at [519, 179] on li "Claim Details" at bounding box center [543, 178] width 80 height 24
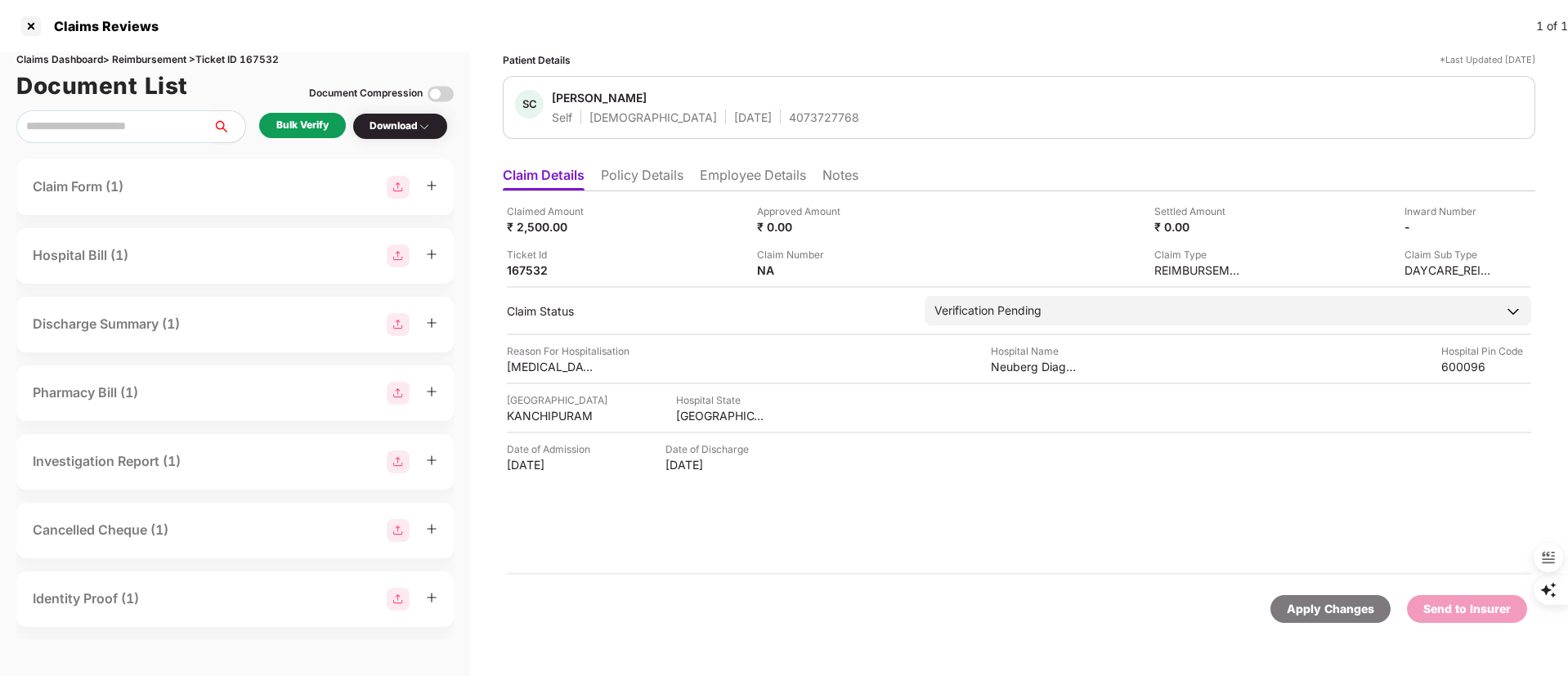
click at [314, 127] on div "Bulk Verify" at bounding box center [302, 125] width 52 height 16
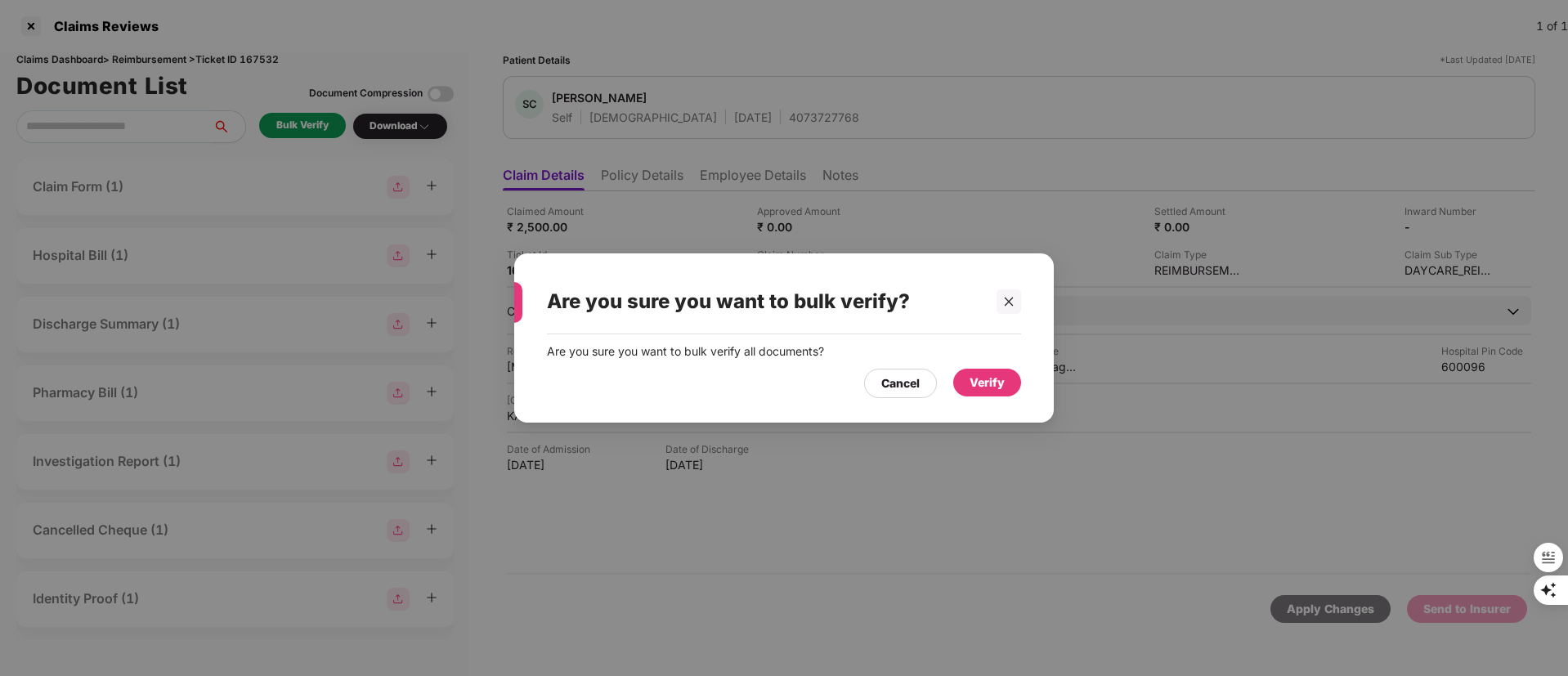
click at [977, 373] on div "Verify" at bounding box center [987, 382] width 35 height 18
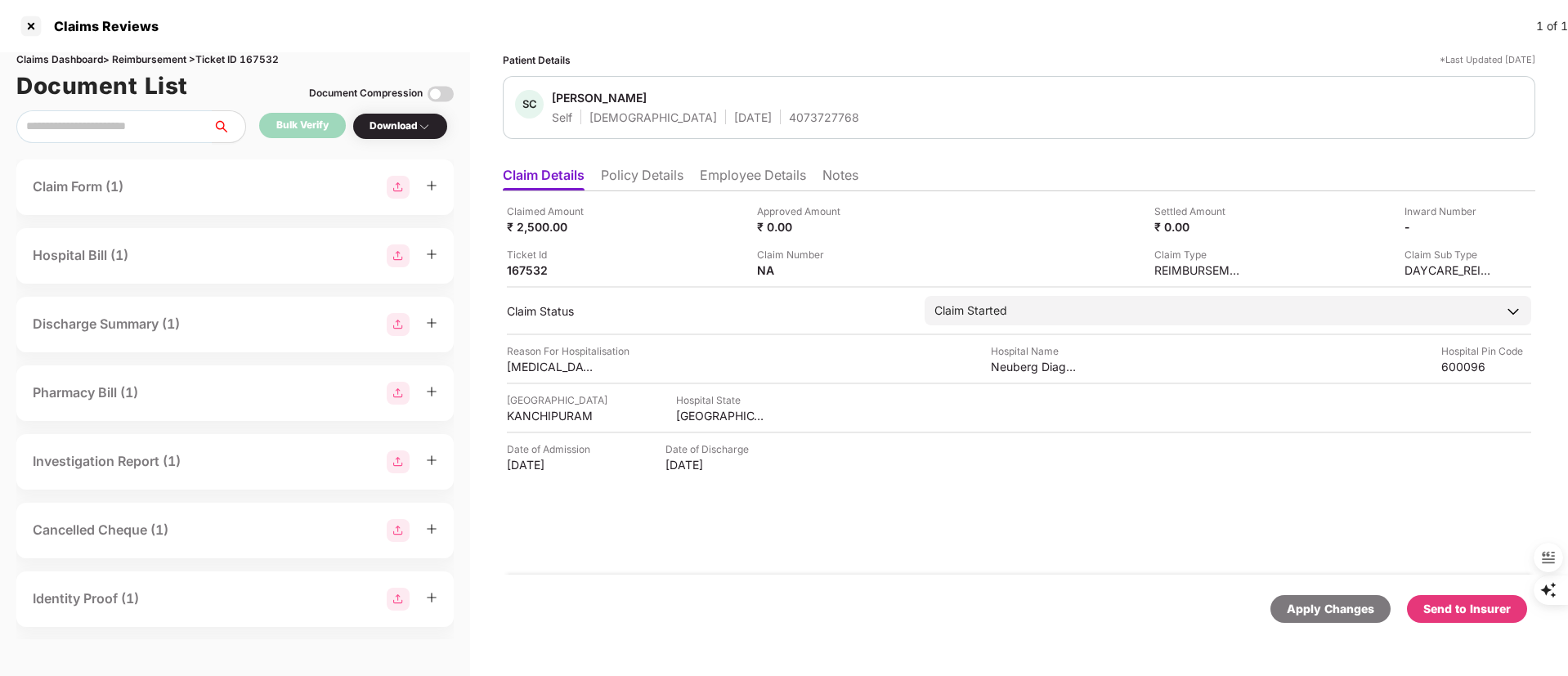
click at [635, 180] on li "Policy Details" at bounding box center [642, 178] width 83 height 24
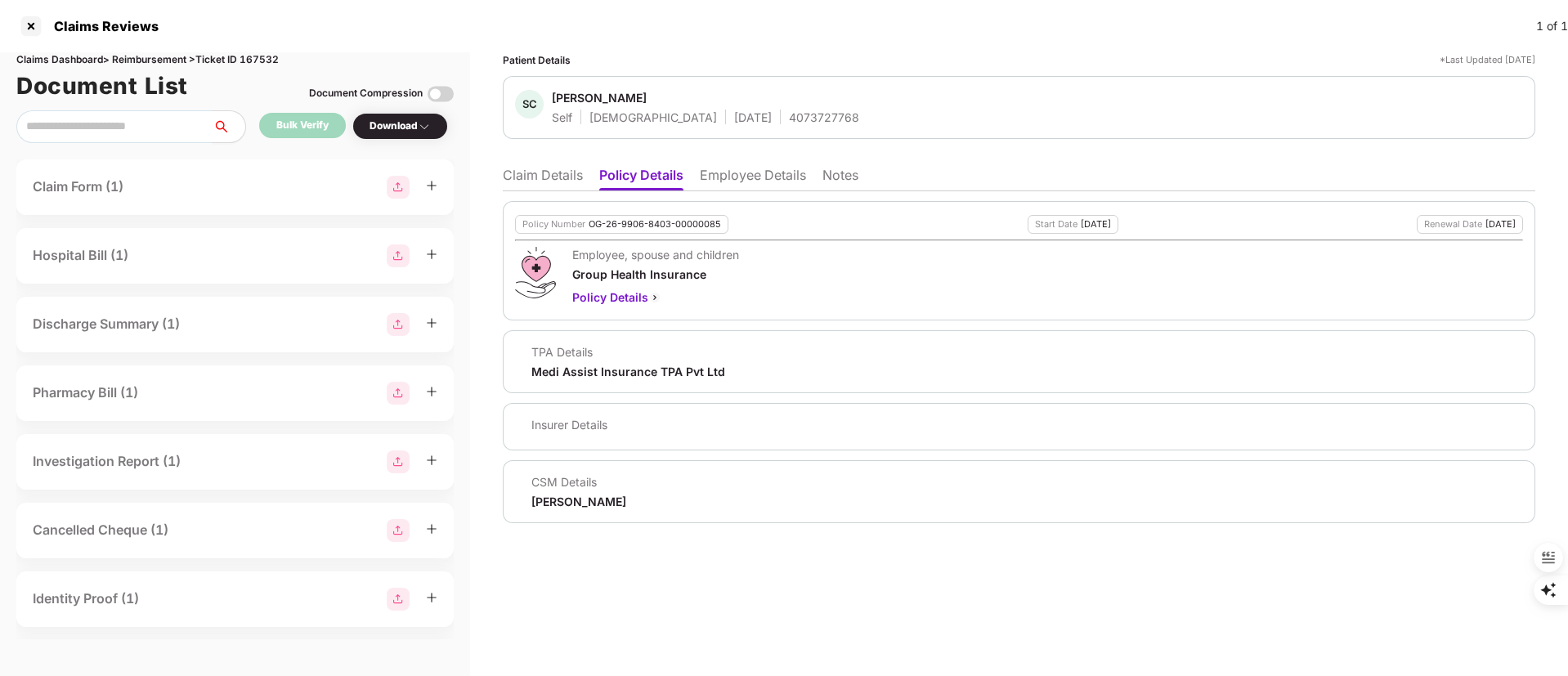
click at [740, 174] on li "Employee Details" at bounding box center [753, 178] width 106 height 24
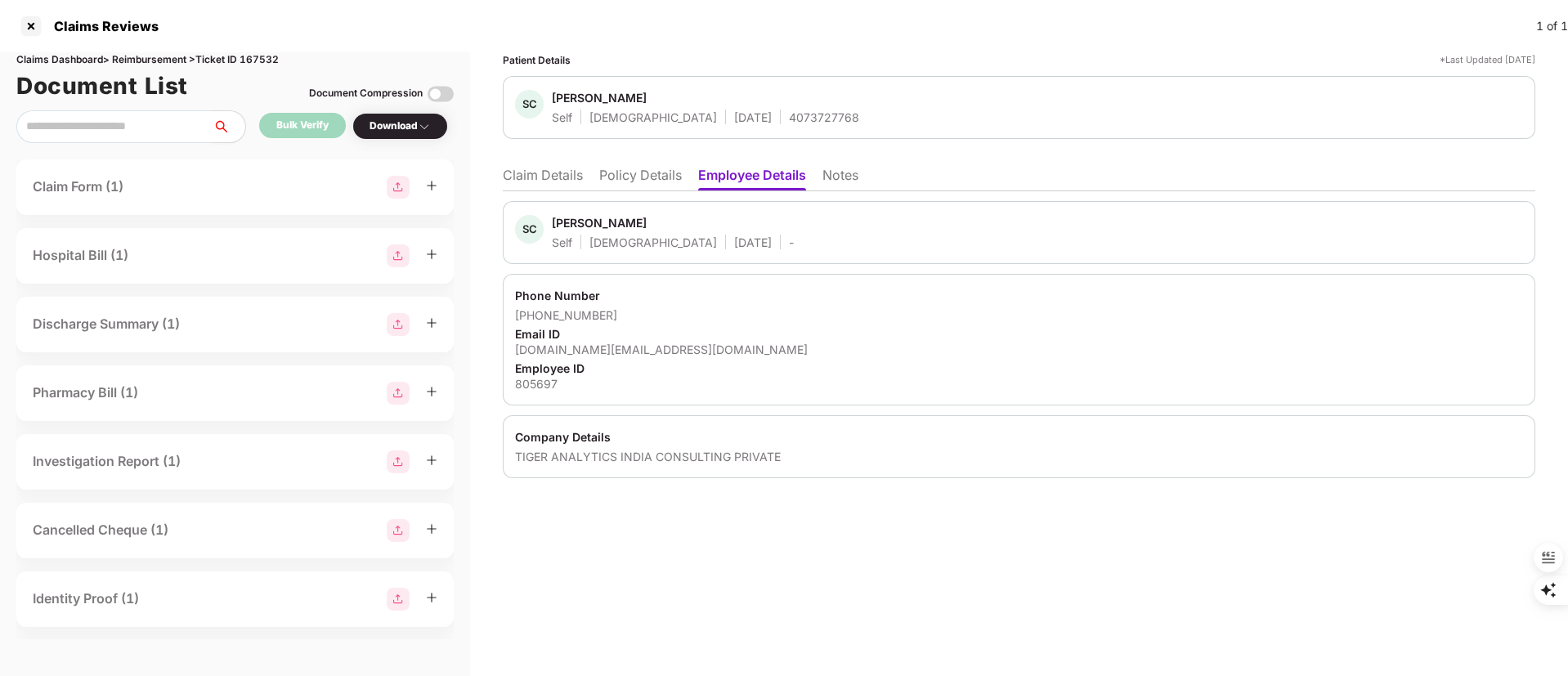
click at [582, 168] on li "Claim Details" at bounding box center [543, 178] width 80 height 24
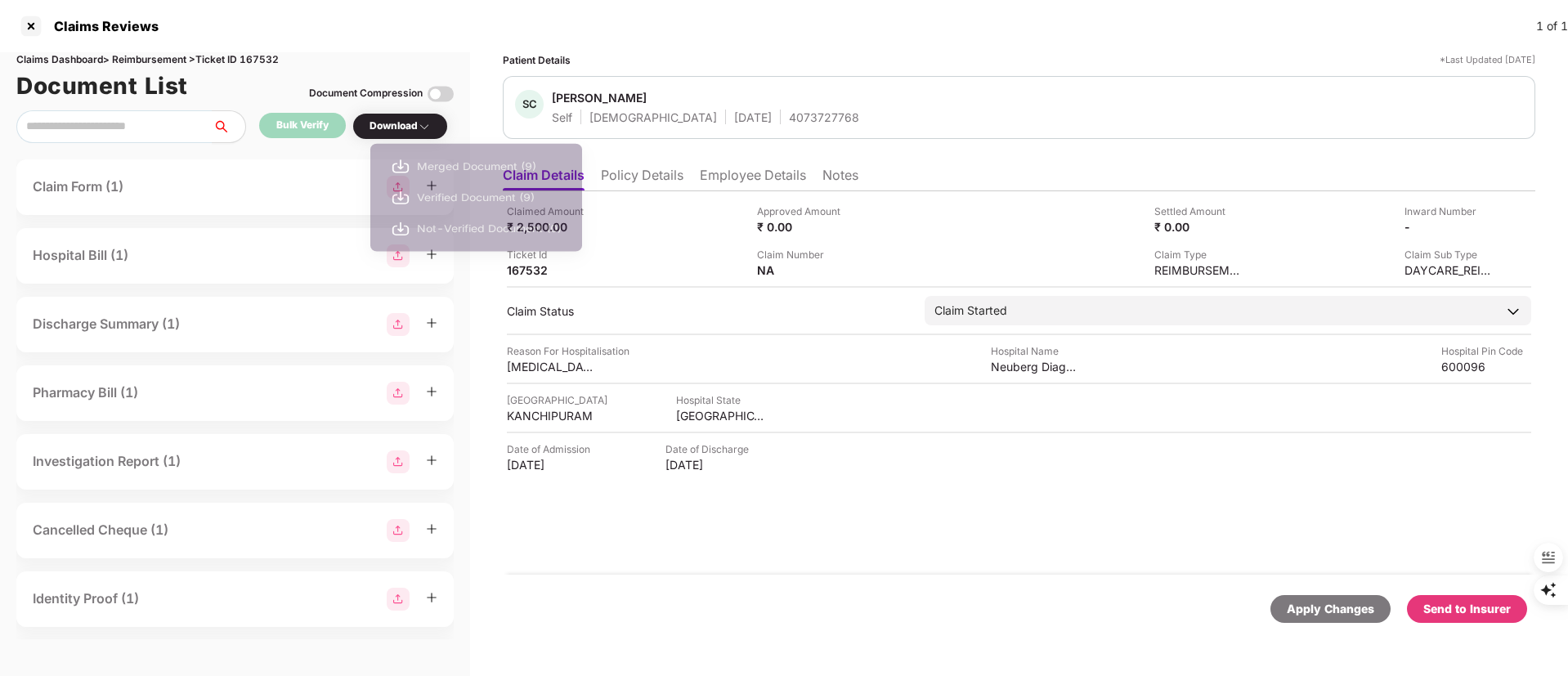
click at [415, 122] on div "Download" at bounding box center [400, 126] width 61 height 16
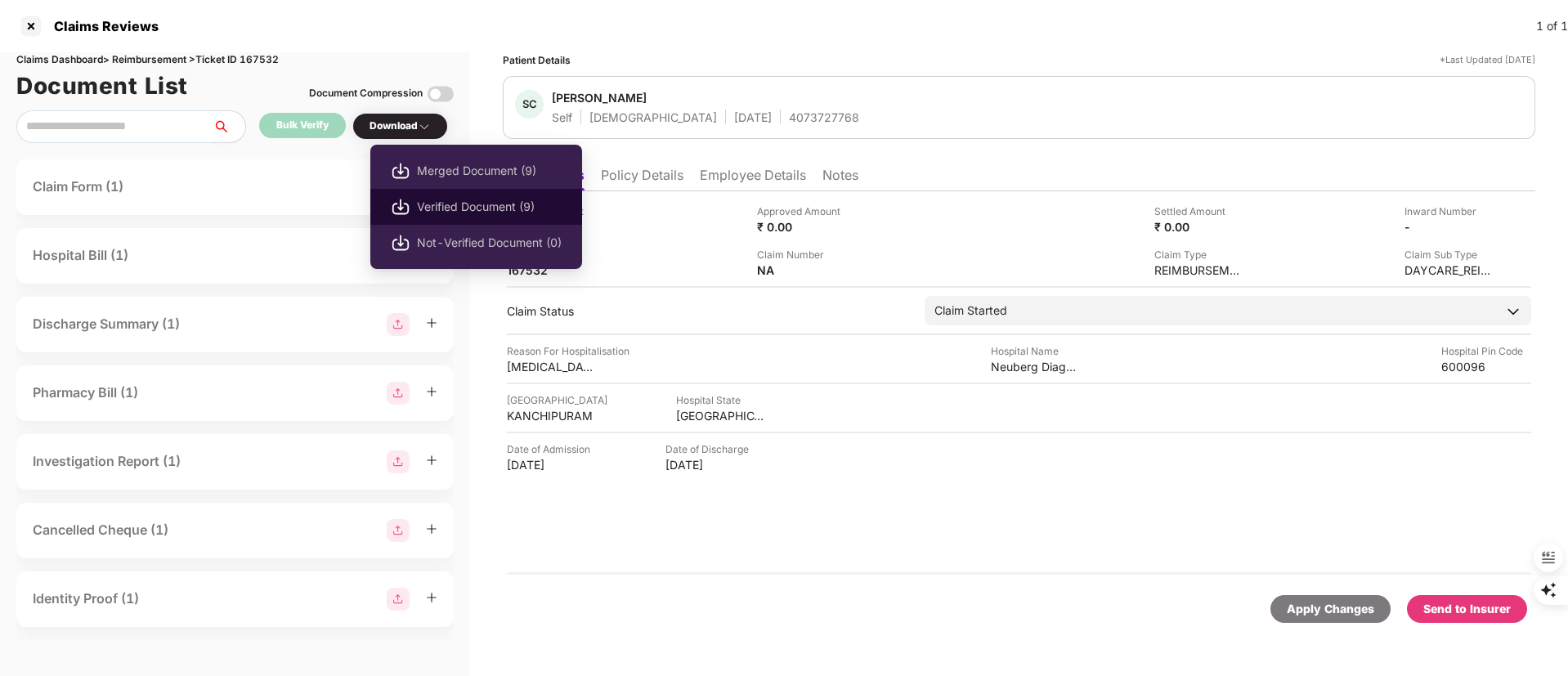
click at [452, 213] on span "Verified Document (9)" at bounding box center [489, 207] width 145 height 18
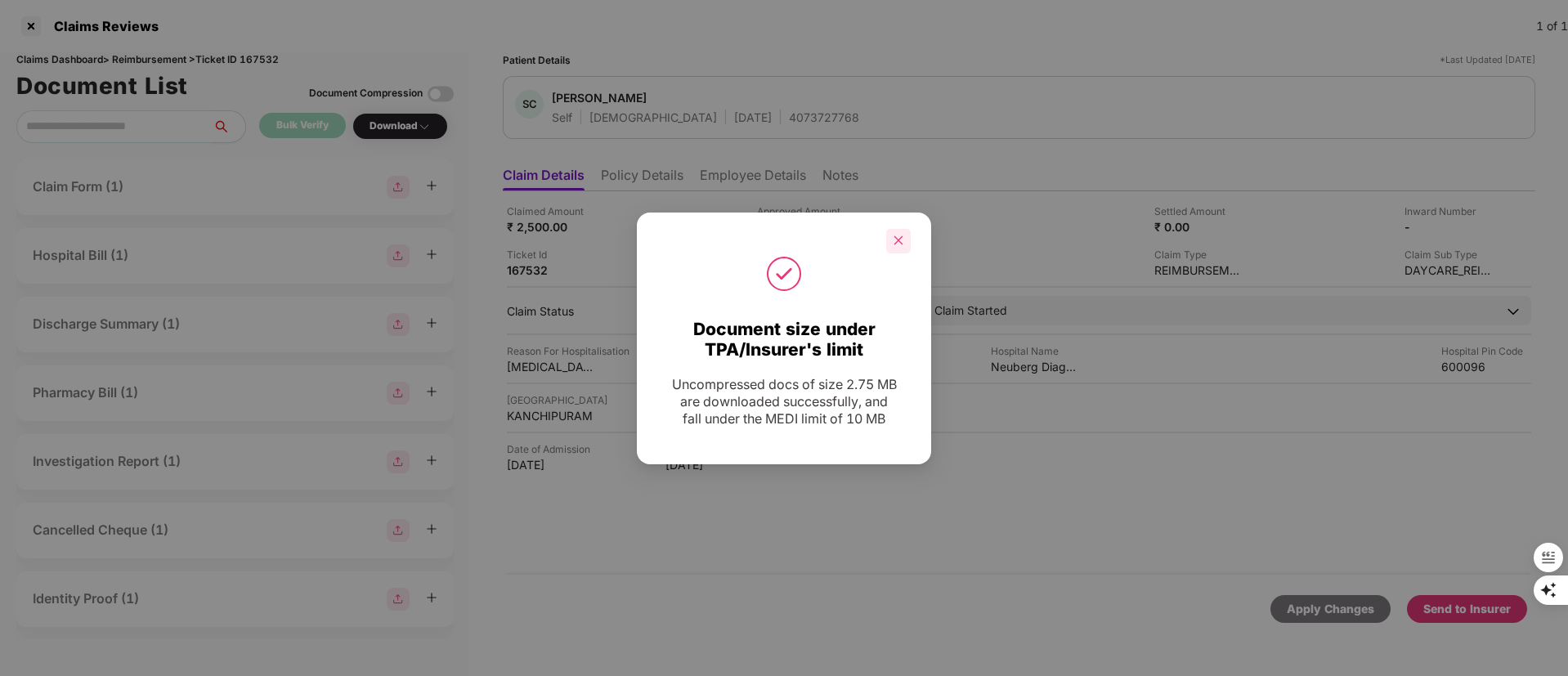
click at [897, 235] on icon "close" at bounding box center [898, 241] width 11 height 11
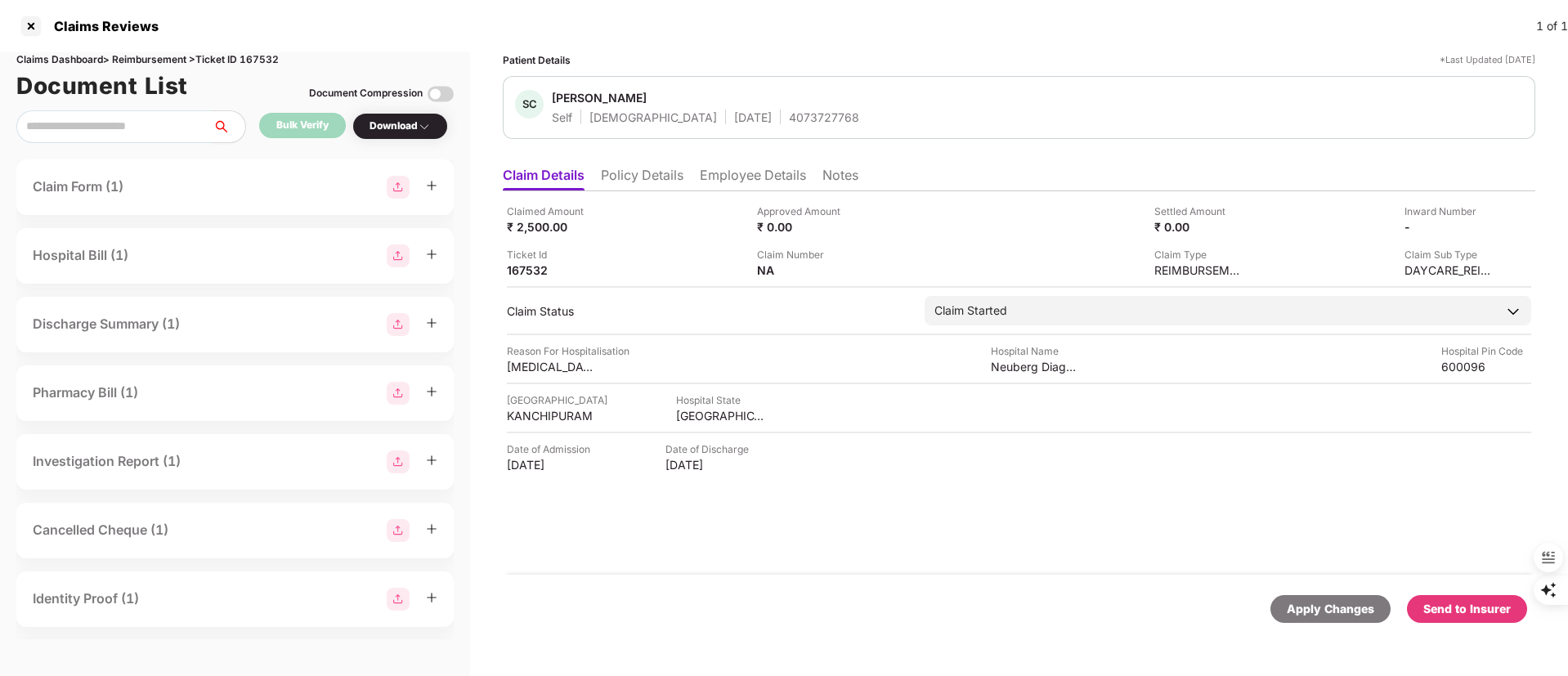
click at [1454, 611] on div "Send to Insurer" at bounding box center [1466, 609] width 88 height 18
click at [1454, 610] on div "Send to Insurer" at bounding box center [1466, 609] width 88 height 18
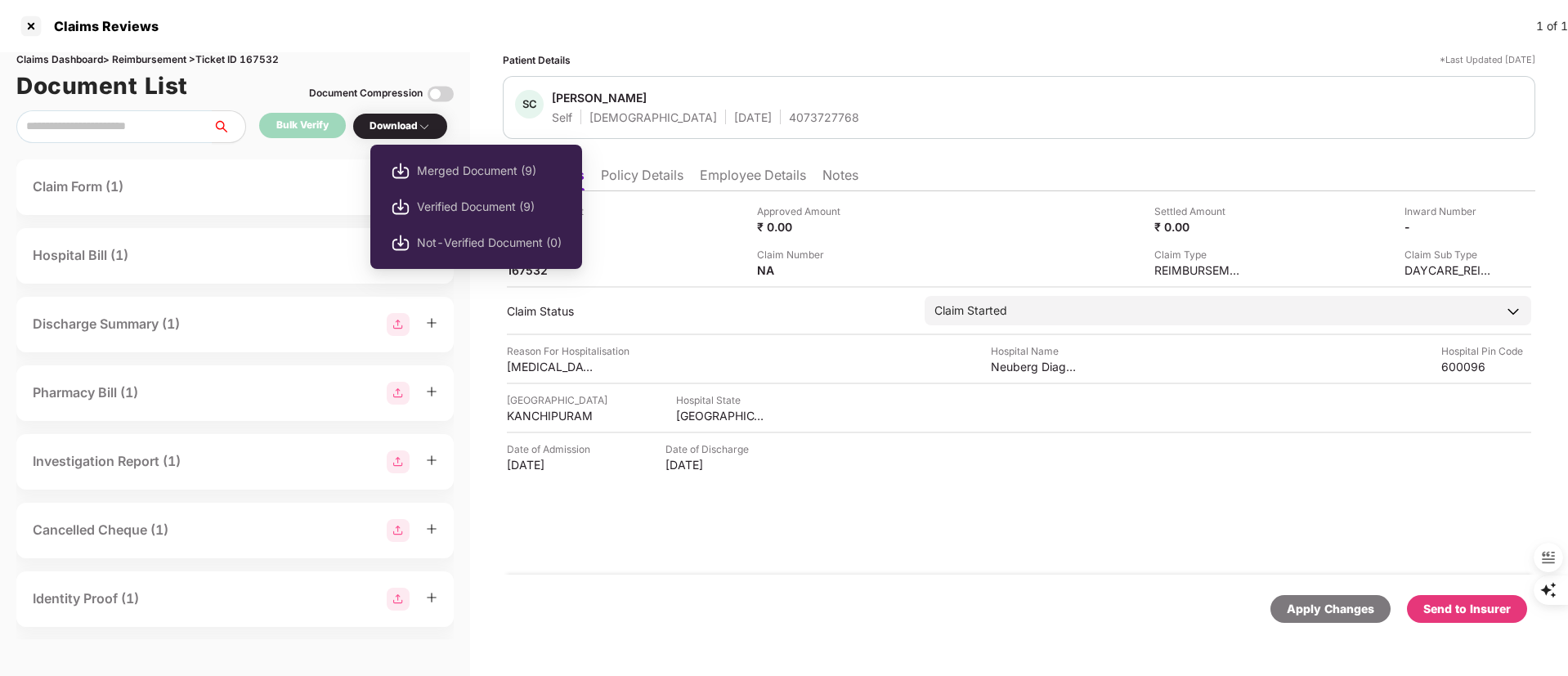
click at [401, 130] on div "Download" at bounding box center [400, 126] width 61 height 16
click at [461, 199] on span "Verified Document (9)" at bounding box center [489, 207] width 145 height 18
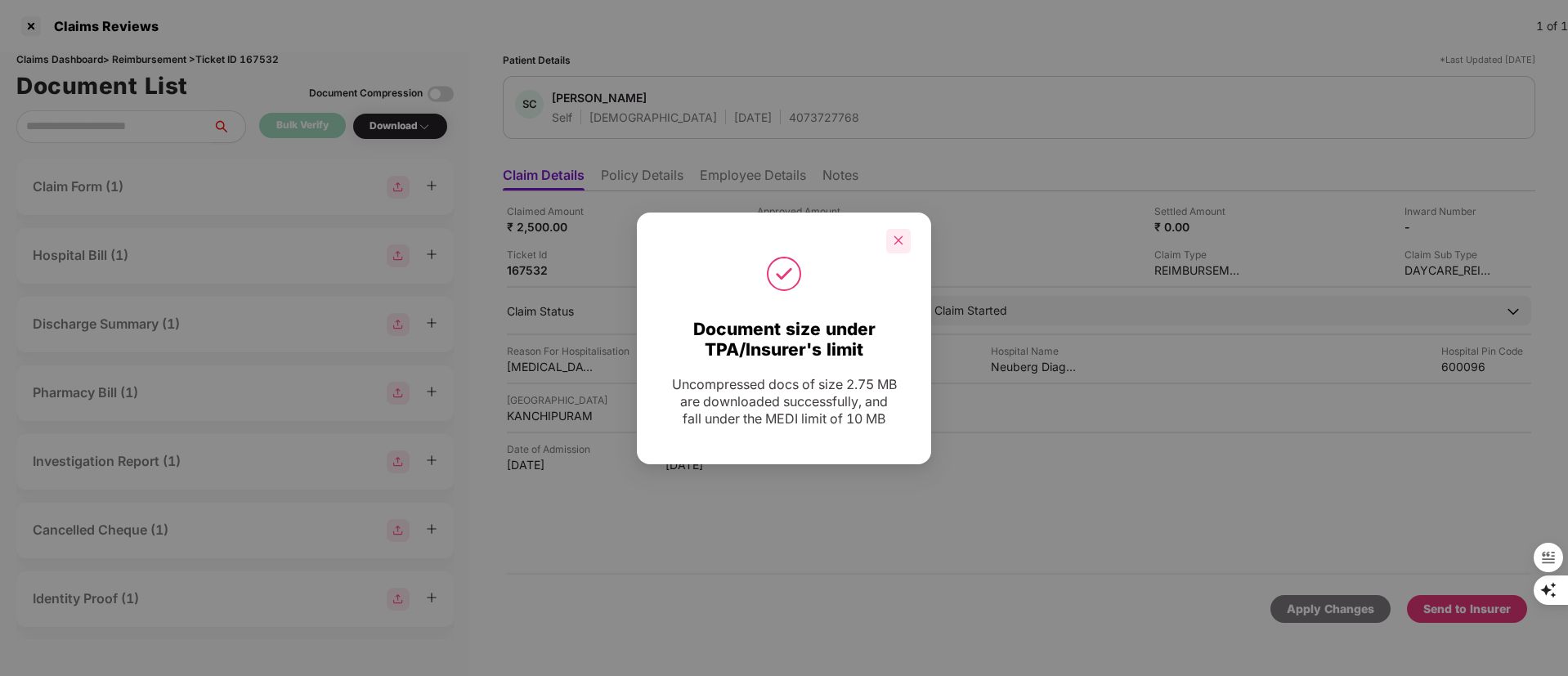
click at [906, 229] on div at bounding box center [898, 241] width 25 height 25
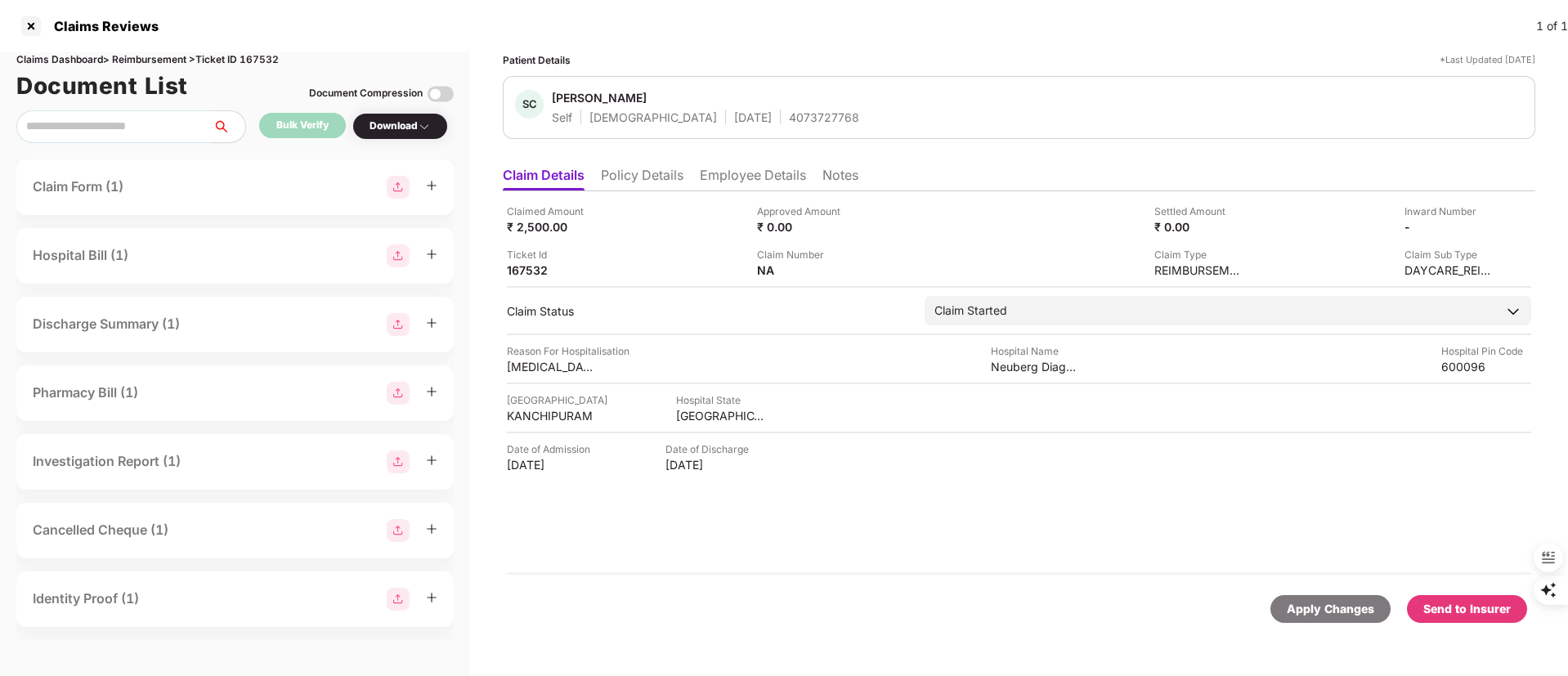
click at [1442, 607] on div "Send to Insurer" at bounding box center [1466, 609] width 88 height 18
click at [1474, 608] on div "Send to Insurer" at bounding box center [1466, 609] width 88 height 18
click at [25, 29] on div at bounding box center [31, 26] width 26 height 26
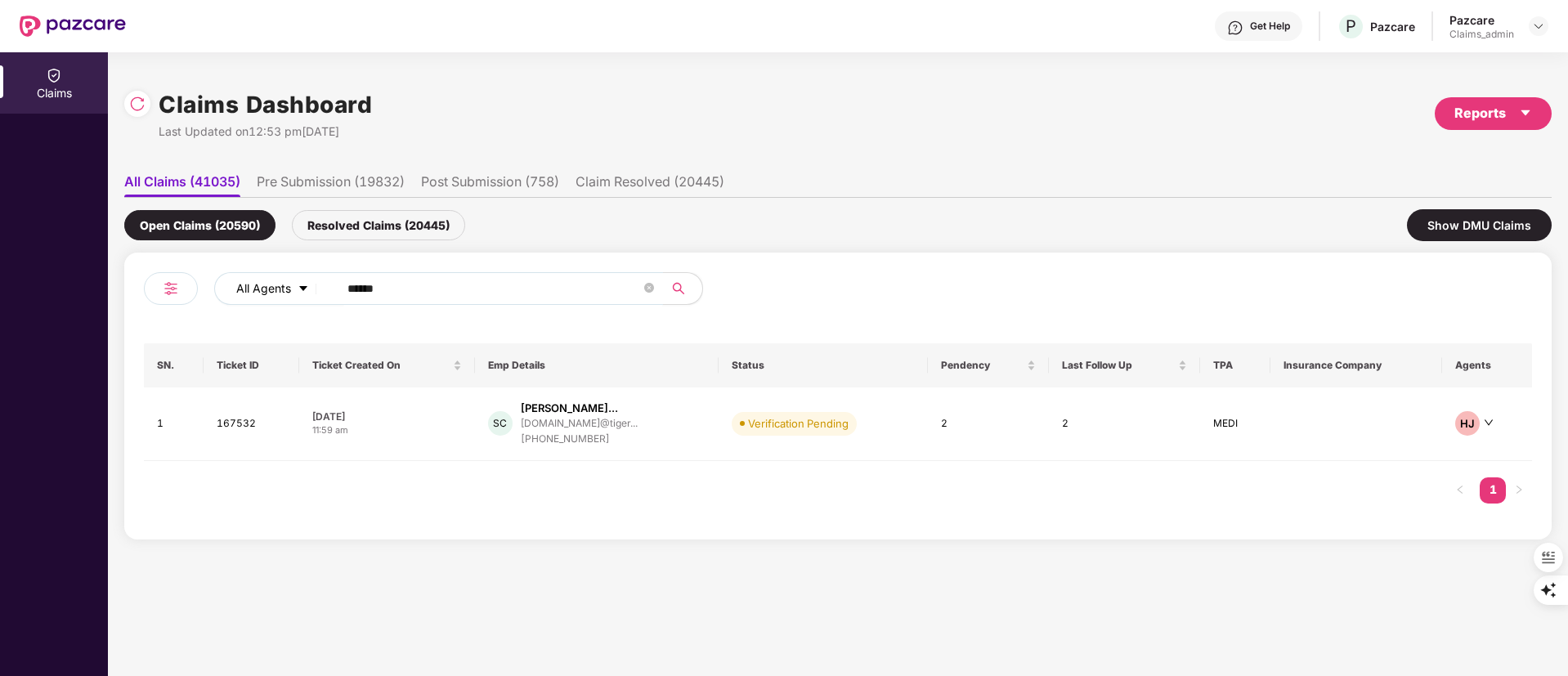
paste input "**********"
drag, startPoint x: 406, startPoint y: 286, endPoint x: 269, endPoint y: 287, distance: 137.0
click at [269, 287] on div "All Agents ******" at bounding box center [630, 288] width 833 height 33
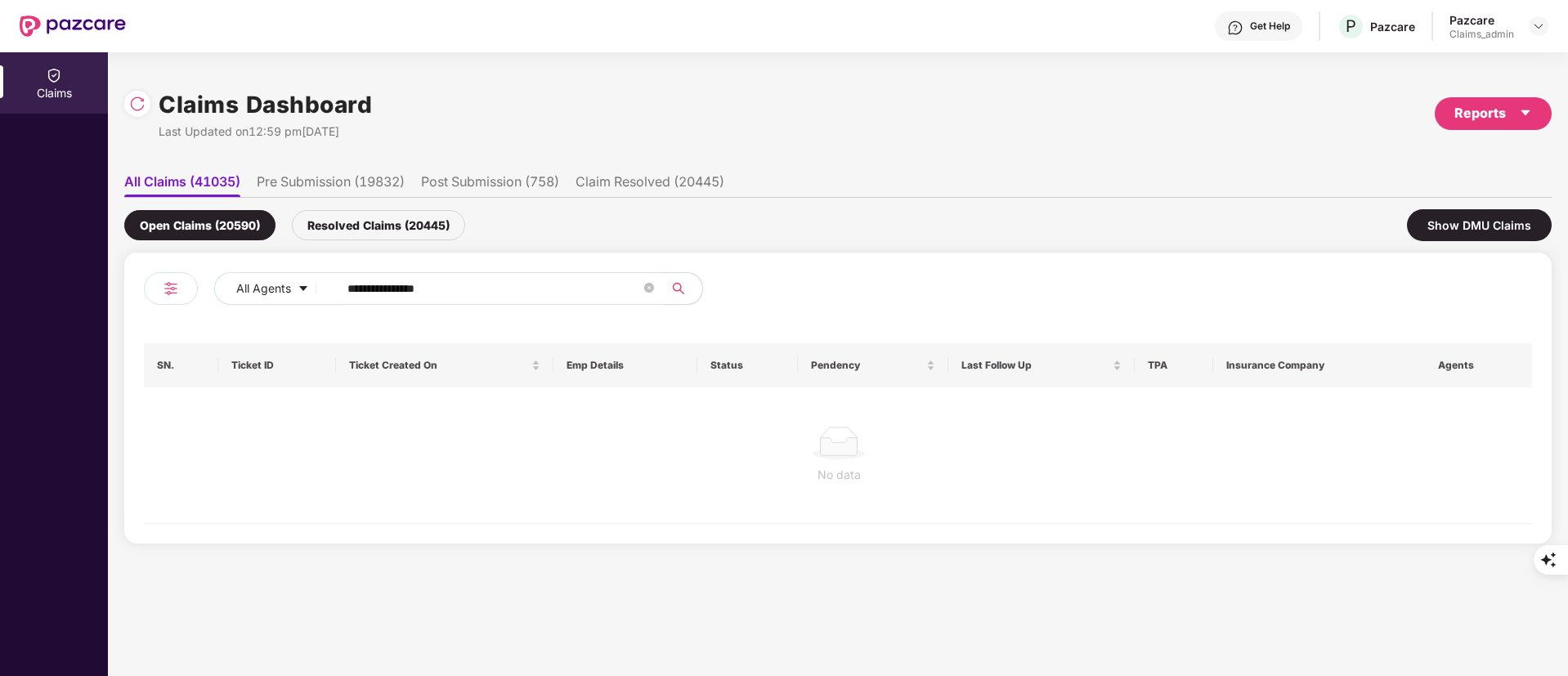
click at [395, 293] on input "**********" at bounding box center [494, 288] width 293 height 25
click at [397, 291] on input "**********" at bounding box center [494, 288] width 293 height 25
type input "******"
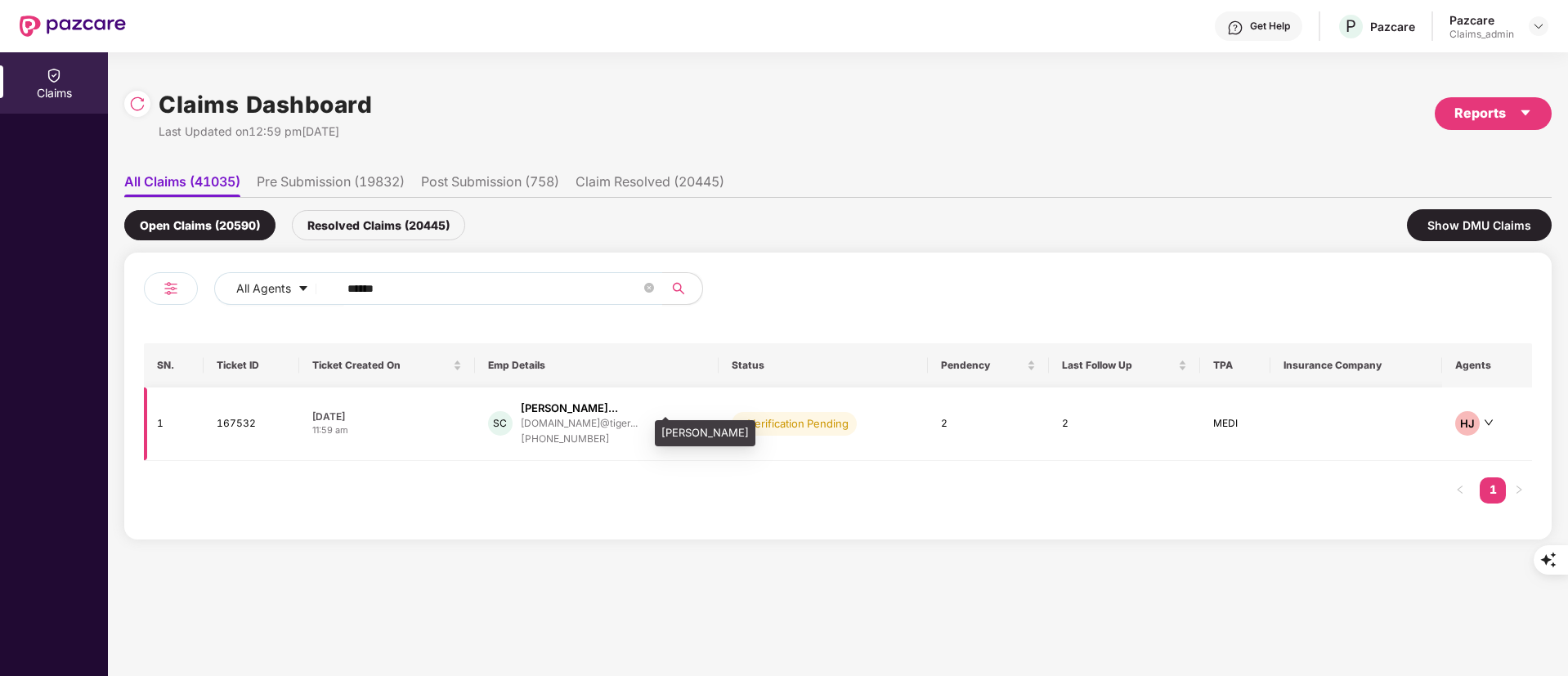
click at [540, 410] on div "[PERSON_NAME]..." at bounding box center [569, 408] width 97 height 16
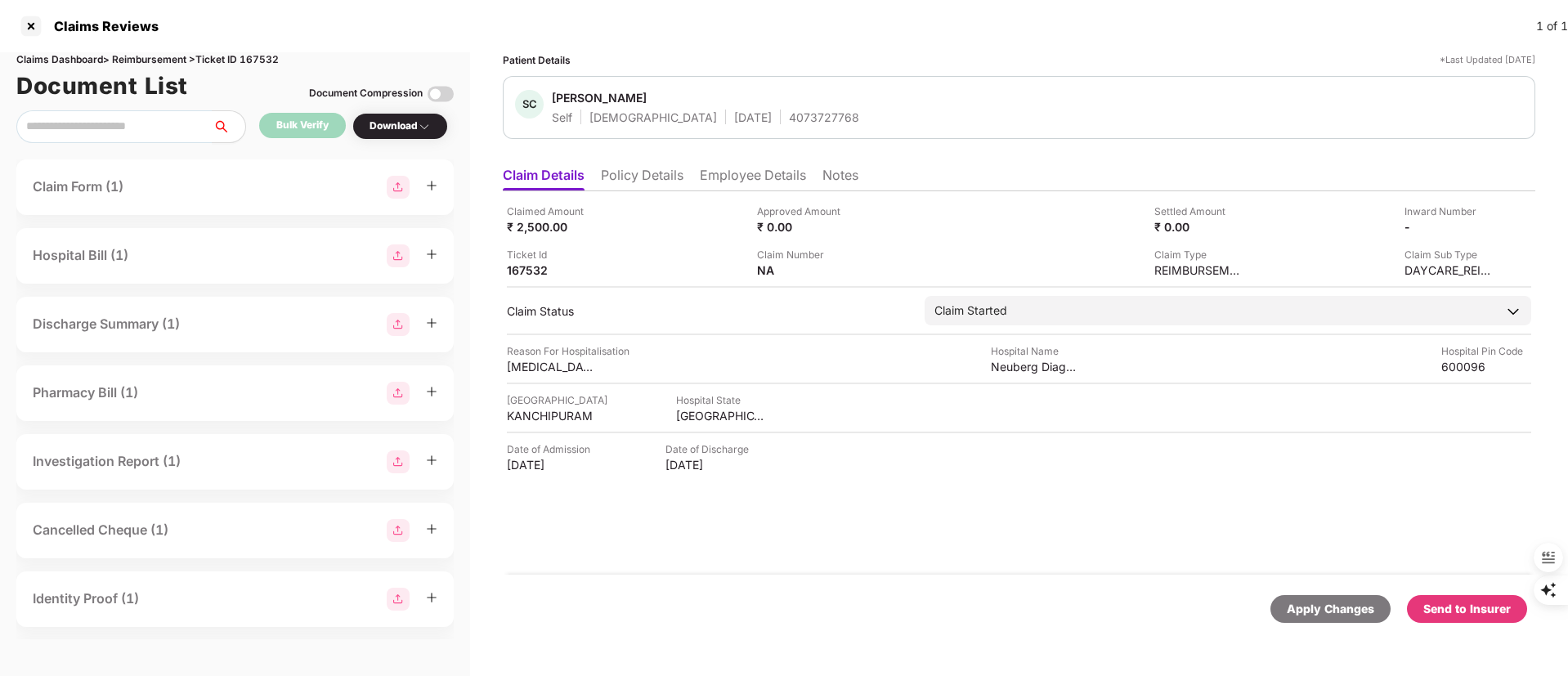
click at [299, 127] on div "Bulk Verify" at bounding box center [302, 125] width 52 height 16
click at [26, 25] on div at bounding box center [31, 26] width 26 height 26
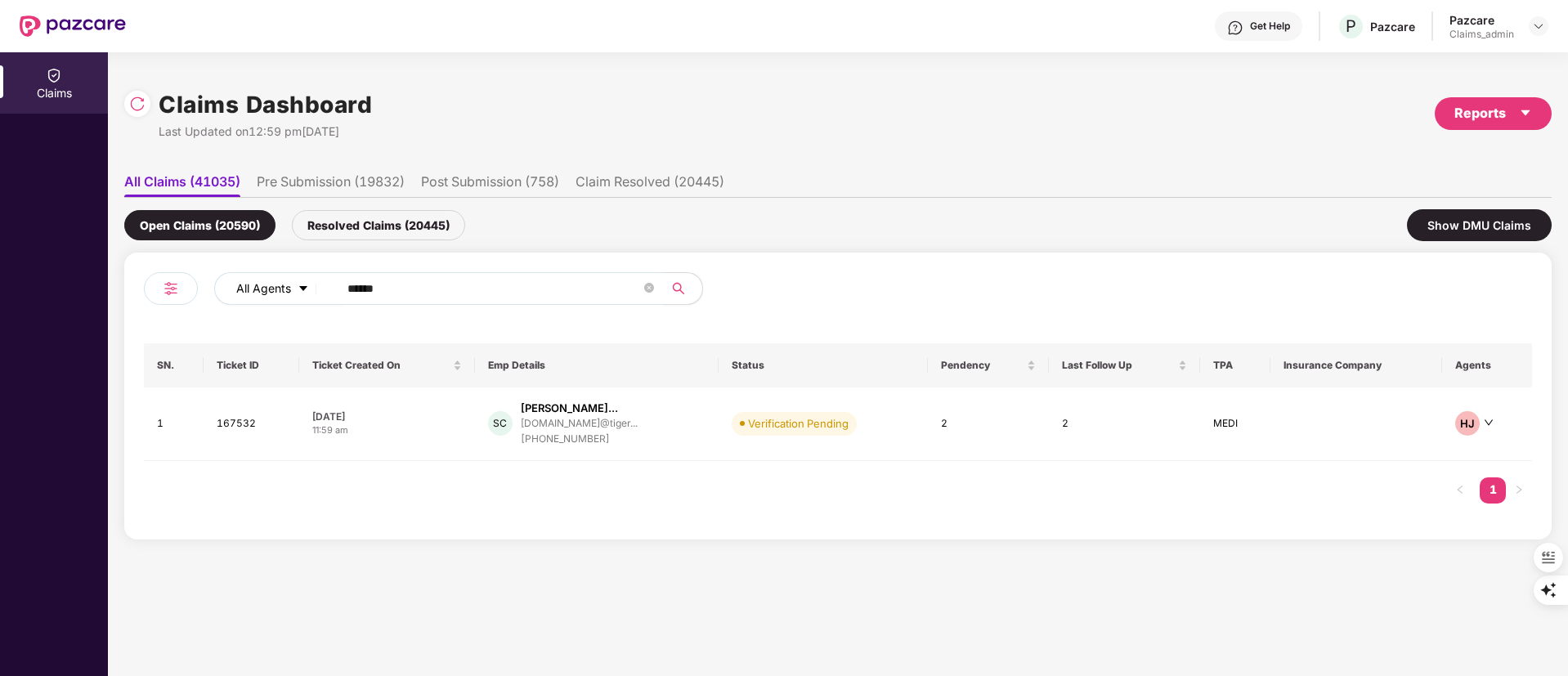
drag, startPoint x: 414, startPoint y: 294, endPoint x: 245, endPoint y: 288, distance: 169.1
click at [210, 288] on div "All Agents ******" at bounding box center [491, 295] width 694 height 46
paste input "text"
type input "******"
click at [604, 429] on div "gopinath.palanis@tiger..." at bounding box center [578, 423] width 113 height 16
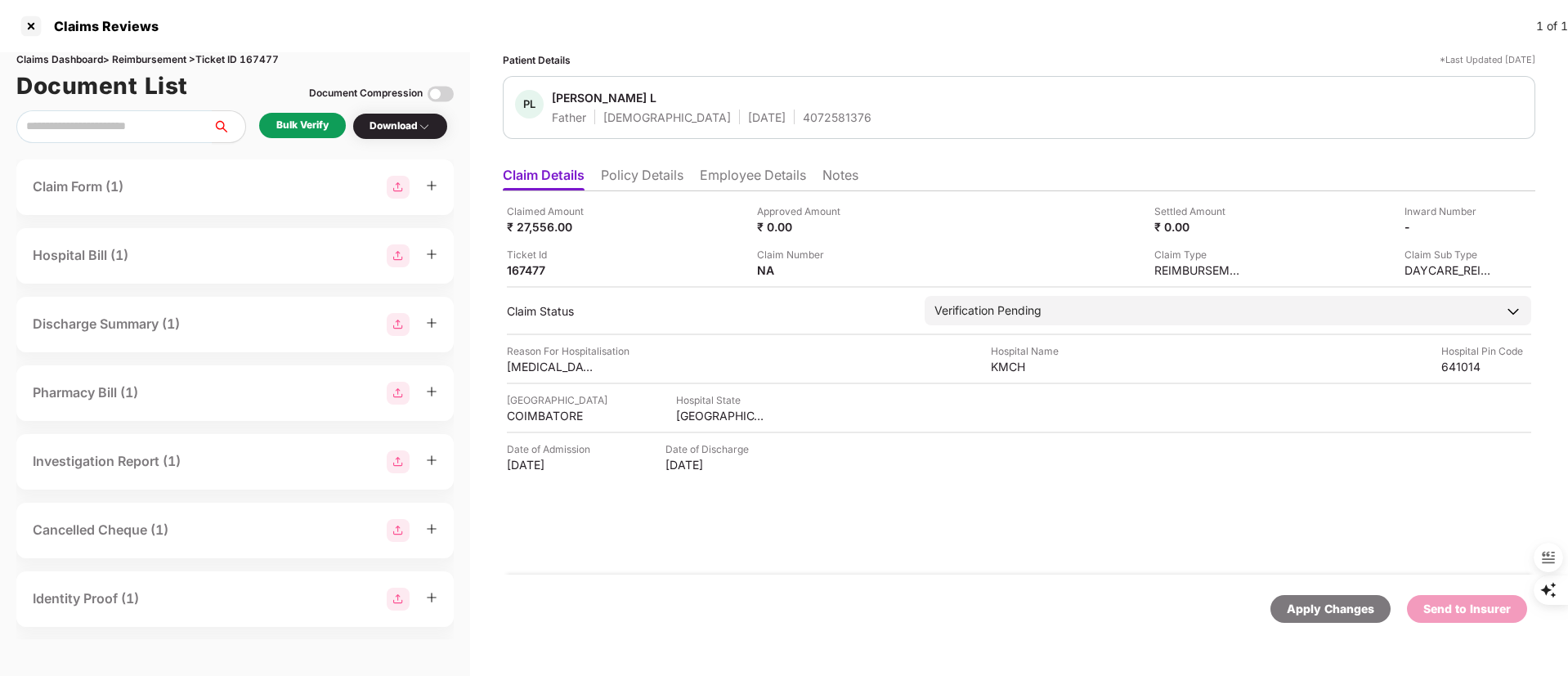
click at [296, 123] on div "Bulk Verify" at bounding box center [302, 125] width 52 height 16
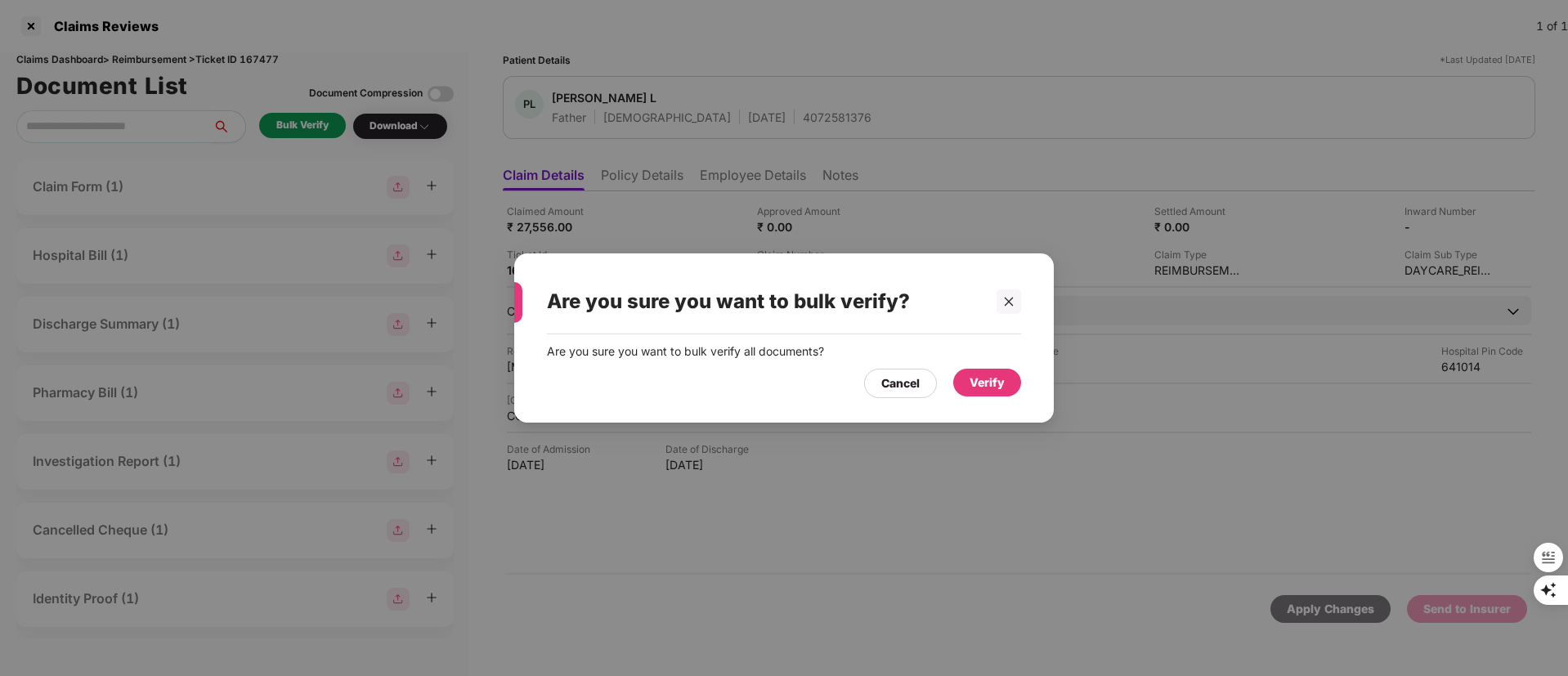
click at [983, 389] on div "Verify" at bounding box center [987, 382] width 35 height 18
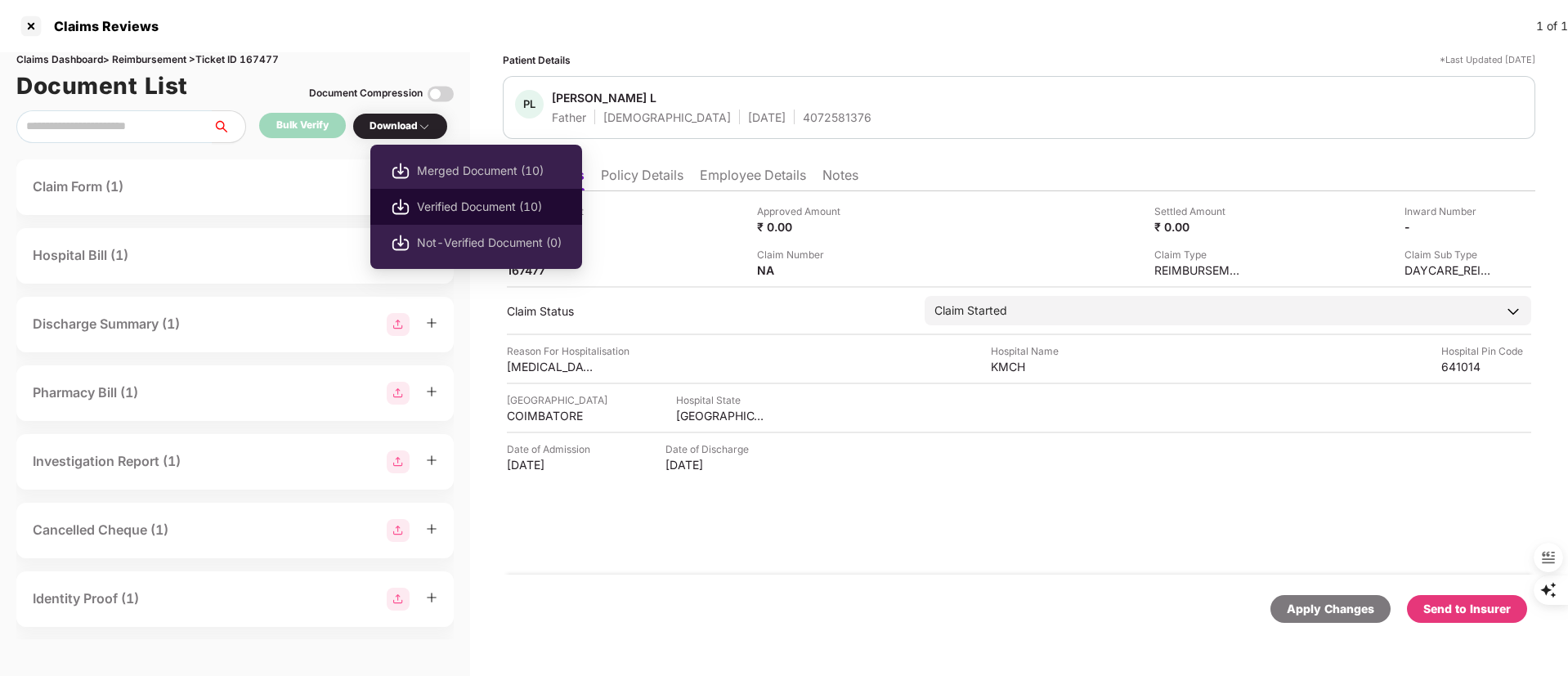
click at [449, 202] on span "Verified Document (10)" at bounding box center [489, 207] width 145 height 18
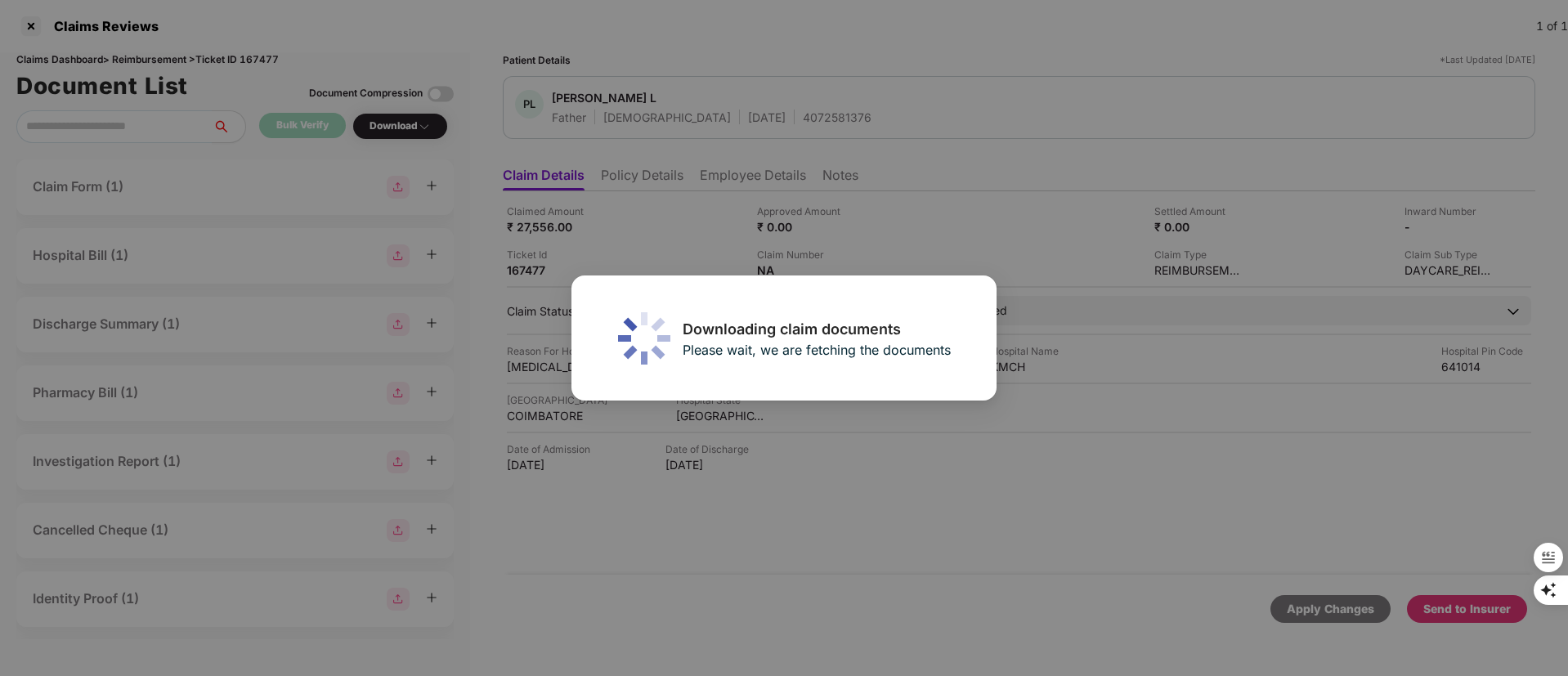
scroll to position [0, 2]
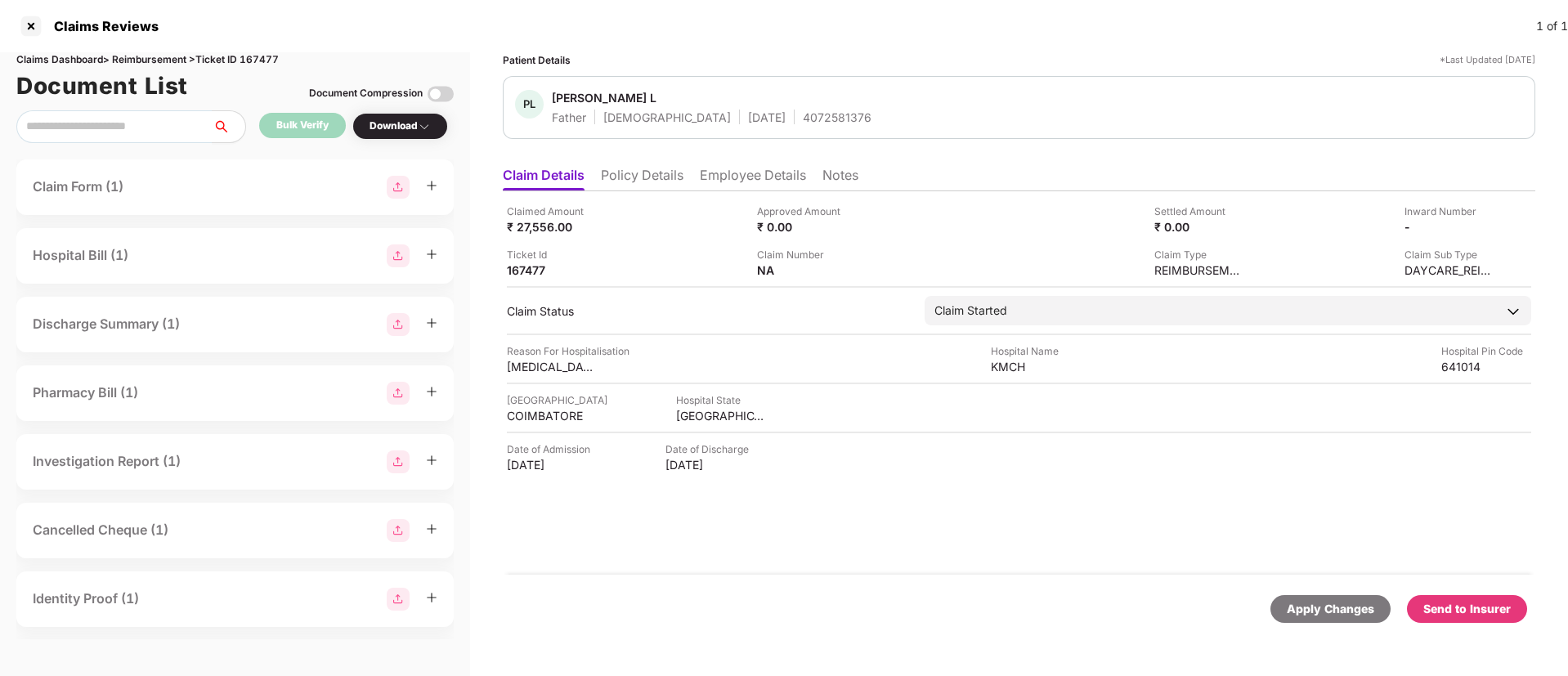
click at [365, 119] on div "Download" at bounding box center [400, 126] width 96 height 27
click at [414, 128] on div "Download" at bounding box center [400, 126] width 61 height 16
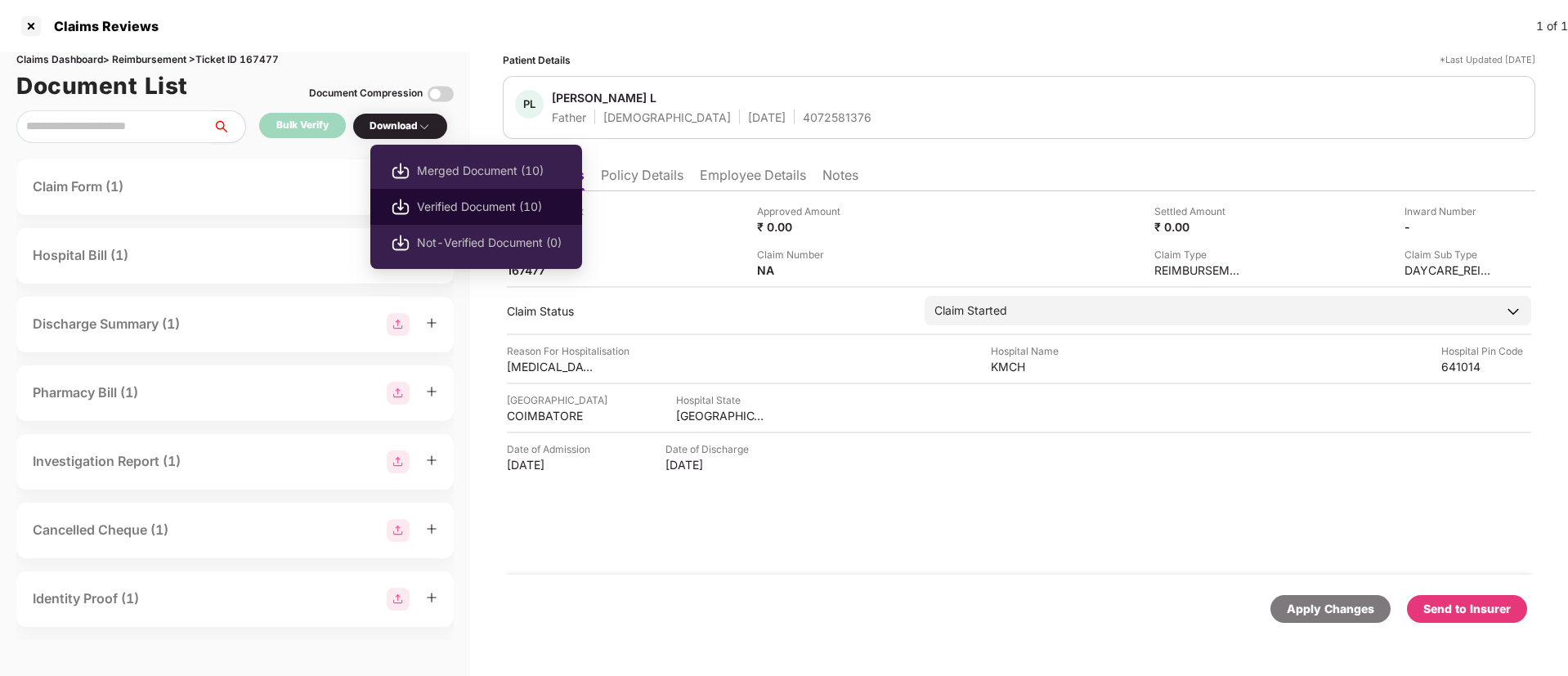
click at [473, 194] on li "Verified Document (10)" at bounding box center [476, 207] width 212 height 36
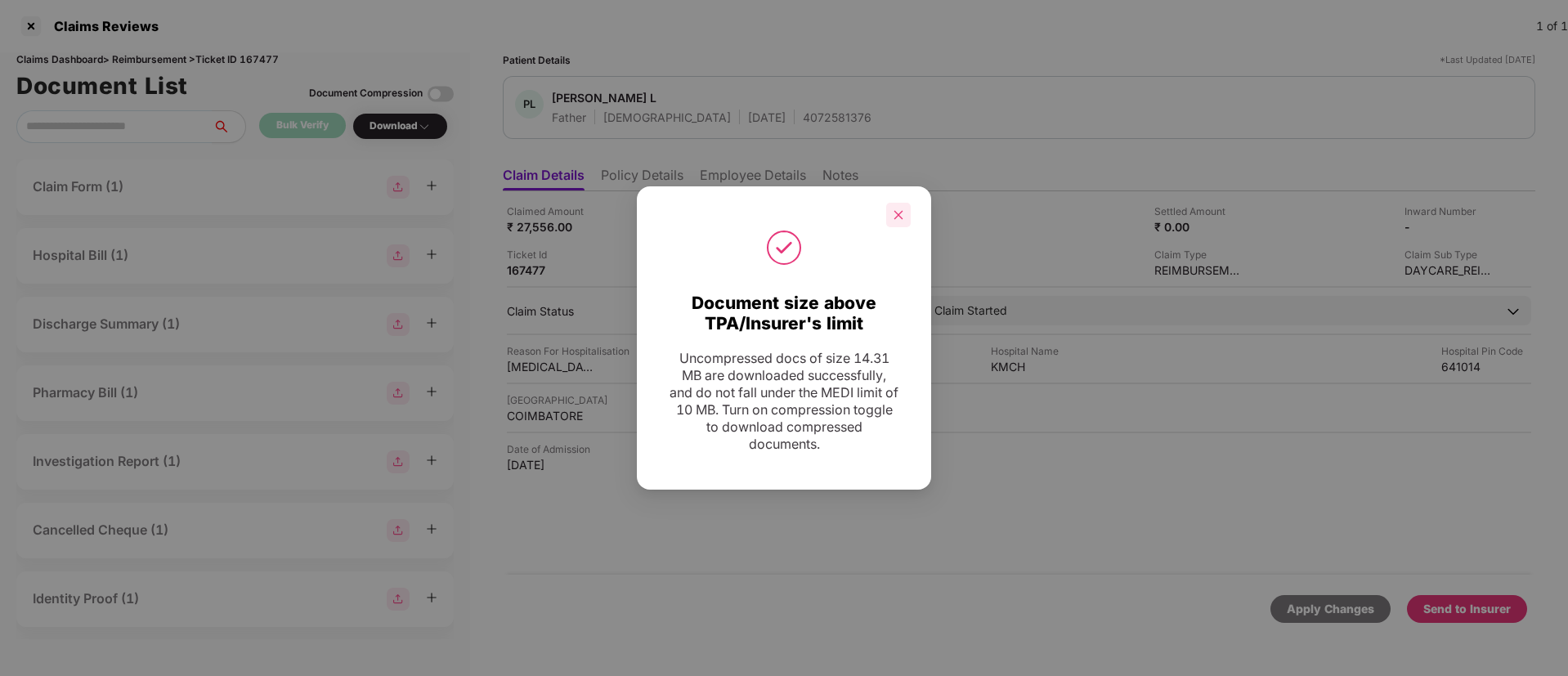
click at [903, 218] on div at bounding box center [898, 215] width 25 height 25
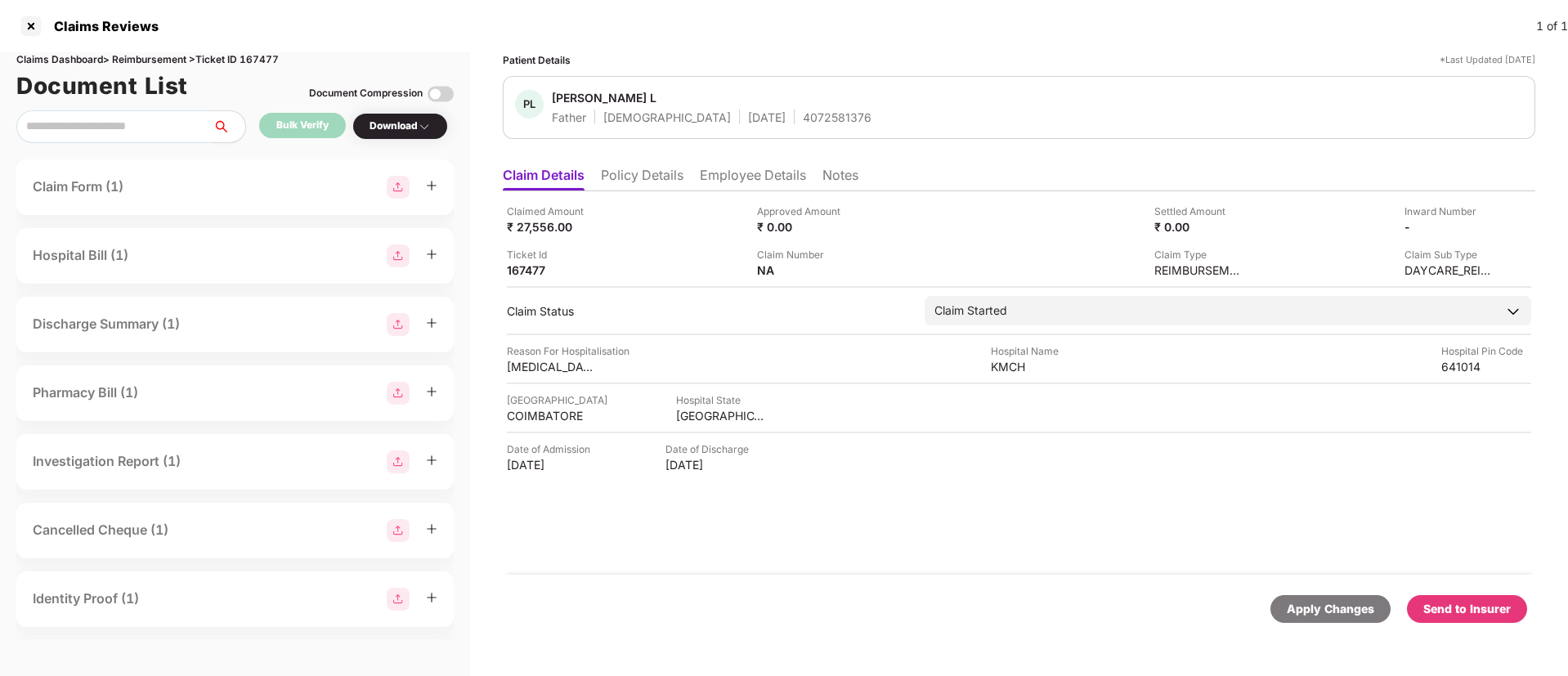
click at [630, 179] on li "Policy Details" at bounding box center [642, 178] width 83 height 24
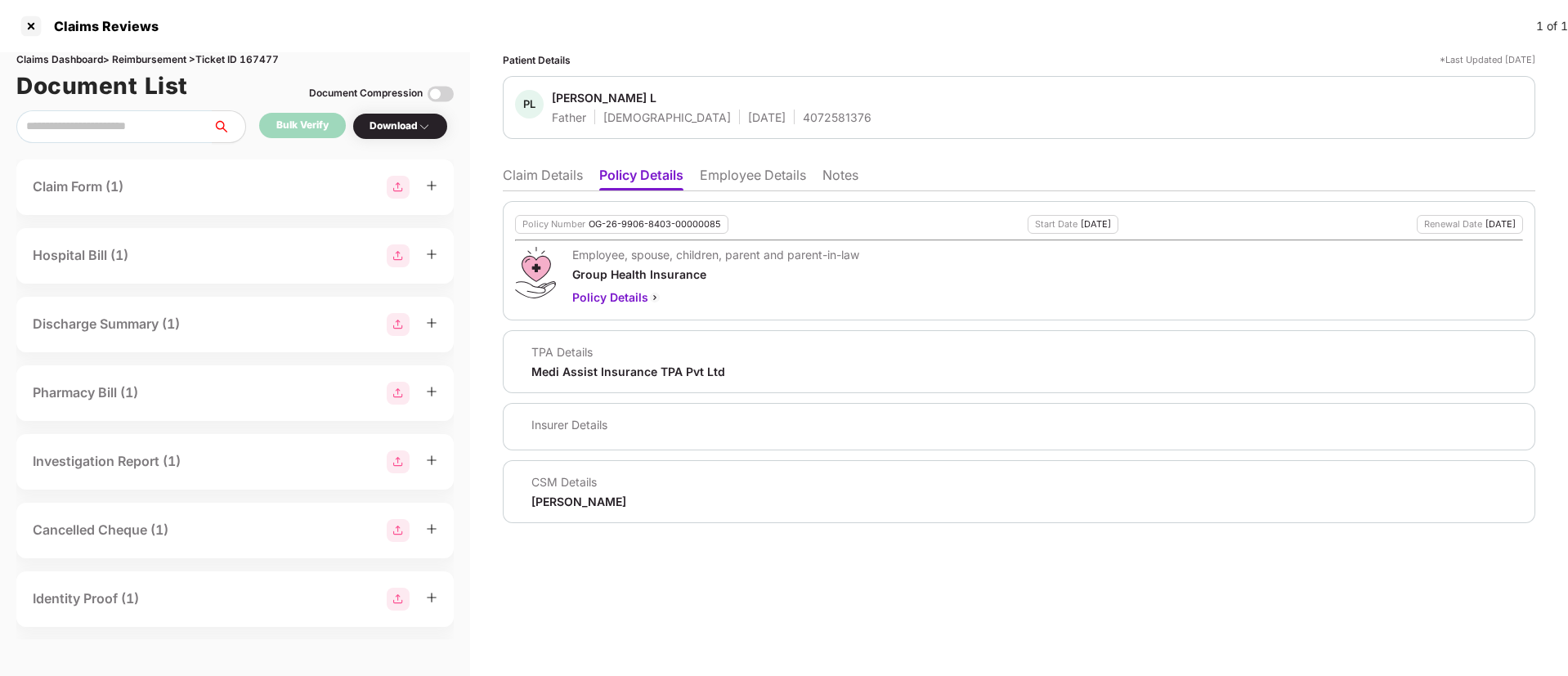
click at [743, 179] on li "Employee Details" at bounding box center [753, 178] width 106 height 24
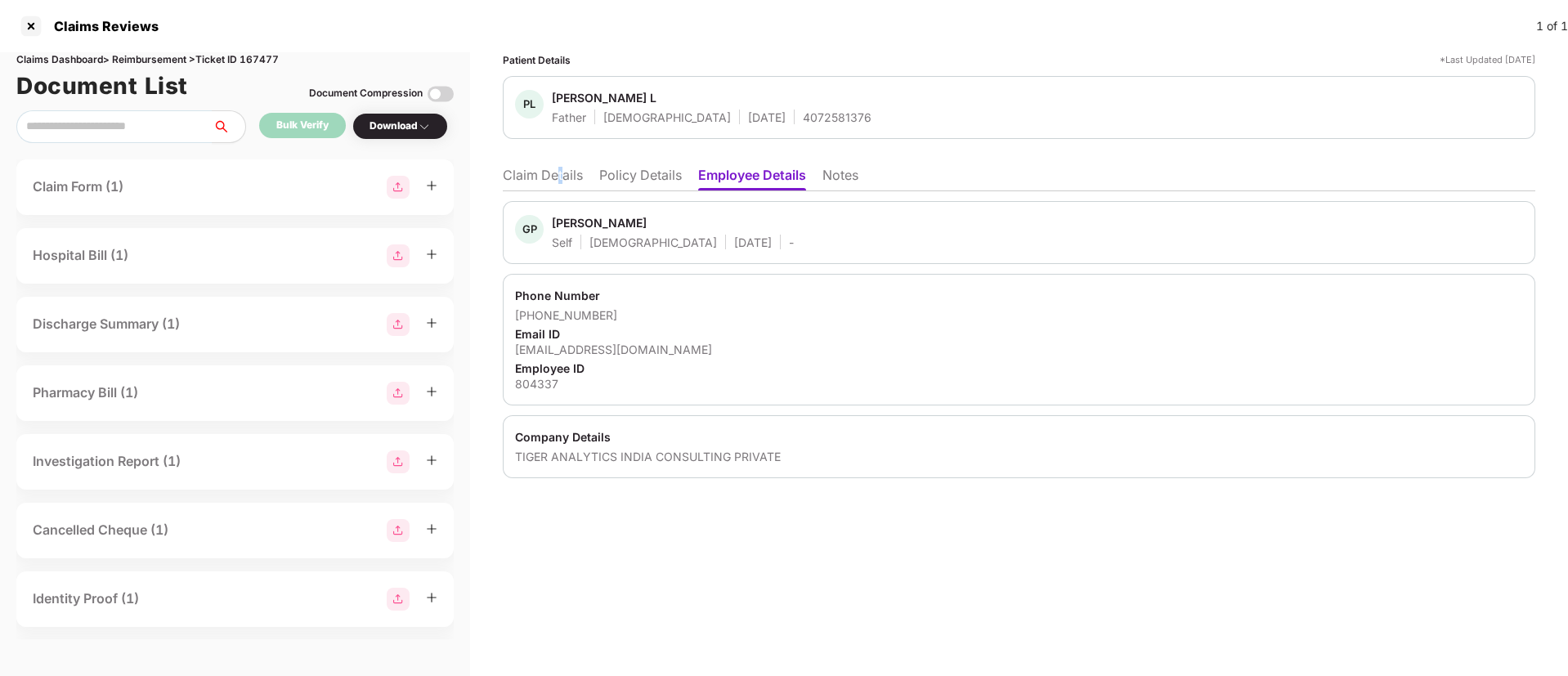
click at [560, 175] on li "Claim Details" at bounding box center [543, 178] width 80 height 24
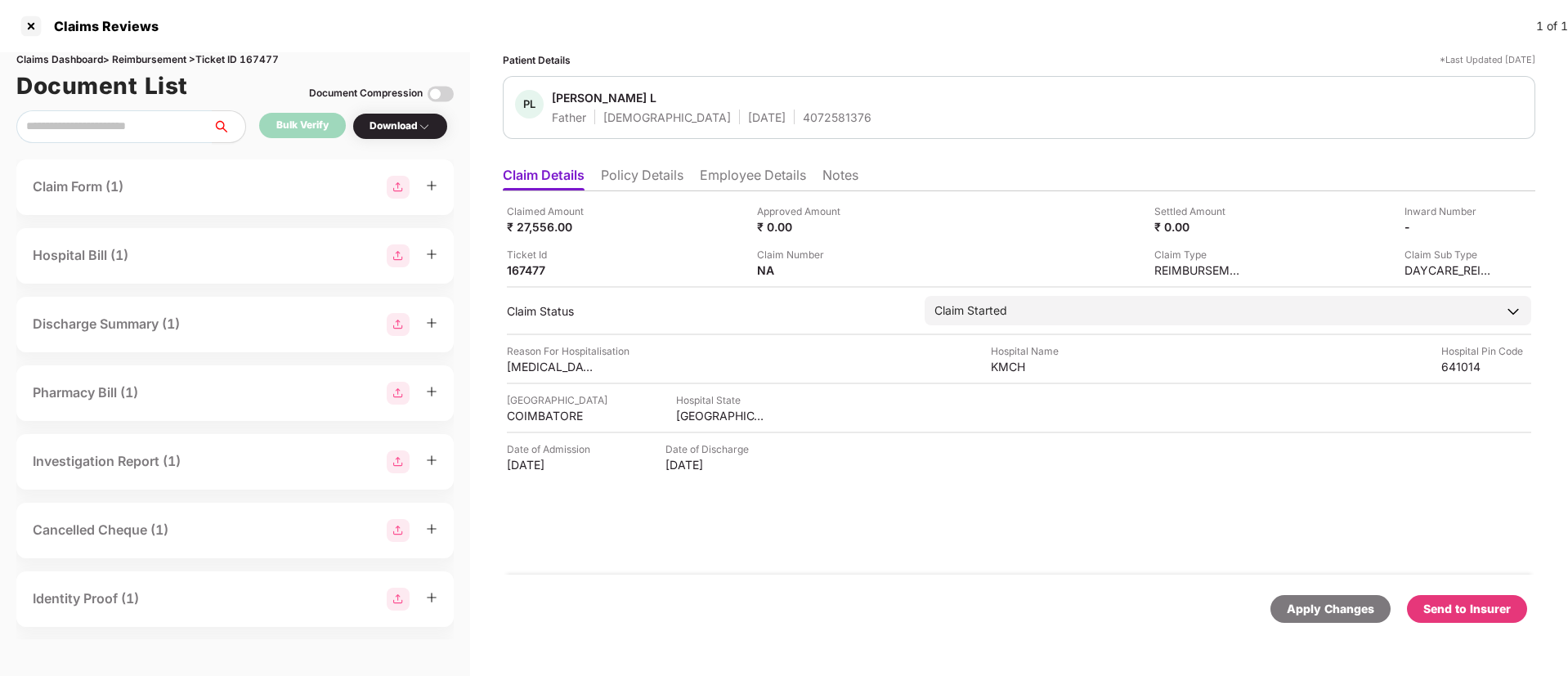
click at [1484, 610] on div "Send to Insurer" at bounding box center [1466, 609] width 88 height 18
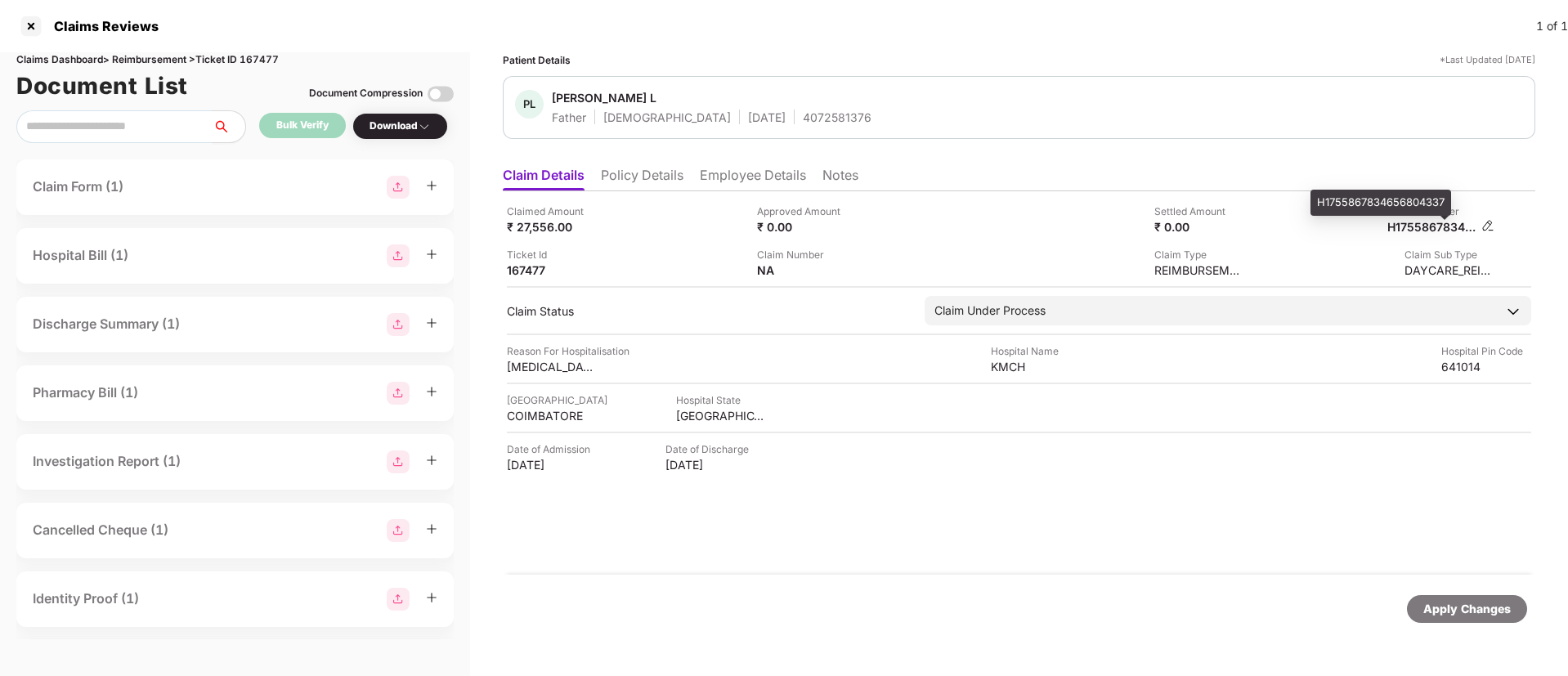
click at [1423, 229] on div "H1755867834656804337" at bounding box center [1432, 227] width 90 height 16
copy div
click at [625, 169] on li "Policy Details" at bounding box center [642, 178] width 83 height 24
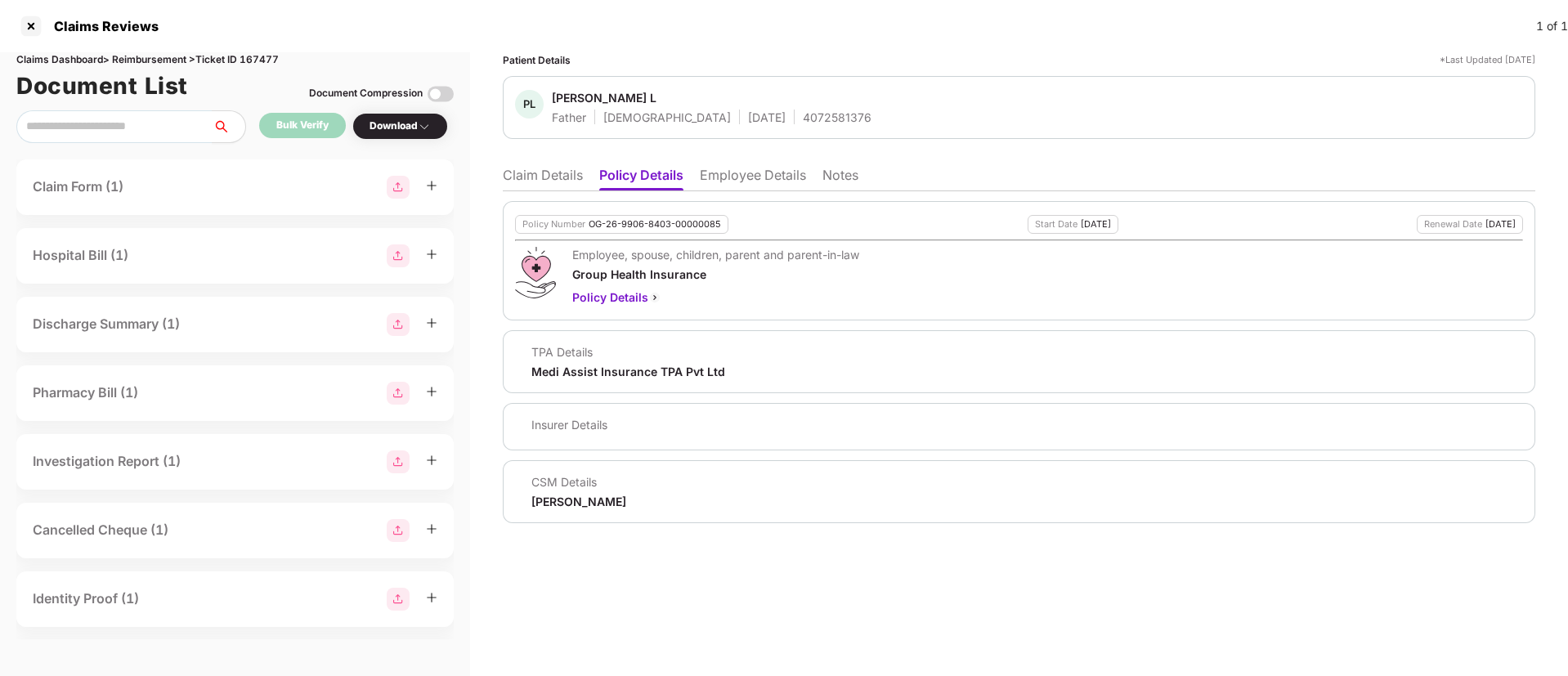
click at [732, 169] on li "Employee Details" at bounding box center [753, 178] width 106 height 24
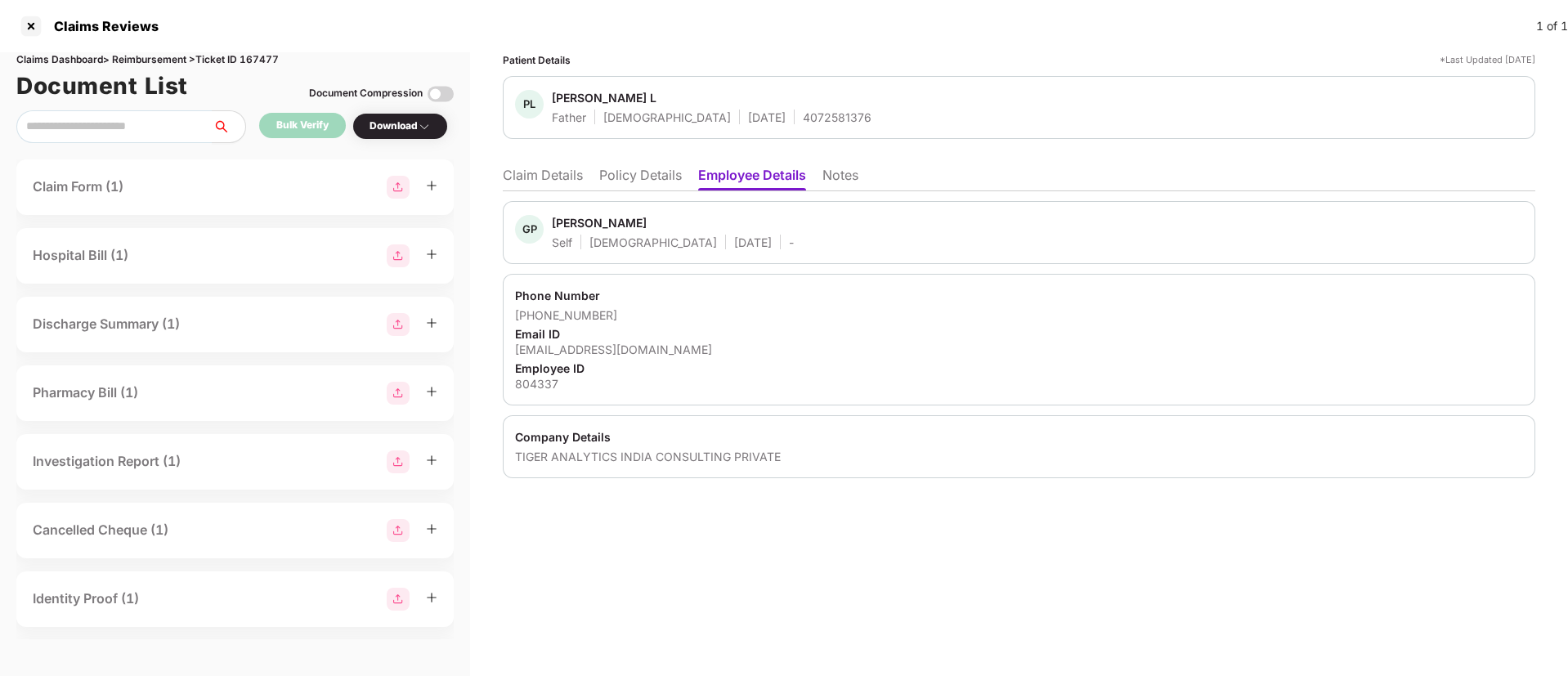
click at [591, 227] on div "Gopinath Palanisamy" at bounding box center [599, 223] width 95 height 16
copy div "Gopinath"
click at [39, 25] on div at bounding box center [31, 26] width 26 height 26
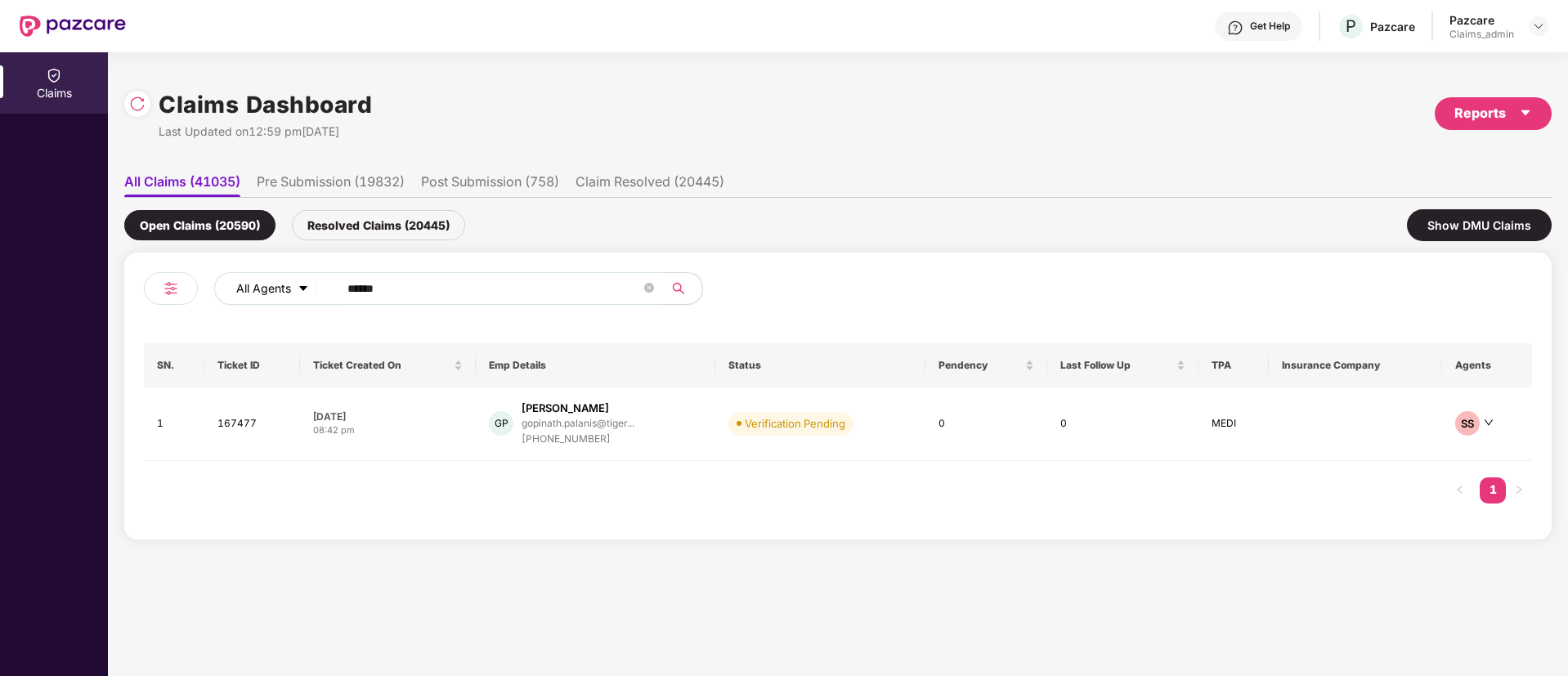
drag, startPoint x: 431, startPoint y: 282, endPoint x: 232, endPoint y: 286, distance: 199.0
click at [188, 283] on div "All Agents ******" at bounding box center [491, 295] width 694 height 46
paste input "text"
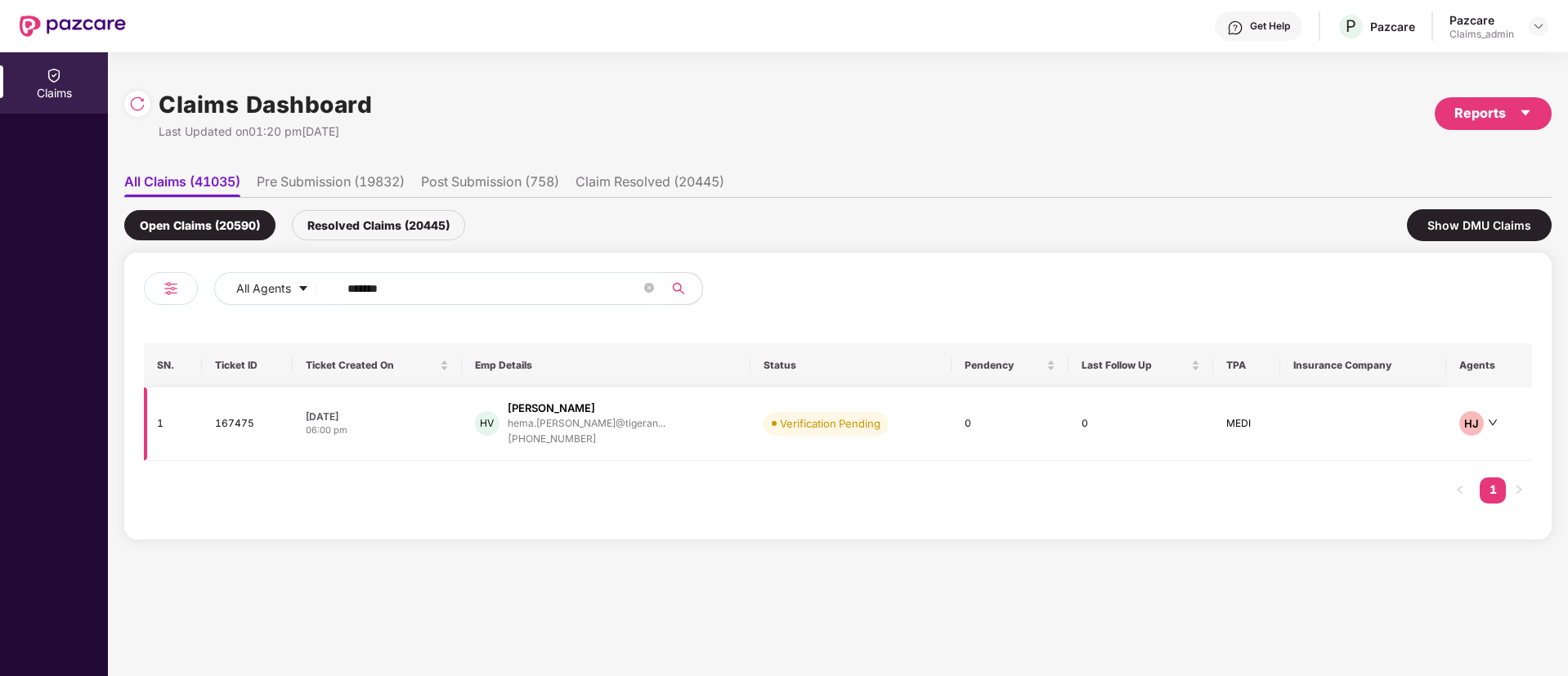
type input "******"
click at [594, 430] on div "Hema Viswanath hema.viswanath@tigeran... +919940636900" at bounding box center [586, 423] width 158 height 47
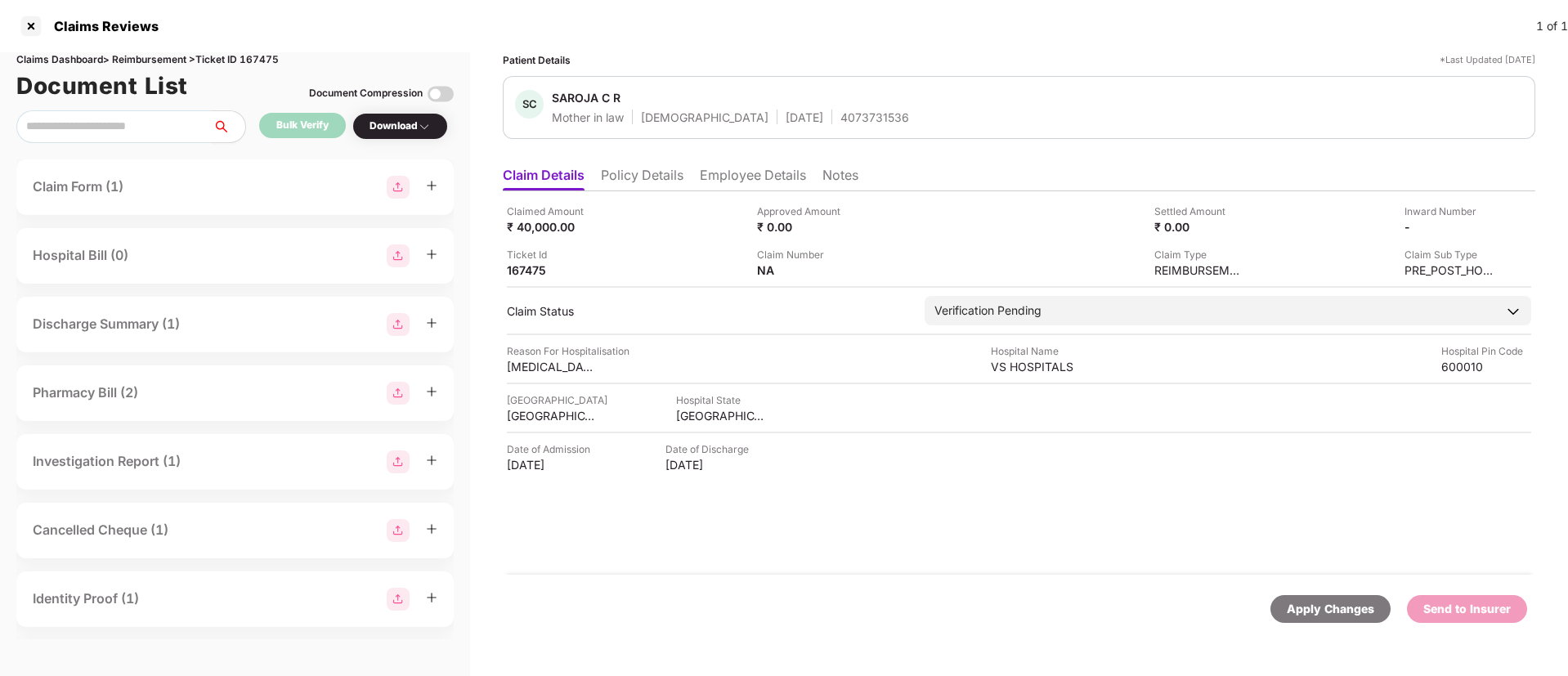
click at [731, 179] on li "Employee Details" at bounding box center [753, 178] width 106 height 24
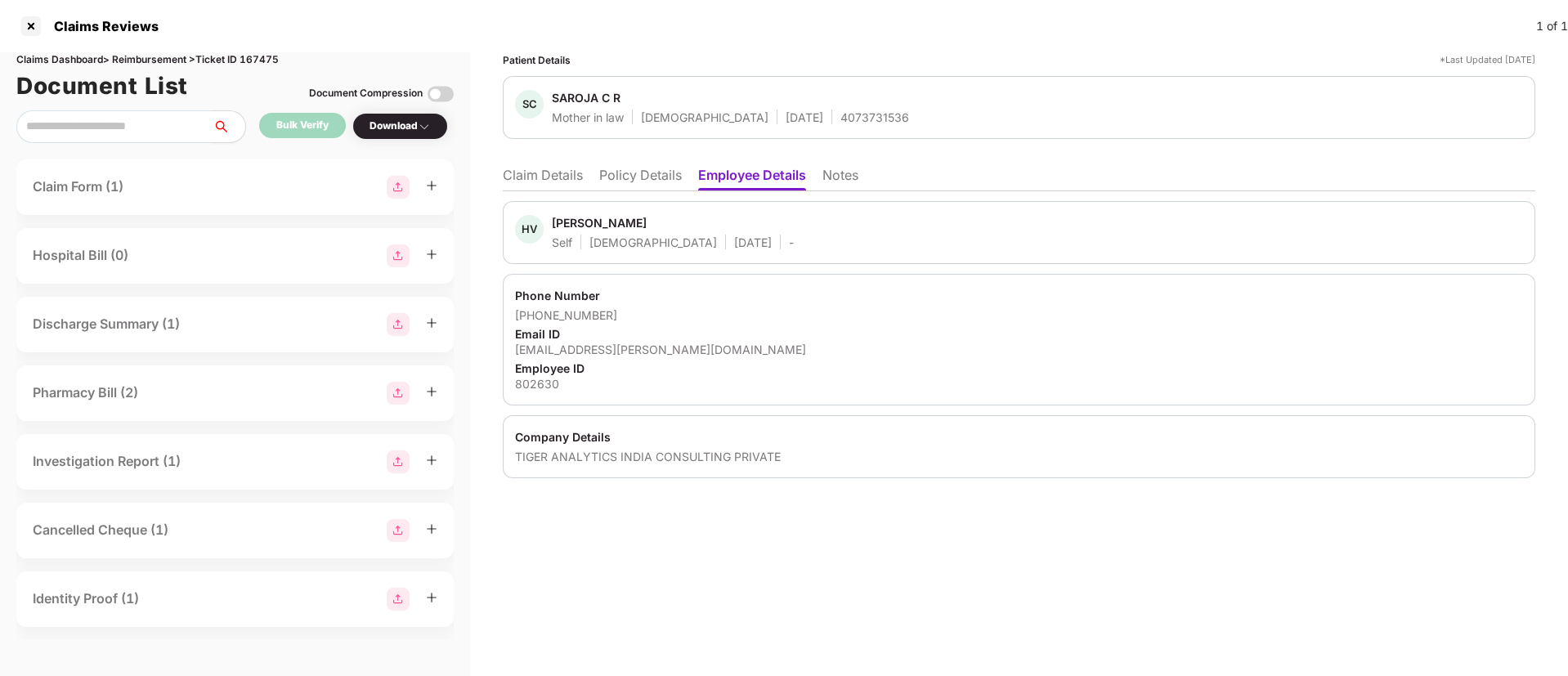
click at [540, 175] on li "Claim Details" at bounding box center [543, 178] width 80 height 24
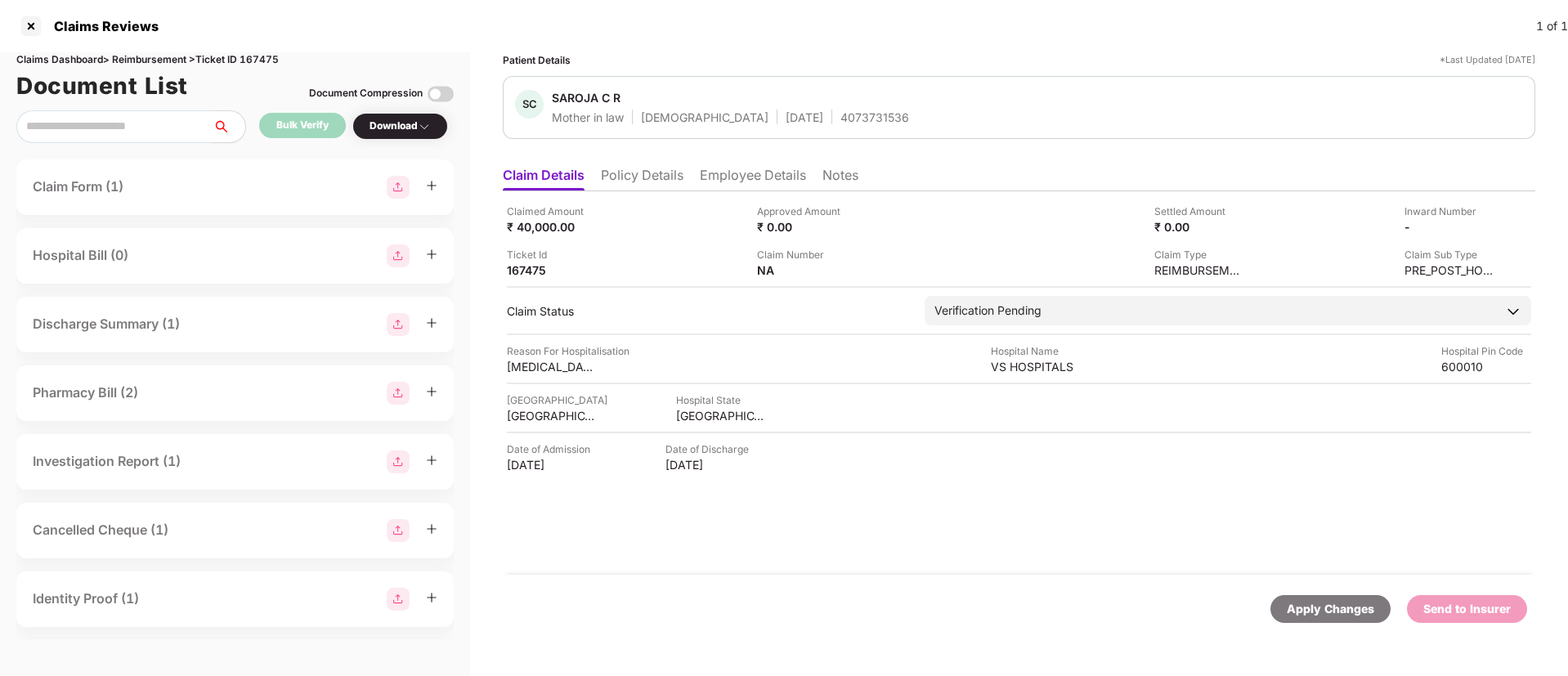
click at [655, 247] on div "Ticket Id 167475" at bounding box center [626, 262] width 238 height 31
click at [295, 118] on div "Bulk Verify" at bounding box center [302, 125] width 52 height 16
click at [291, 129] on div "Bulk Verify" at bounding box center [302, 125] width 52 height 16
click at [410, 132] on div "Download" at bounding box center [400, 126] width 61 height 16
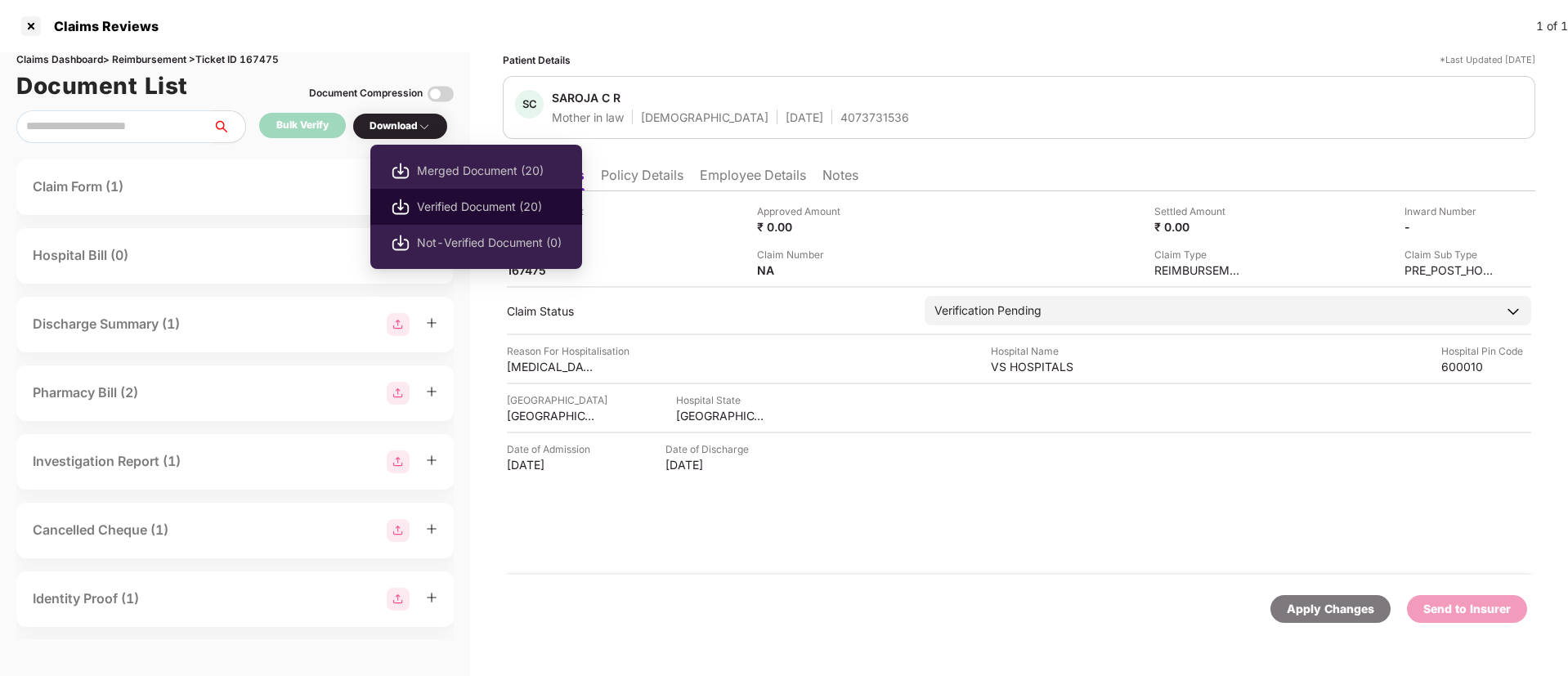
click at [430, 193] on li "Verified Document (20)" at bounding box center [476, 207] width 212 height 36
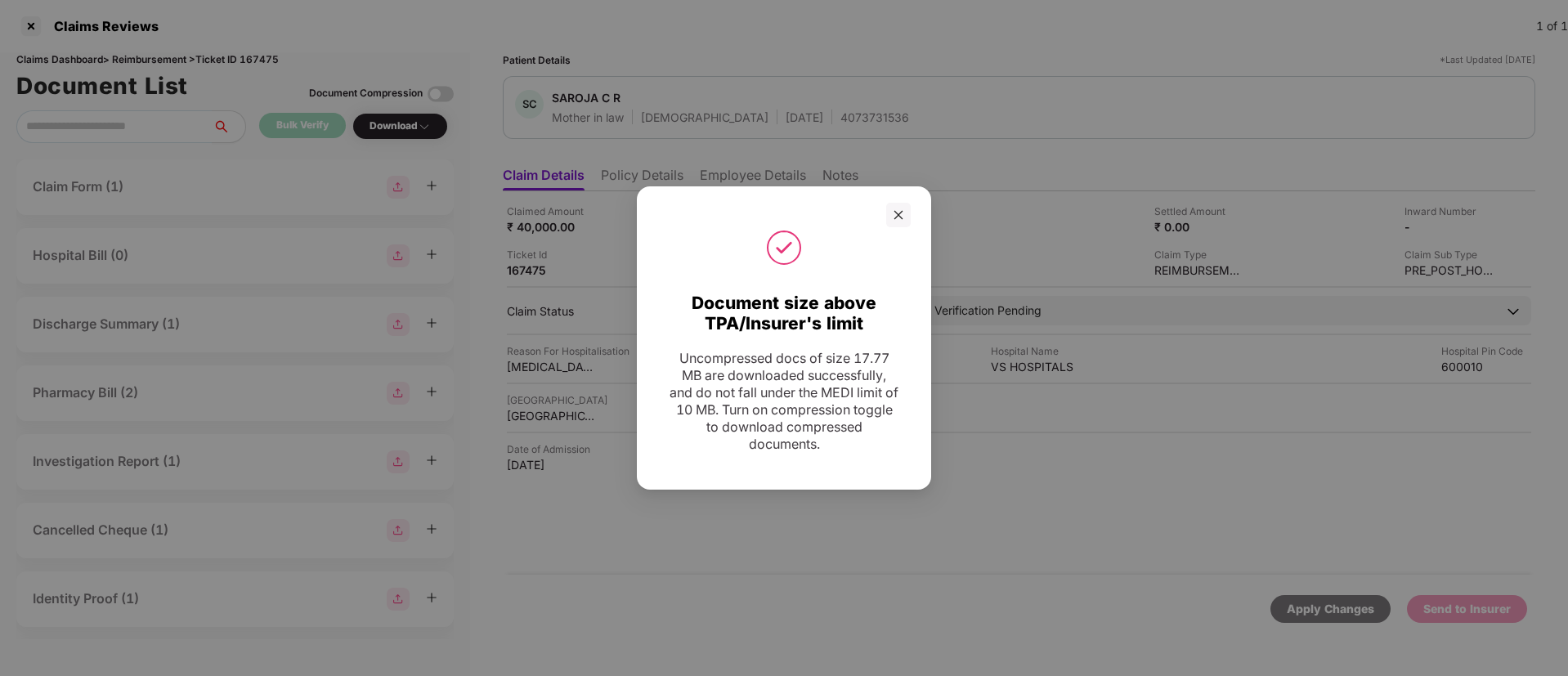
click at [1022, 178] on div "Document size above TPA/Insurer's limit Uncompressed docs of size 17.77 MB are …" at bounding box center [784, 338] width 1568 height 676
click at [888, 210] on div at bounding box center [898, 215] width 25 height 25
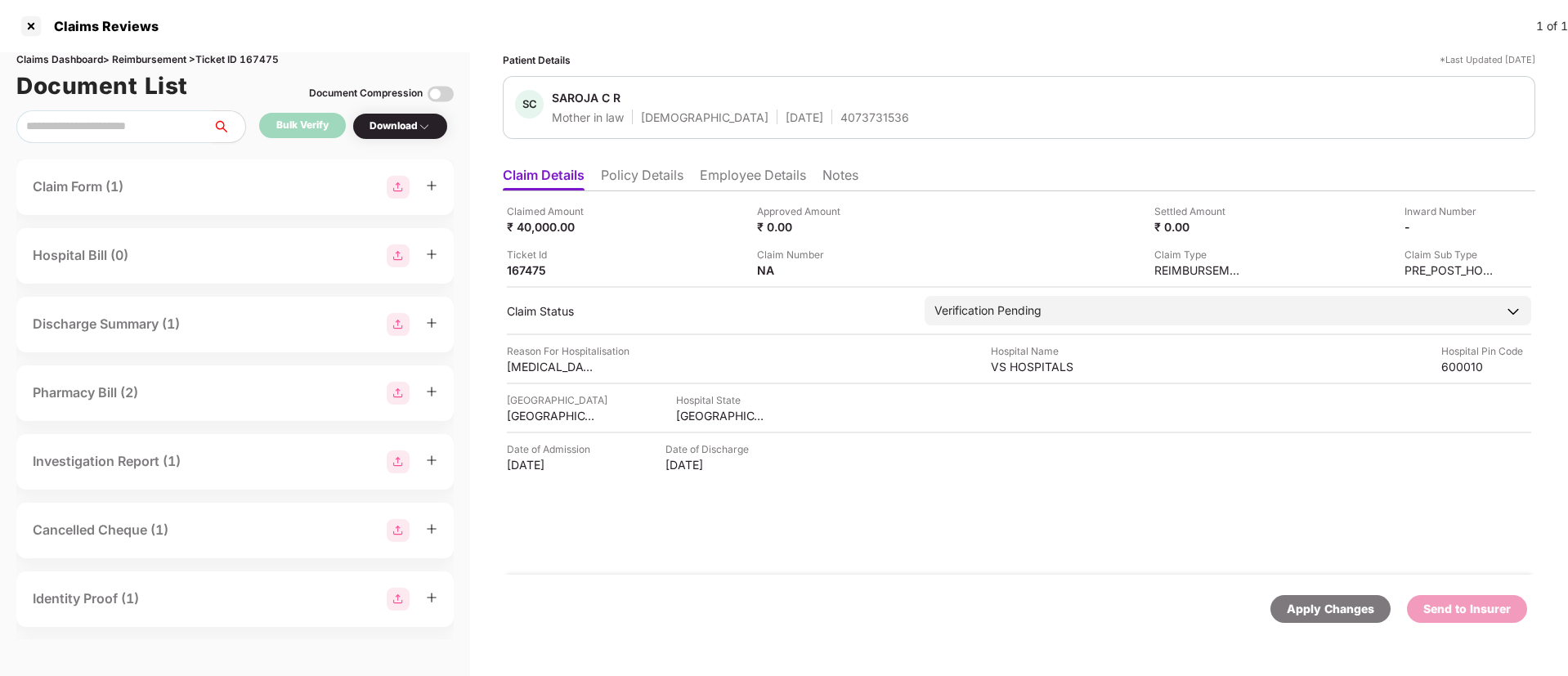
click at [1199, 525] on div "Claimed Amount ₹ 40,000.00 Approved Amount ₹ 0.00 Settled Amount ₹ 0.00 Inward …" at bounding box center [1019, 383] width 1033 height 383
click at [1448, 596] on div "Send to Insurer" at bounding box center [1466, 609] width 120 height 28
click at [1240, 601] on div "Apply Changes Send to Insurer" at bounding box center [1019, 609] width 1016 height 28
click at [321, 118] on div "Bulk Verify" at bounding box center [302, 125] width 52 height 16
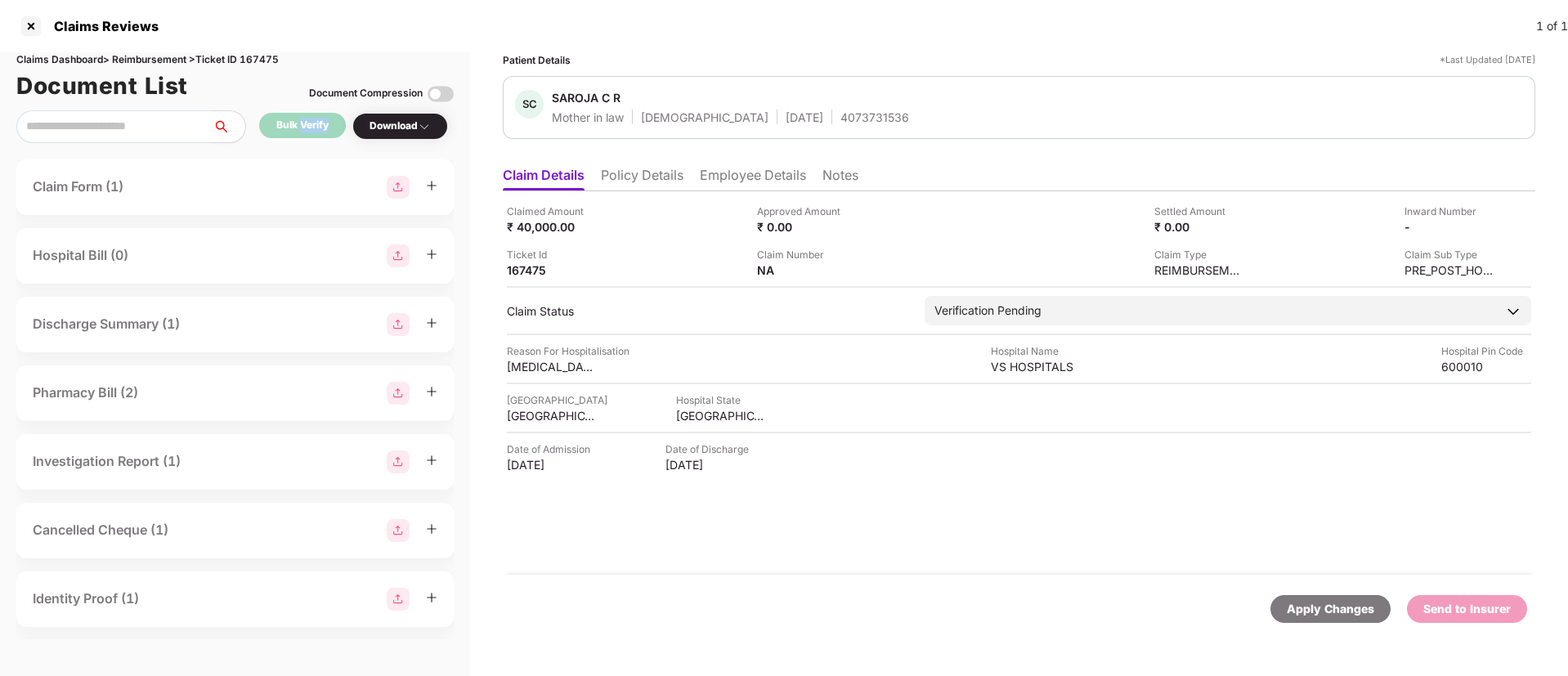
click at [315, 121] on div "Bulk Verify" at bounding box center [302, 125] width 52 height 16
click at [923, 575] on div "Apply Changes Send to Insurer" at bounding box center [1019, 609] width 1033 height 69
click at [722, 175] on li "Employee Details" at bounding box center [753, 178] width 106 height 24
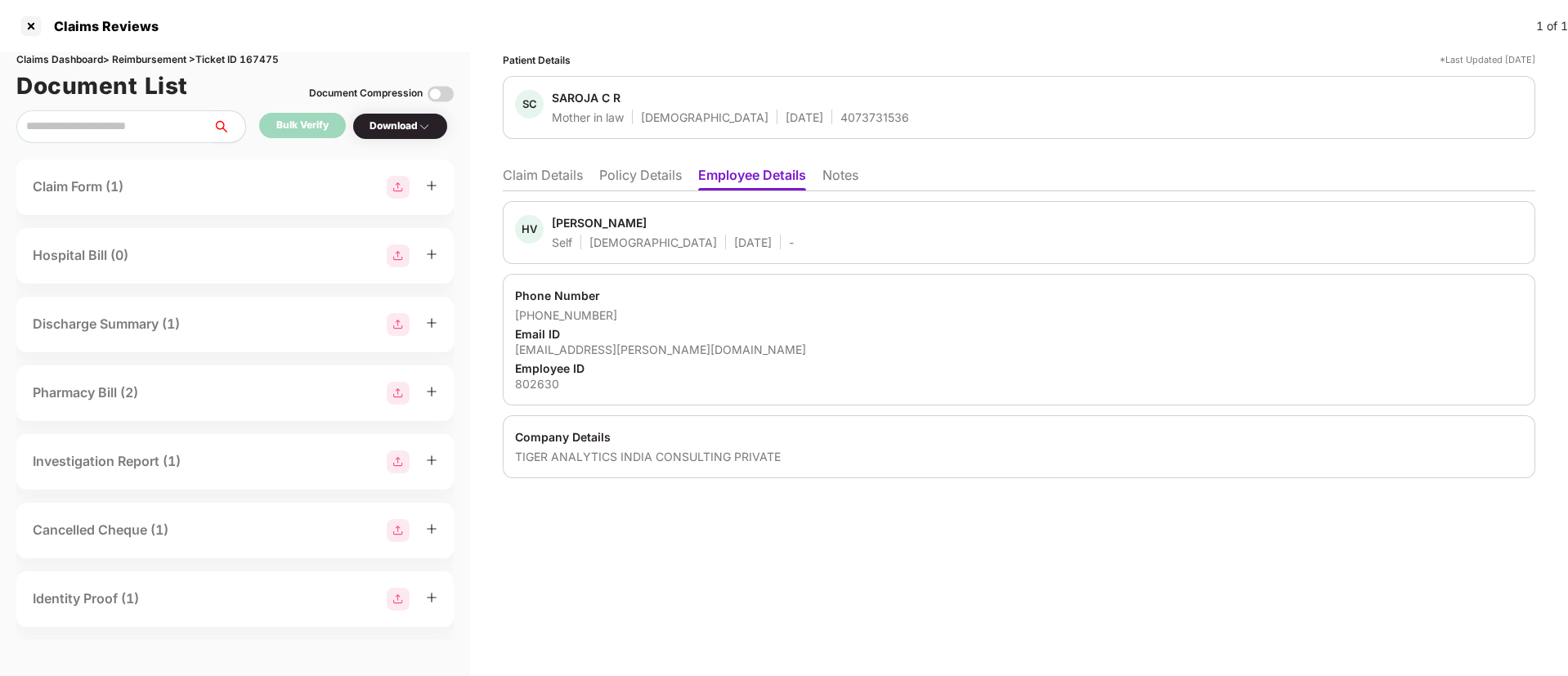
click at [576, 175] on li "Claim Details" at bounding box center [543, 178] width 80 height 24
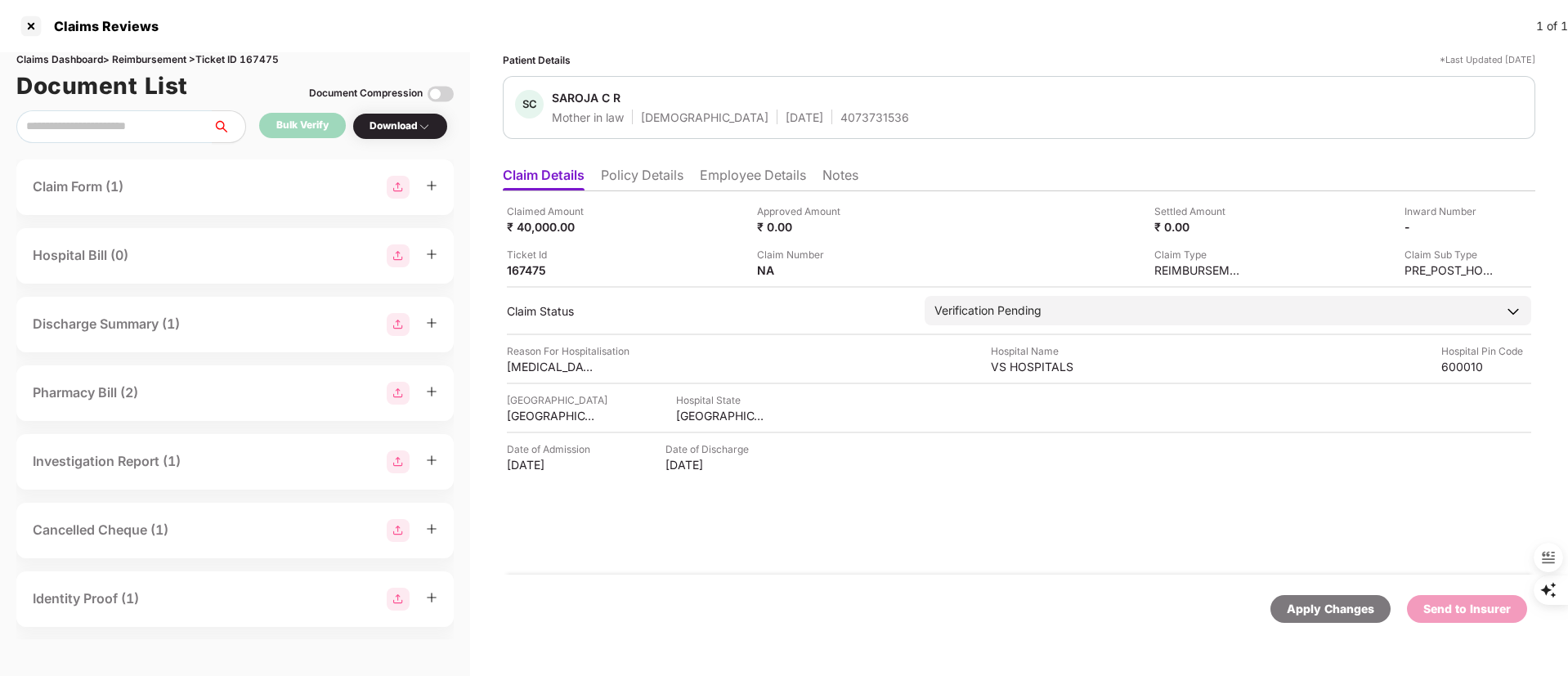
click at [287, 127] on div "Bulk Verify" at bounding box center [302, 125] width 52 height 16
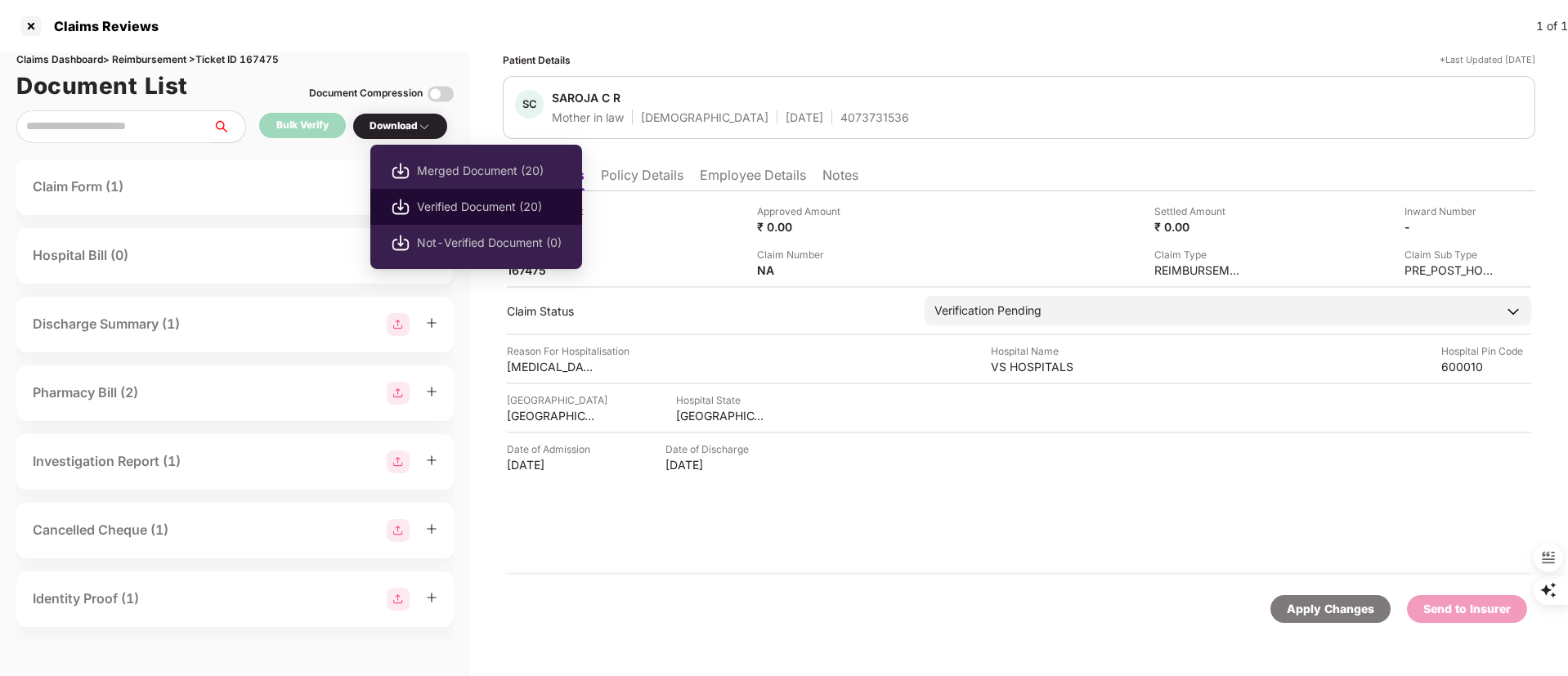
click at [453, 199] on span "Verified Document (20)" at bounding box center [489, 207] width 145 height 18
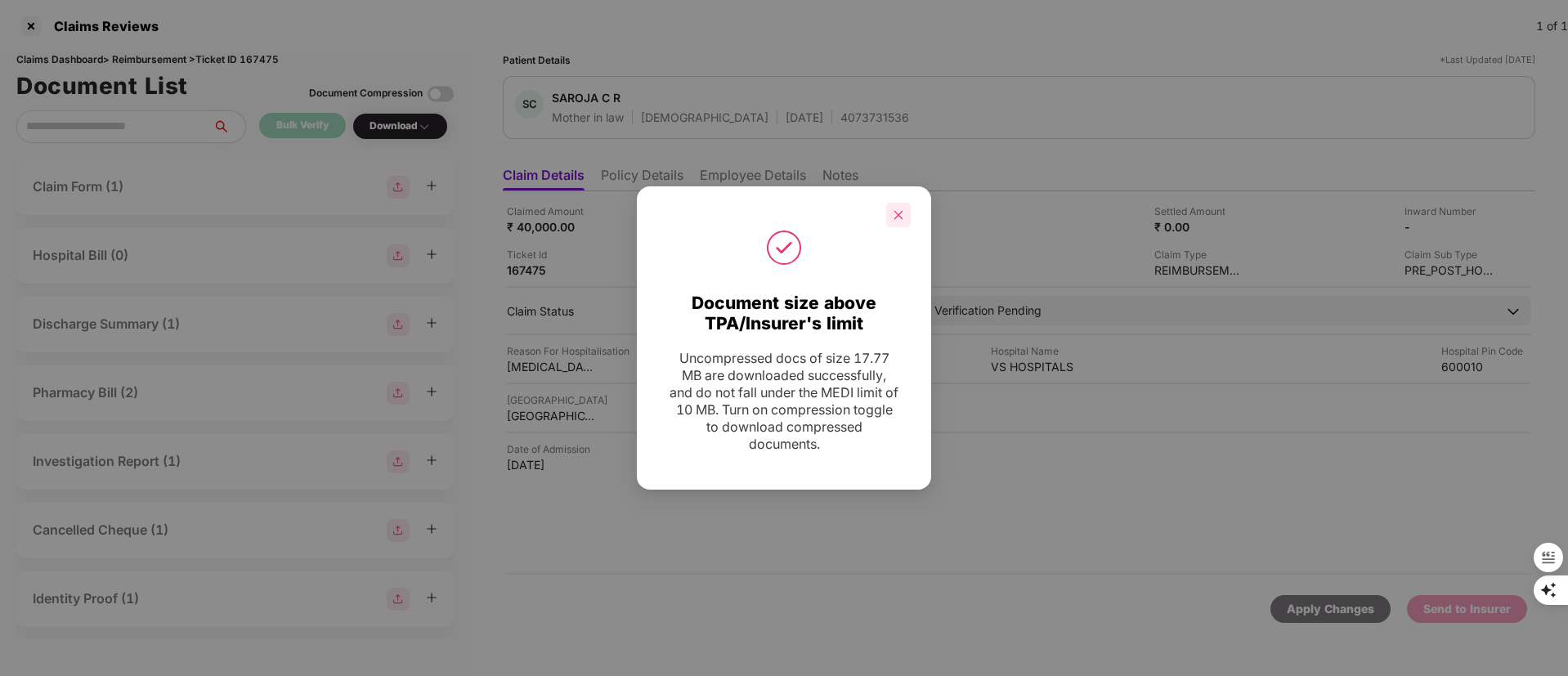
drag, startPoint x: 911, startPoint y: 208, endPoint x: 896, endPoint y: 216, distance: 17.0
click at [909, 208] on div at bounding box center [784, 215] width 294 height 25
click at [896, 216] on icon "close" at bounding box center [898, 215] width 11 height 11
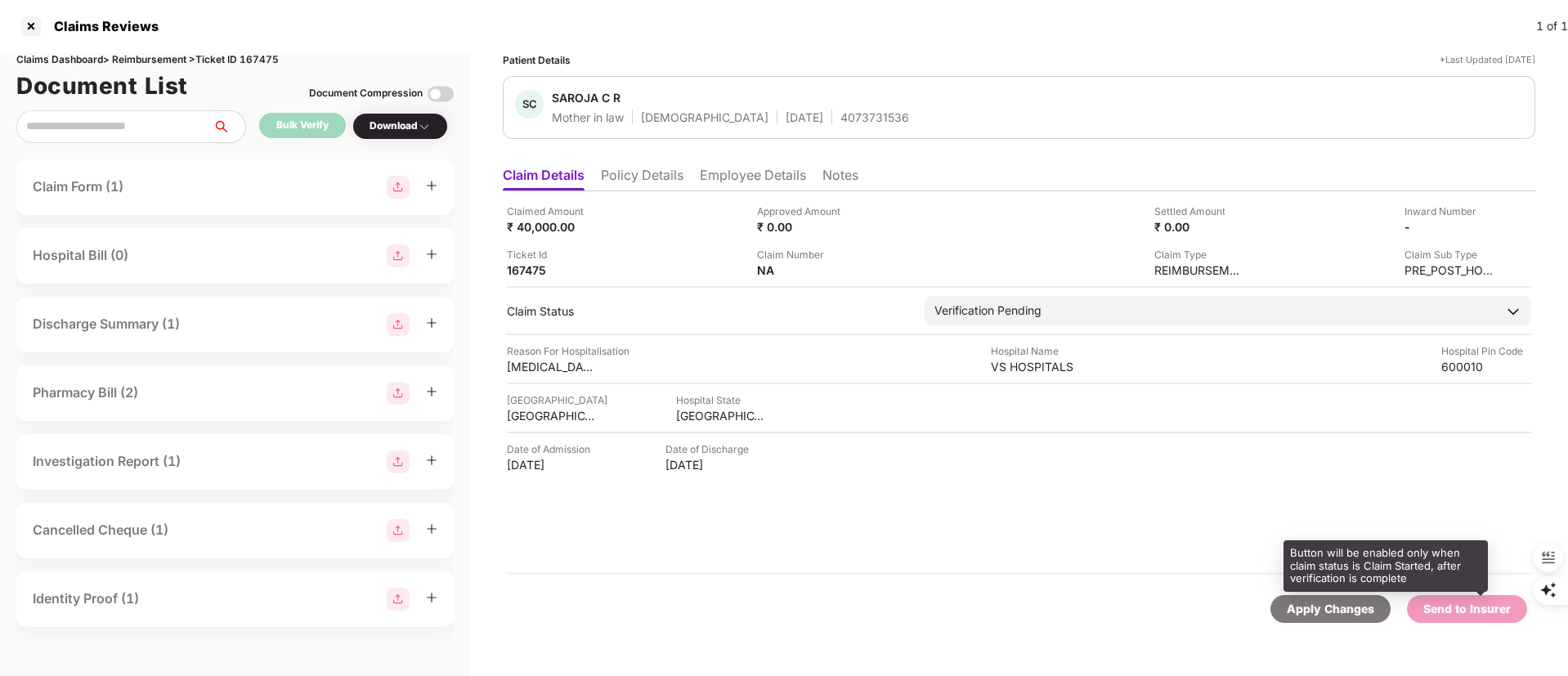
click at [1451, 615] on div "Send to Insurer" at bounding box center [1466, 609] width 88 height 18
click at [1450, 616] on div "Send to Insurer" at bounding box center [1466, 609] width 88 height 18
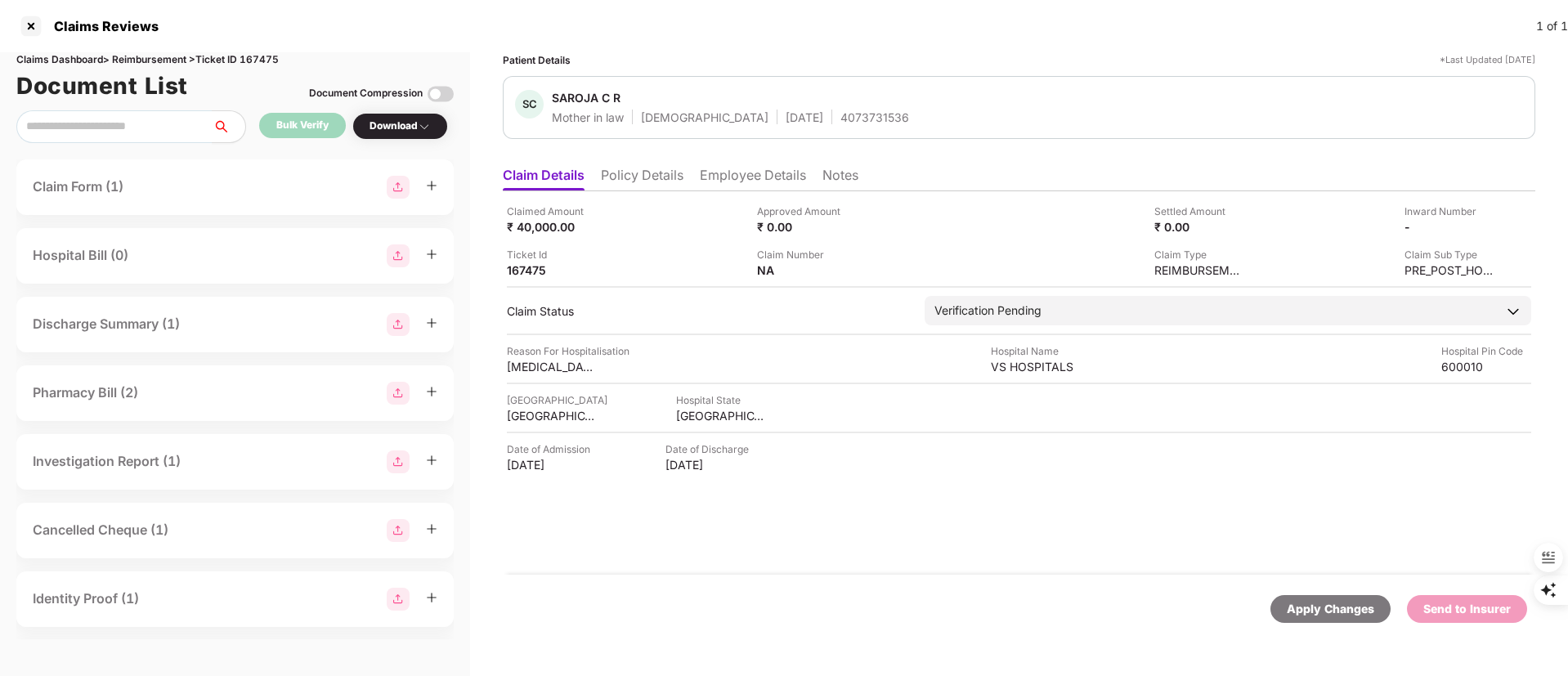
click at [885, 602] on div "Apply Changes Send to Insurer" at bounding box center [1019, 609] width 1016 height 28
click at [314, 121] on div "Bulk Verify" at bounding box center [302, 125] width 52 height 16
click at [306, 124] on div "Bulk Verify" at bounding box center [302, 125] width 52 height 16
click at [287, 195] on div "Claim Form (1)" at bounding box center [235, 187] width 404 height 23
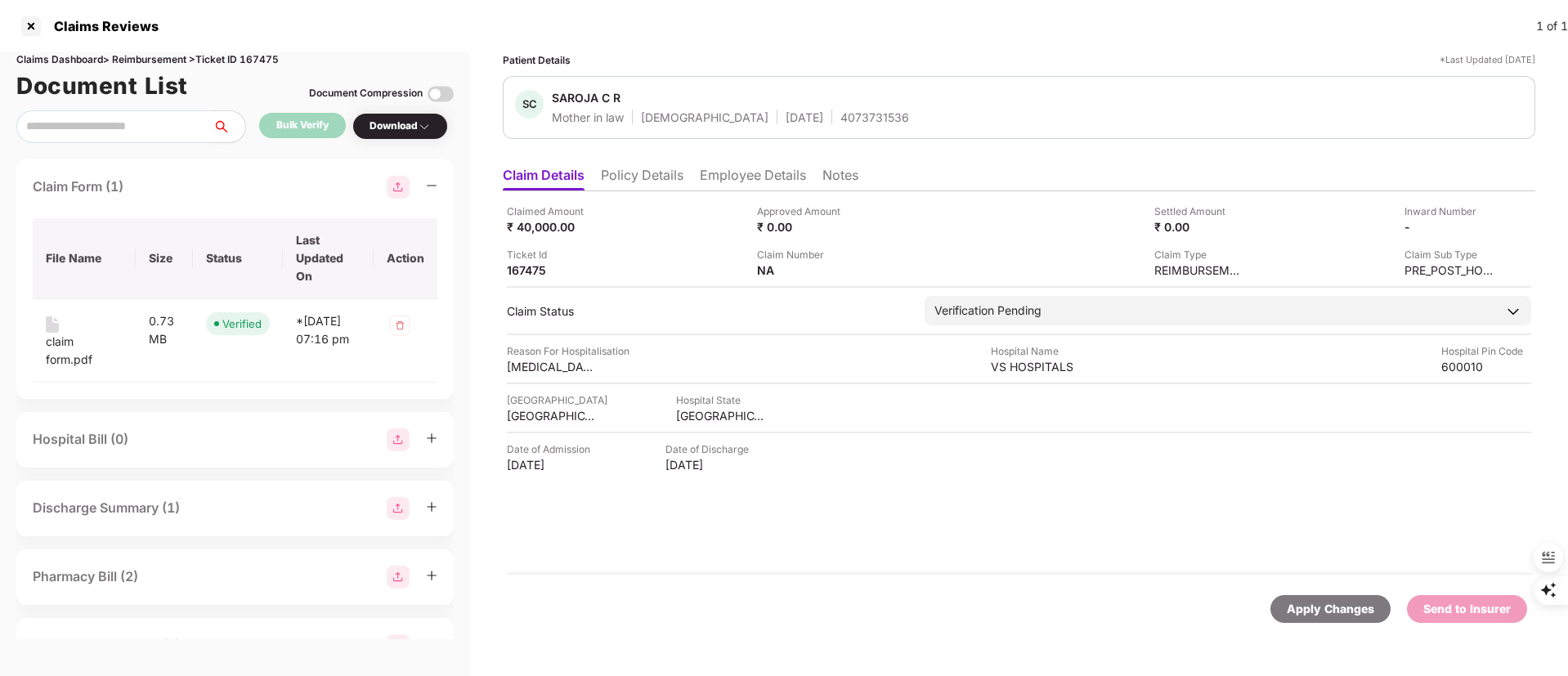
click at [396, 128] on div "Download" at bounding box center [400, 126] width 61 height 16
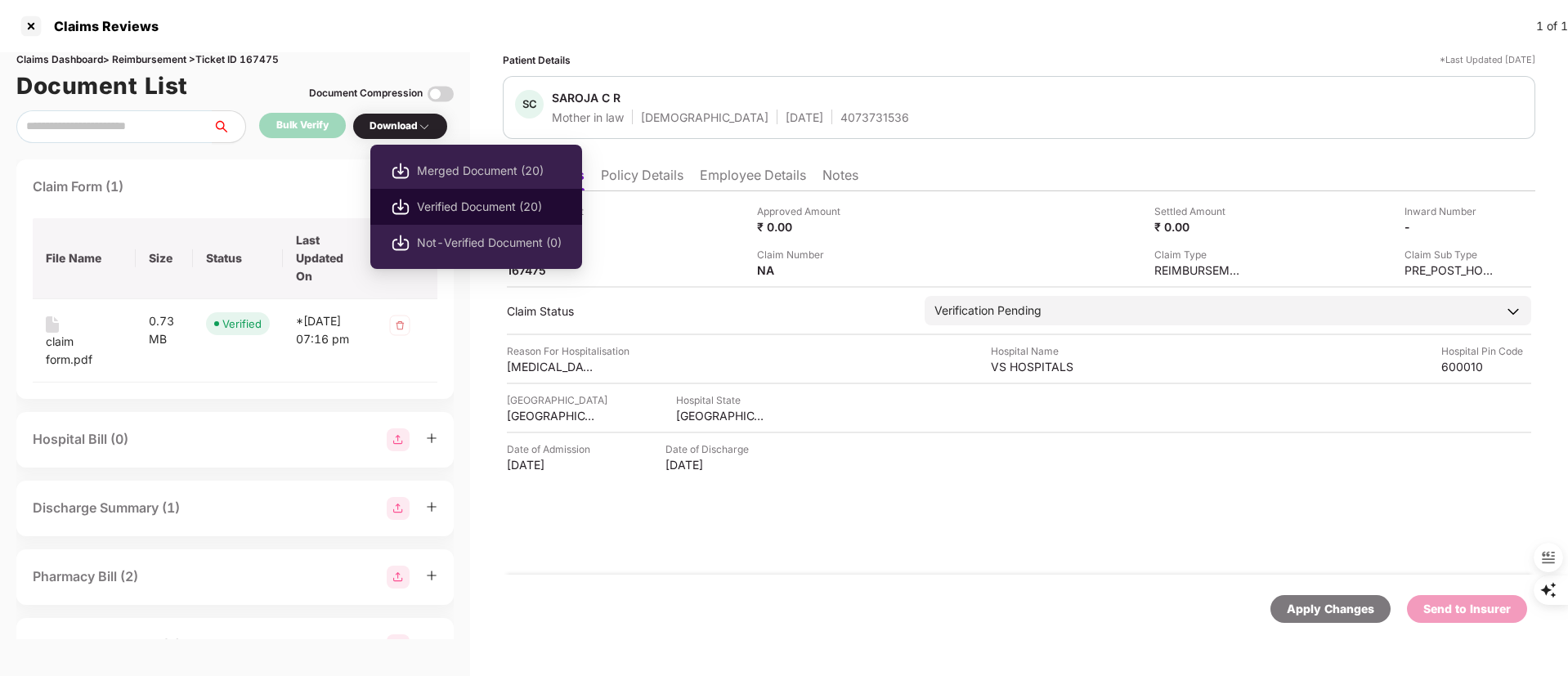
click at [443, 197] on li "Verified Document (20)" at bounding box center [476, 207] width 212 height 36
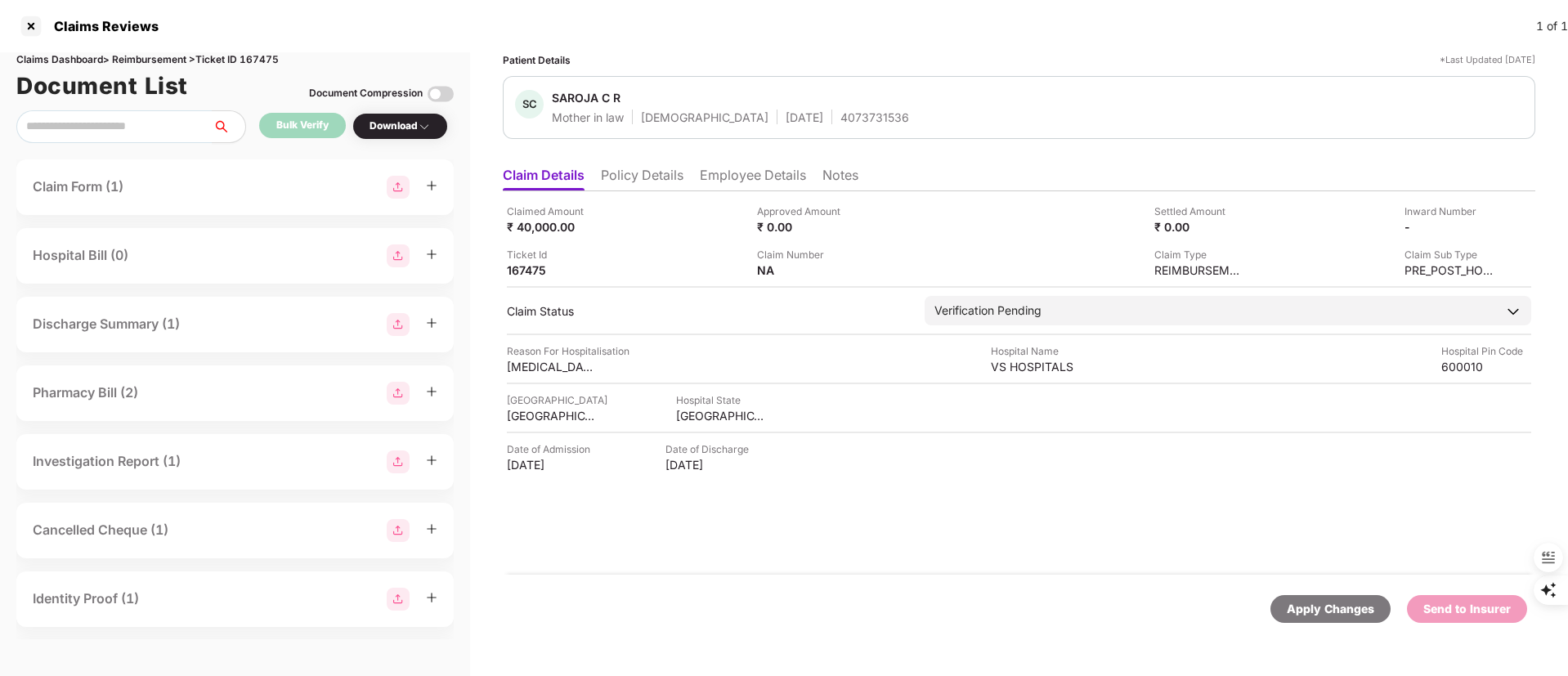
click at [897, 487] on div "Claimed Amount ₹ 40,000.00 Approved Amount ₹ 0.00 Settled Amount ₹ 0.00 Inward …" at bounding box center [1019, 383] width 1033 height 383
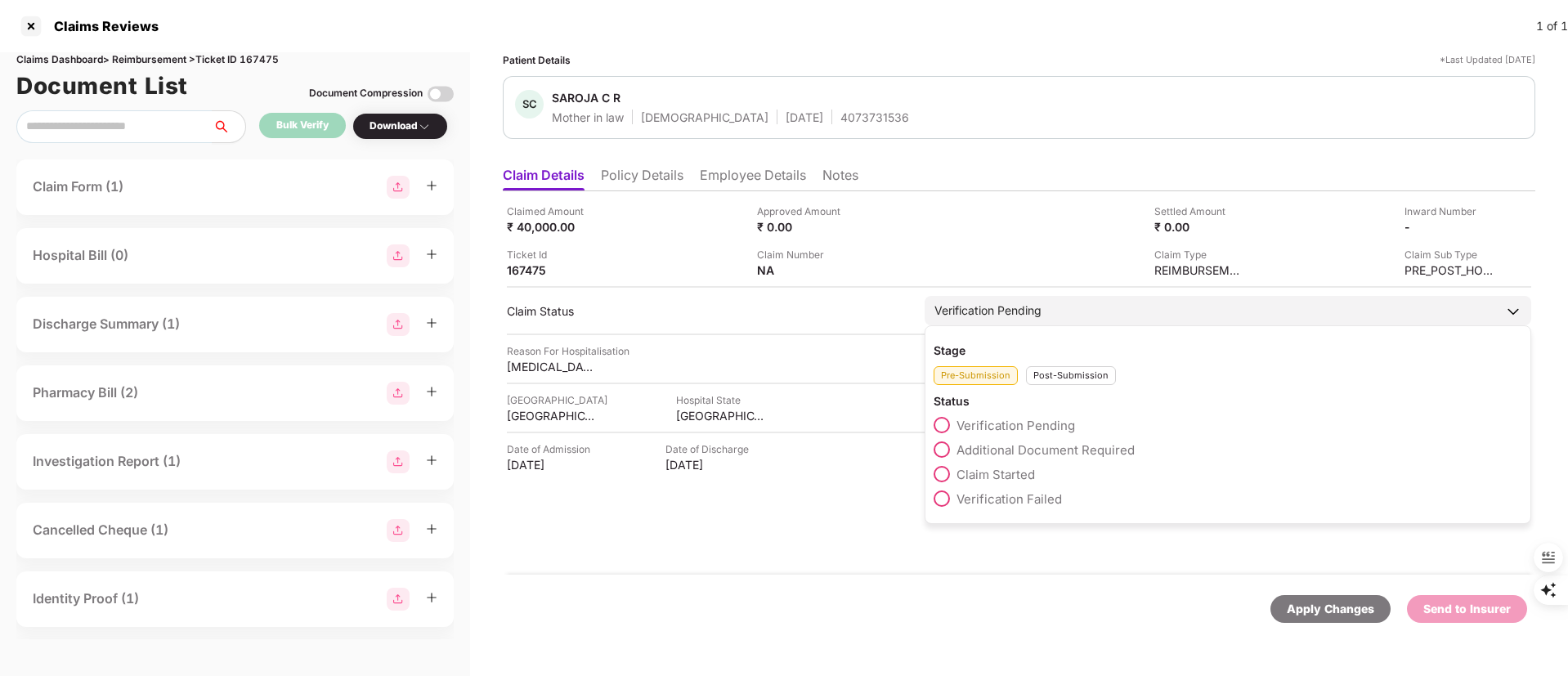
click at [992, 476] on span "Claim Started" at bounding box center [996, 474] width 79 height 16
click at [1138, 309] on div "Claim Started" at bounding box center [1227, 310] width 607 height 29
click at [987, 434] on div "Verification Pending" at bounding box center [1227, 429] width 589 height 25
click at [928, 427] on div "Stage Pre-Submission Post-Submission Status Verification Pending Additional Doc…" at bounding box center [1227, 424] width 607 height 199
click at [940, 423] on span at bounding box center [942, 425] width 16 height 16
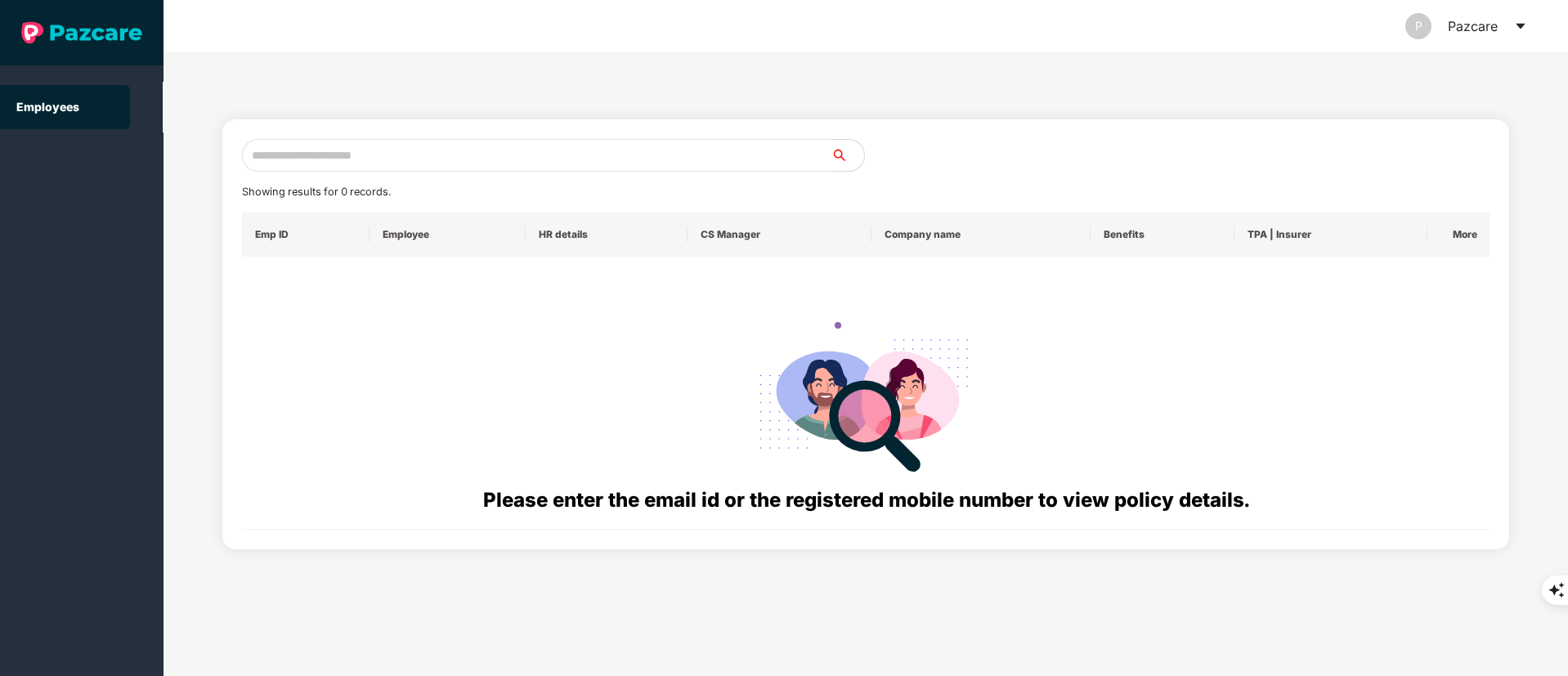
click at [351, 159] on input "text" at bounding box center [537, 155] width 590 height 33
paste input "**********"
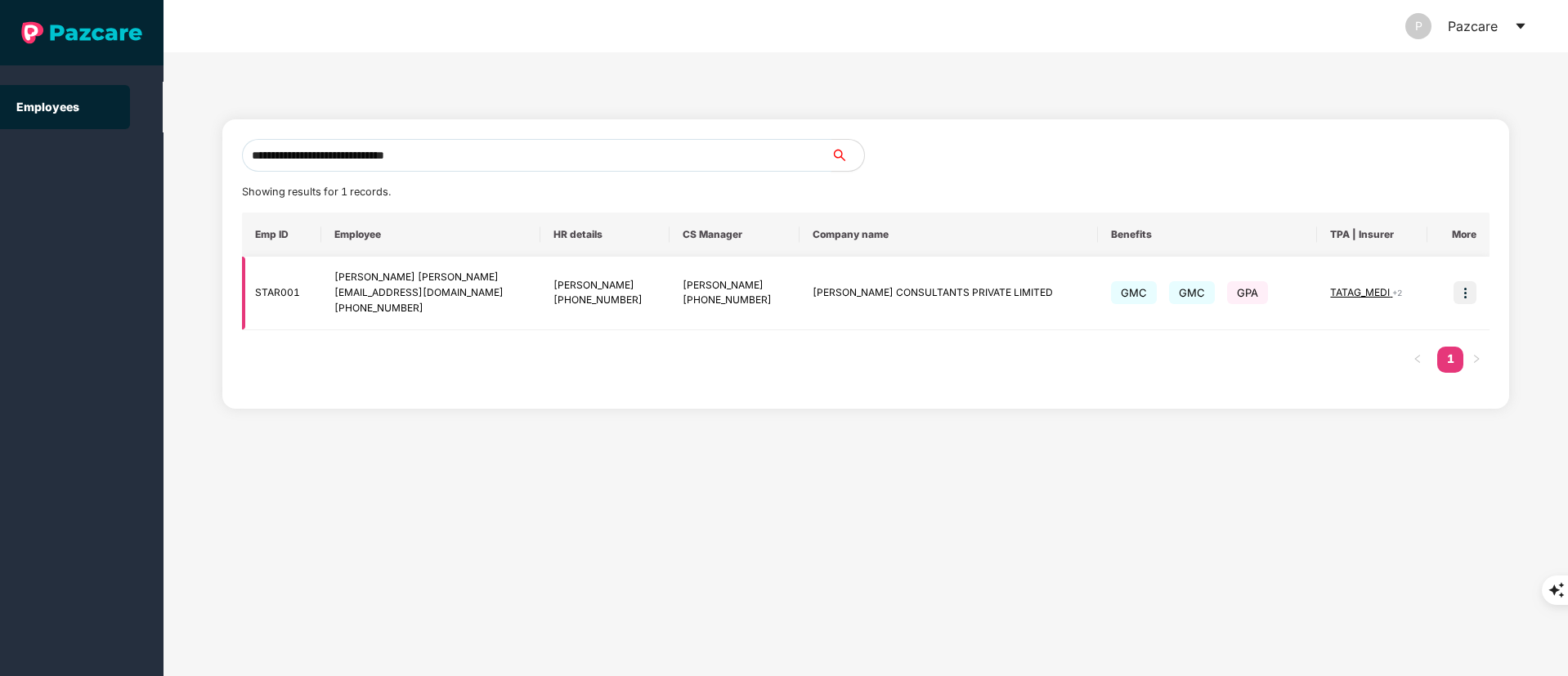
type input "**********"
click at [1465, 291] on img at bounding box center [1465, 292] width 23 height 23
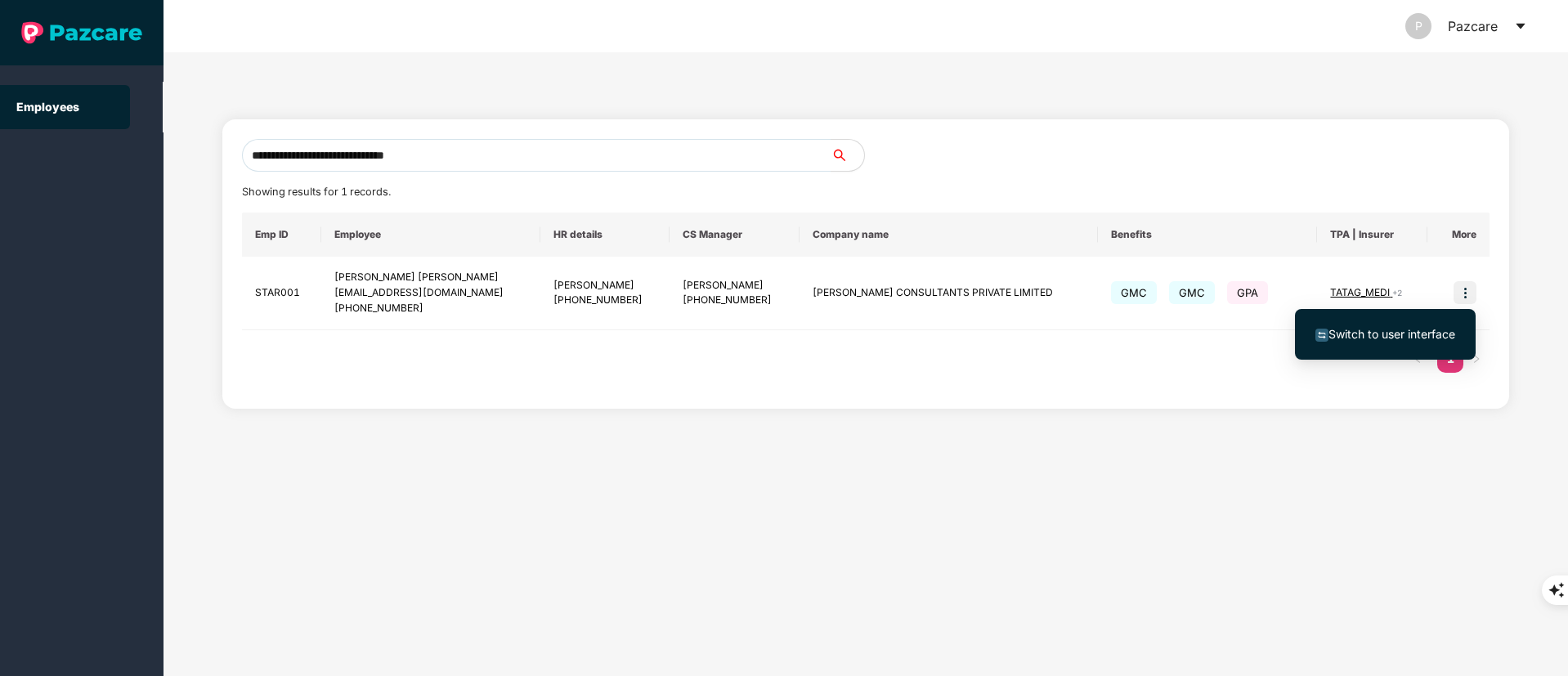
click at [1405, 322] on li "Switch to user interface" at bounding box center [1385, 334] width 181 height 34
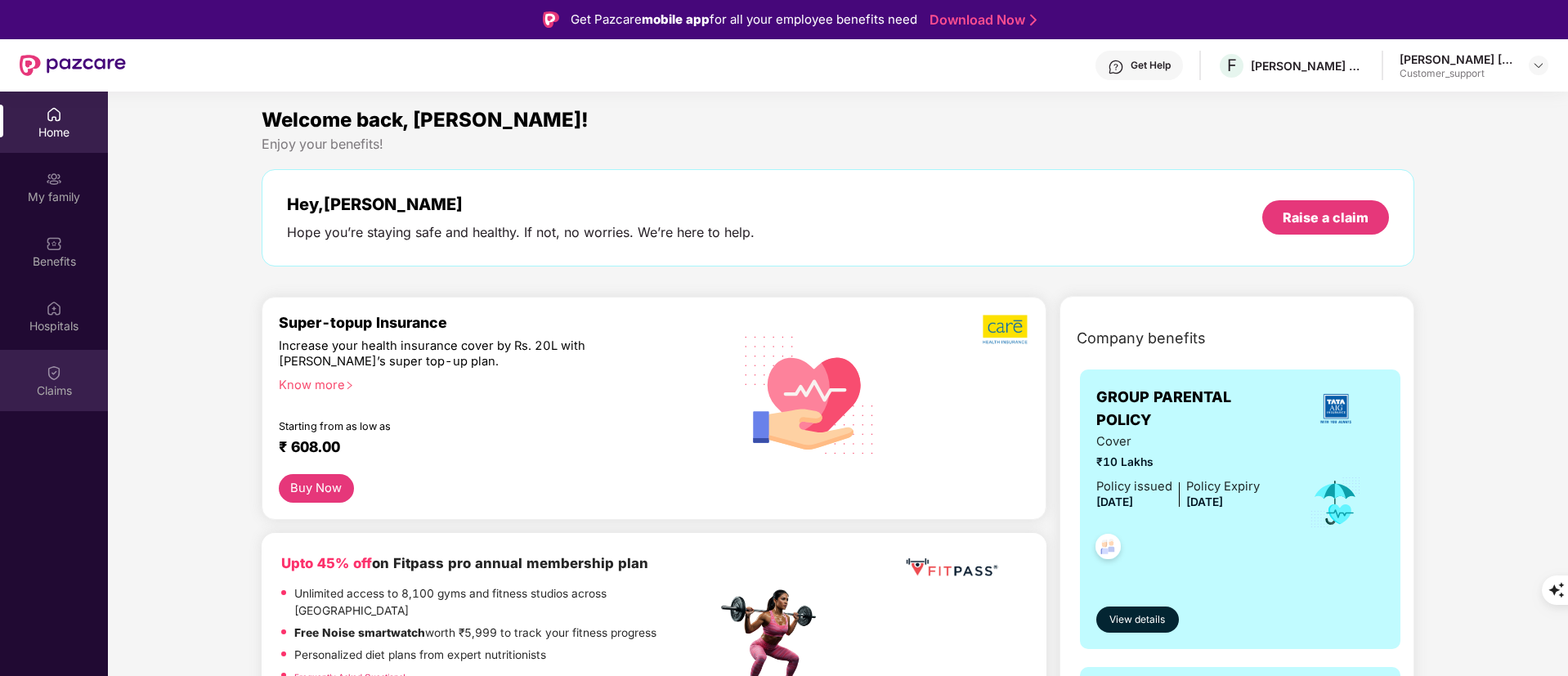
click at [30, 377] on div "Claims" at bounding box center [54, 380] width 108 height 61
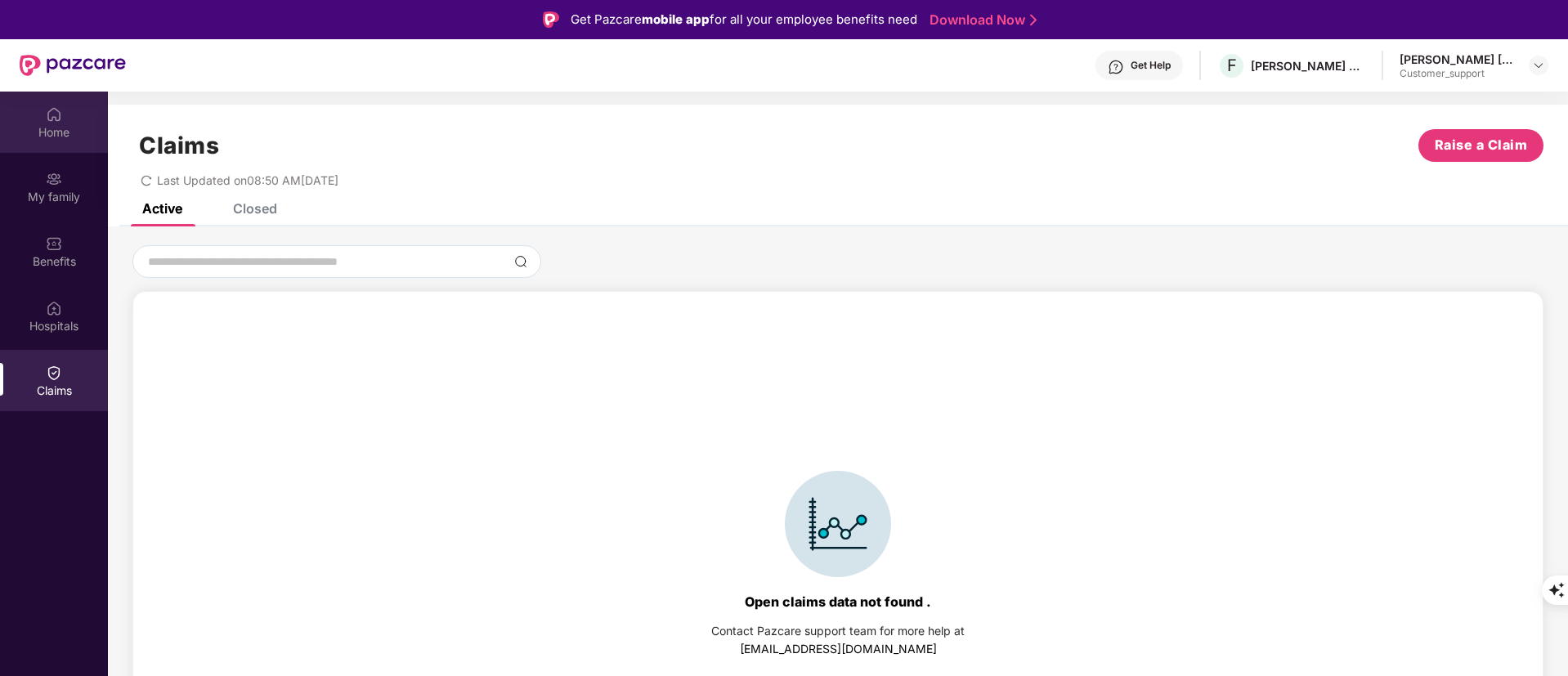
click at [60, 103] on div "Home" at bounding box center [54, 122] width 108 height 61
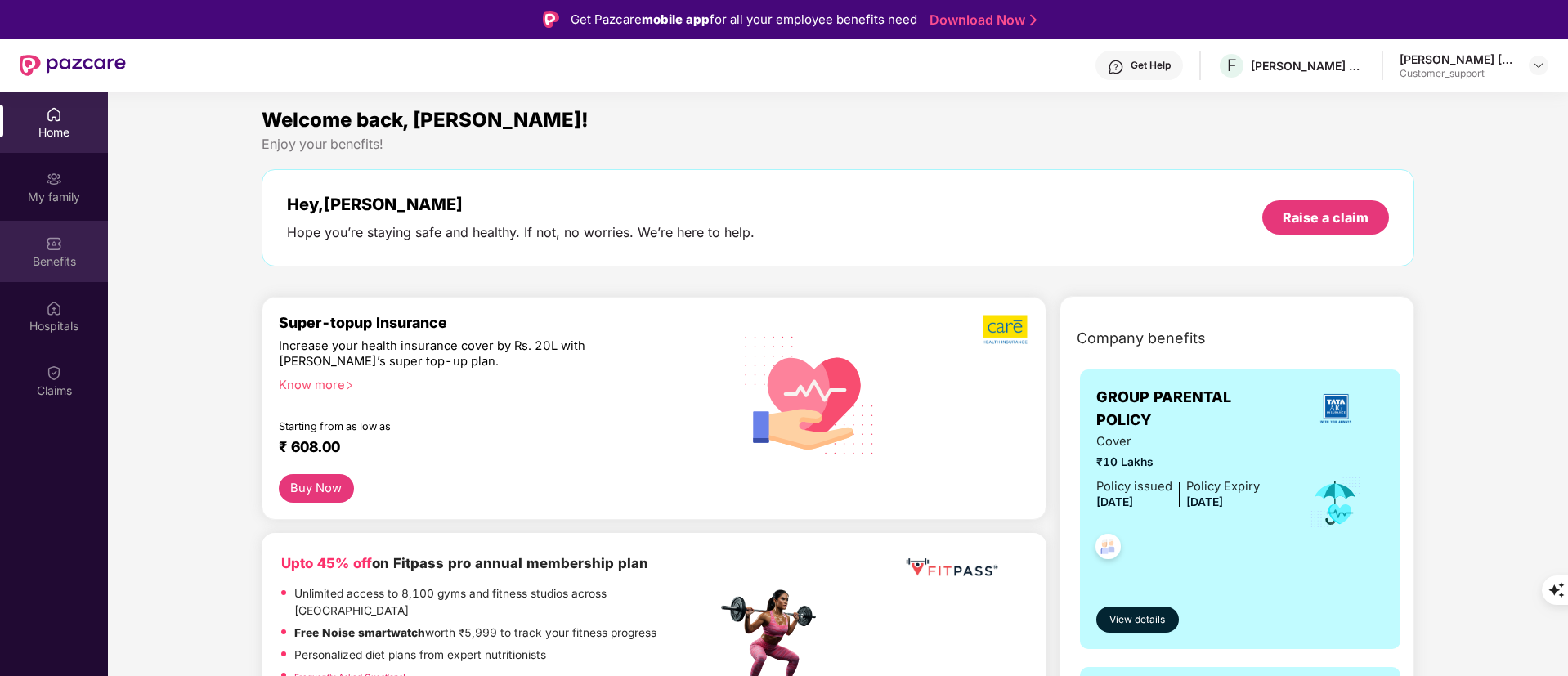
click at [81, 257] on div "Benefits" at bounding box center [54, 261] width 108 height 16
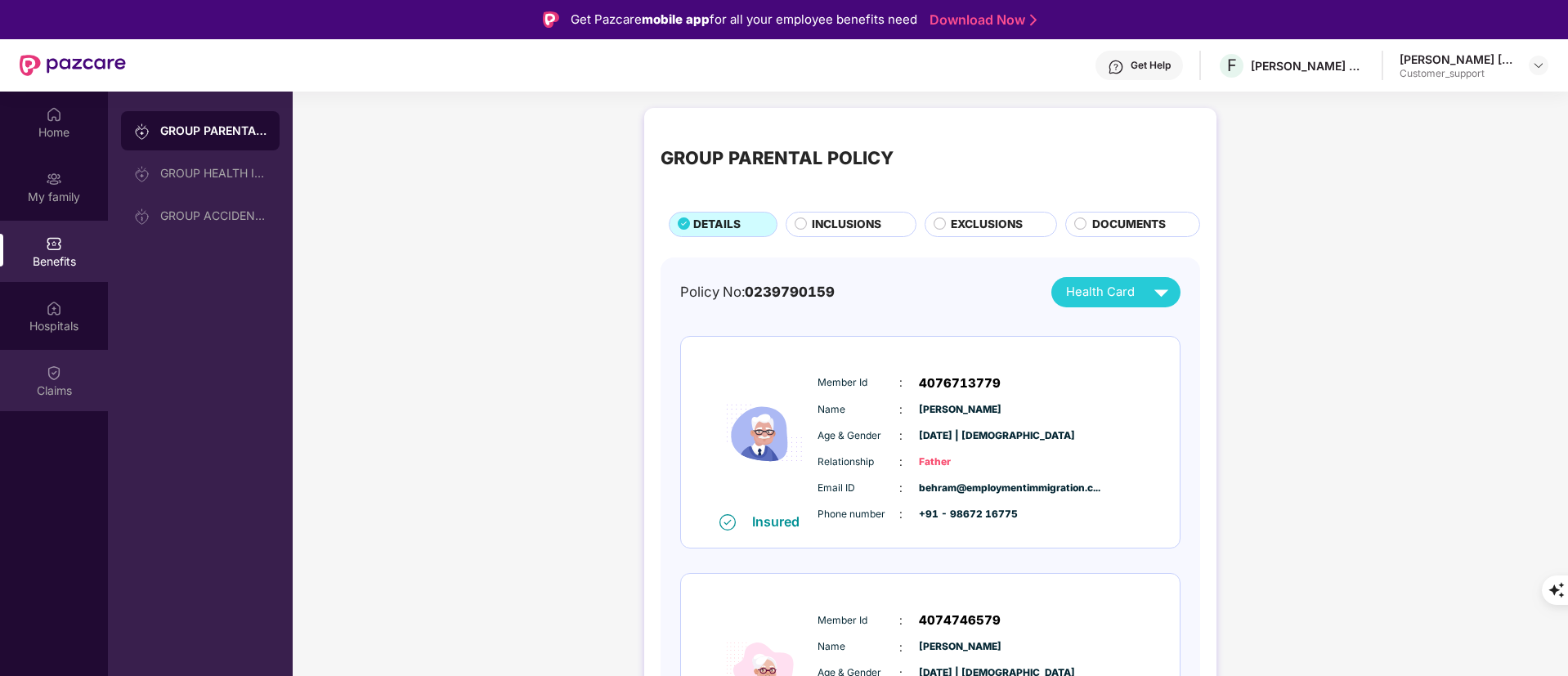
click at [47, 396] on div "Claims" at bounding box center [54, 380] width 108 height 61
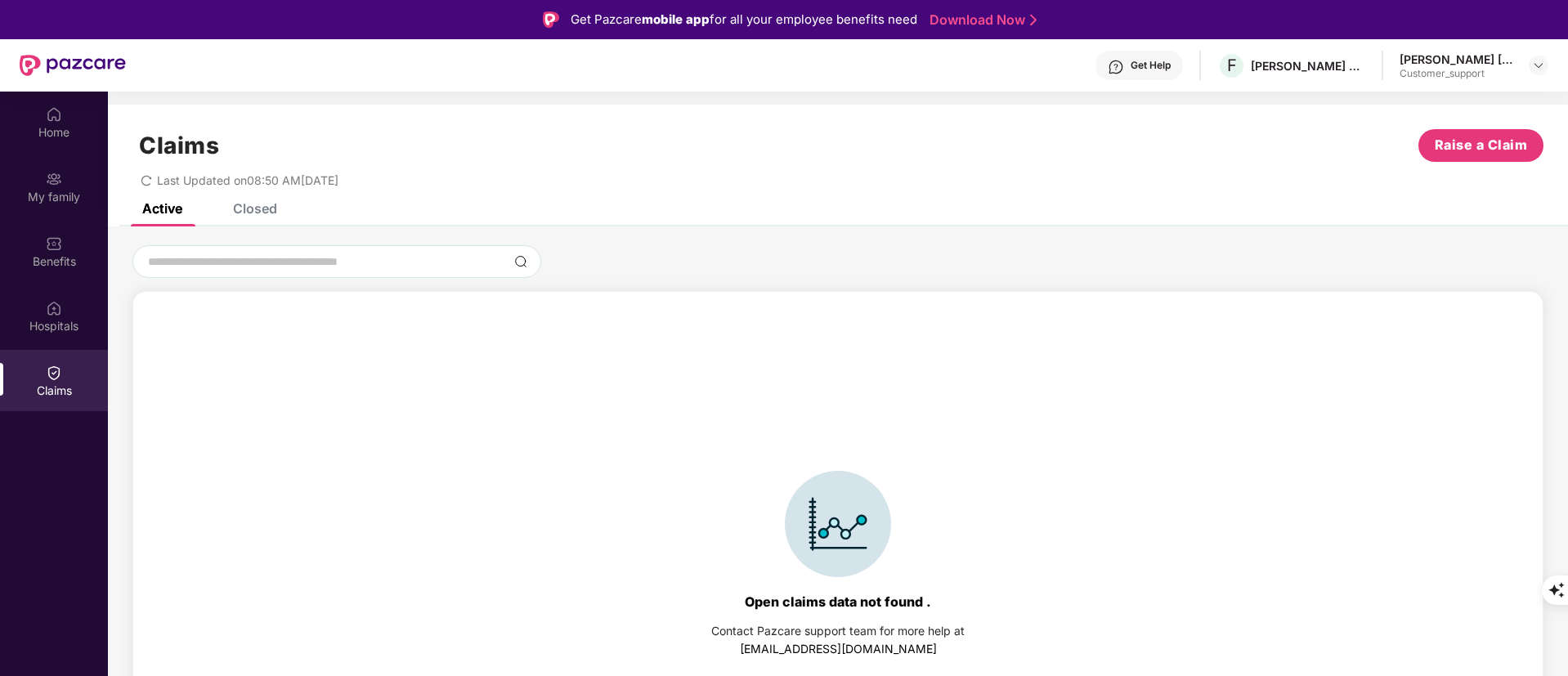
click at [280, 209] on div "Active Closed" at bounding box center [838, 215] width 1460 height 23
click at [269, 209] on div "Closed" at bounding box center [255, 209] width 44 height 16
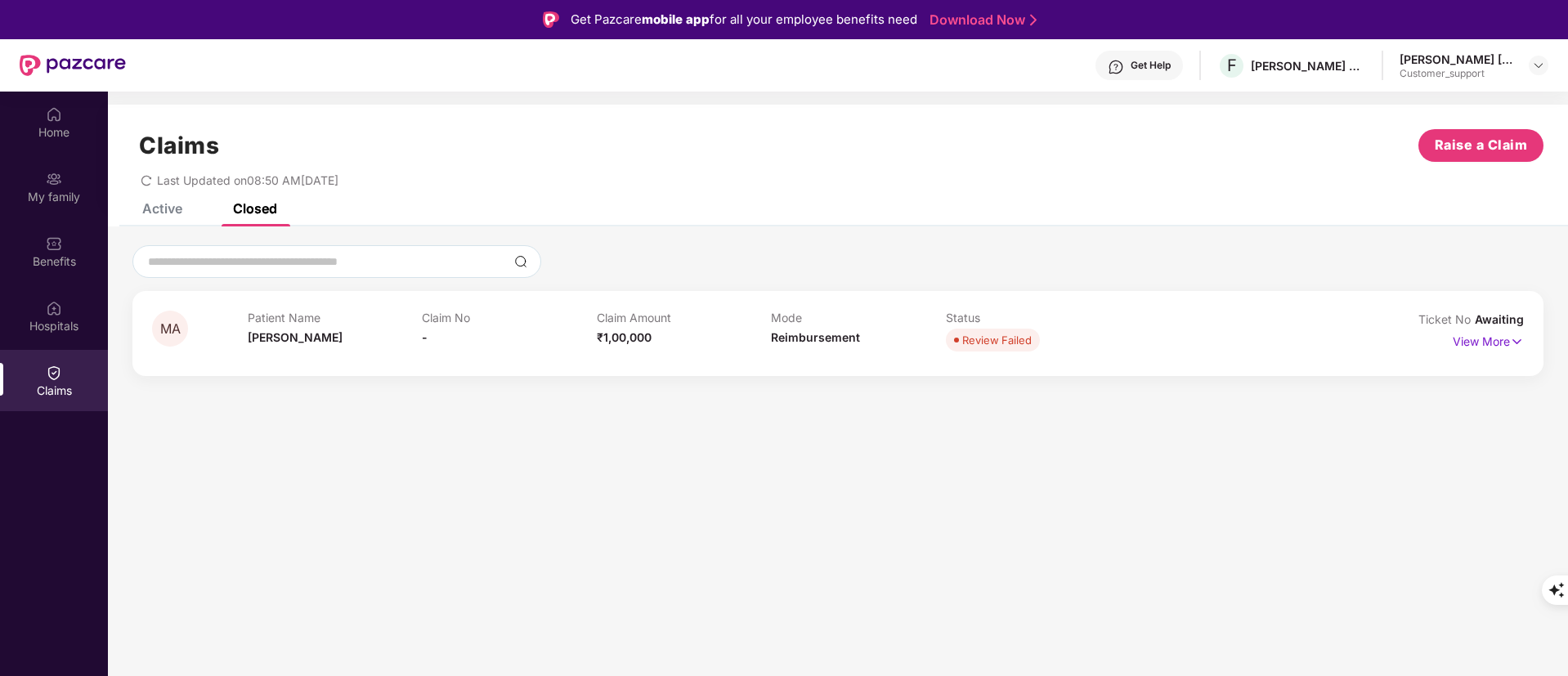
click at [148, 214] on div "Active" at bounding box center [162, 209] width 40 height 16
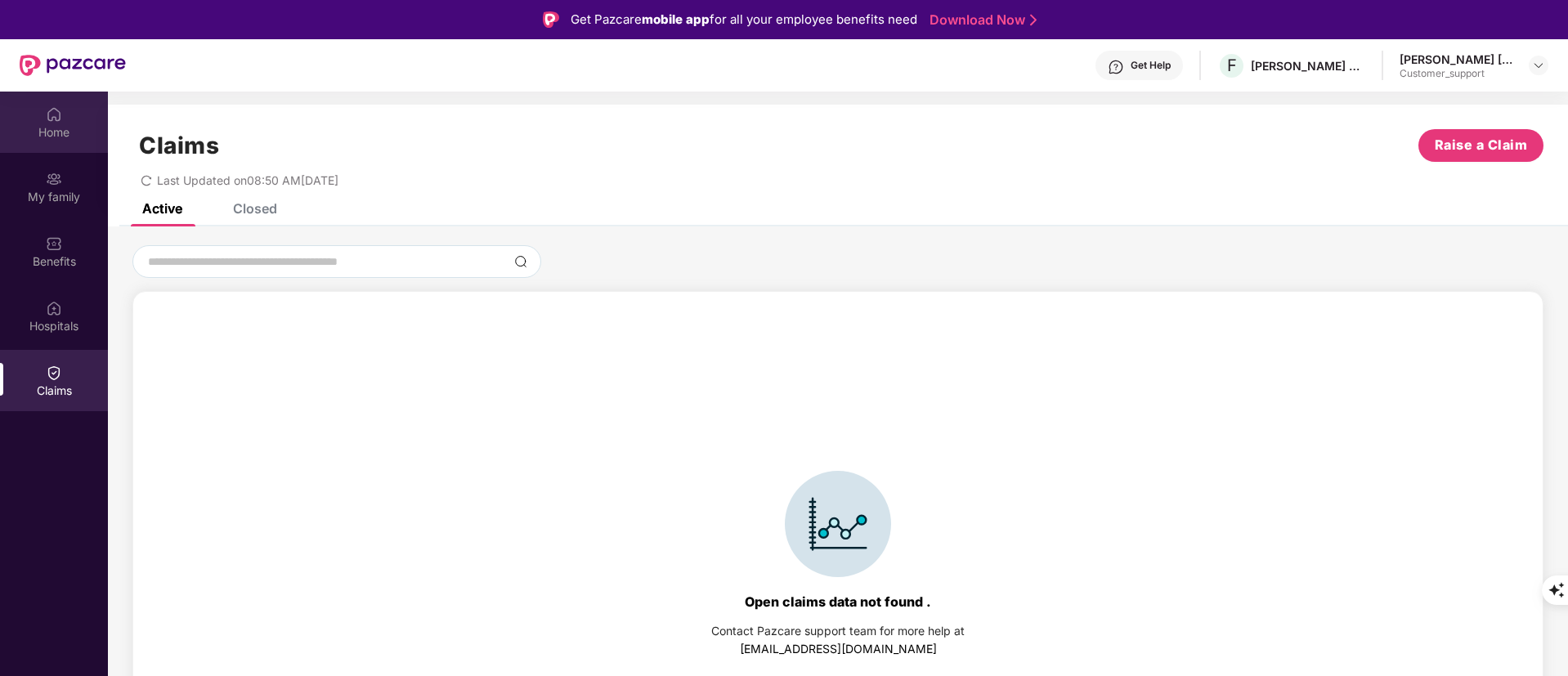
click at [37, 119] on div "Home" at bounding box center [54, 122] width 108 height 61
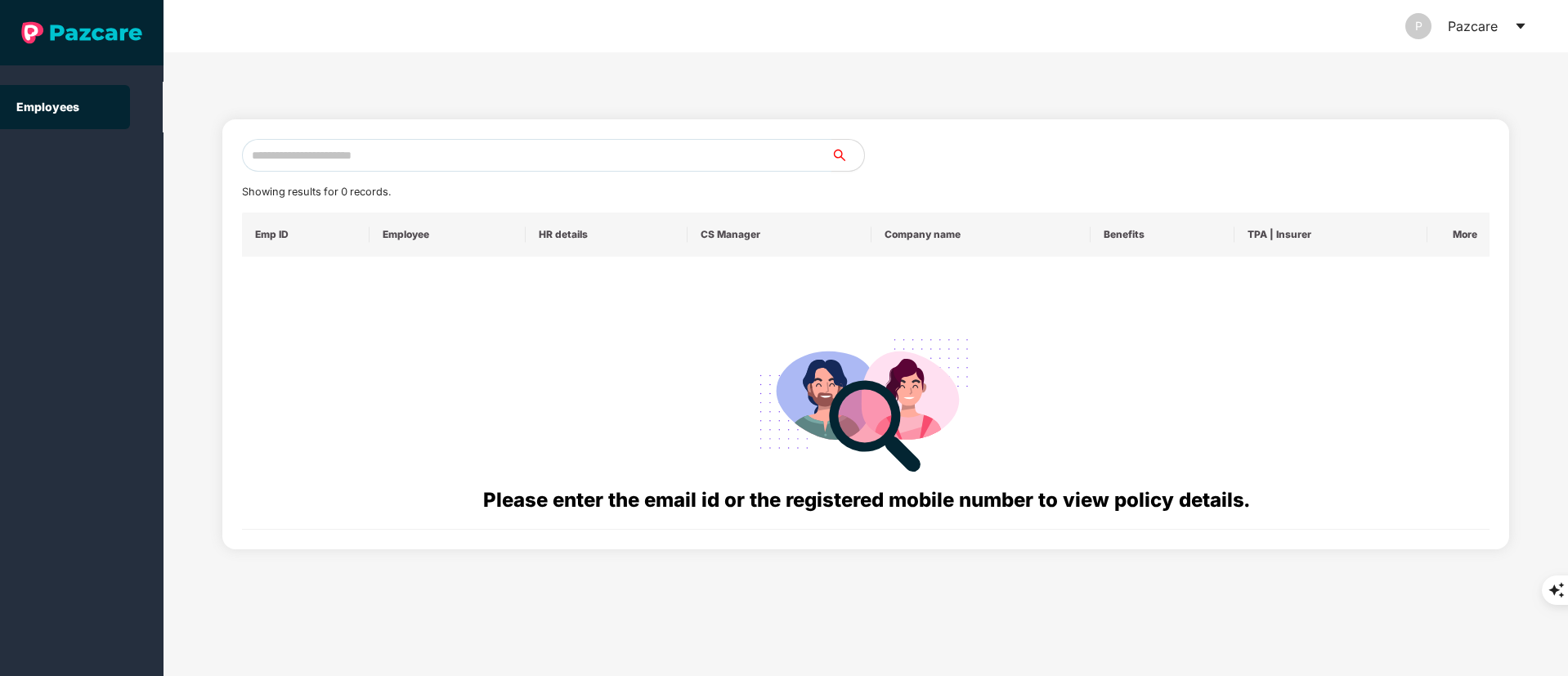
click at [315, 141] on input "text" at bounding box center [537, 155] width 590 height 33
paste input "**********"
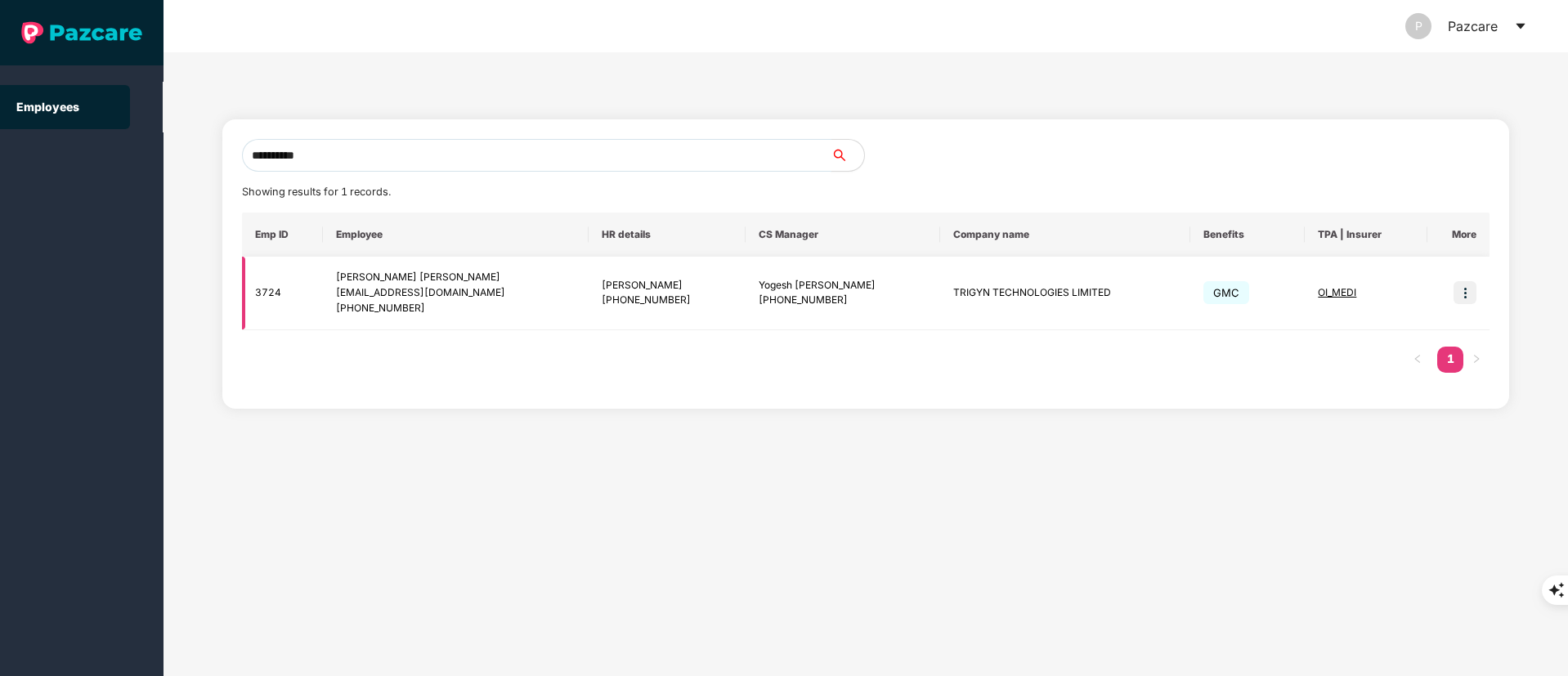
type input "**********"
click at [1470, 291] on img at bounding box center [1465, 292] width 23 height 23
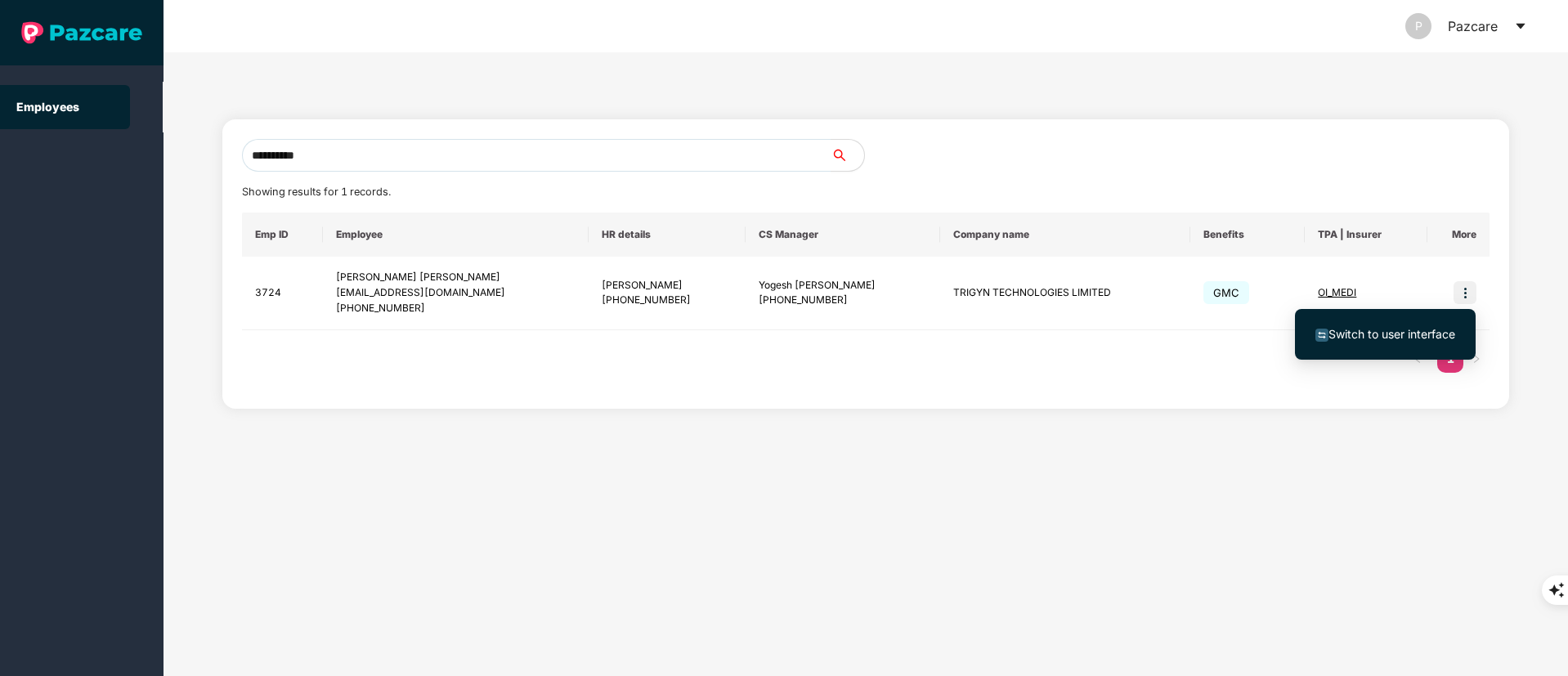
click at [1367, 337] on span "Switch to user interface" at bounding box center [1391, 333] width 127 height 14
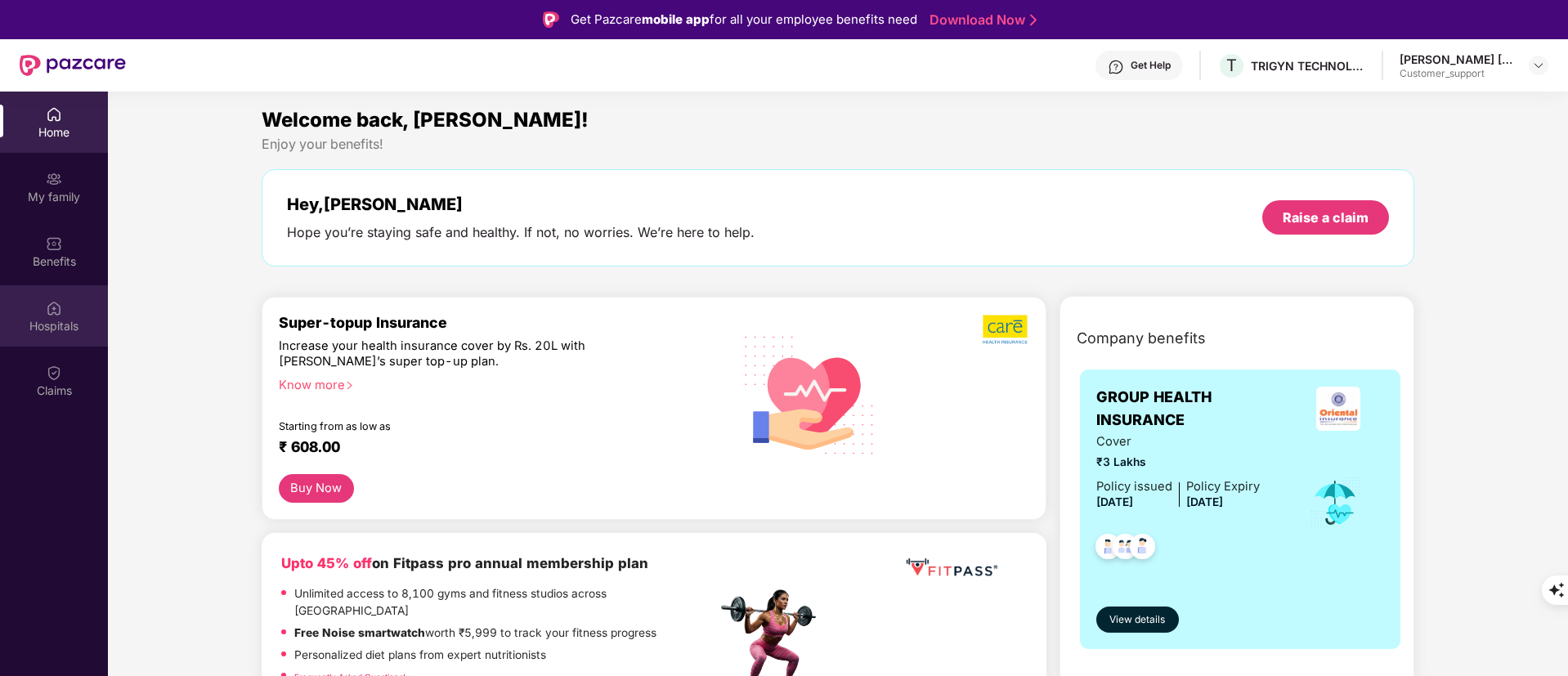
click at [39, 304] on div "Hospitals" at bounding box center [54, 315] width 108 height 61
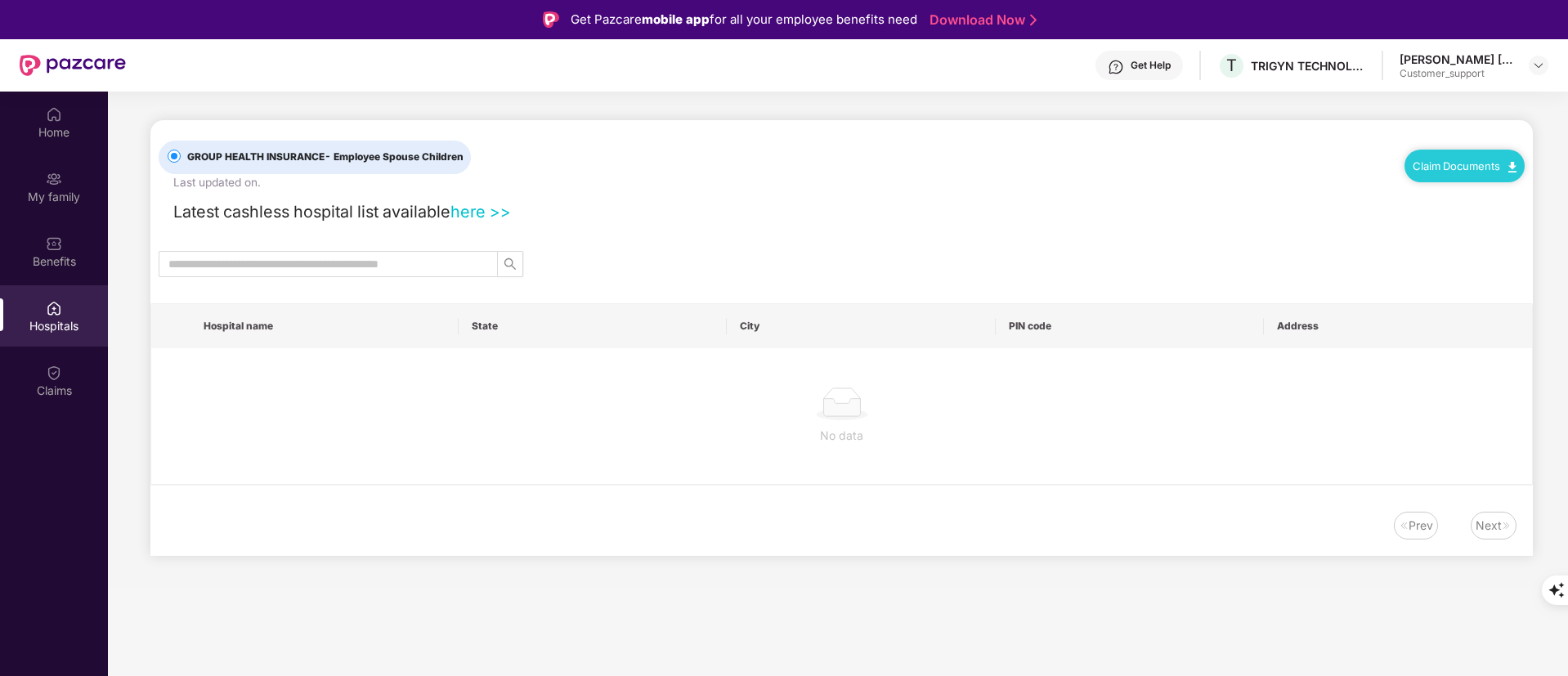
click at [47, 241] on img at bounding box center [54, 244] width 16 height 16
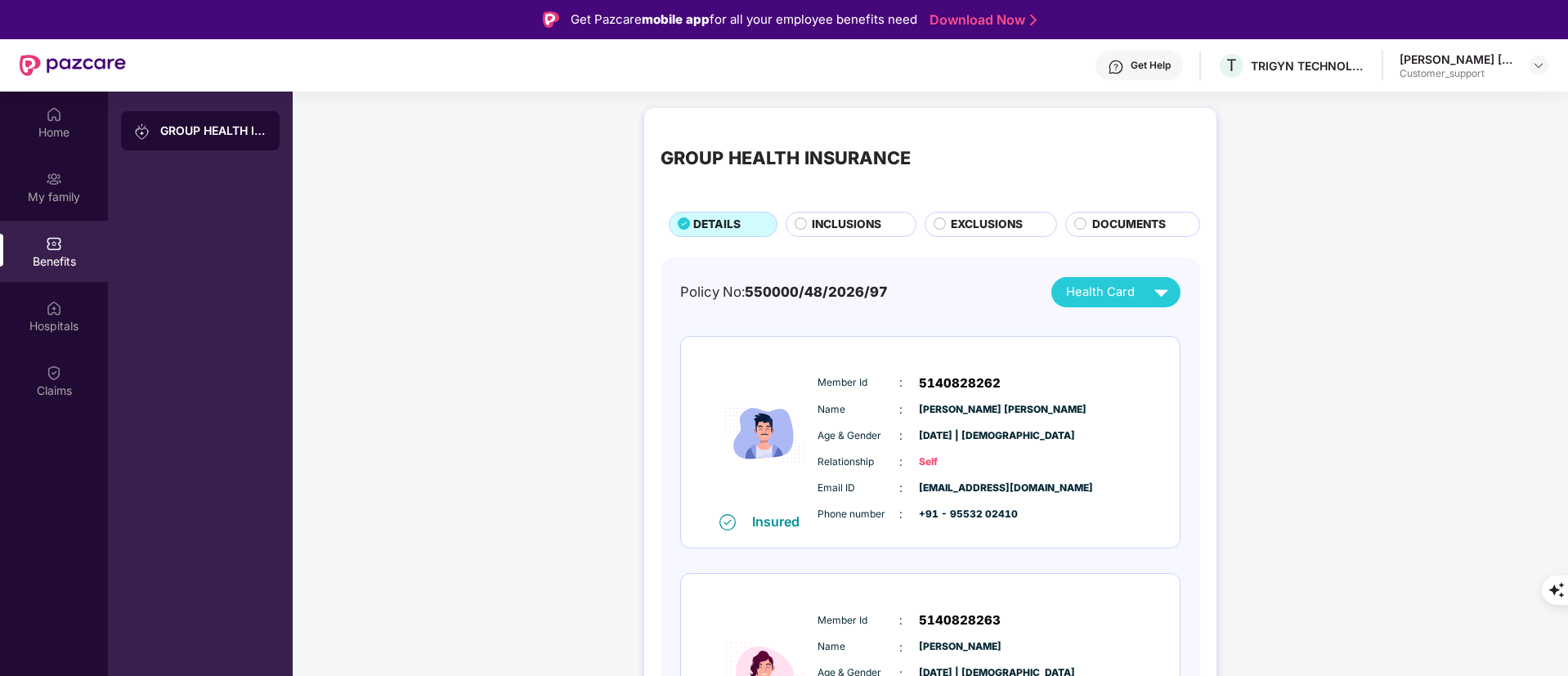
click at [811, 232] on span "INCLUSIONS" at bounding box center [846, 225] width 70 height 18
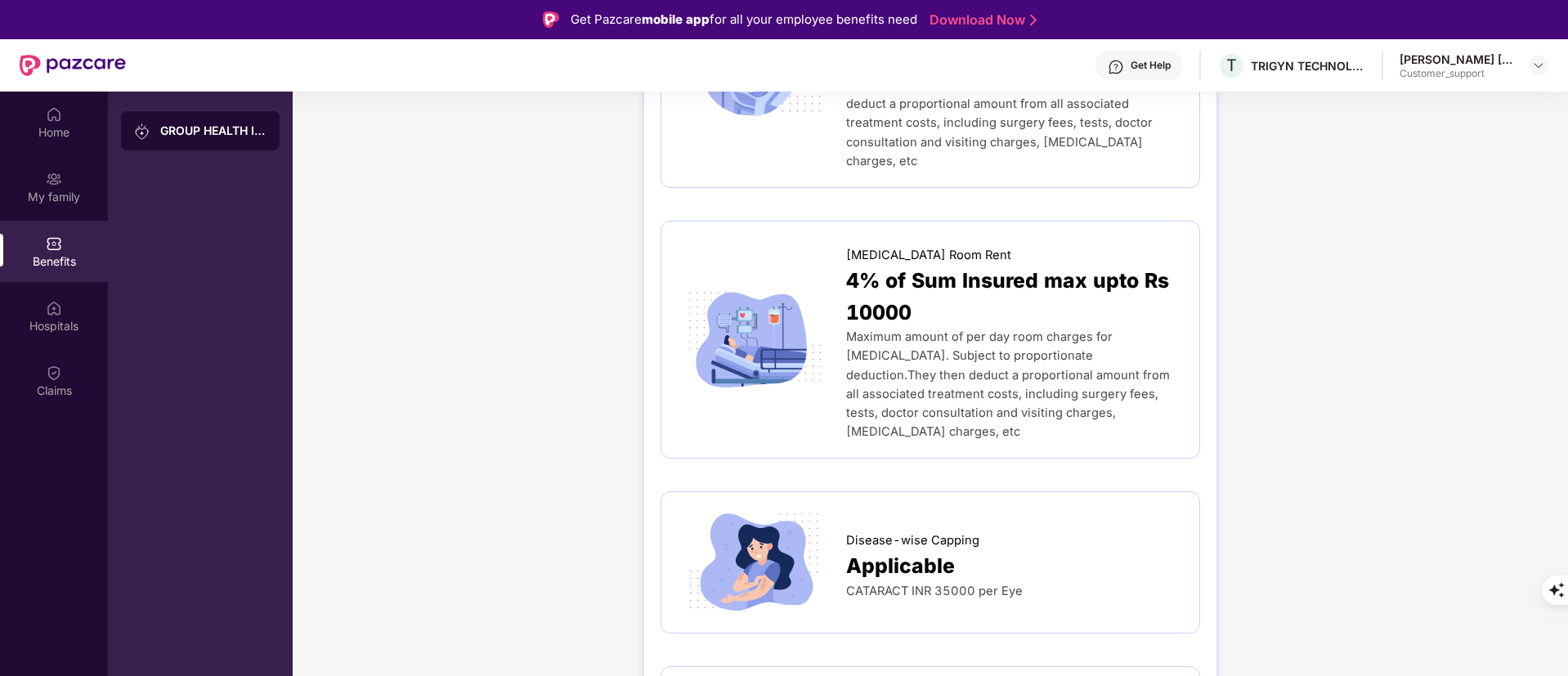
scroll to position [2492, 0]
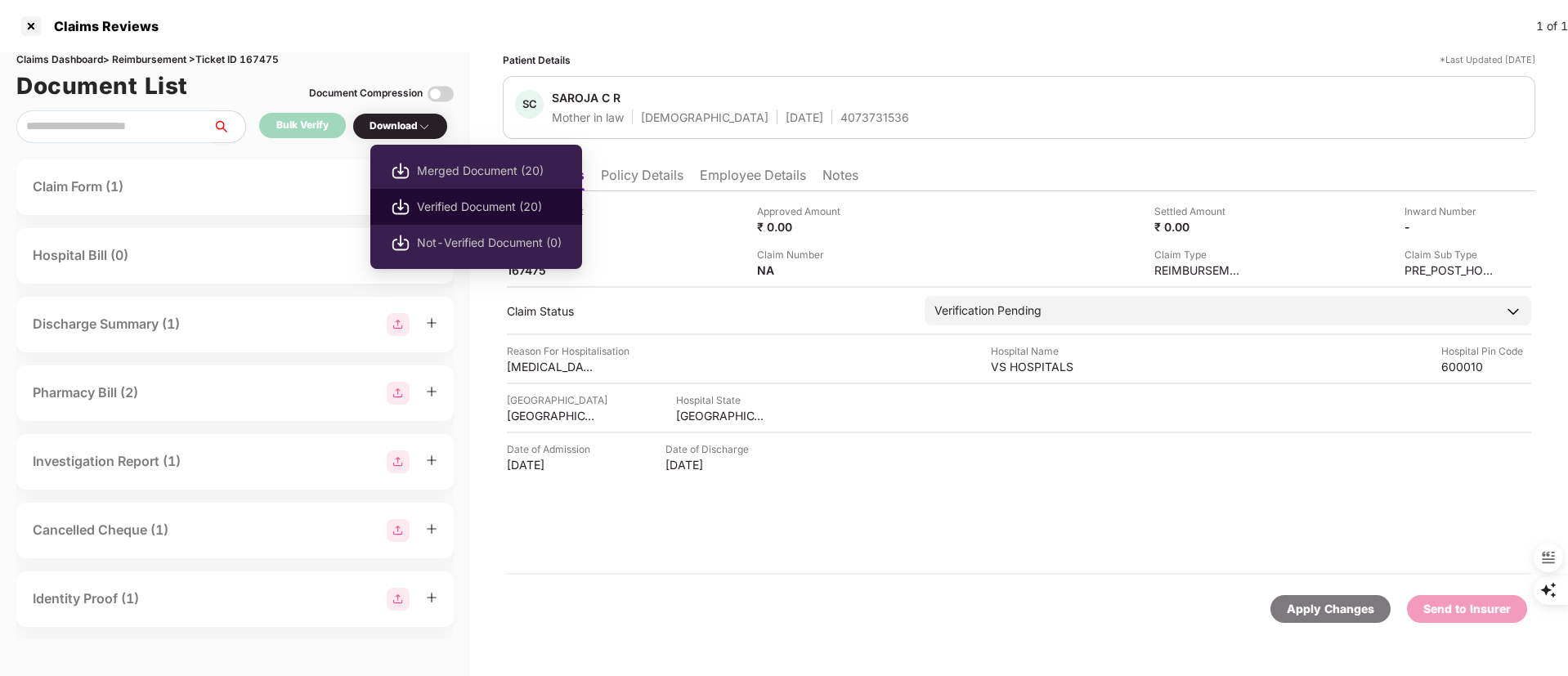
click at [451, 196] on li "Verified Document (20)" at bounding box center [476, 207] width 212 height 36
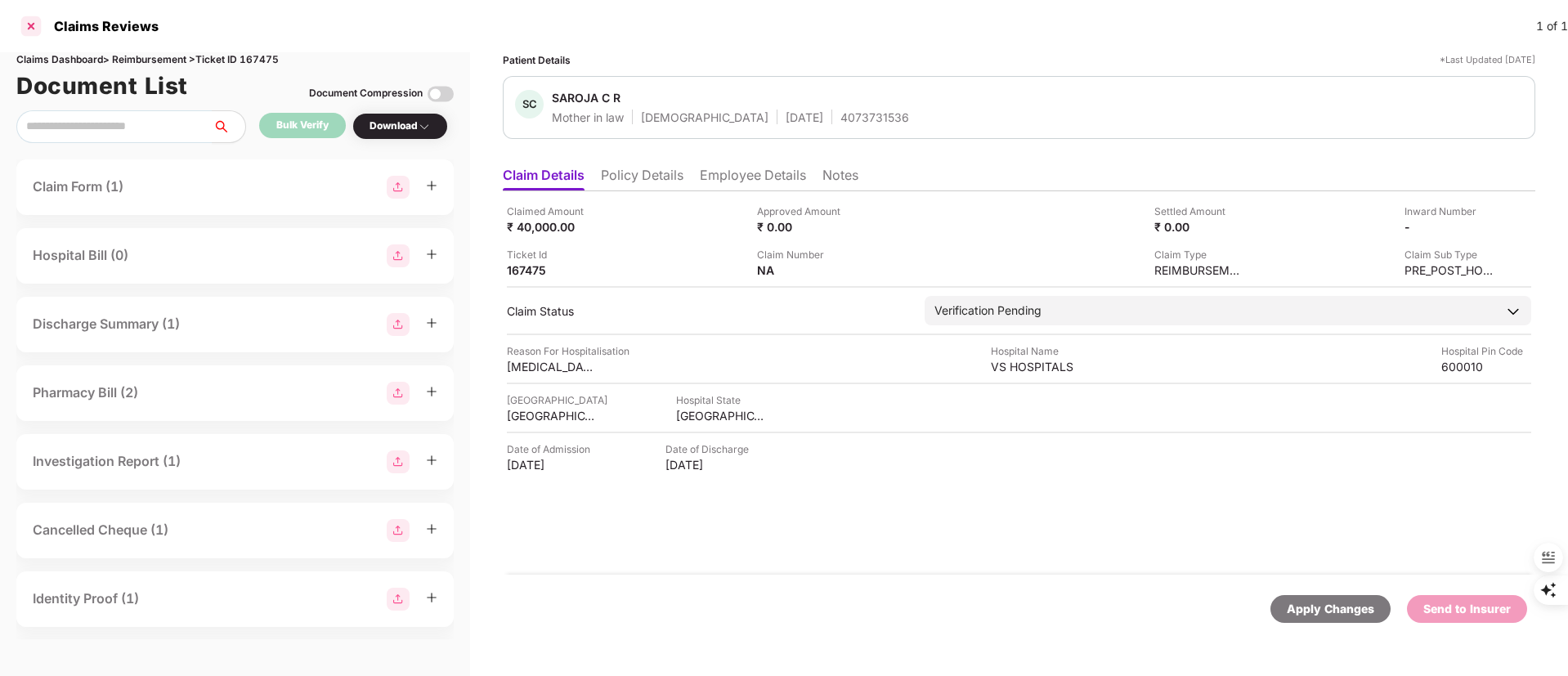
click at [38, 29] on div at bounding box center [31, 26] width 26 height 26
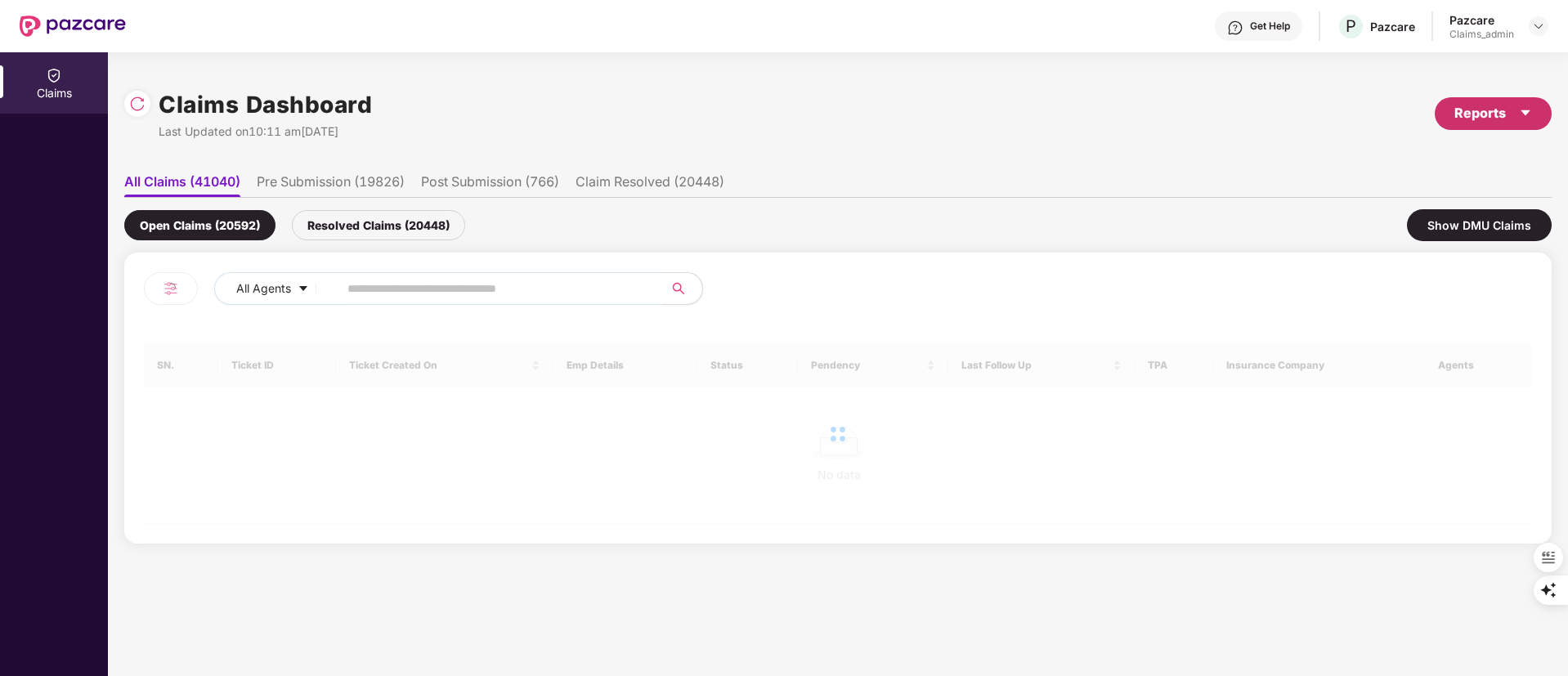
click at [1483, 116] on div "Reports" at bounding box center [1493, 113] width 78 height 20
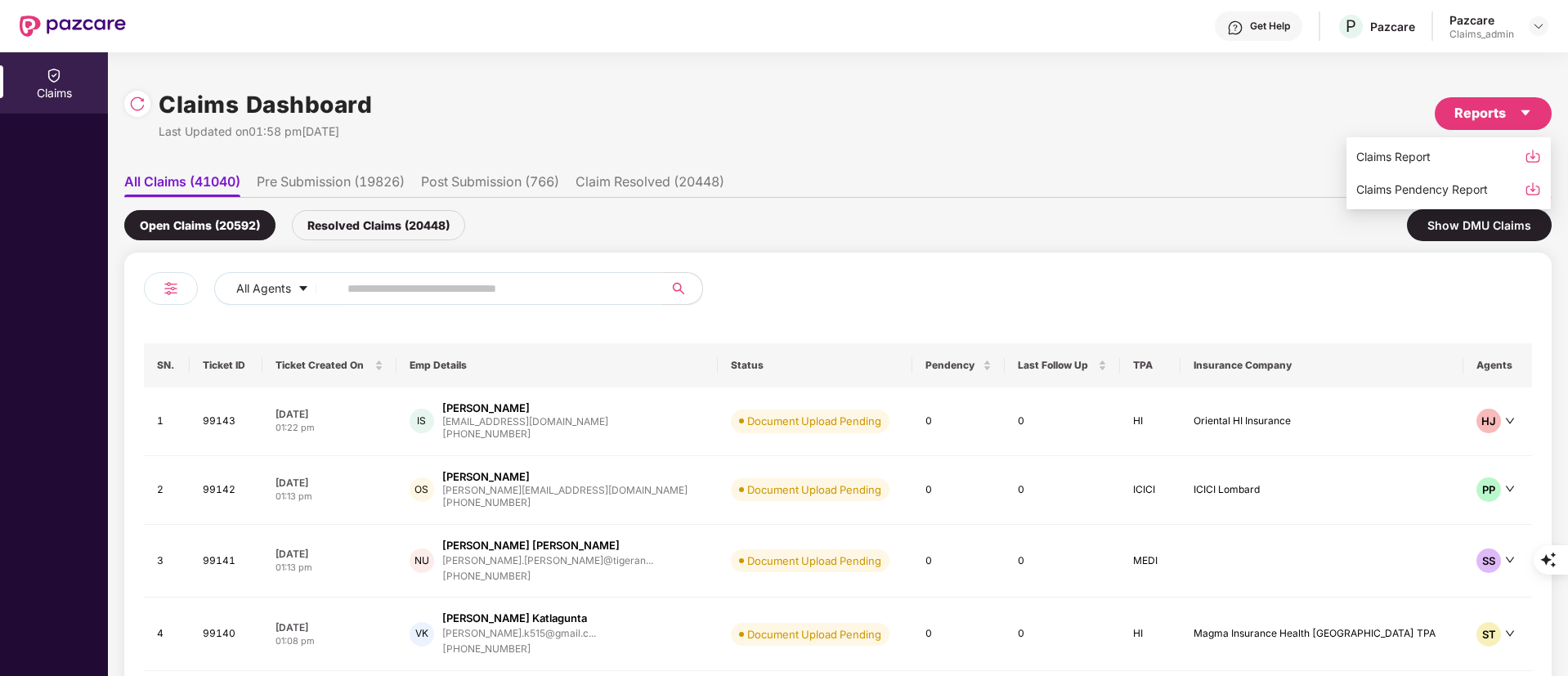
click at [1403, 189] on div "Claims Pendency Report" at bounding box center [1421, 190] width 132 height 18
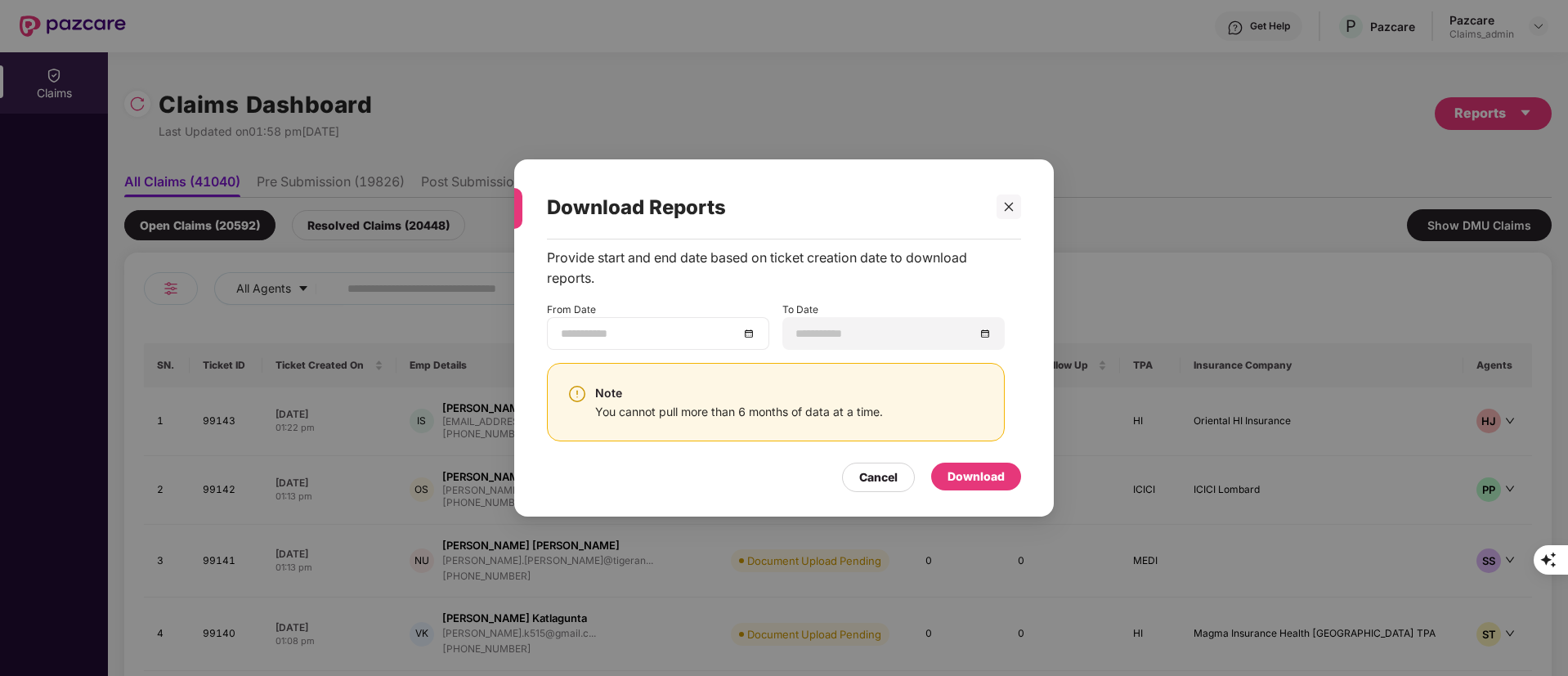
click at [554, 333] on div at bounding box center [658, 333] width 223 height 33
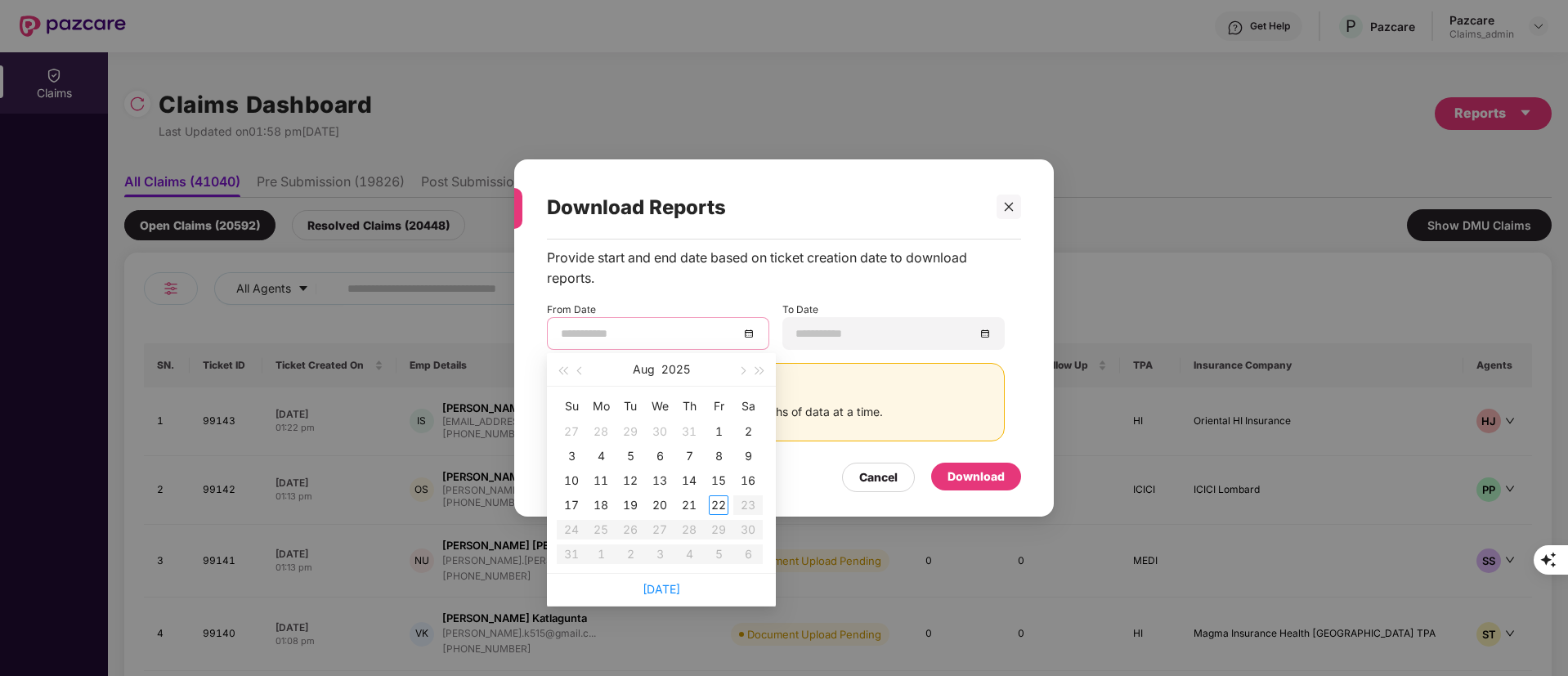
click at [570, 339] on input at bounding box center [650, 333] width 178 height 18
click at [585, 373] on button "button" at bounding box center [581, 369] width 18 height 33
click at [585, 373] on button "button" at bounding box center [581, 369] width 18 height 33
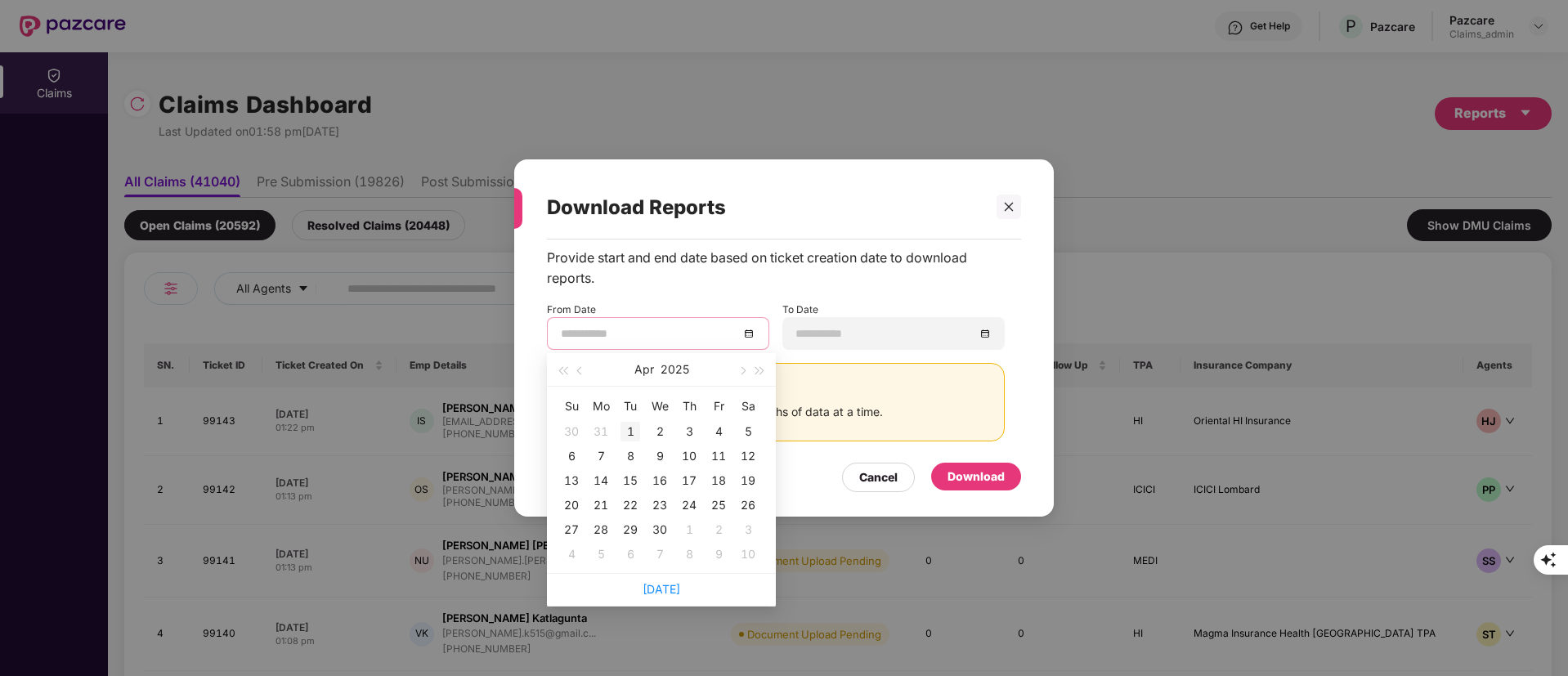
type input "**********"
click at [629, 431] on div "1" at bounding box center [630, 431] width 20 height 20
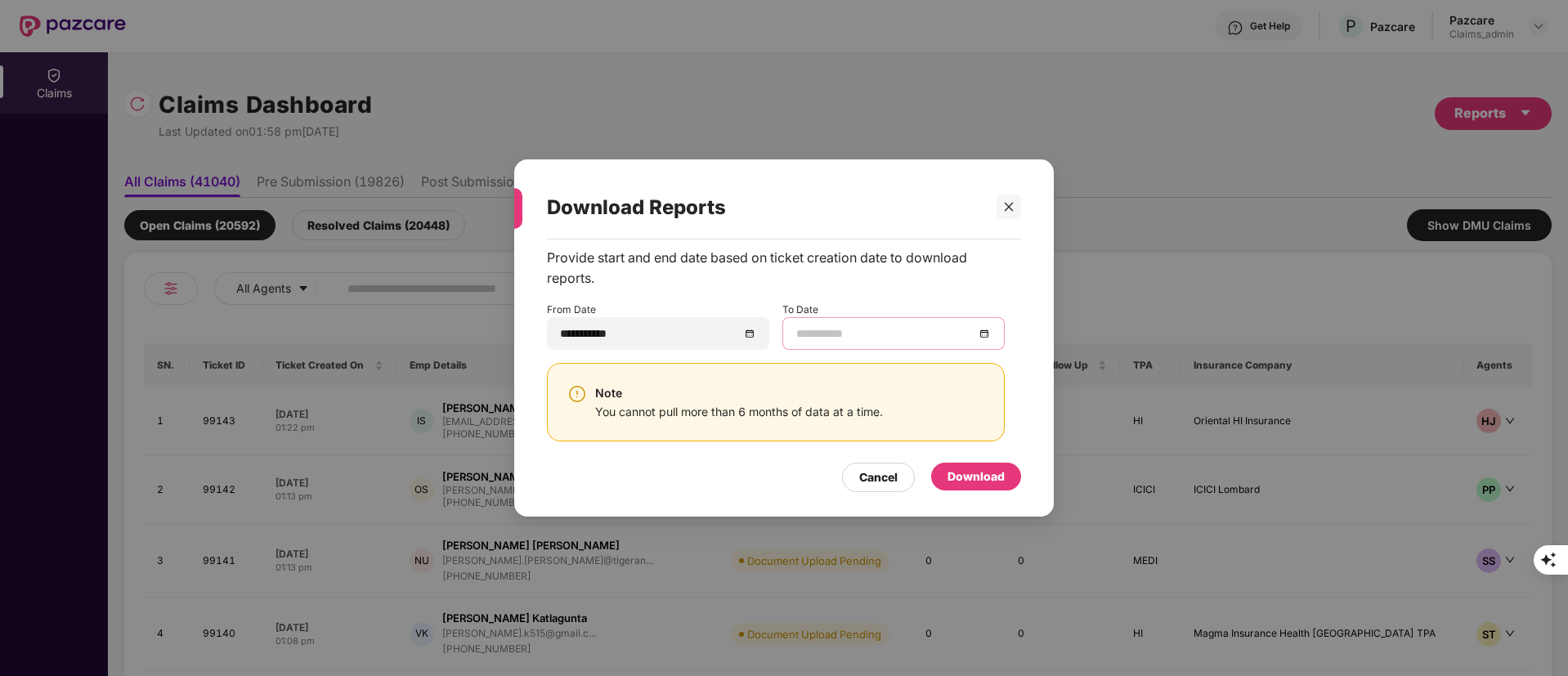
click at [802, 326] on input at bounding box center [885, 333] width 178 height 18
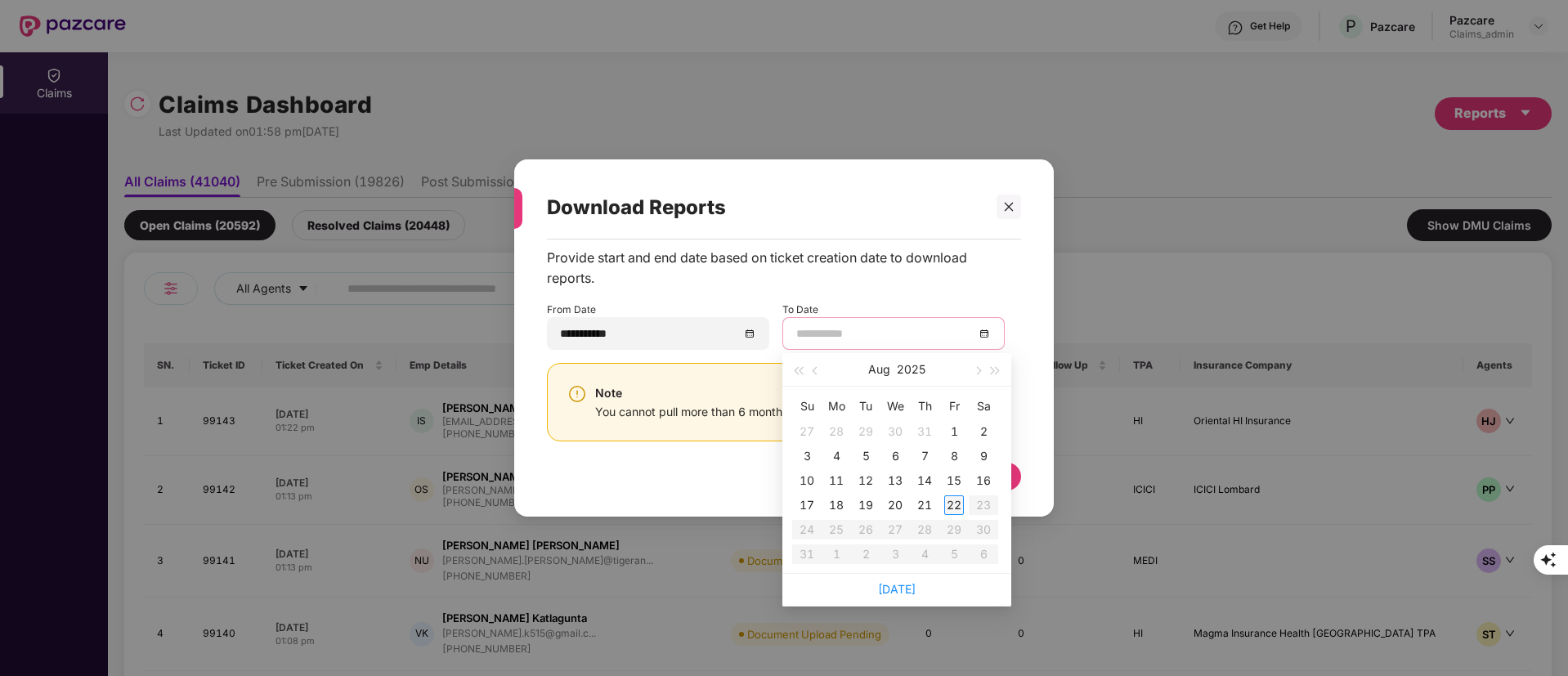
type input "**********"
click at [959, 502] on div "22" at bounding box center [954, 505] width 20 height 20
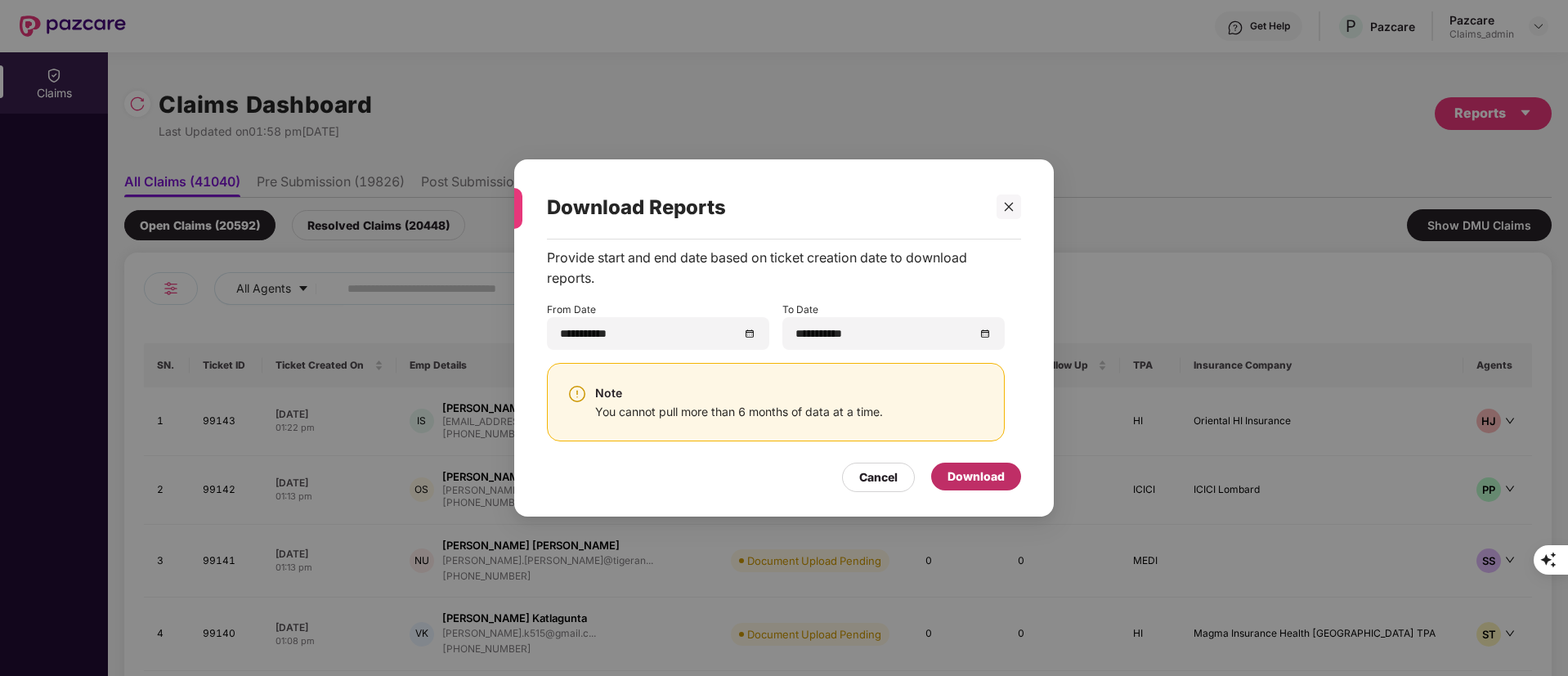
click at [976, 482] on div "Download" at bounding box center [976, 476] width 57 height 18
click at [1023, 207] on div "**********" at bounding box center [784, 338] width 540 height 358
click at [1003, 207] on icon "close" at bounding box center [1009, 207] width 11 height 11
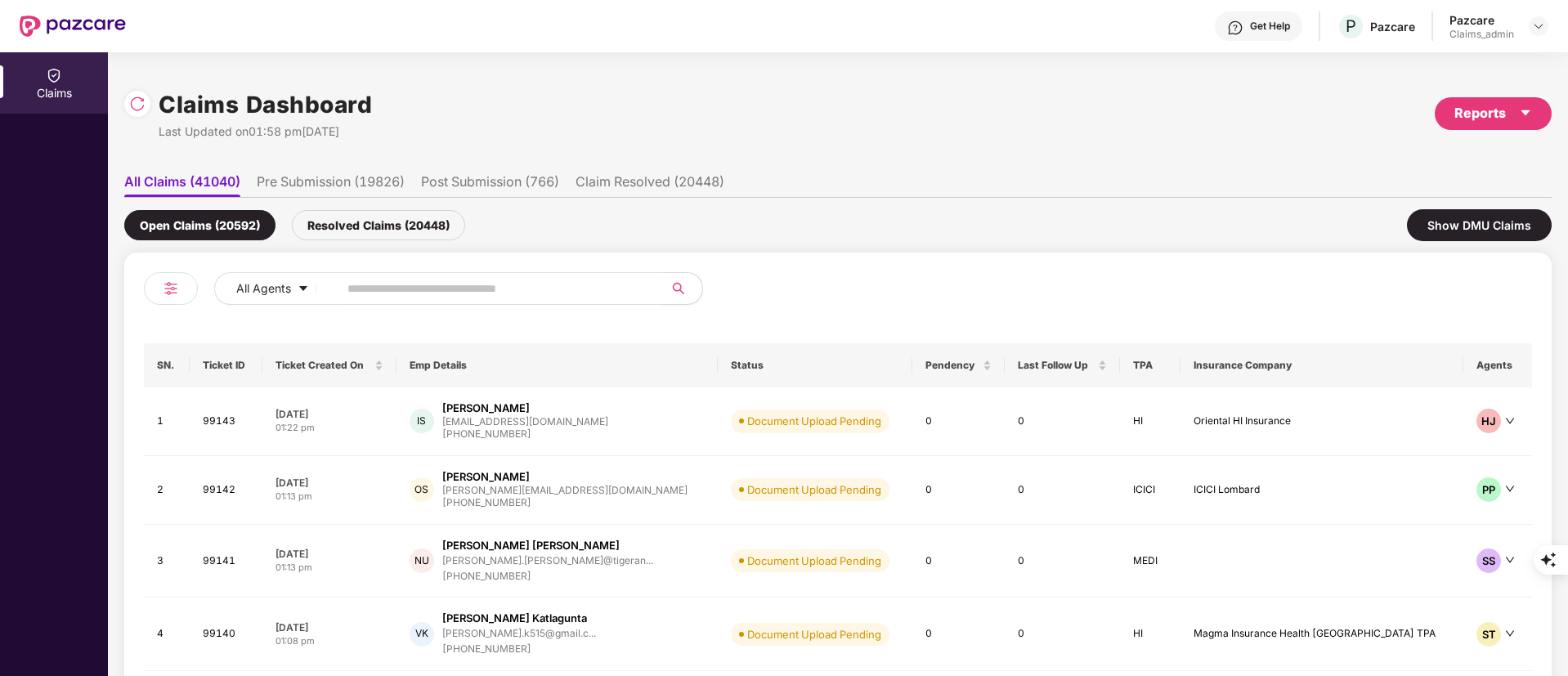
click at [368, 295] on input "text" at bounding box center [494, 288] width 293 height 25
paste input "*******"
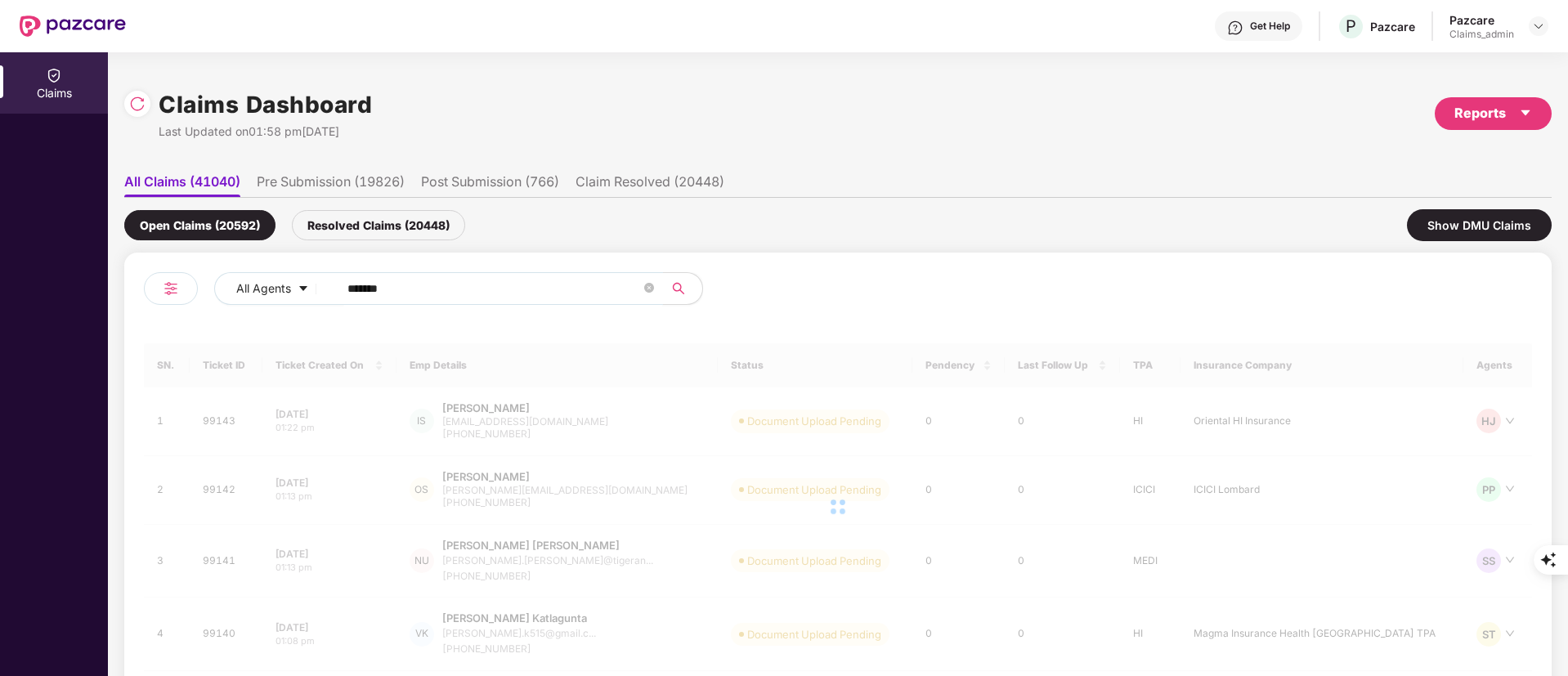
click at [350, 286] on input "*******" at bounding box center [494, 288] width 293 height 25
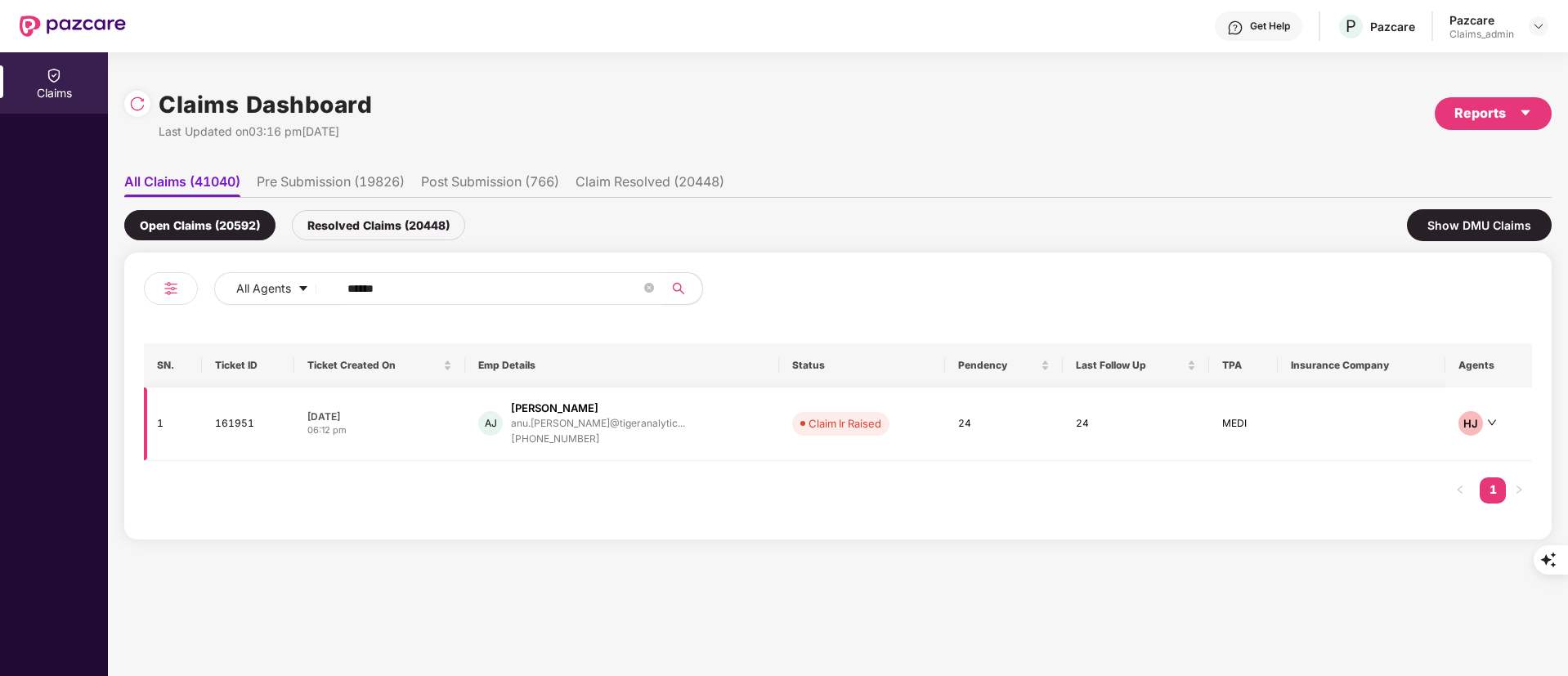
type input "******"
click at [577, 438] on div "+919480435560" at bounding box center [598, 439] width 174 height 16
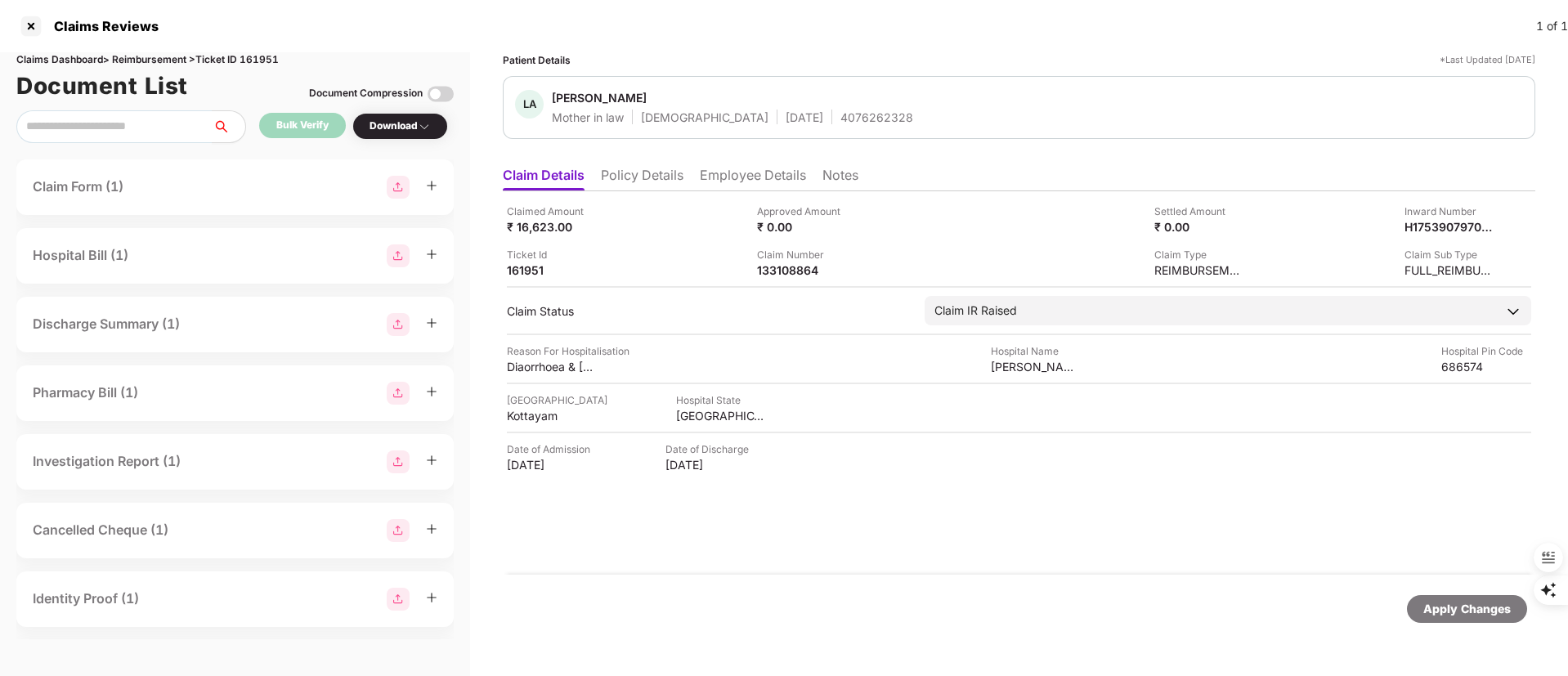
click at [784, 278] on div "Claimed Amount ₹ 16,623.00 Approved Amount ₹ 0.00 Settled Amount ₹ 0.00 Inward …" at bounding box center [1019, 383] width 1033 height 383
click at [783, 270] on div "133108864" at bounding box center [802, 269] width 90 height 16
copy div "133108864"
click at [831, 285] on div "Claimed Amount ₹ 16,623.00 Approved Amount ₹ 0.00 Settled Amount ₹ 0.00 Inward …" at bounding box center [1019, 383] width 1033 height 383
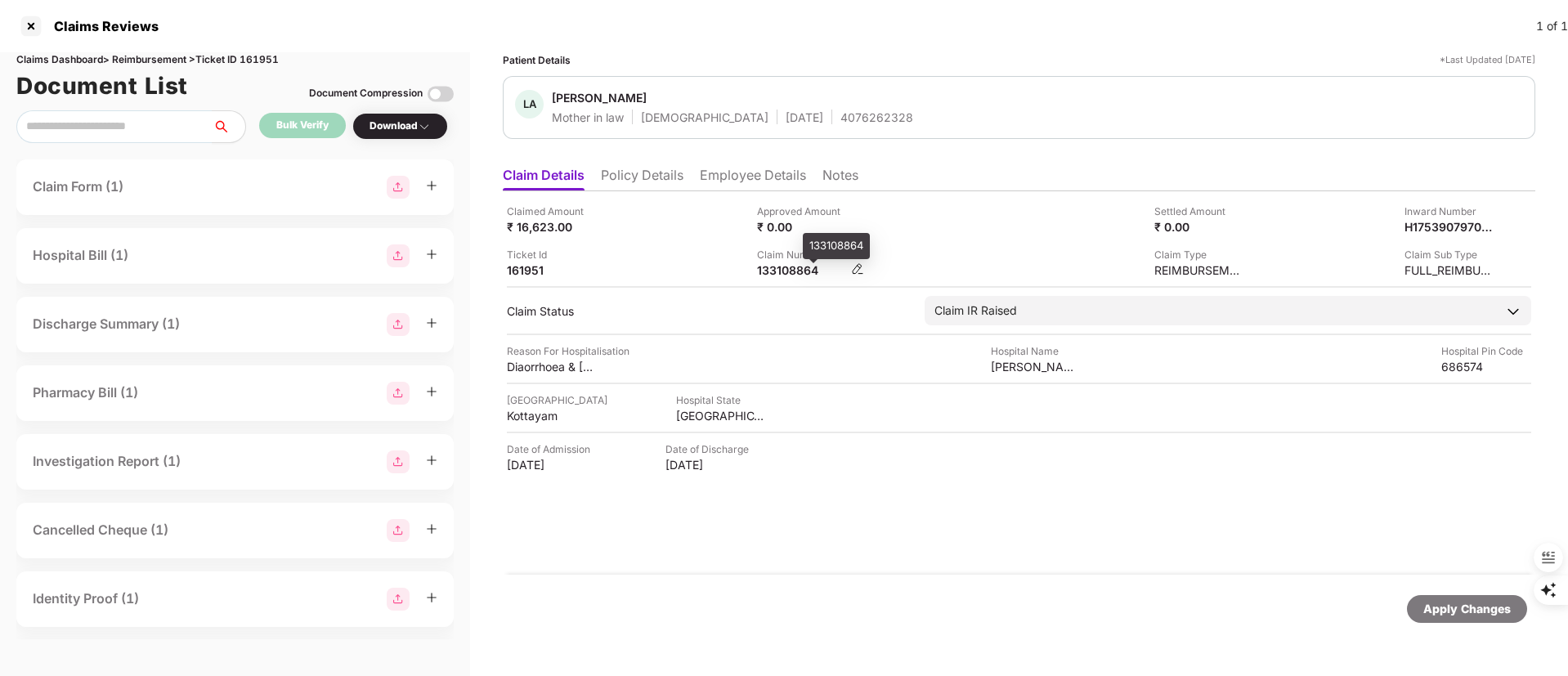
click at [794, 274] on div "133108864" at bounding box center [802, 269] width 90 height 16
copy div "133108864"
click at [26, 29] on div at bounding box center [31, 26] width 26 height 26
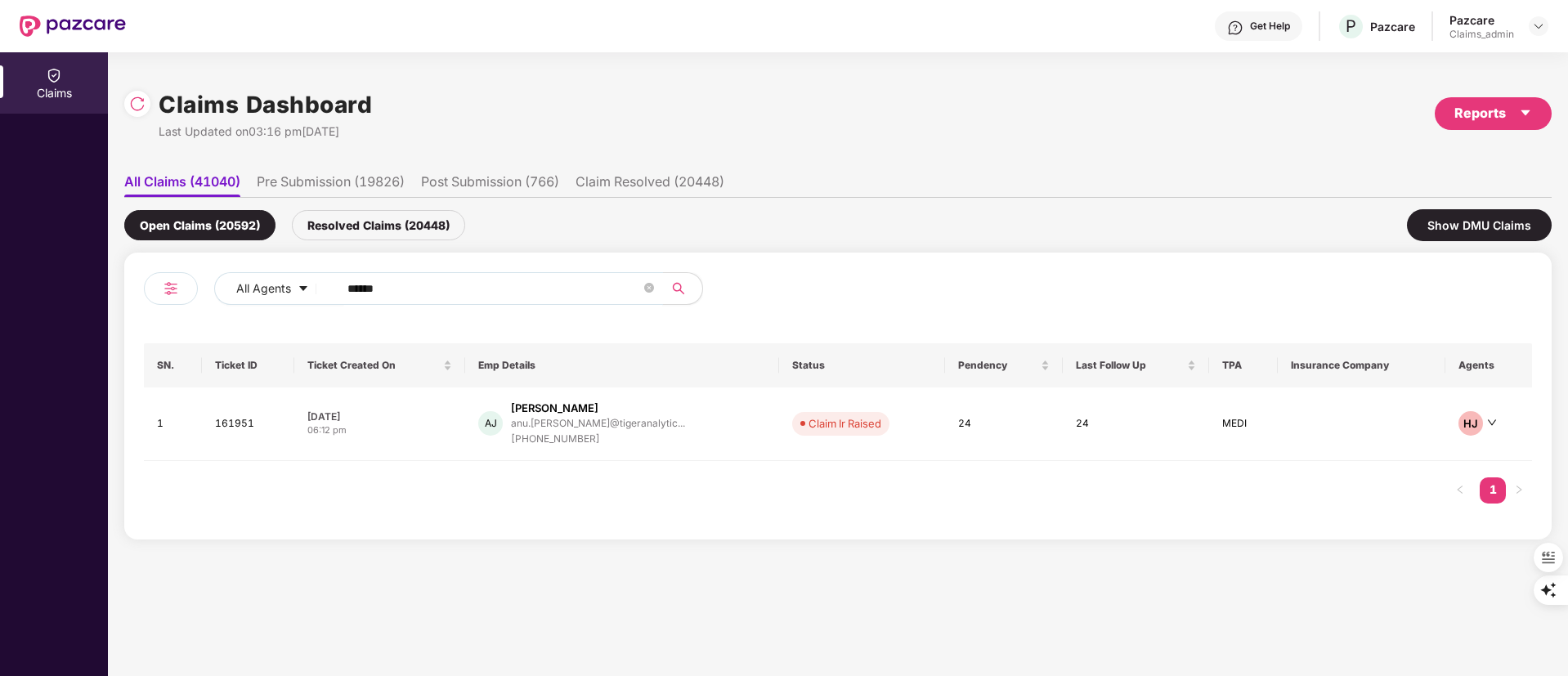
drag, startPoint x: 483, startPoint y: 286, endPoint x: 131, endPoint y: 286, distance: 352.0
click at [131, 286] on div "All Agents ****** SN. Ticket ID Ticket Created On Emp Details Status Pendency L…" at bounding box center [838, 395] width 1427 height 286
paste input "text"
type input "******"
click at [566, 425] on div "mohammad.ammad@tigeran..." at bounding box center [606, 422] width 211 height 11
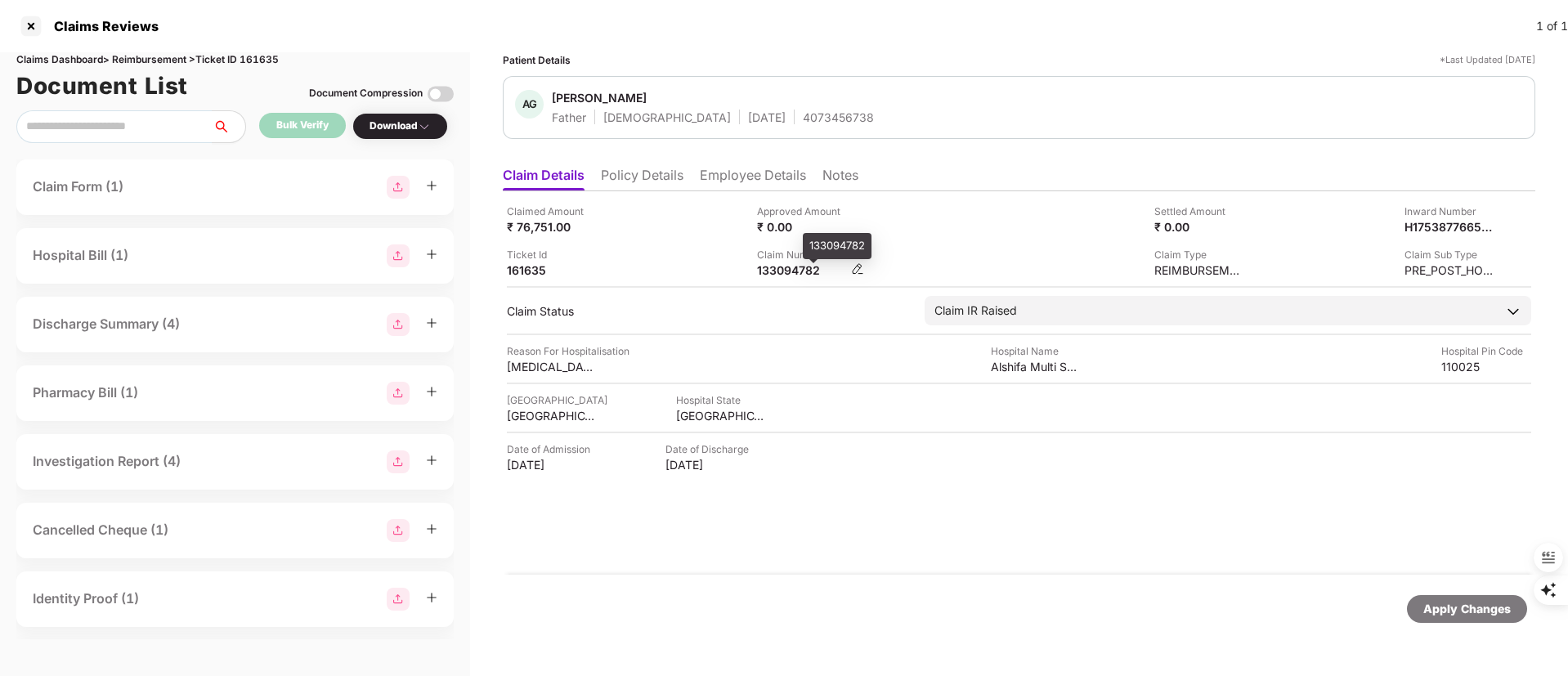
click at [791, 264] on div "133094782" at bounding box center [802, 269] width 90 height 16
copy div "133094782"
click at [725, 167] on li "Employee Details" at bounding box center [753, 178] width 106 height 24
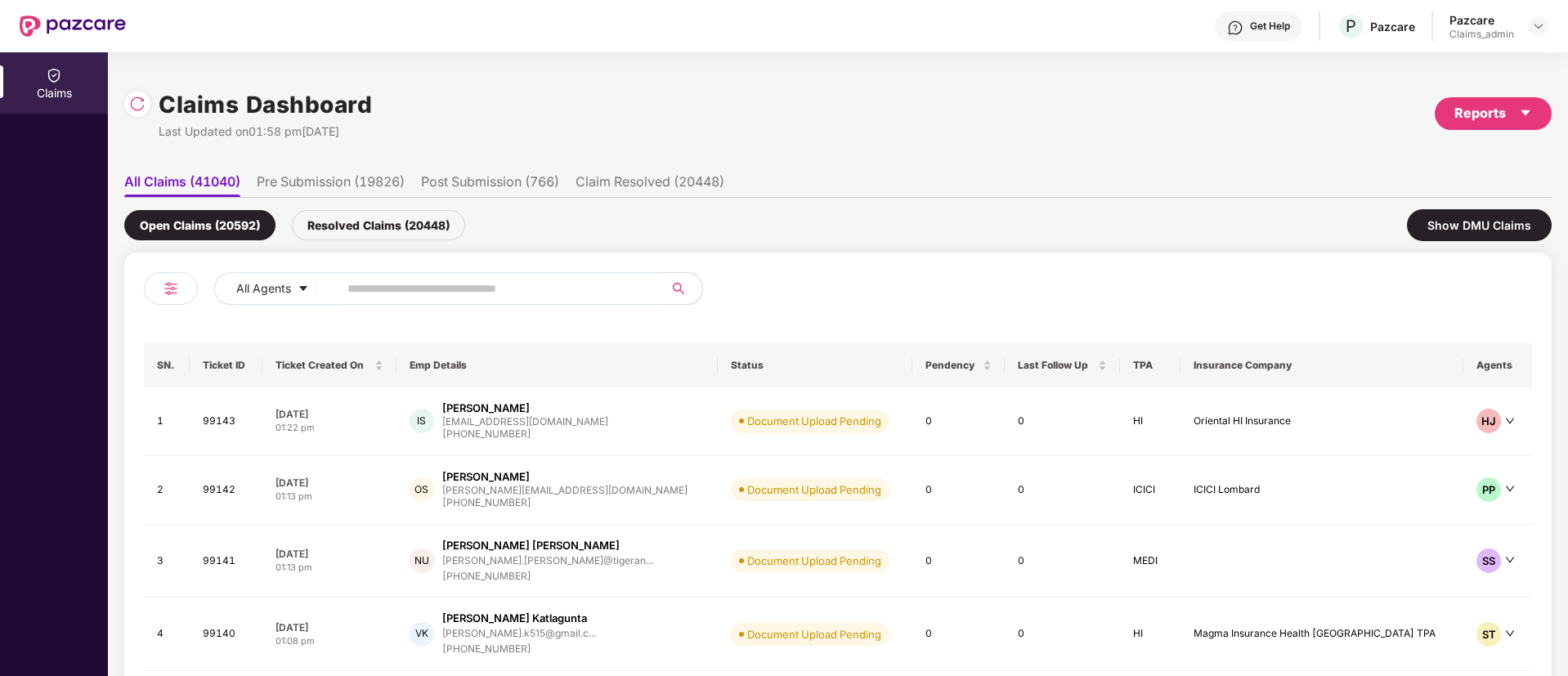
click at [463, 290] on input "text" at bounding box center [494, 288] width 293 height 25
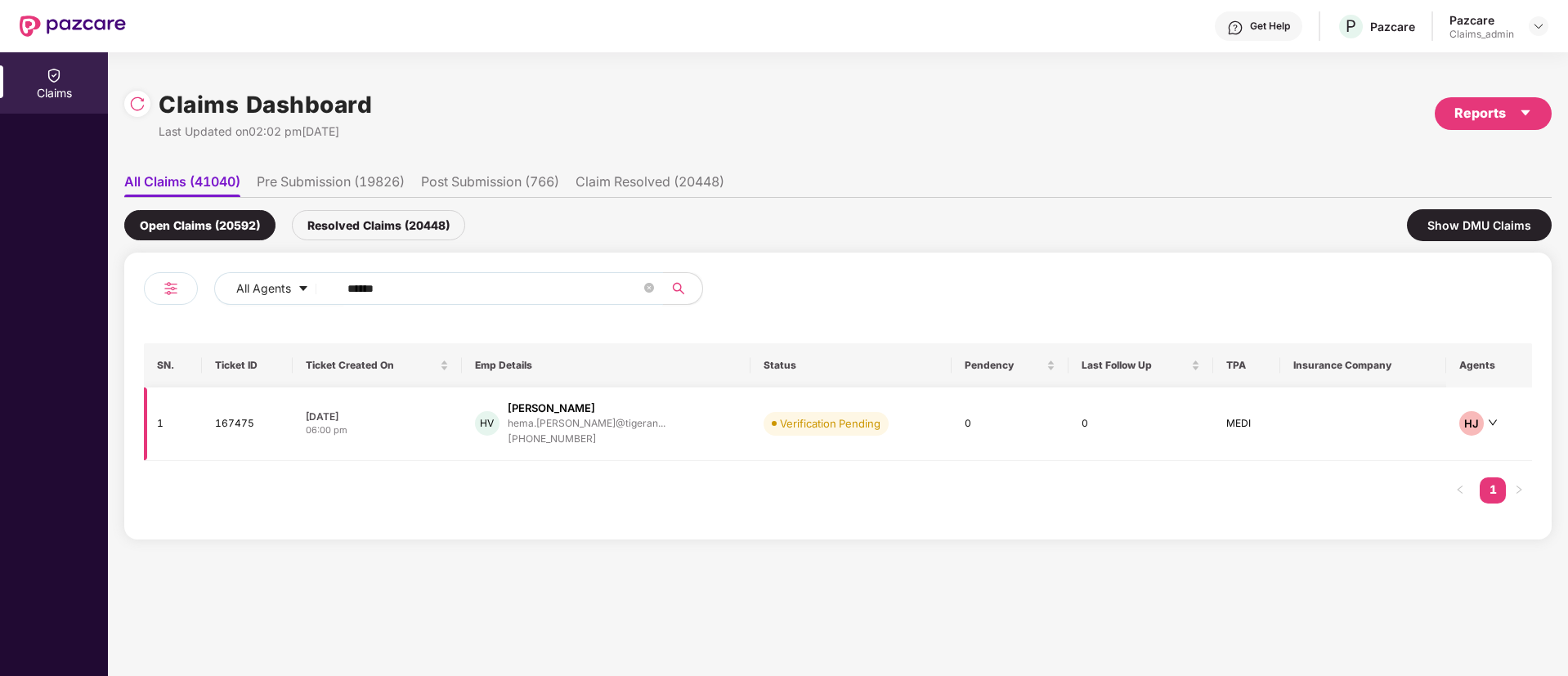
type input "******"
click at [561, 416] on div "hema.[PERSON_NAME]@tigeran..." at bounding box center [586, 423] width 158 height 16
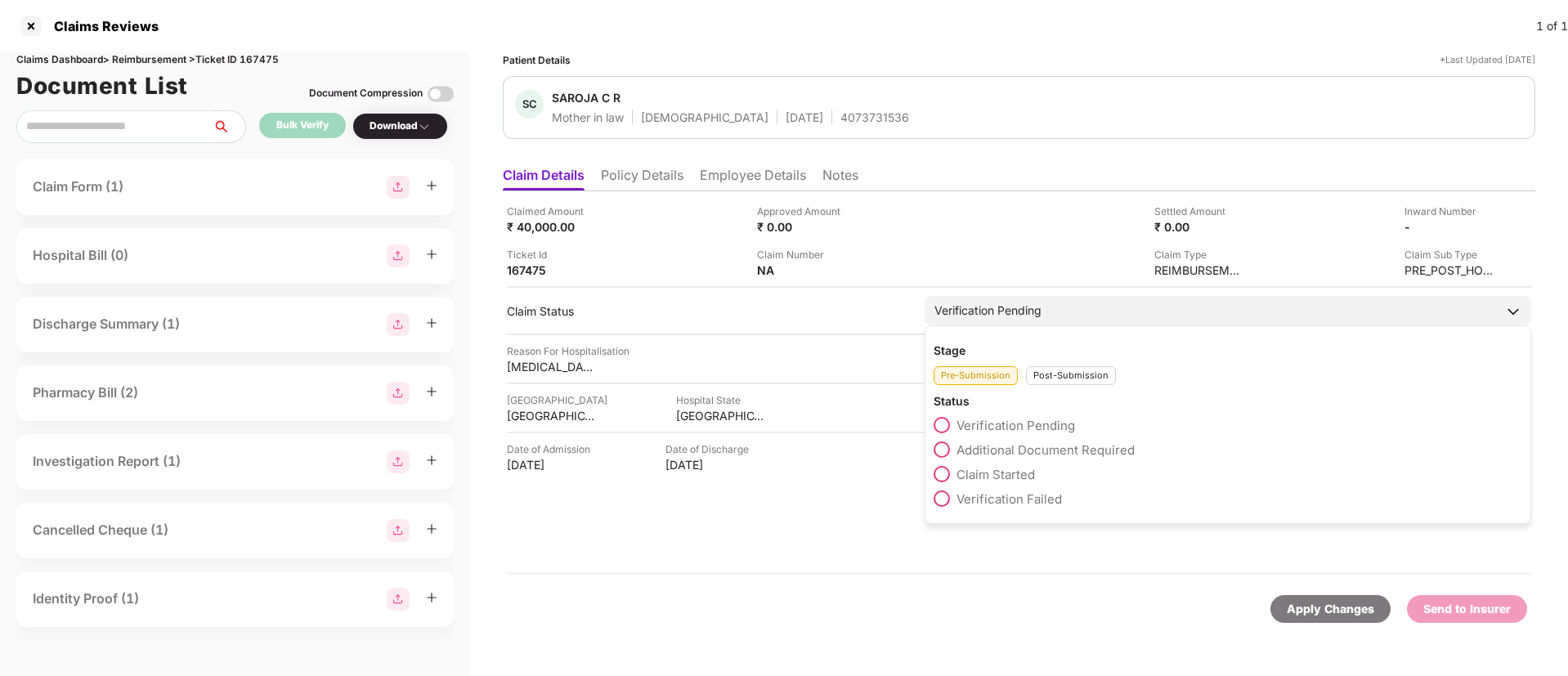
click at [976, 470] on span "Claim Started" at bounding box center [996, 474] width 79 height 16
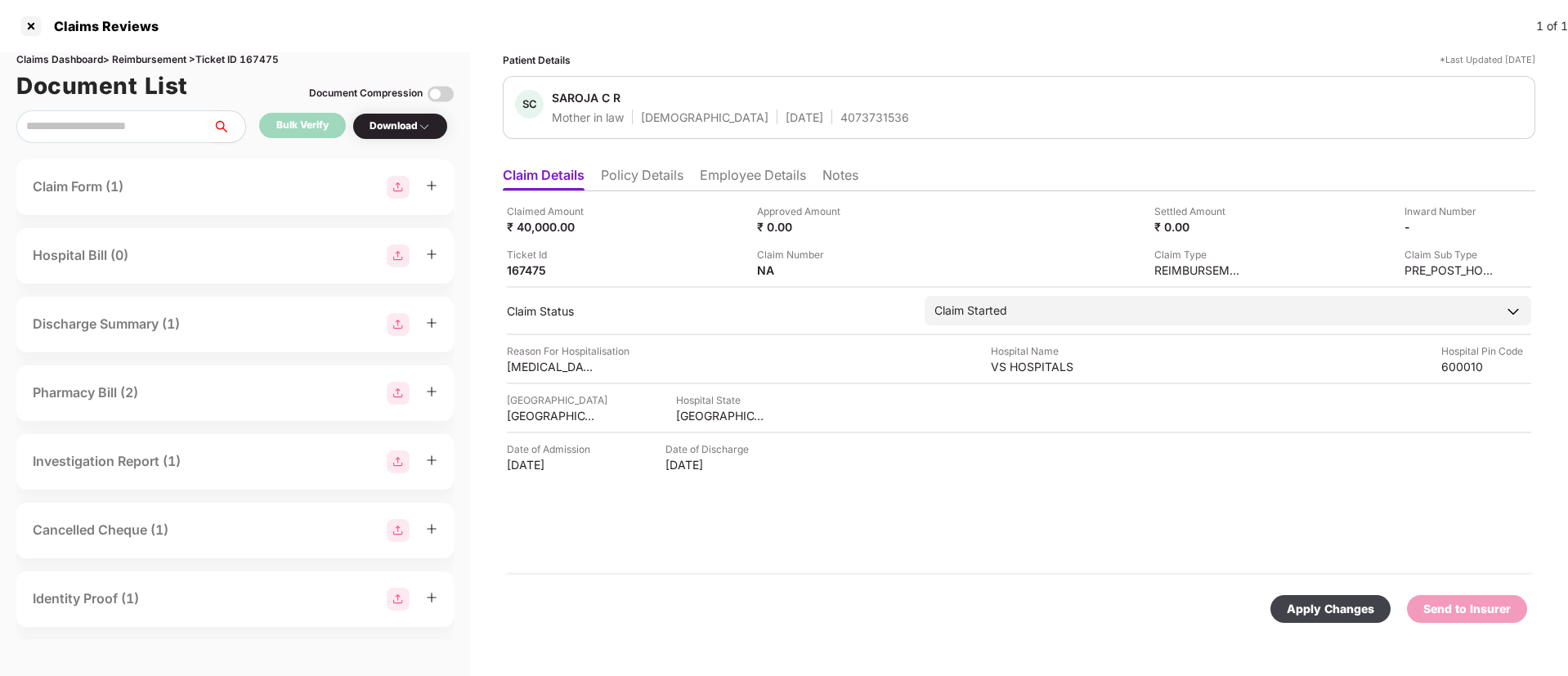
click at [1337, 607] on div "Apply Changes" at bounding box center [1330, 609] width 88 height 18
click at [1520, 597] on icon "close" at bounding box center [1525, 597] width 11 height 11
click at [1462, 609] on div "Send to Insurer" at bounding box center [1466, 609] width 88 height 18
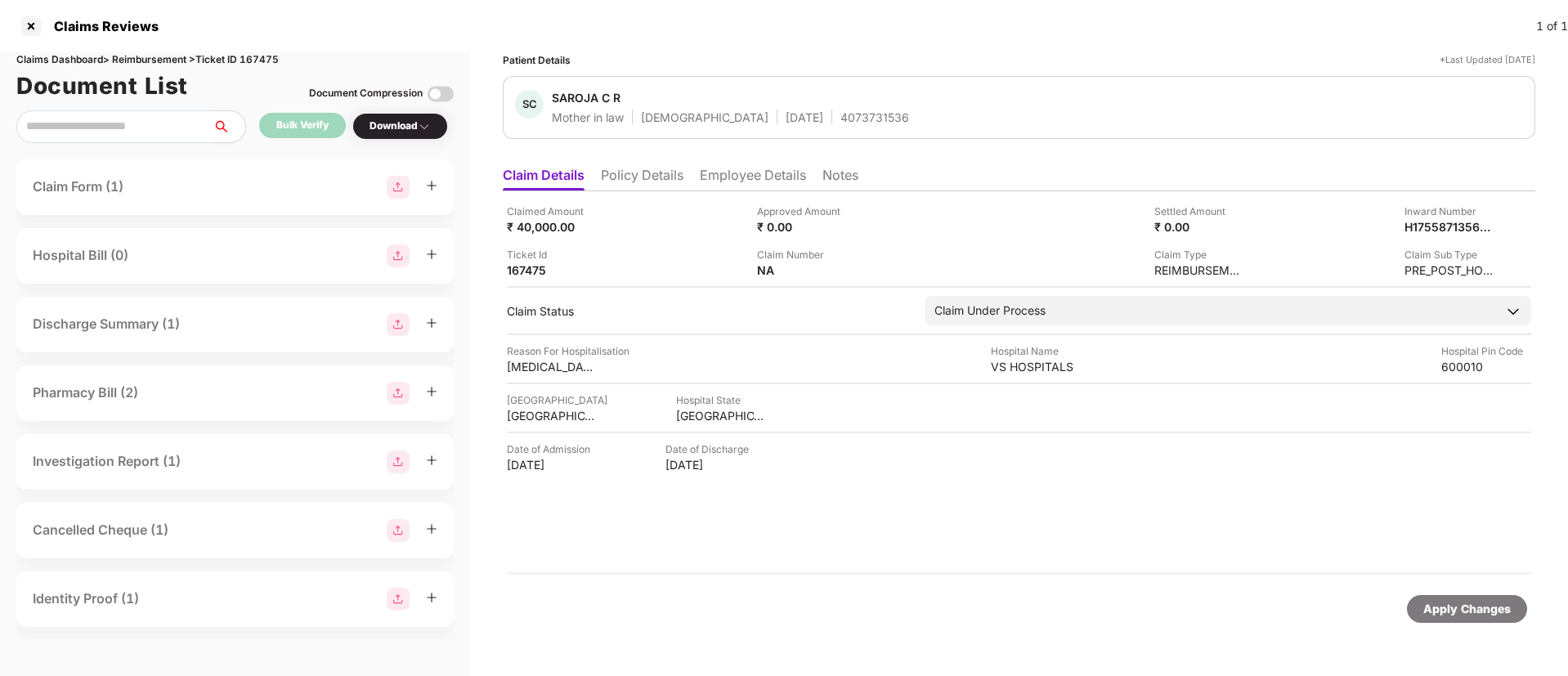
click at [731, 177] on li "Employee Details" at bounding box center [753, 178] width 106 height 24
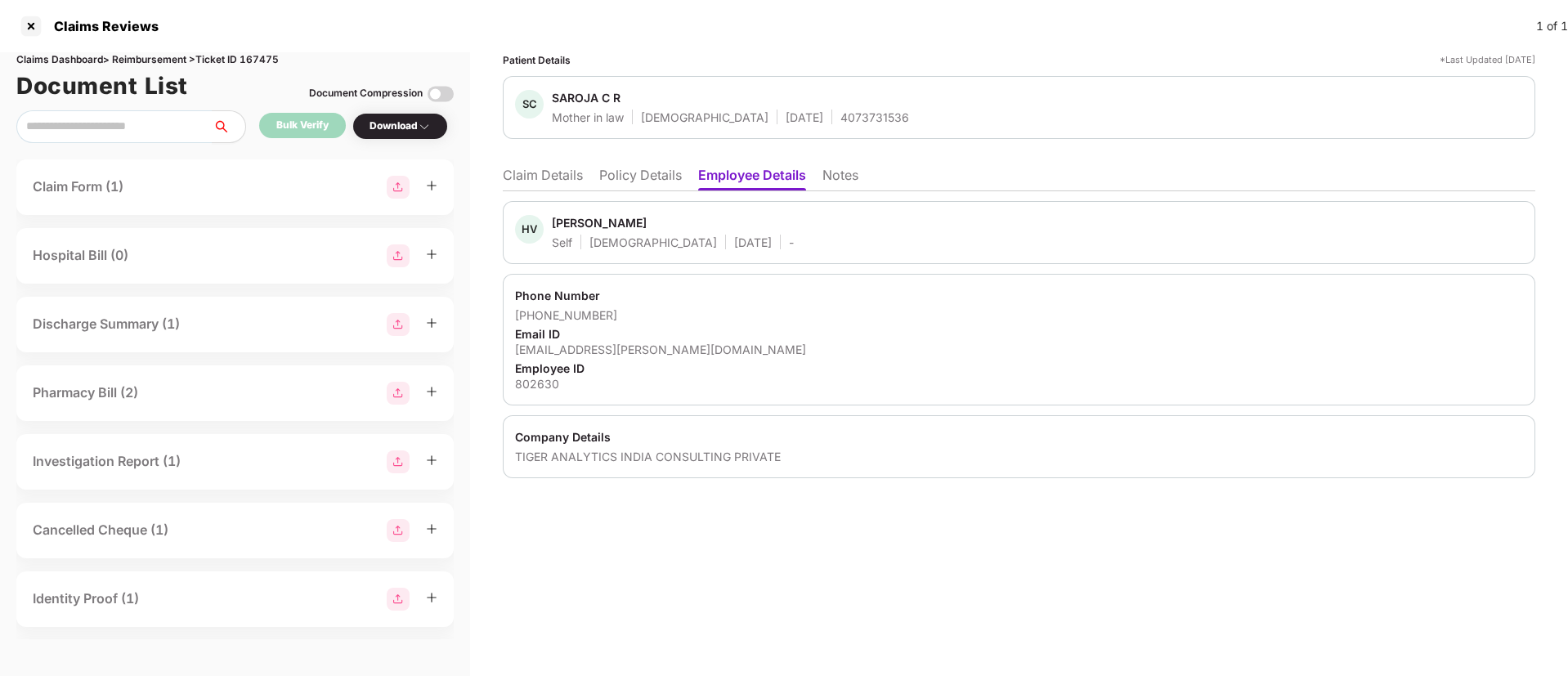
click at [563, 224] on div "[PERSON_NAME]" at bounding box center [599, 223] width 95 height 16
click at [561, 224] on div "[PERSON_NAME]" at bounding box center [599, 223] width 95 height 16
copy div "Hema"
click at [567, 187] on li "Claim Details" at bounding box center [543, 178] width 80 height 24
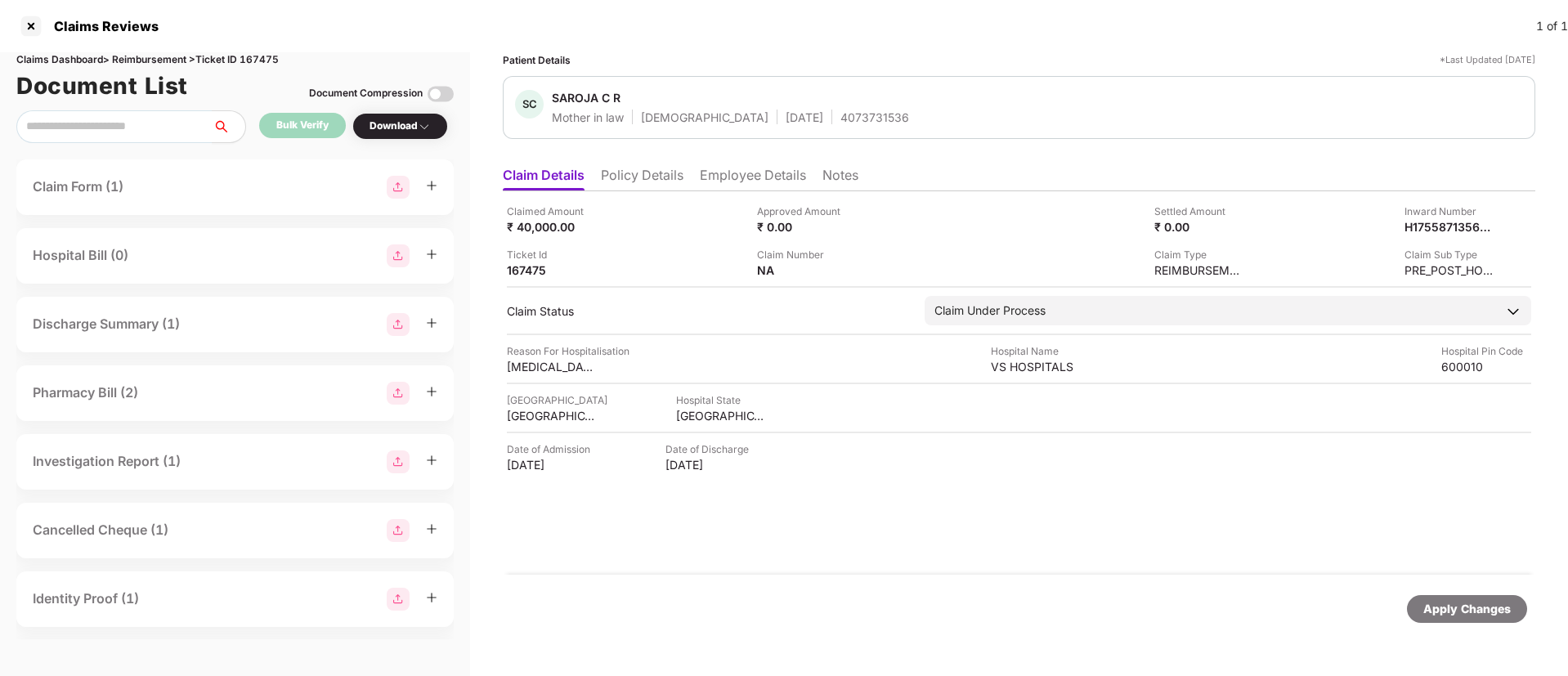
click at [1397, 208] on div "Inward Number H1755871356935802630" at bounding box center [1375, 219] width 238 height 31
click at [1424, 200] on div "H1755871356935802630" at bounding box center [1381, 203] width 139 height 26
copy div "H1755871356935802630"
click at [35, 26] on div at bounding box center [31, 26] width 26 height 26
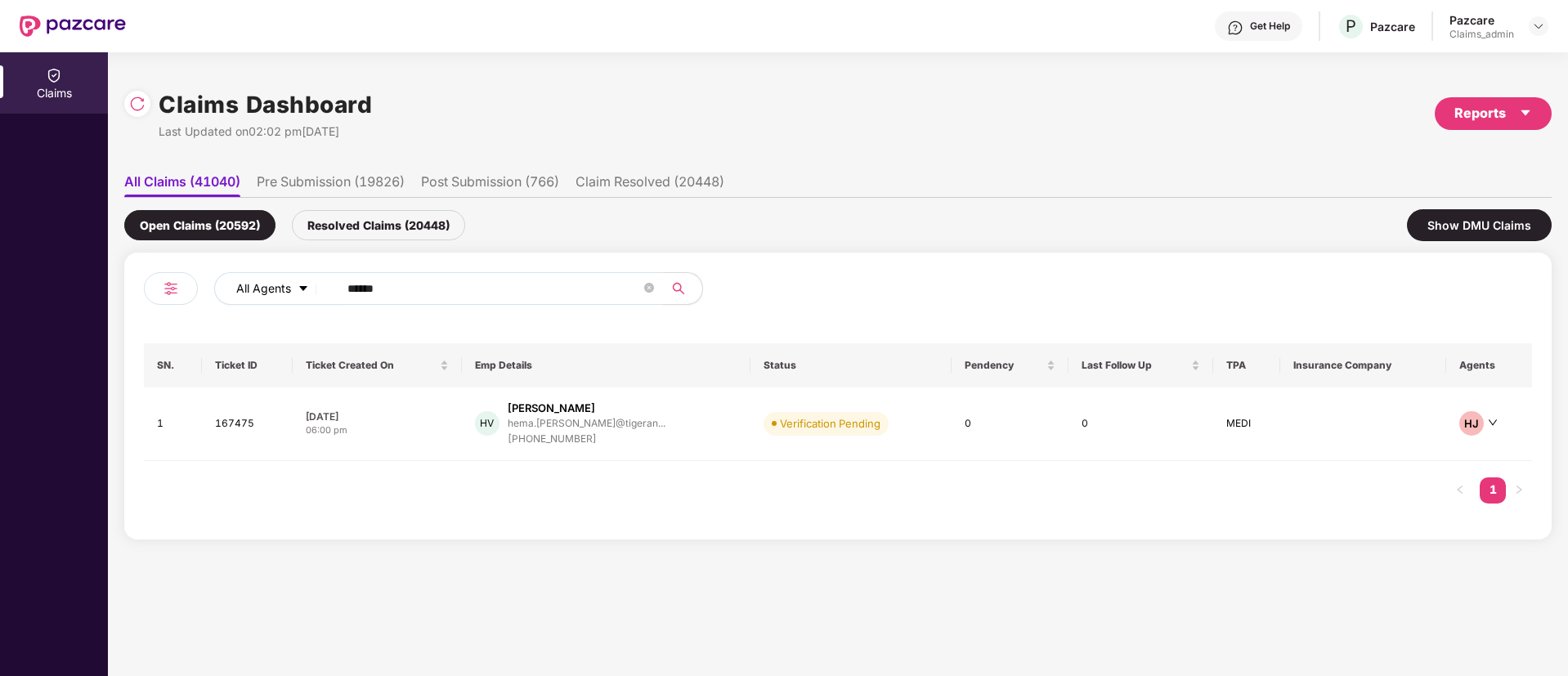
drag, startPoint x: 400, startPoint y: 275, endPoint x: 260, endPoint y: 282, distance: 140.2
click at [249, 284] on div "All Agents ******" at bounding box center [630, 288] width 833 height 33
paste input "*"
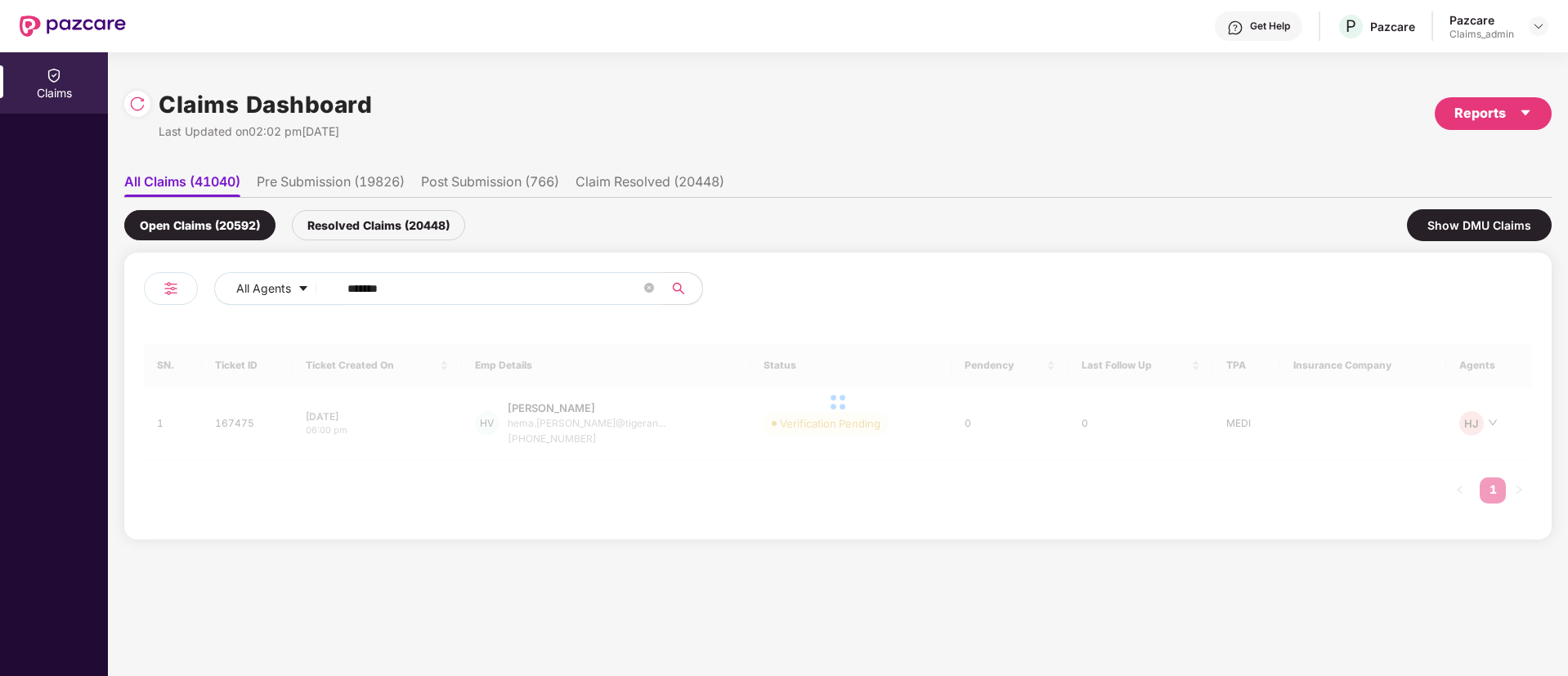
click at [356, 295] on input "*******" at bounding box center [494, 288] width 293 height 25
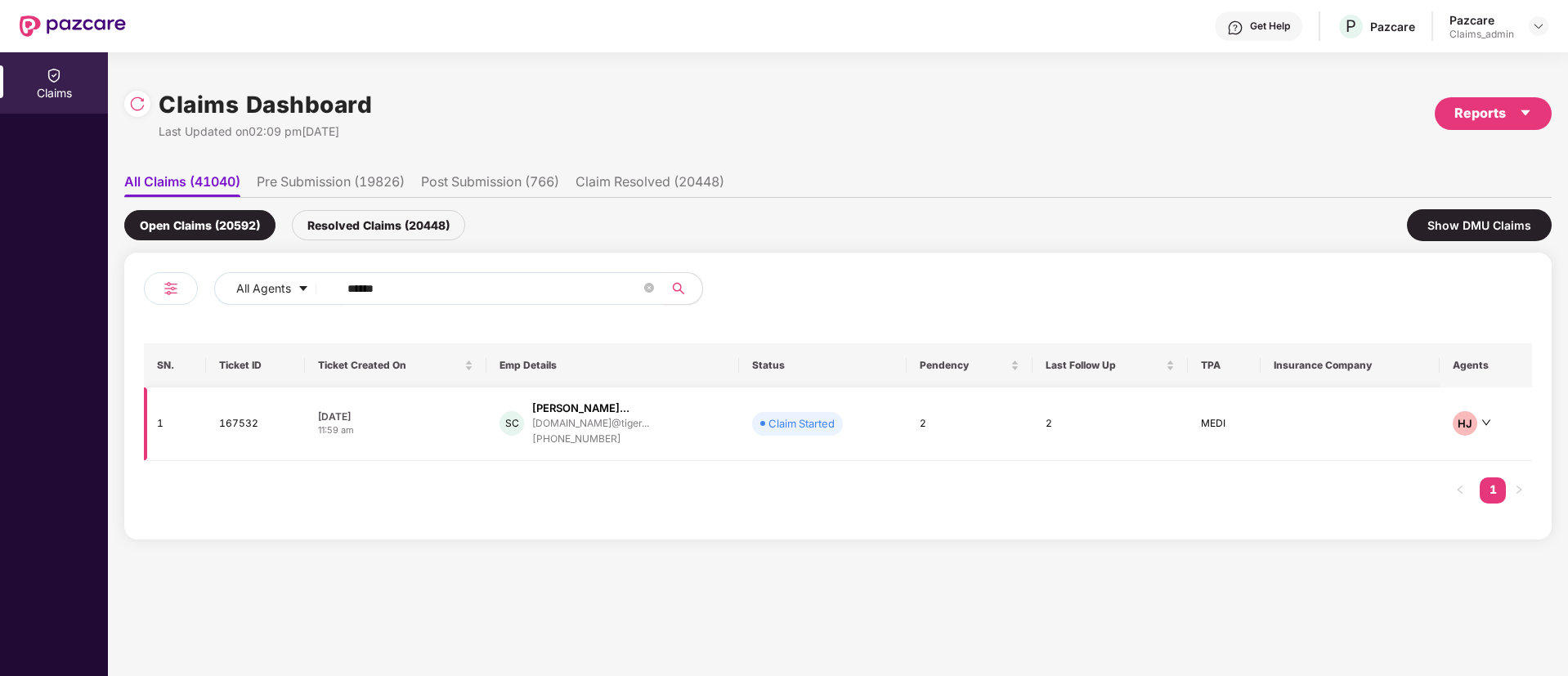
type input "******"
click at [688, 438] on div "SC [PERSON_NAME]... [DOMAIN_NAME][PERSON_NAME]... [PHONE_NUMBER]" at bounding box center [612, 423] width 227 height 47
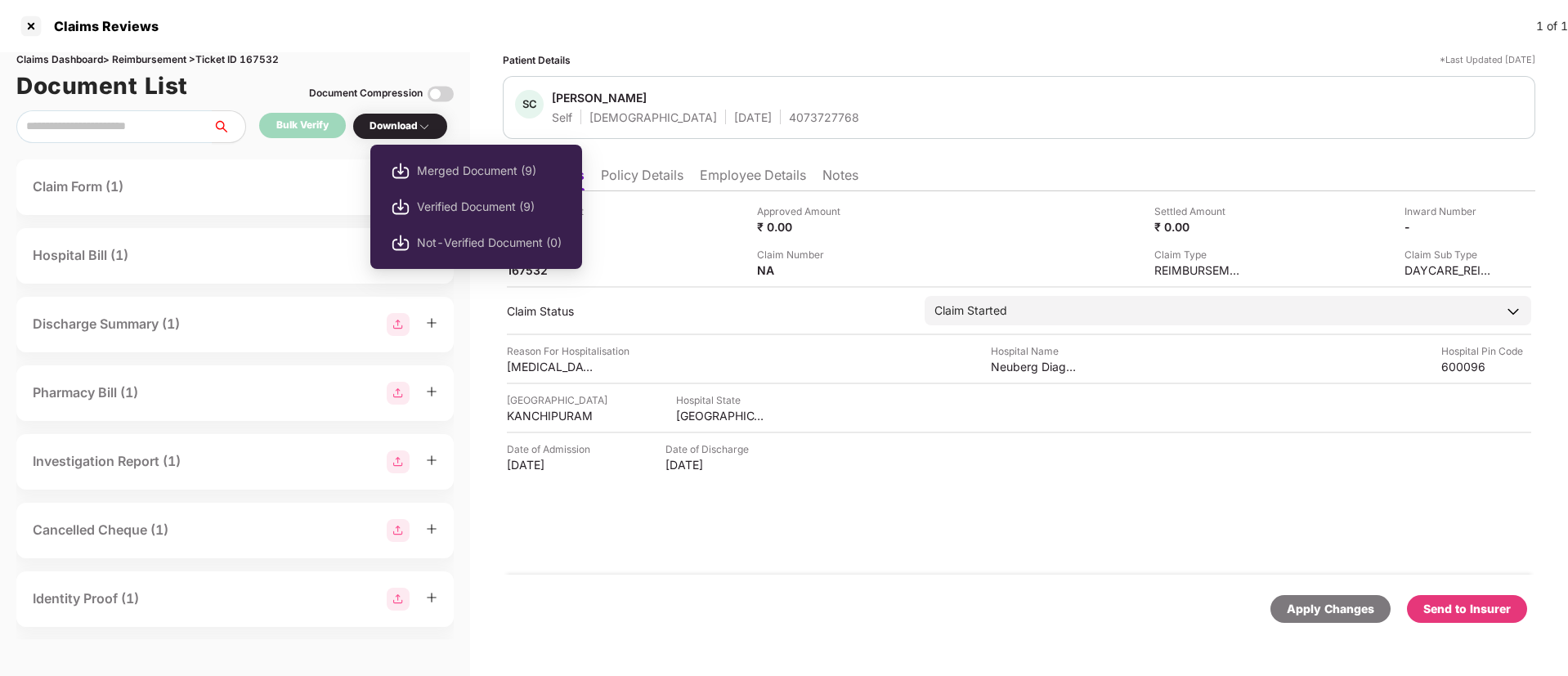
click at [409, 137] on div "Merged Document (9) Verified Document (9) Not-Verified Document (0)" at bounding box center [476, 207] width 212 height 141
click at [471, 205] on span "Verified Document (9)" at bounding box center [489, 207] width 145 height 18
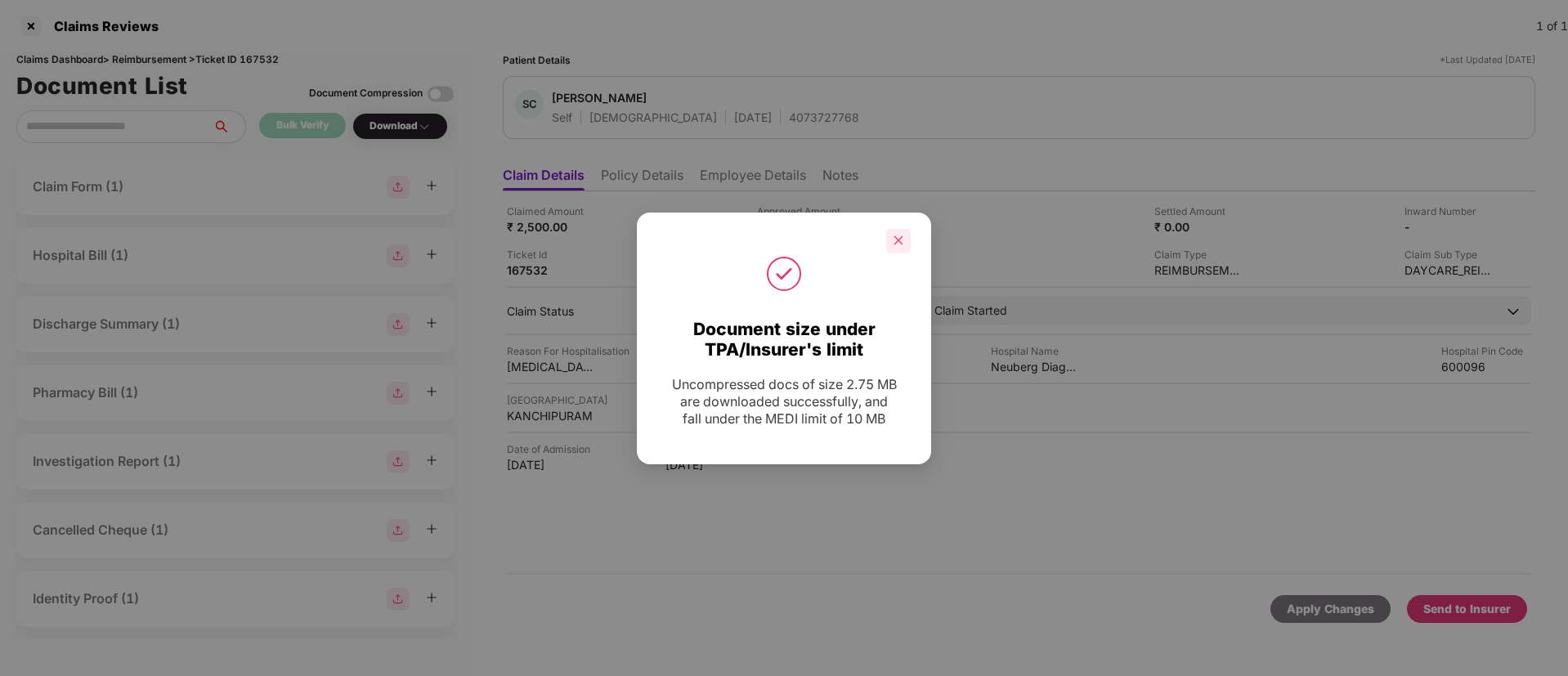
click at [888, 235] on div at bounding box center [898, 241] width 25 height 25
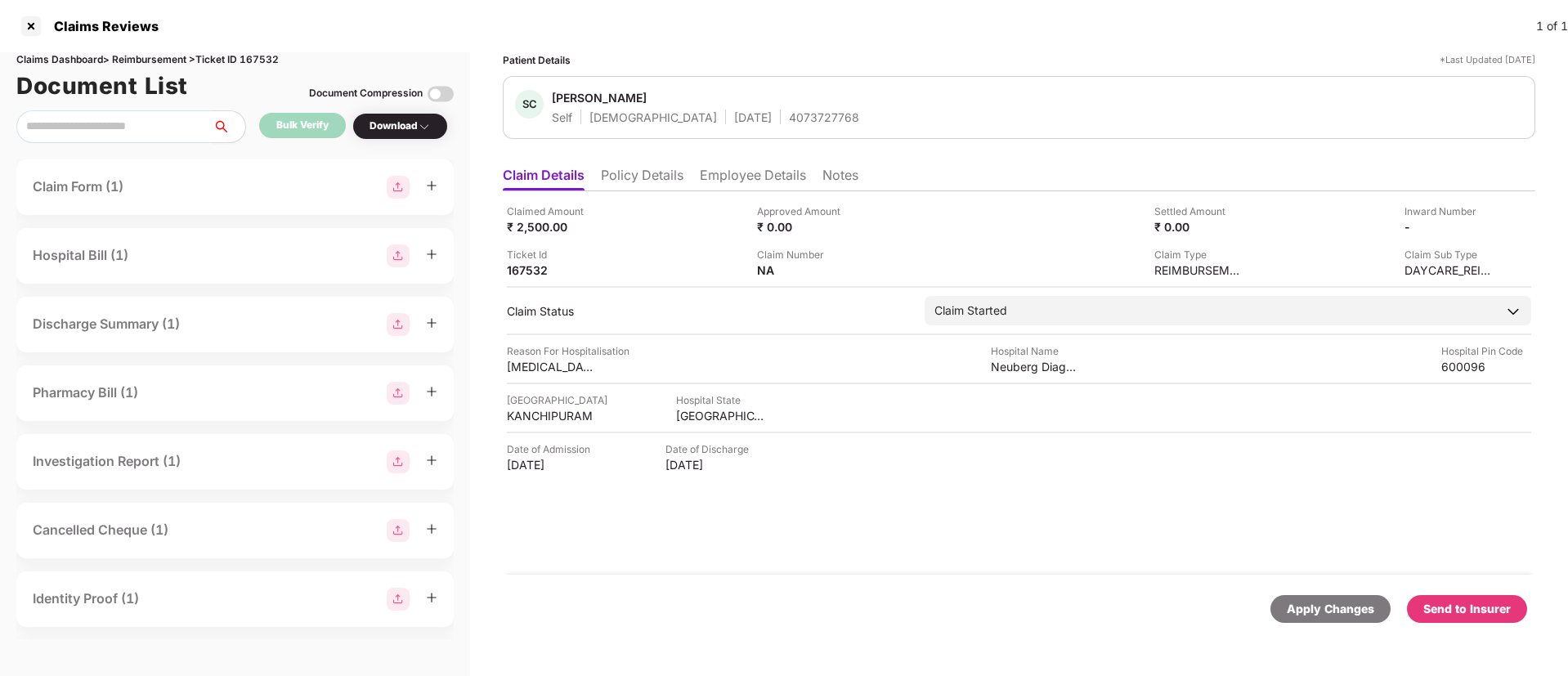
click at [1461, 612] on div "Send to Insurer" at bounding box center [1466, 609] width 88 height 18
click at [1459, 606] on div "Send to Insurer" at bounding box center [1466, 609] width 88 height 18
click at [25, 33] on div at bounding box center [31, 26] width 26 height 26
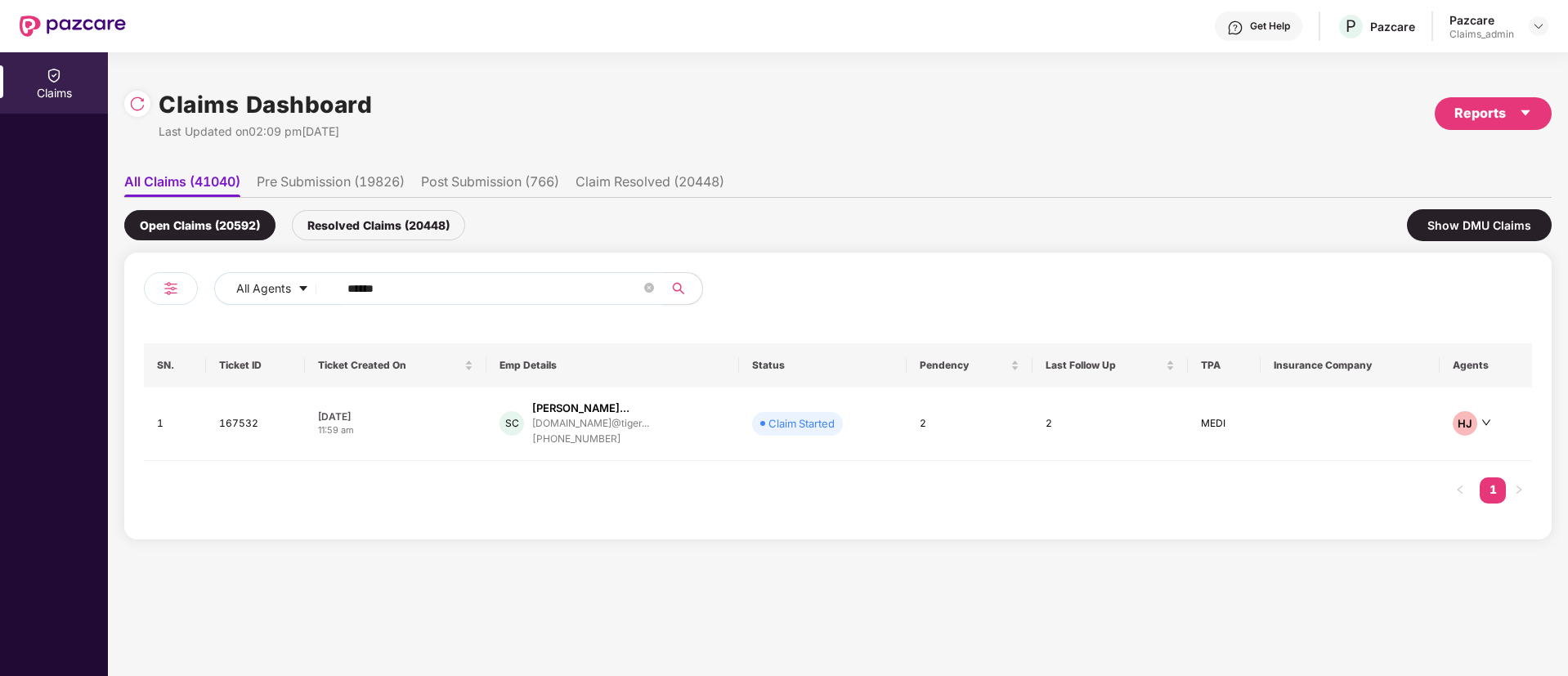
drag, startPoint x: 408, startPoint y: 286, endPoint x: 129, endPoint y: 285, distance: 279.0
click at [129, 285] on div "All Agents ****** SN. Ticket ID Ticket Created On Emp Details Status Pendency L…" at bounding box center [838, 395] width 1427 height 286
paste input "text"
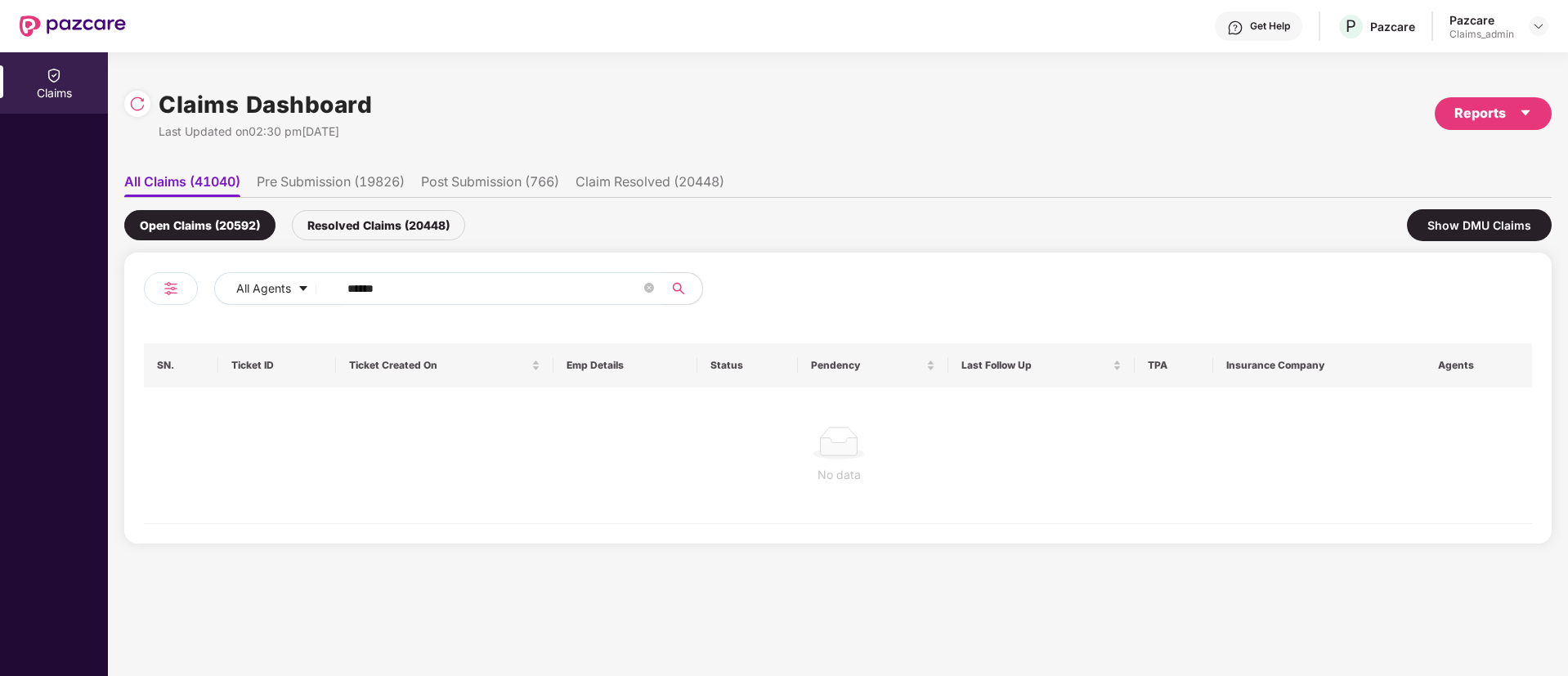
type input "******"
click at [375, 223] on div "Resolved Claims (20448)" at bounding box center [378, 225] width 174 height 30
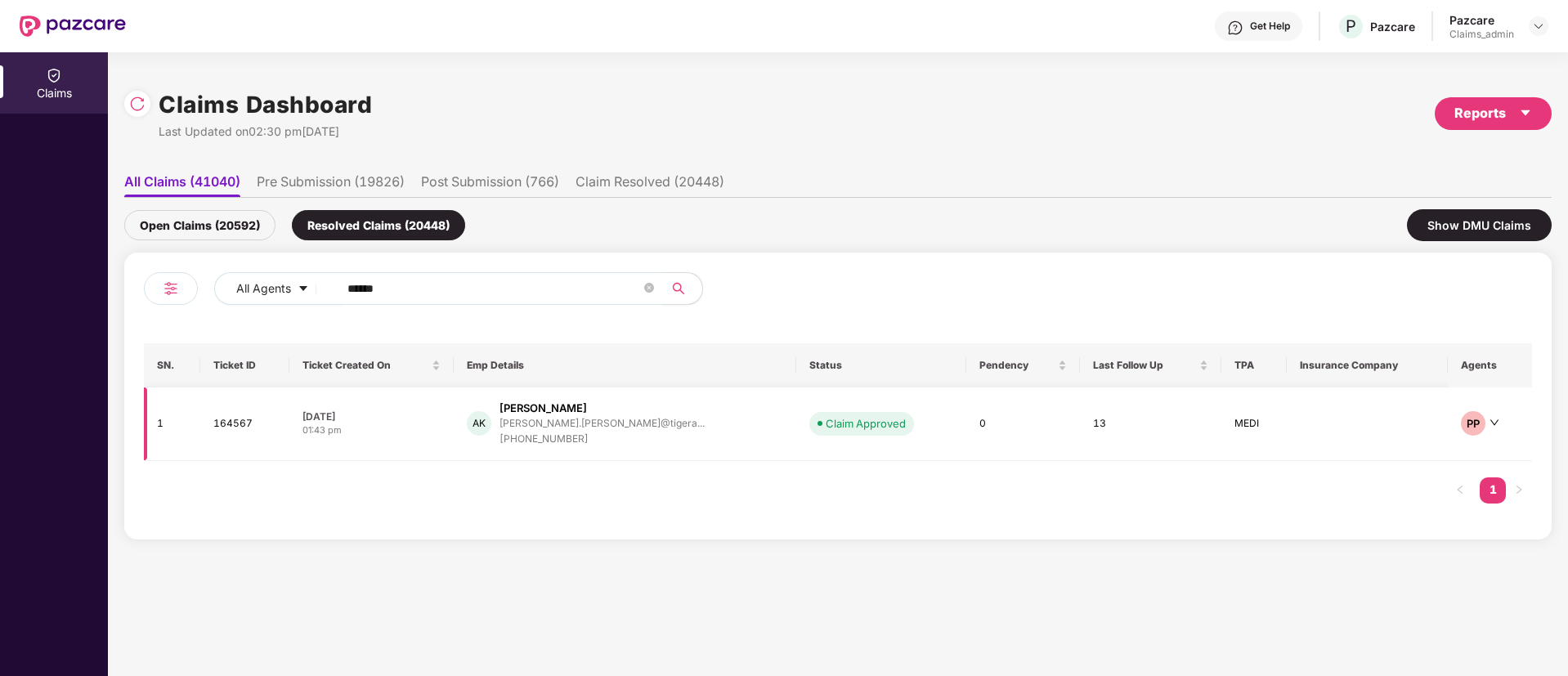
click at [707, 435] on div "AK [PERSON_NAME] [PERSON_NAME].[PERSON_NAME]@tigera... [PHONE_NUMBER]" at bounding box center [625, 423] width 316 height 47
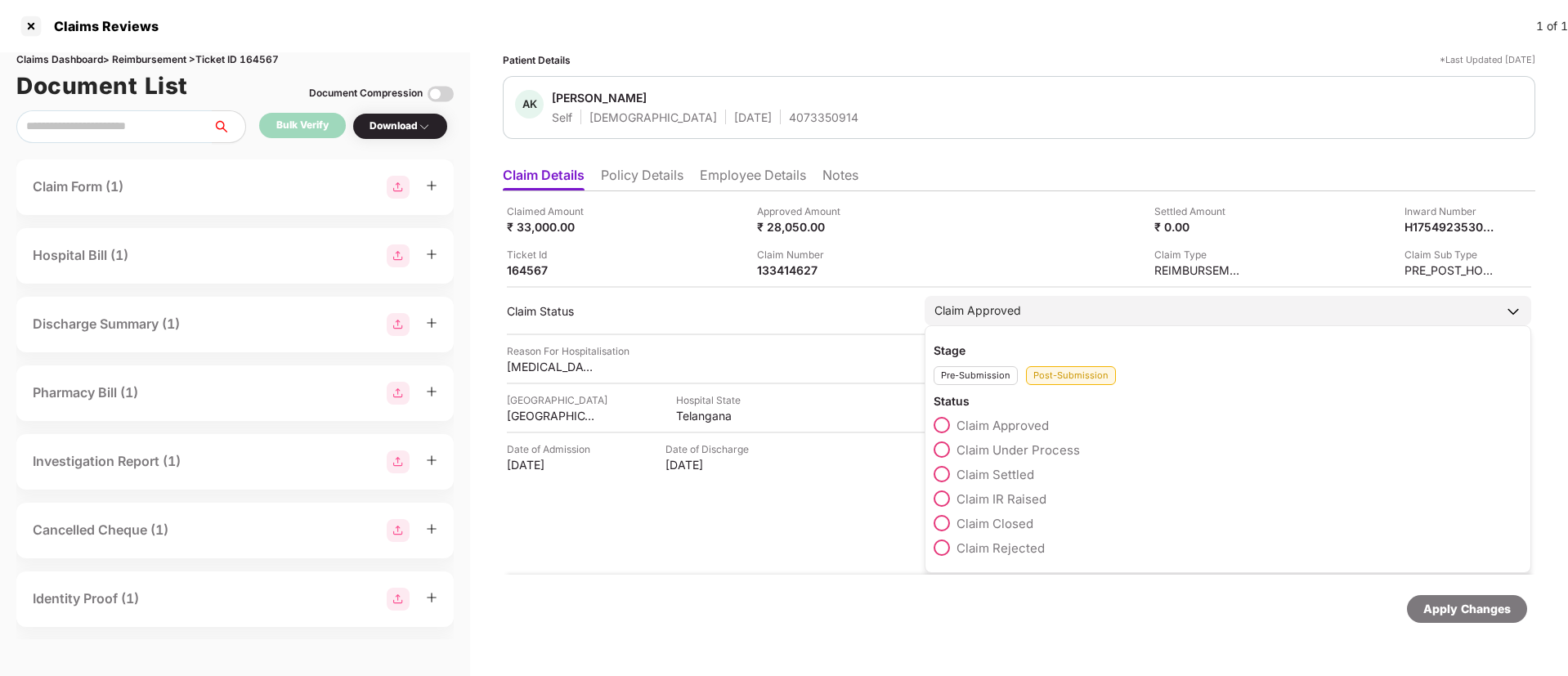
click at [976, 474] on span "Claim Settled" at bounding box center [995, 474] width 78 height 16
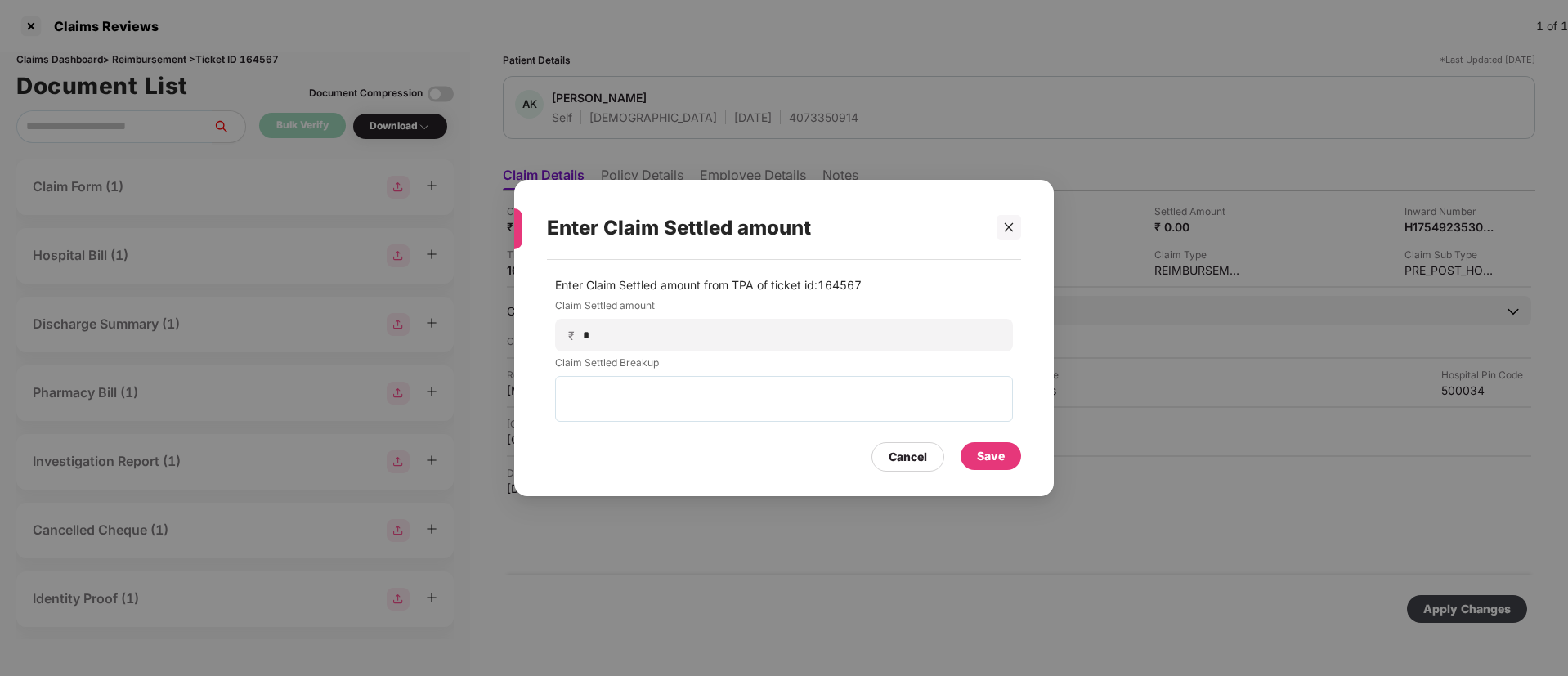
click at [1005, 228] on icon "close" at bounding box center [1009, 228] width 11 height 11
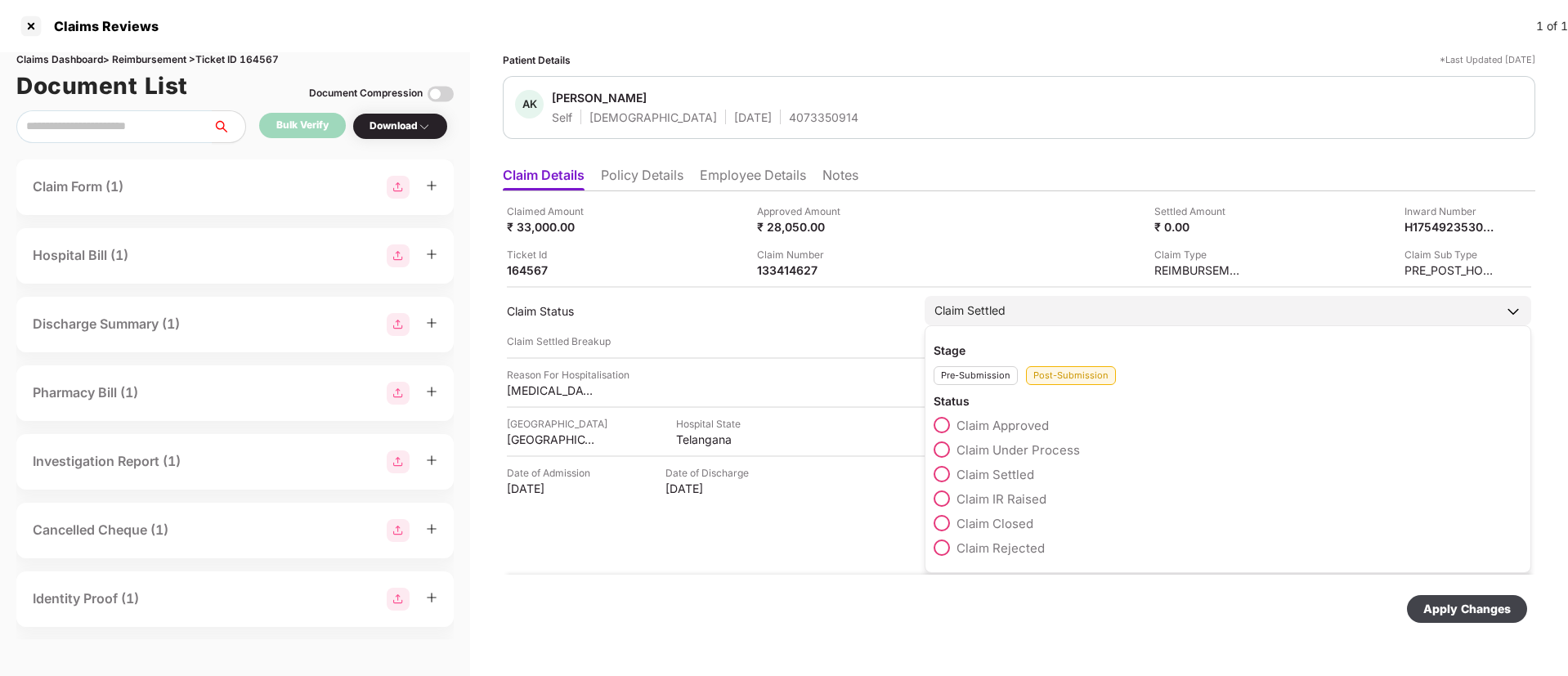
click at [986, 498] on span "Claim IR Raised" at bounding box center [1001, 498] width 90 height 16
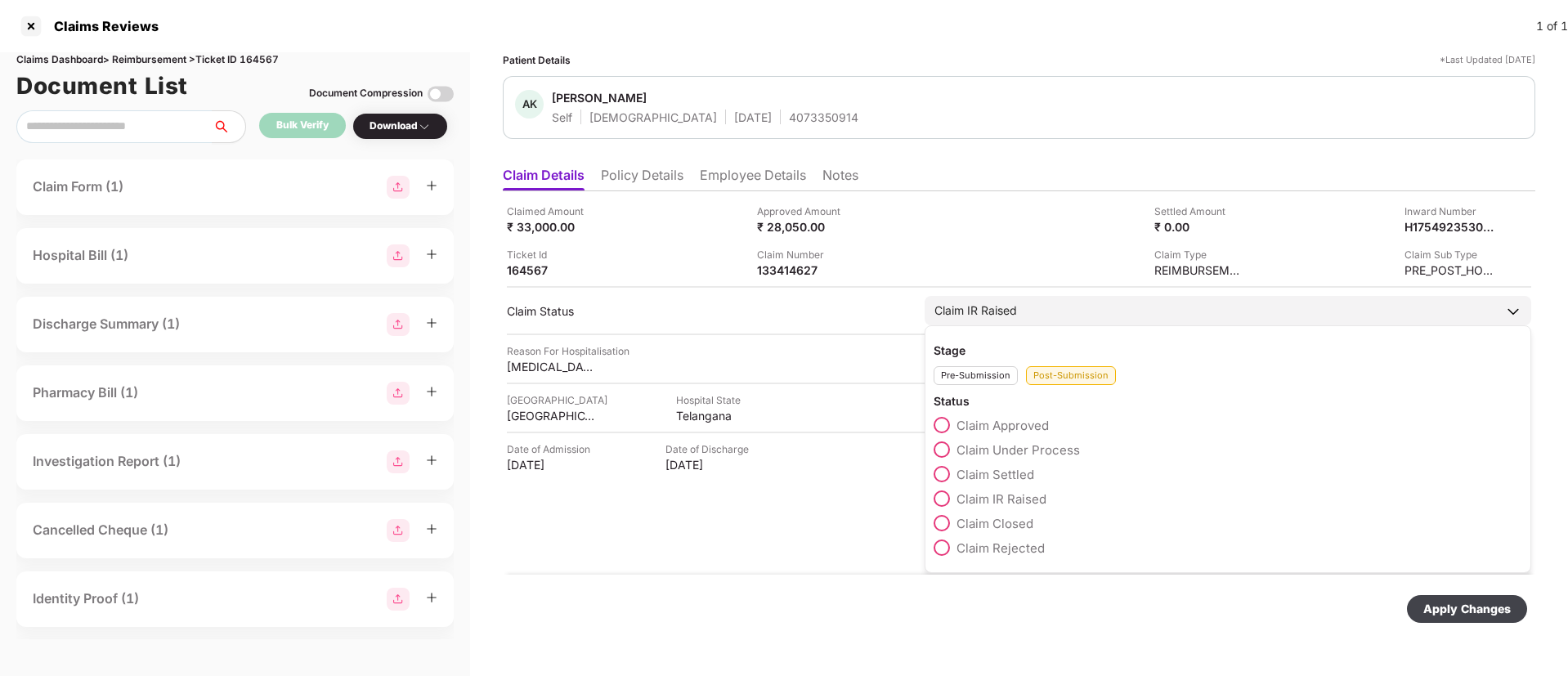
click at [1001, 471] on span "Claim Settled" at bounding box center [995, 474] width 78 height 16
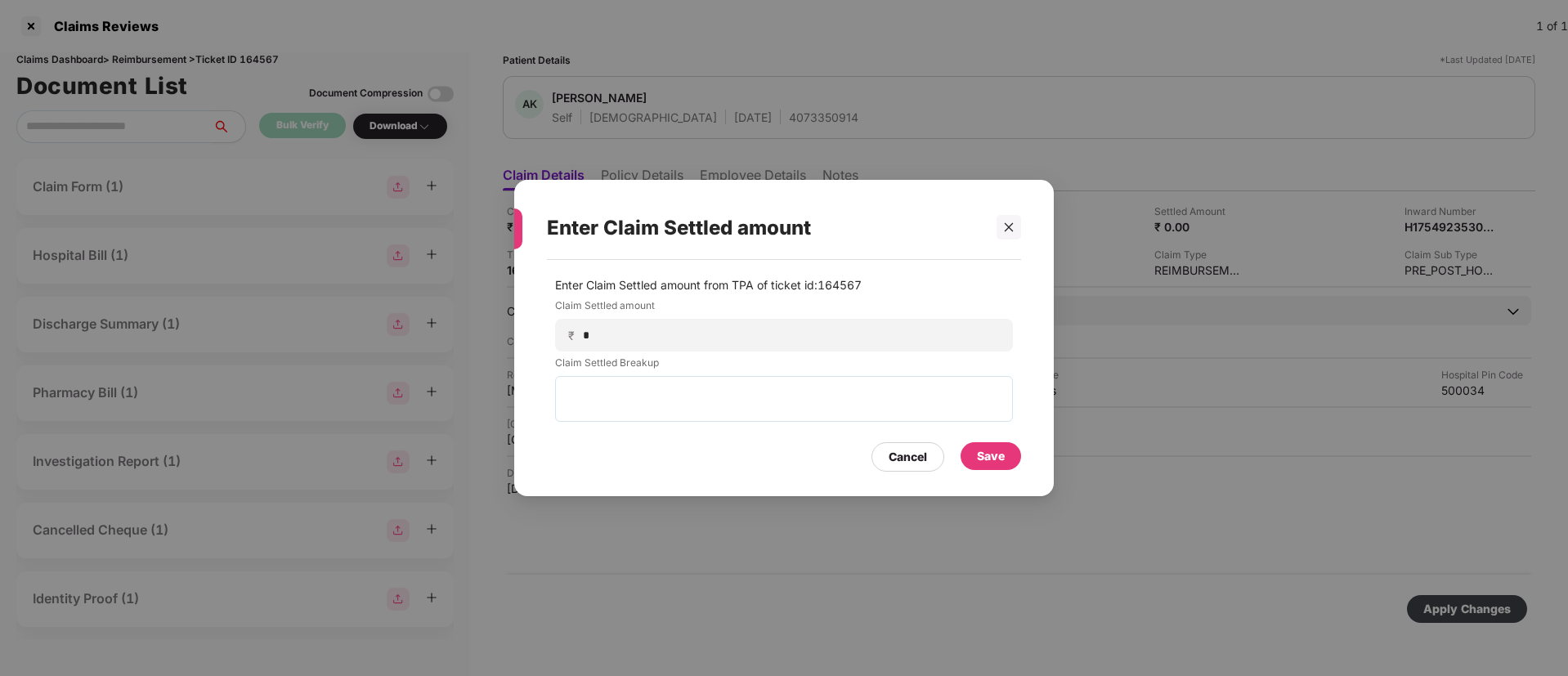
drag, startPoint x: 754, startPoint y: 318, endPoint x: 525, endPoint y: 321, distance: 229.0
click at [525, 321] on div "Enter Claim Settled amount from TPA of ticket id: 164567 Claim Settled amount ₹…" at bounding box center [784, 369] width 540 height 220
drag, startPoint x: 584, startPoint y: 323, endPoint x: 594, endPoint y: 331, distance: 12.8
click at [586, 324] on div "₹ *" at bounding box center [784, 335] width 458 height 33
click at [595, 331] on input "*" at bounding box center [790, 335] width 417 height 17
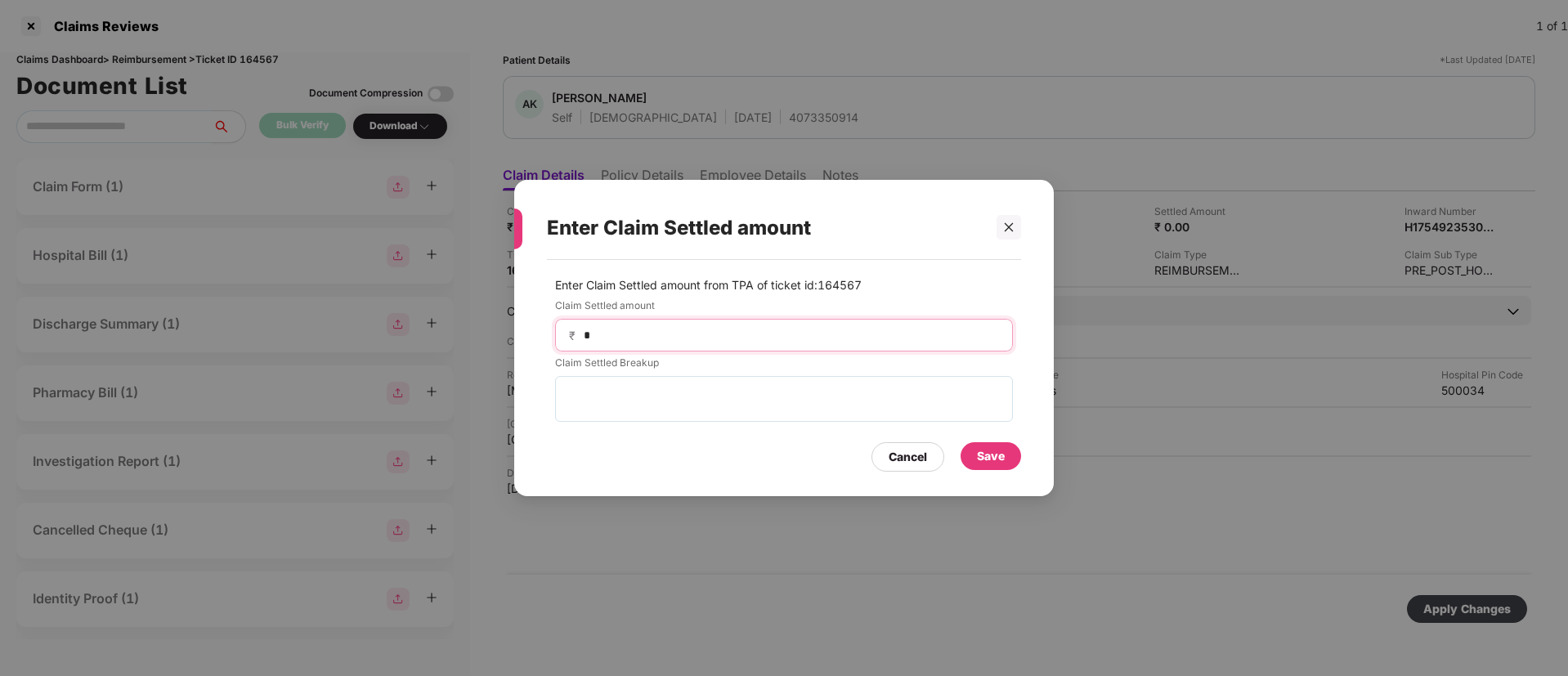
click at [595, 331] on input "*" at bounding box center [790, 335] width 417 height 17
type input "*****"
click at [1014, 452] on div "Save" at bounding box center [991, 456] width 61 height 28
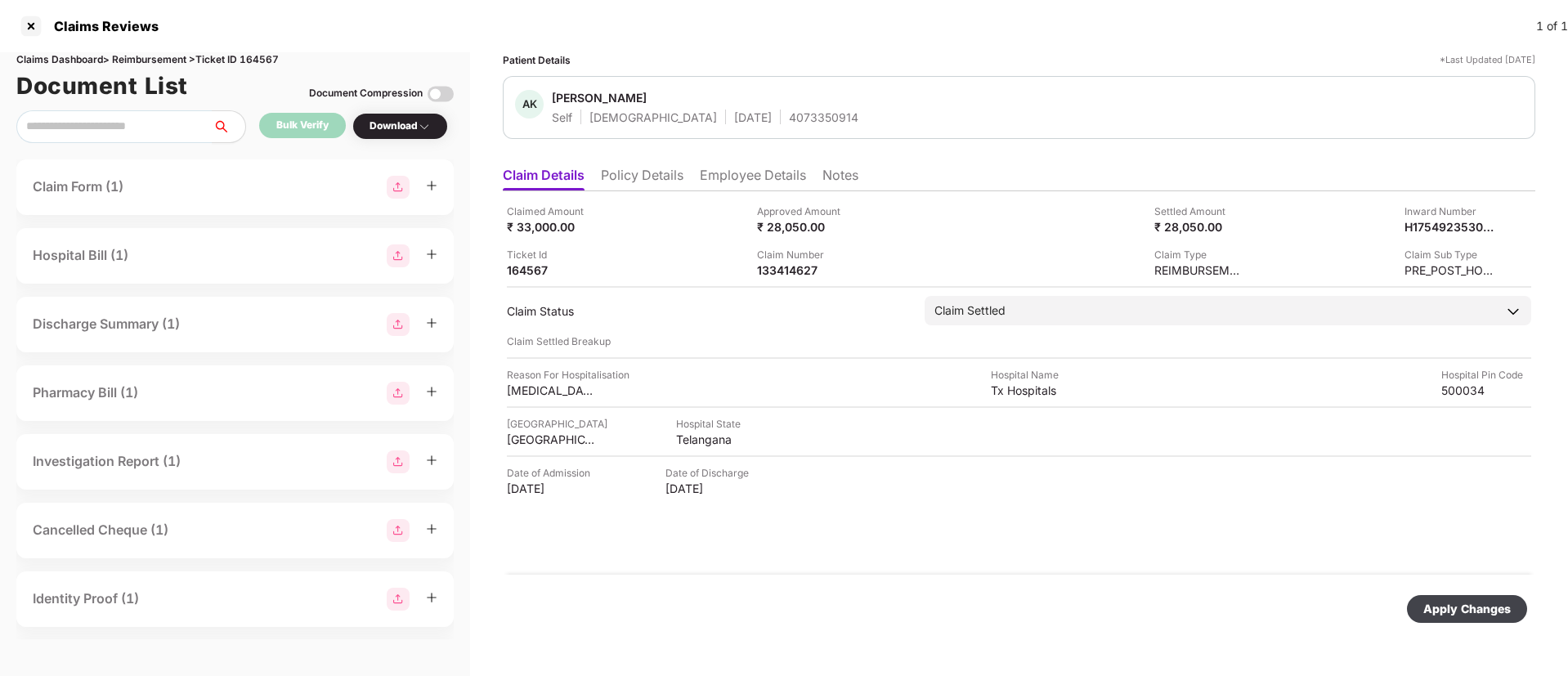
click at [1459, 602] on div "Apply Changes" at bounding box center [1466, 609] width 88 height 18
click at [661, 174] on li "Policy Details" at bounding box center [642, 178] width 83 height 24
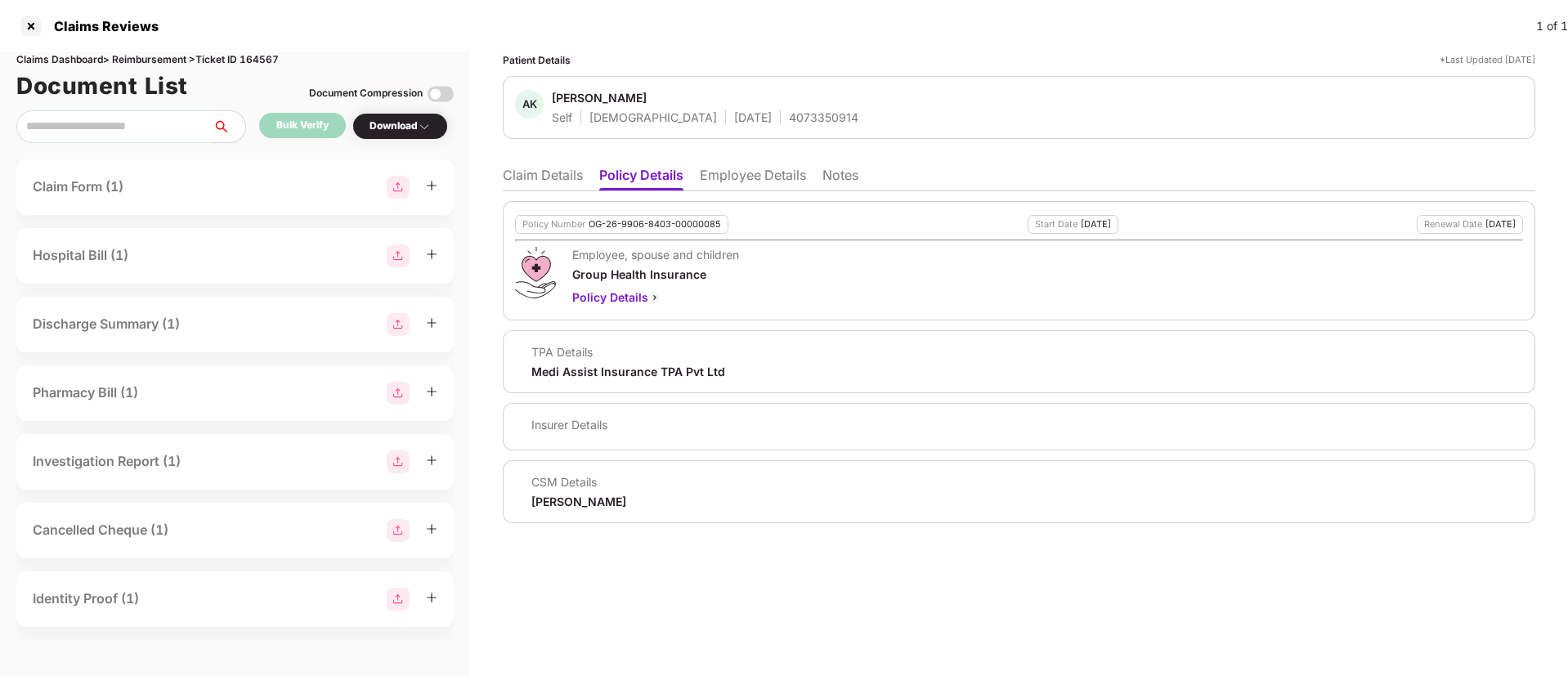
click at [748, 174] on li "Employee Details" at bounding box center [753, 178] width 106 height 24
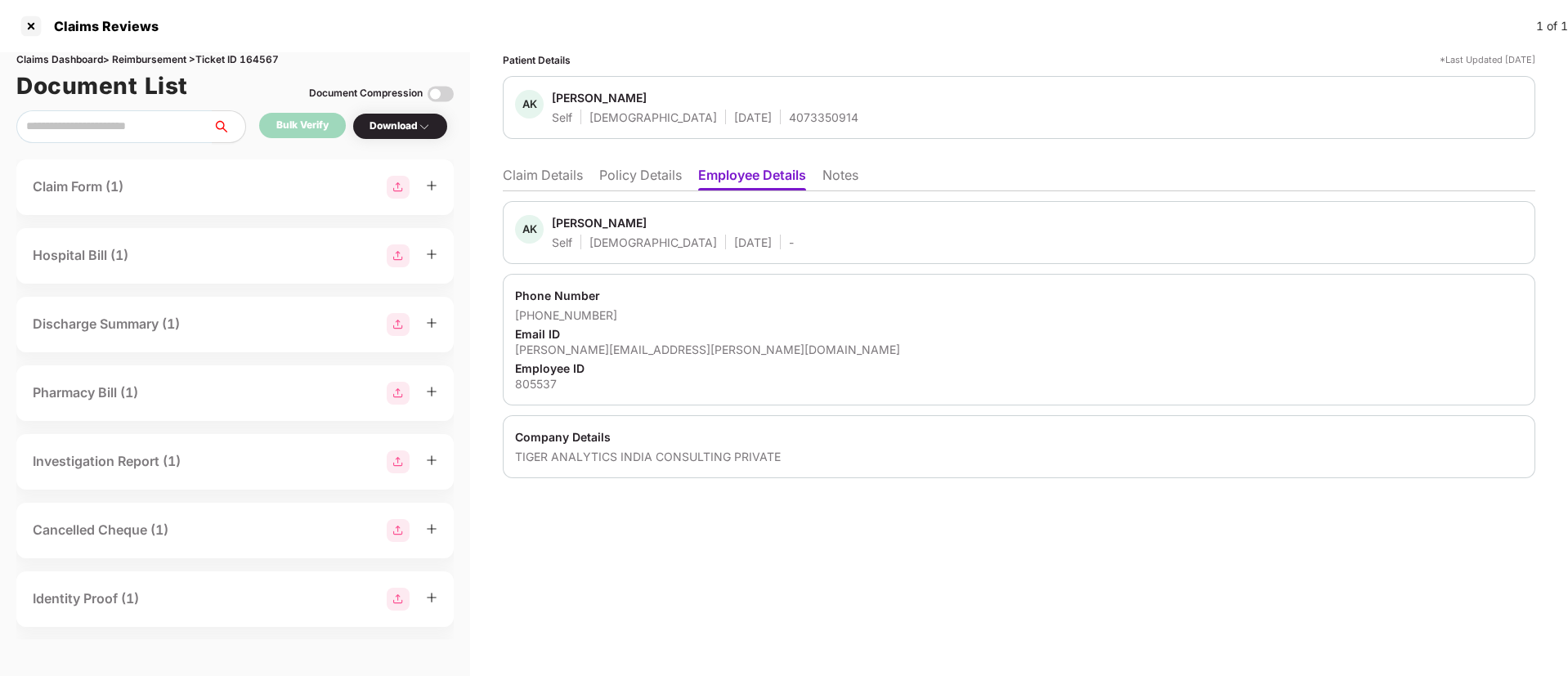
click at [592, 155] on div "Patient Details *Last Updated [DATE] AK [PERSON_NAME] Self [DEMOGRAPHIC_DATA] […" at bounding box center [1019, 265] width 1033 height 426
click at [548, 177] on li "Claim Details" at bounding box center [543, 178] width 80 height 24
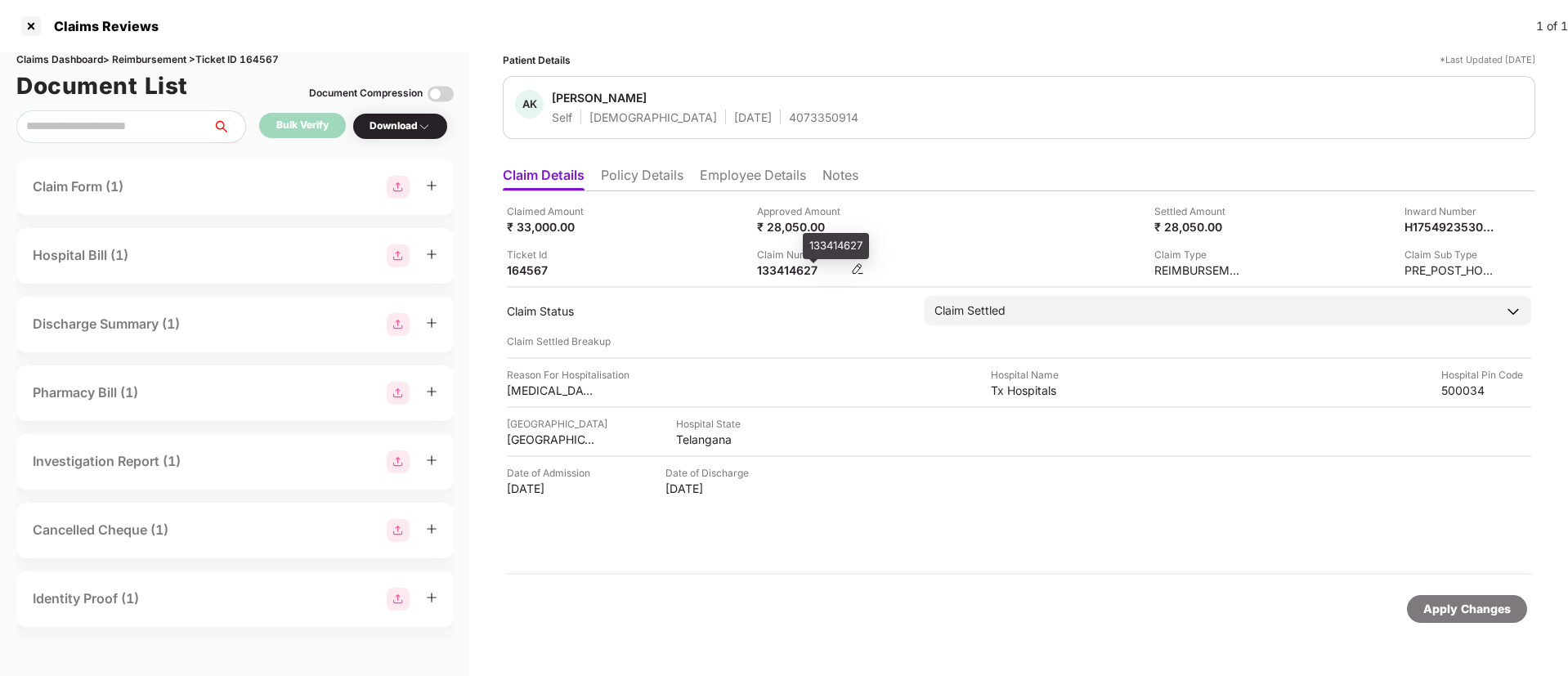
click at [789, 266] on div "133414627" at bounding box center [802, 269] width 90 height 16
copy div "133414627"
click at [41, 23] on div at bounding box center [31, 26] width 26 height 26
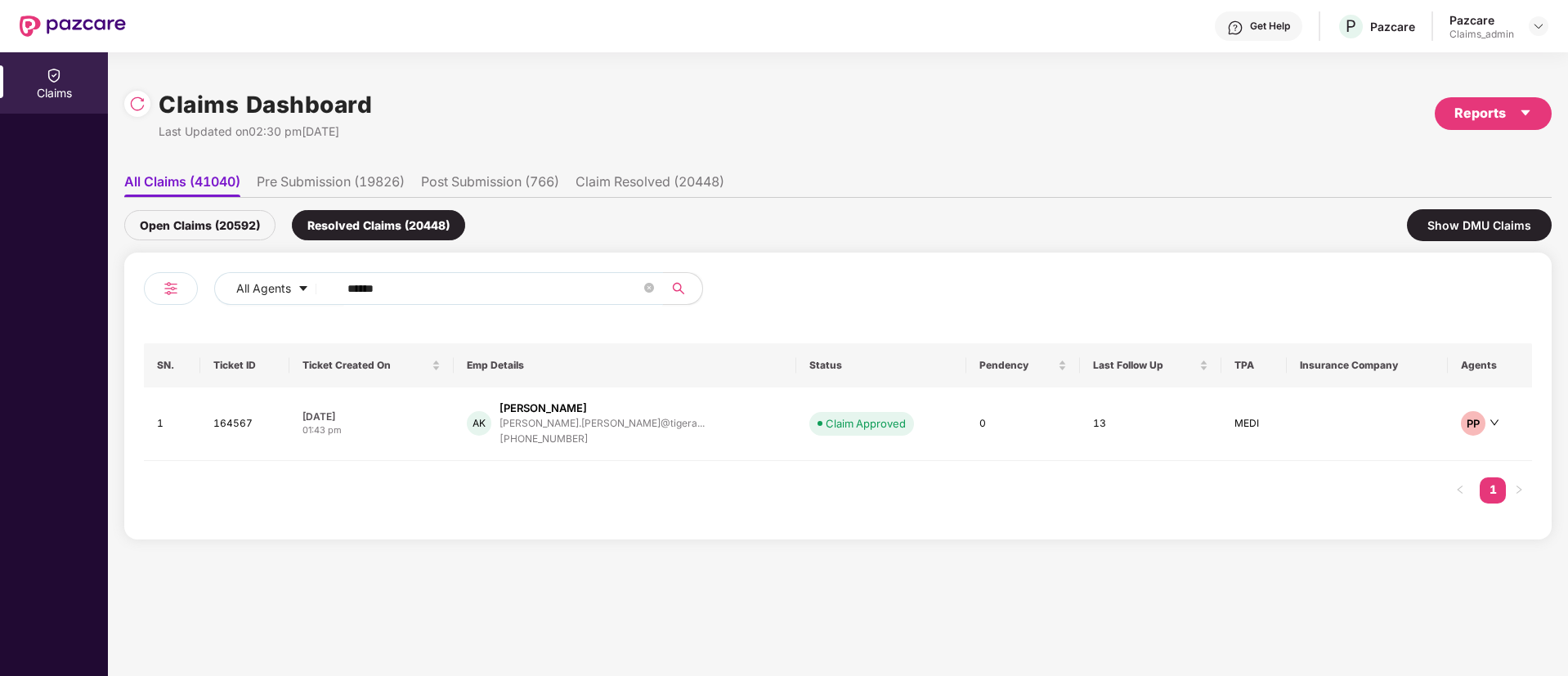
drag, startPoint x: 439, startPoint y: 287, endPoint x: 114, endPoint y: 288, distance: 325.0
click at [115, 288] on div "Claims Dashboard Last Updated on 02:30 pm[DATE] Reports All Claims (41040) Pre …" at bounding box center [838, 364] width 1460 height 624
paste input "text"
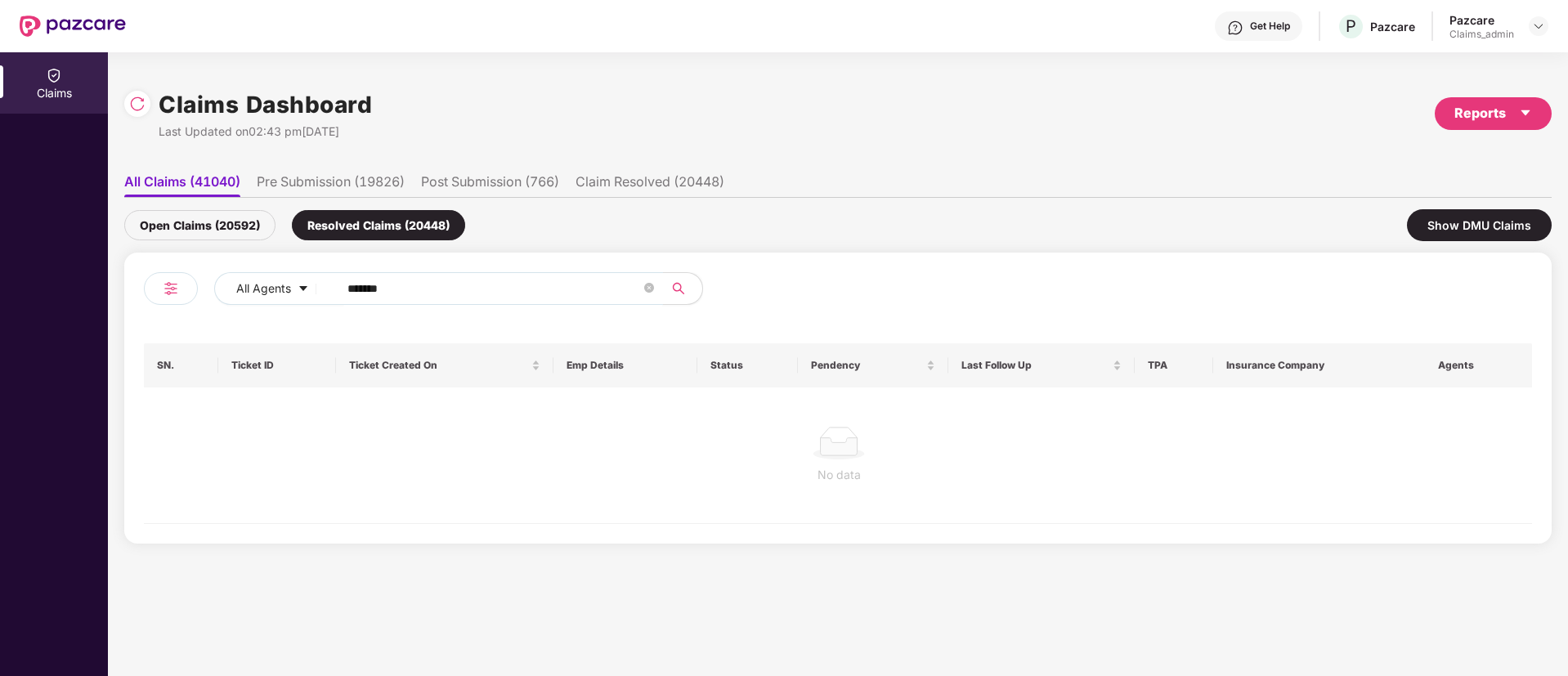
type input "******"
click at [202, 207] on div "Open Claims (20592) Resolved Claims (20448) Show DMU Claims" at bounding box center [838, 225] width 1427 height 55
click at [222, 236] on div "Open Claims (20592)" at bounding box center [200, 225] width 151 height 30
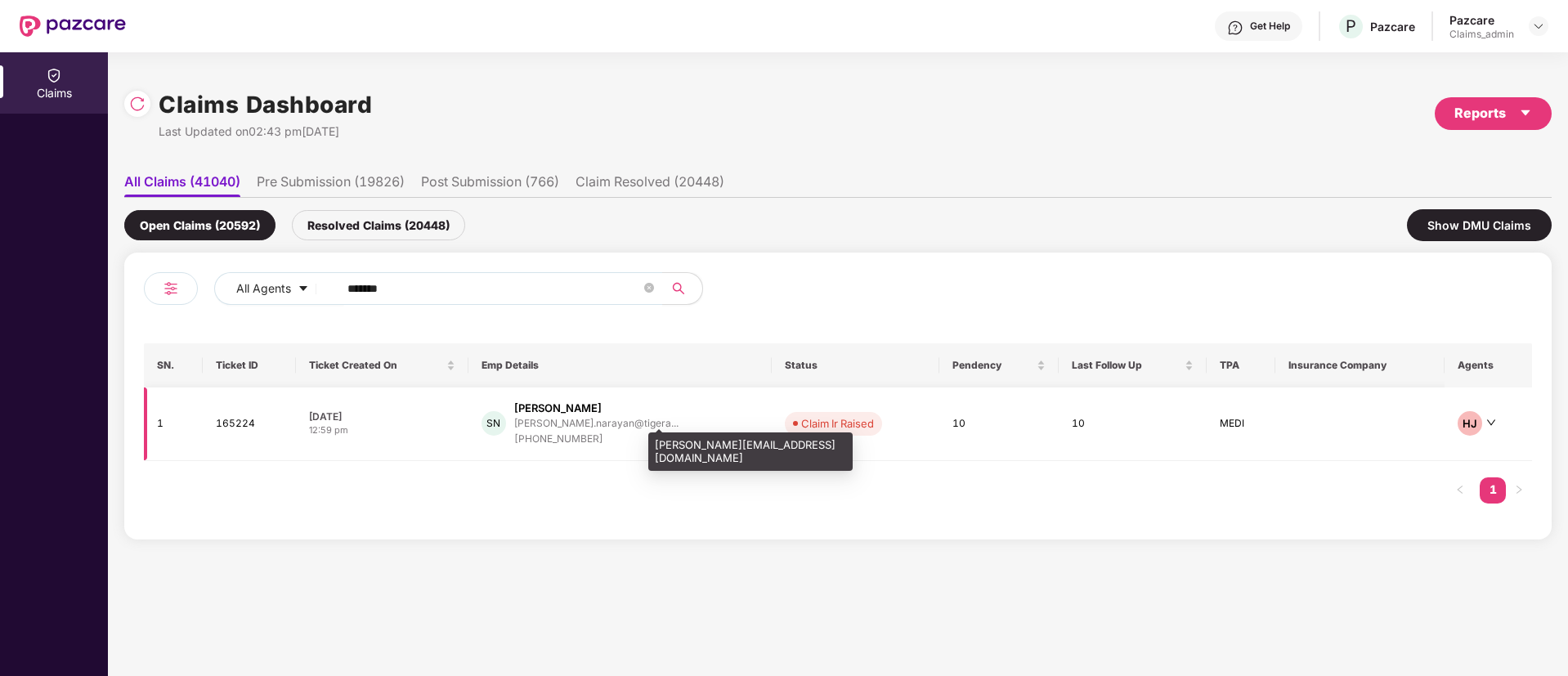
click at [589, 404] on div "[PERSON_NAME]" at bounding box center [558, 408] width 88 height 16
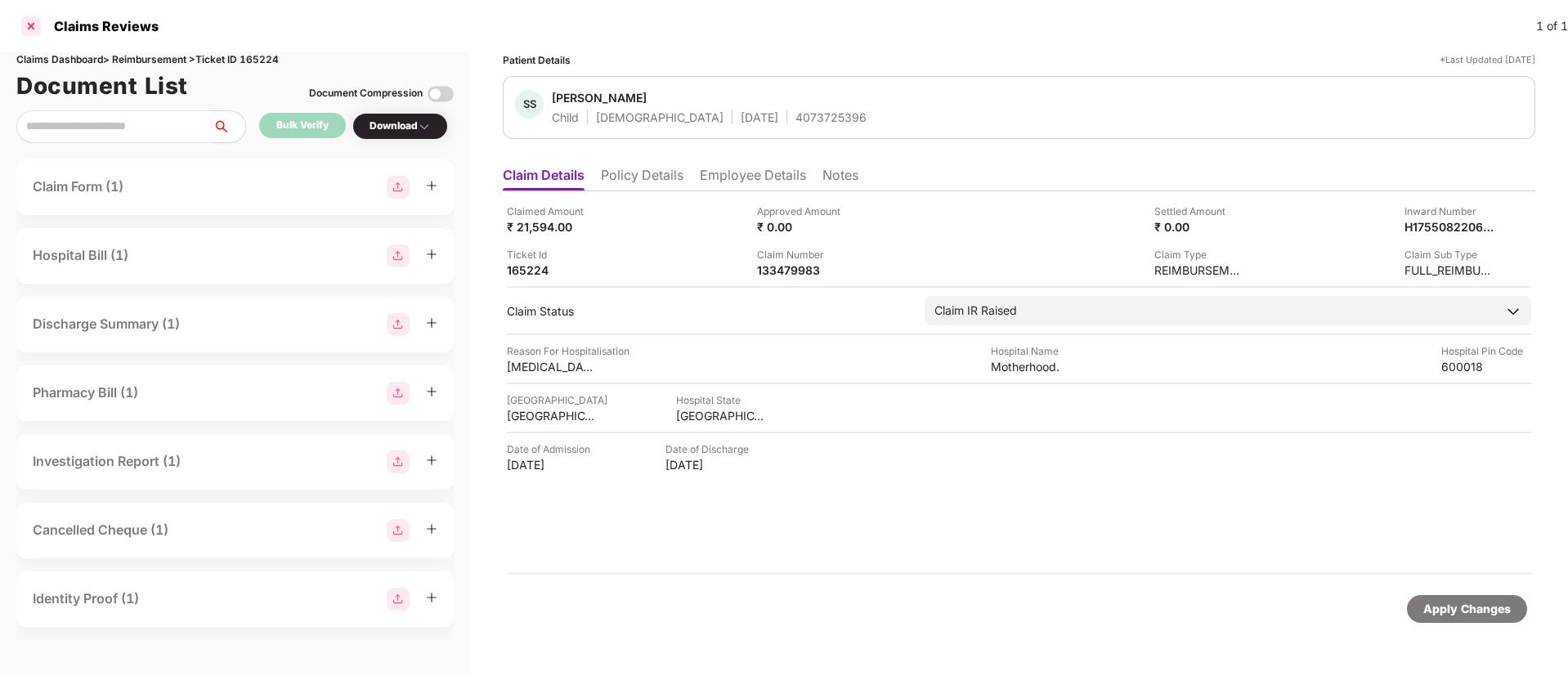
click at [25, 16] on div at bounding box center [31, 26] width 26 height 26
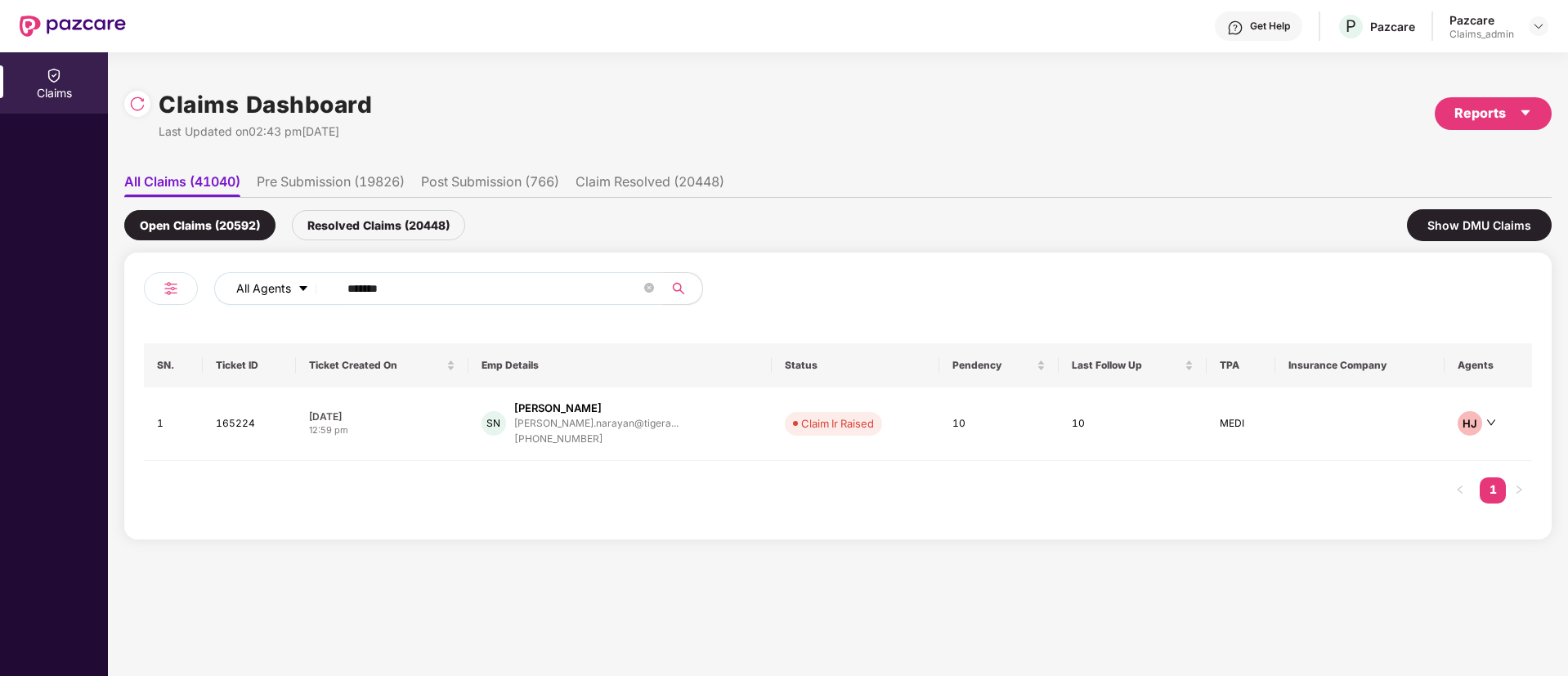
drag, startPoint x: 414, startPoint y: 287, endPoint x: 239, endPoint y: 287, distance: 175.0
click at [239, 287] on div "All Agents ******" at bounding box center [630, 288] width 833 height 33
paste input "text"
type input "******"
click at [588, 425] on div "soundarya.[PERSON_NAME]@tiger..." at bounding box center [597, 422] width 169 height 11
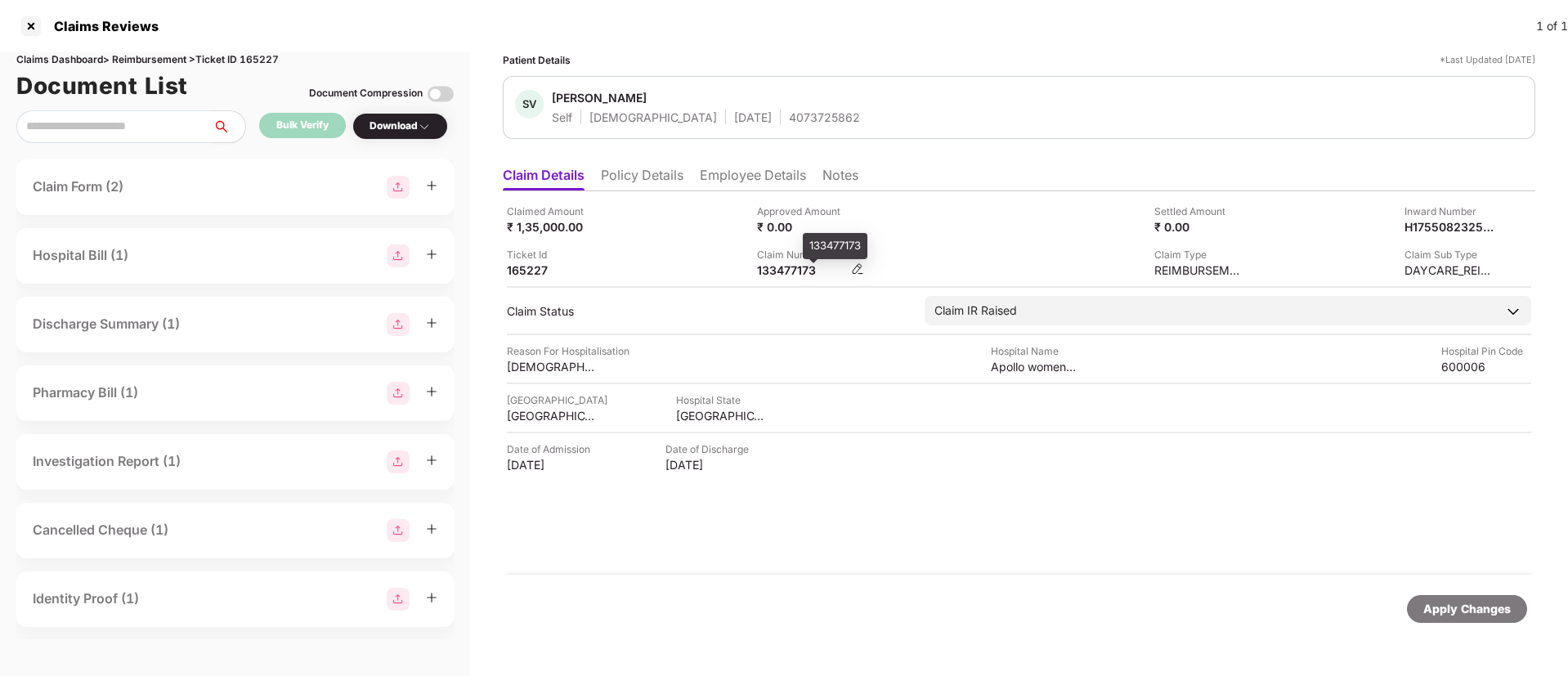
click at [792, 273] on div "133477173" at bounding box center [802, 269] width 90 height 16
copy div "133477173"
click at [785, 262] on div "133477173" at bounding box center [802, 269] width 90 height 16
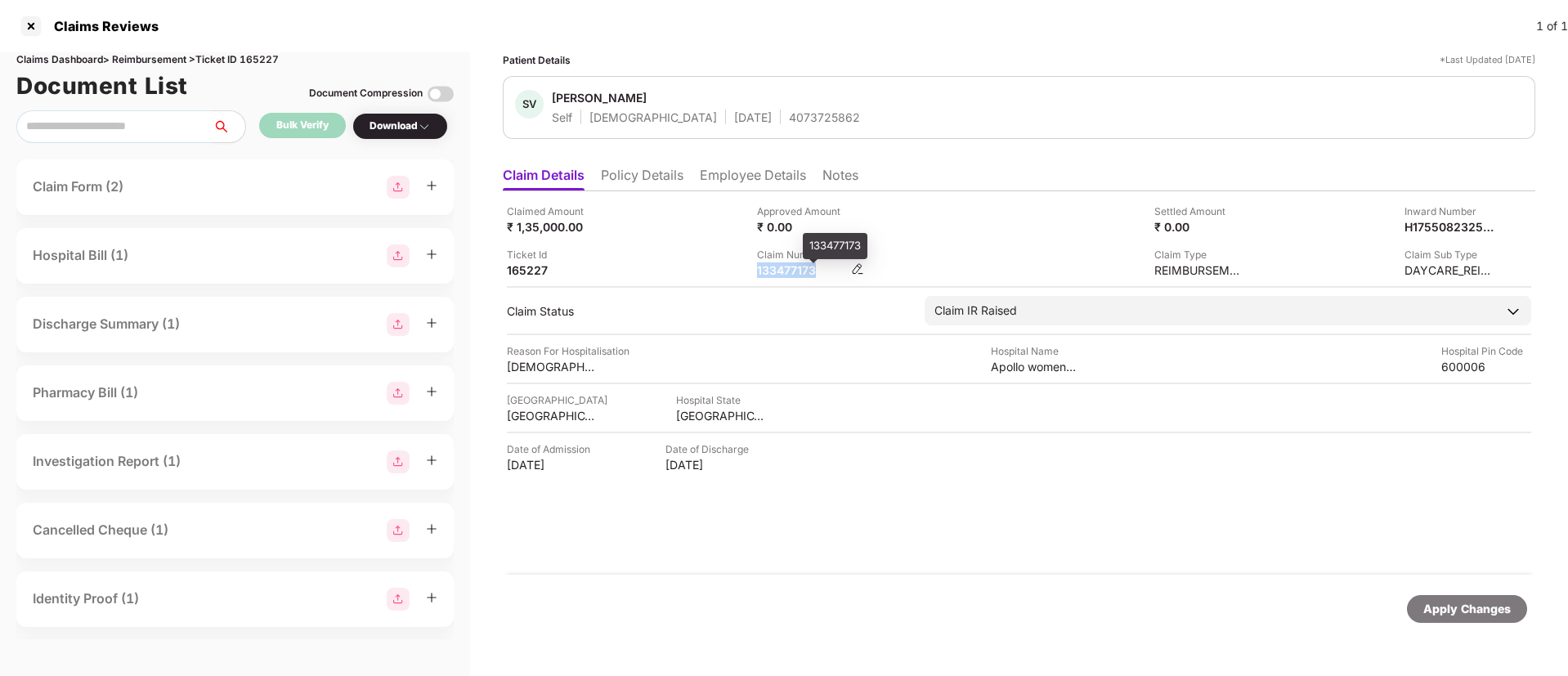
click at [780, 273] on div "133477173" at bounding box center [802, 269] width 90 height 16
click at [22, 25] on div at bounding box center [31, 26] width 26 height 26
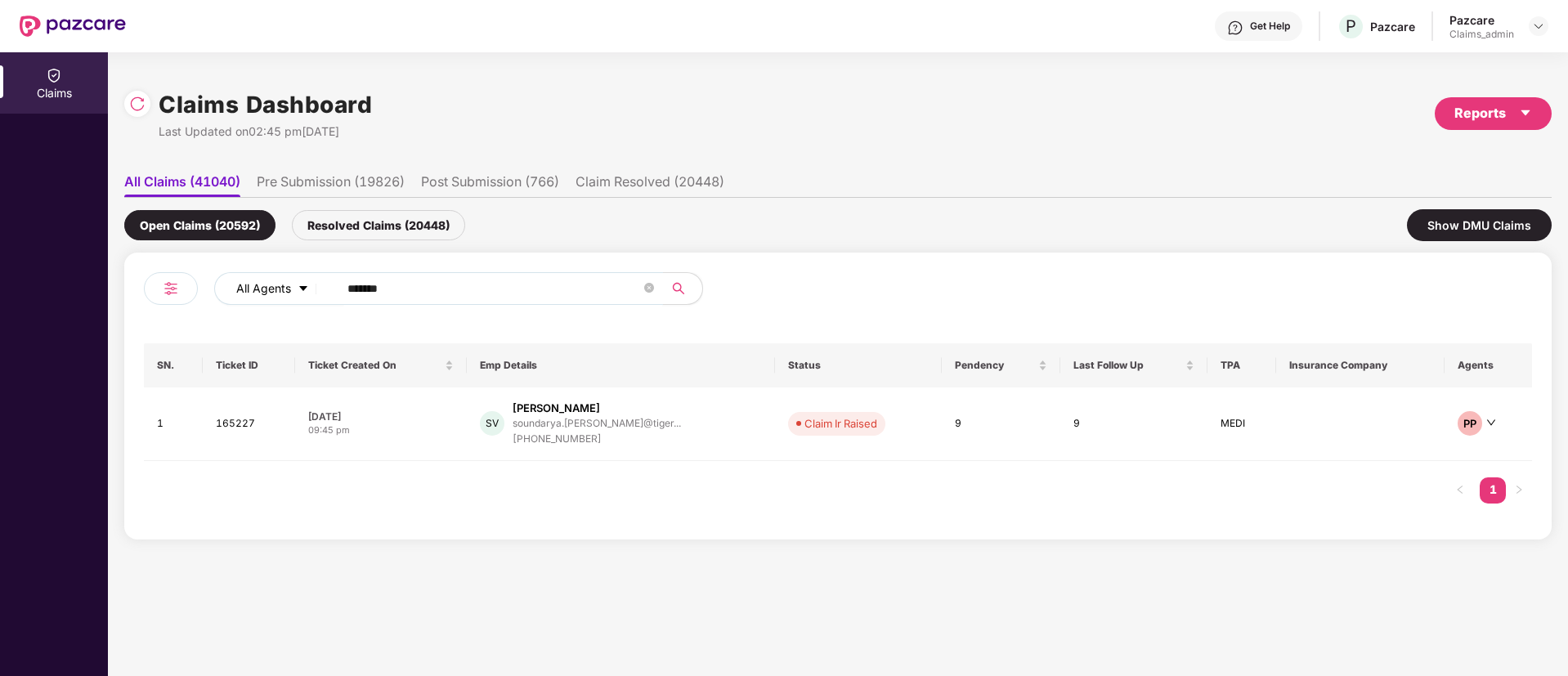
drag, startPoint x: 474, startPoint y: 279, endPoint x: 289, endPoint y: 283, distance: 185.0
click at [289, 283] on div "All Agents ******" at bounding box center [630, 288] width 833 height 33
paste input "text"
drag, startPoint x: 404, startPoint y: 285, endPoint x: 232, endPoint y: 286, distance: 172.0
click at [232, 286] on div "All Agents ******" at bounding box center [630, 288] width 833 height 33
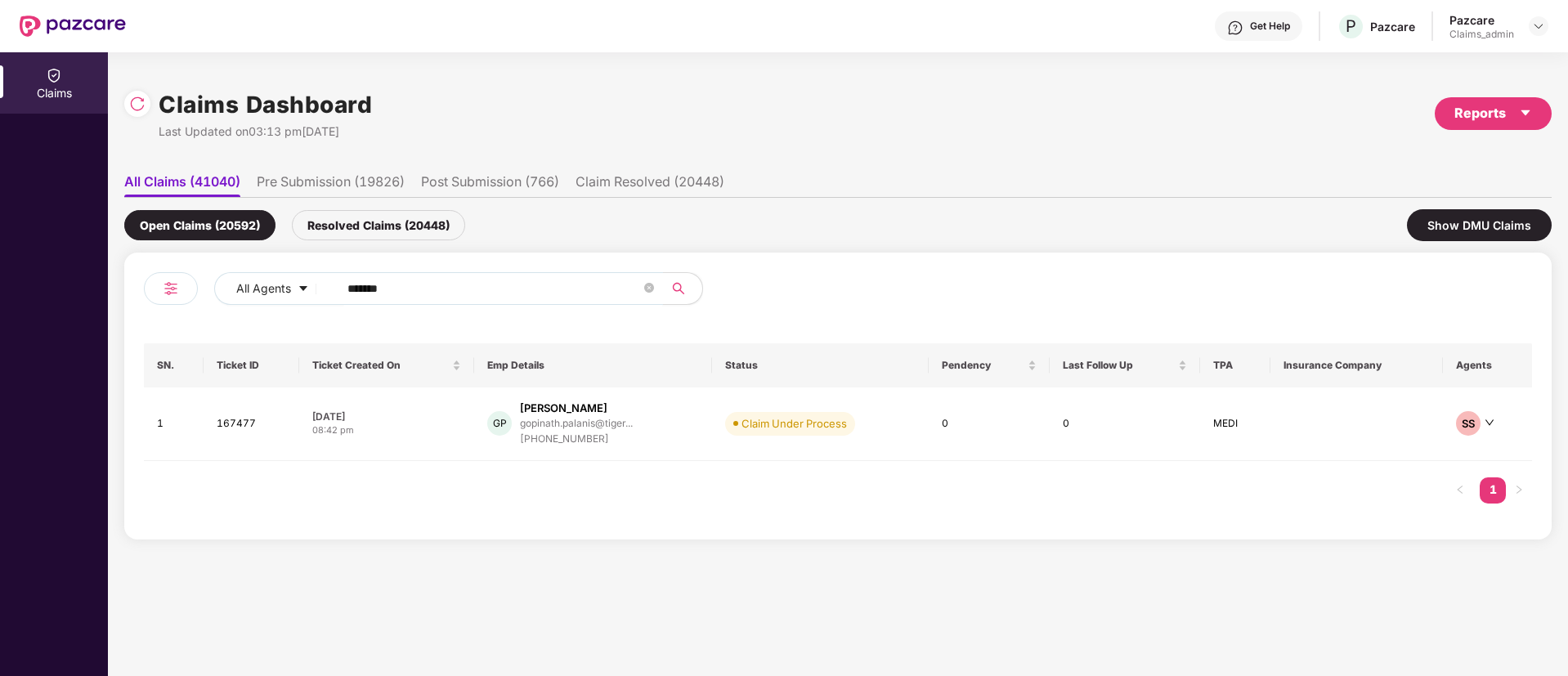
paste input "text"
type input "******"
click at [550, 432] on div "[PHONE_NUMBER]" at bounding box center [585, 439] width 156 height 16
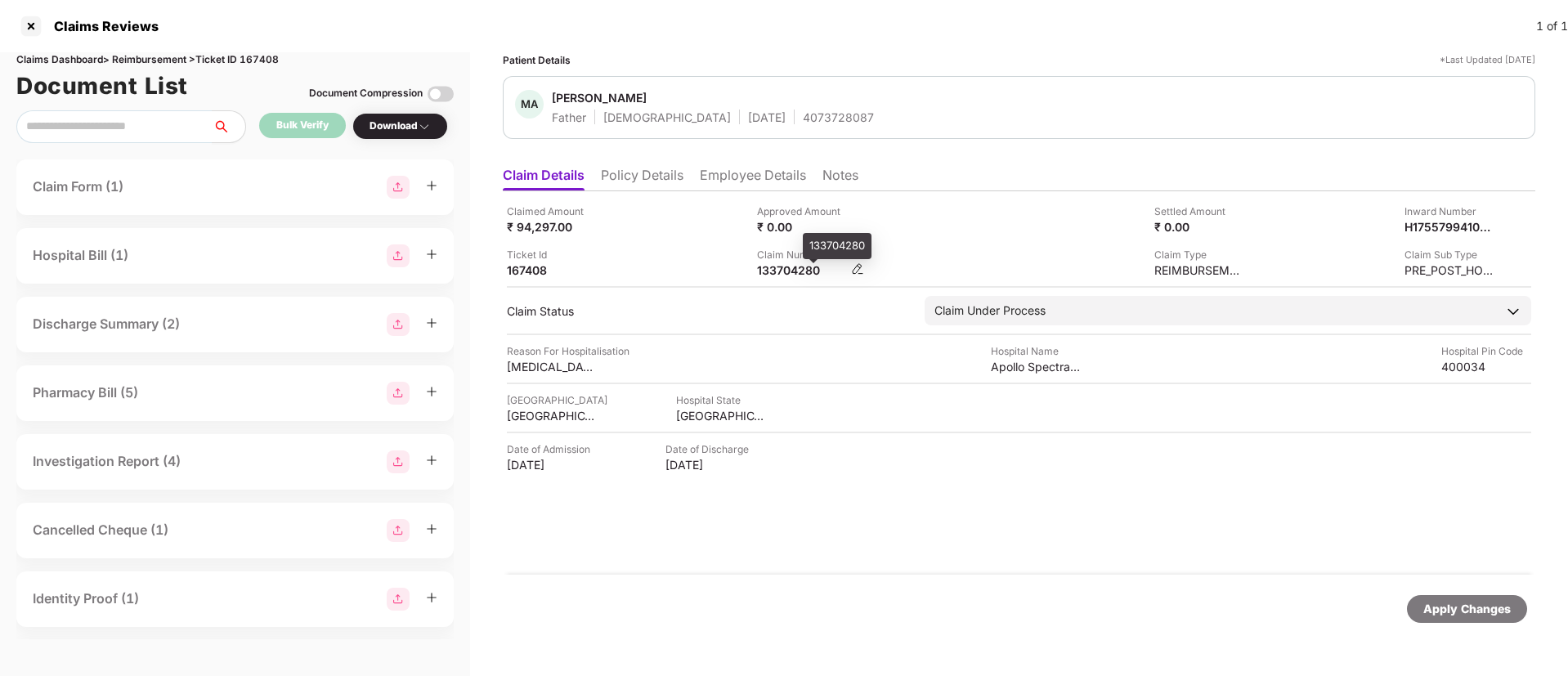
click at [795, 267] on div "133704280" at bounding box center [802, 269] width 90 height 16
copy div "133704280"
